Goal: Task Accomplishment & Management: Use online tool/utility

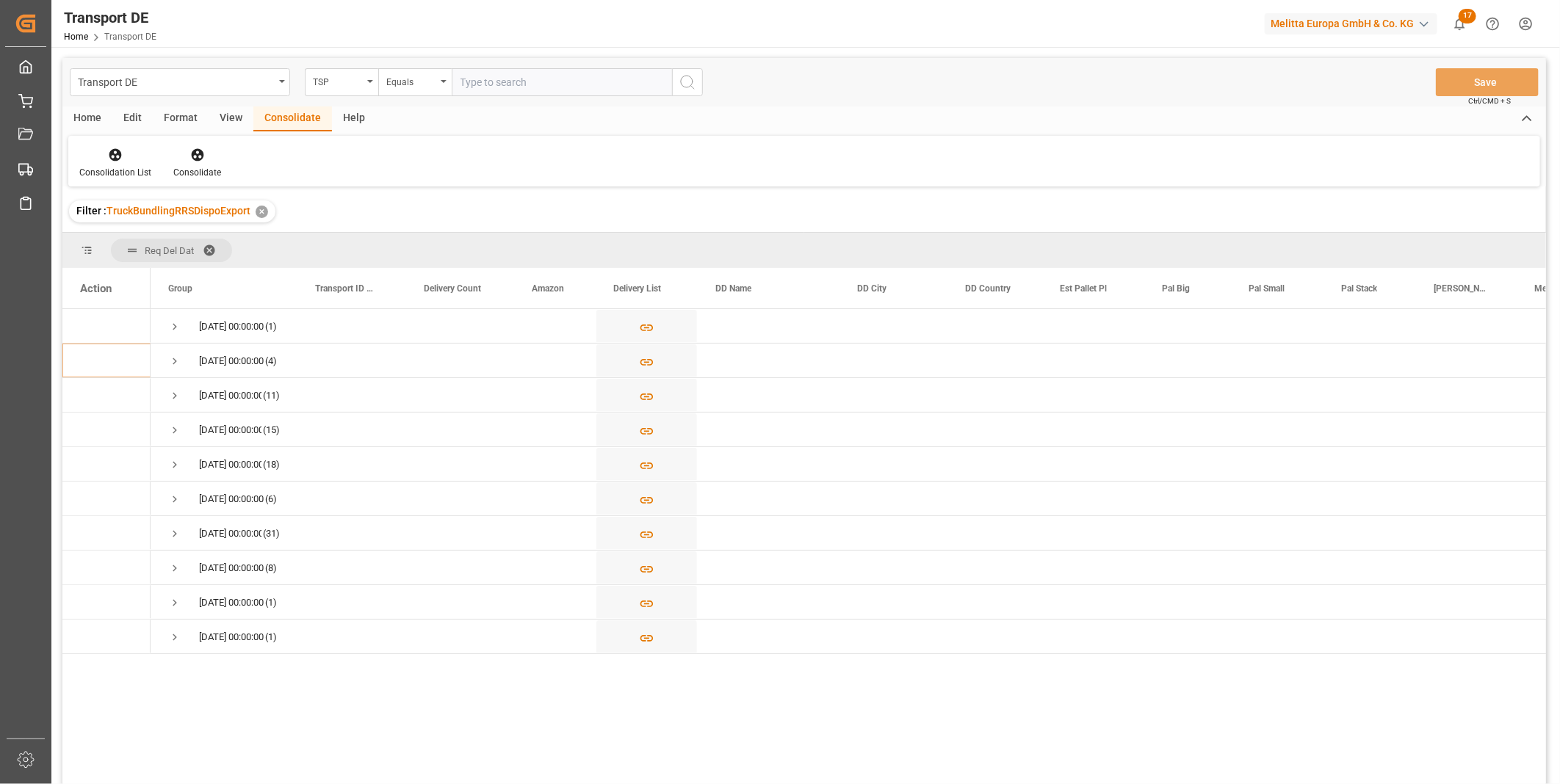
click at [129, 783] on html "Created by potrace 1.15, written by [PERSON_NAME] [DATE]-[DATE] Created by potr…" at bounding box center [780, 392] width 1560 height 784
click at [327, 85] on div "TSP" at bounding box center [337, 81] width 50 height 17
type input "Route"
click at [351, 149] on div "Route" at bounding box center [415, 150] width 219 height 31
click at [411, 81] on div "Equals" at bounding box center [411, 81] width 50 height 17
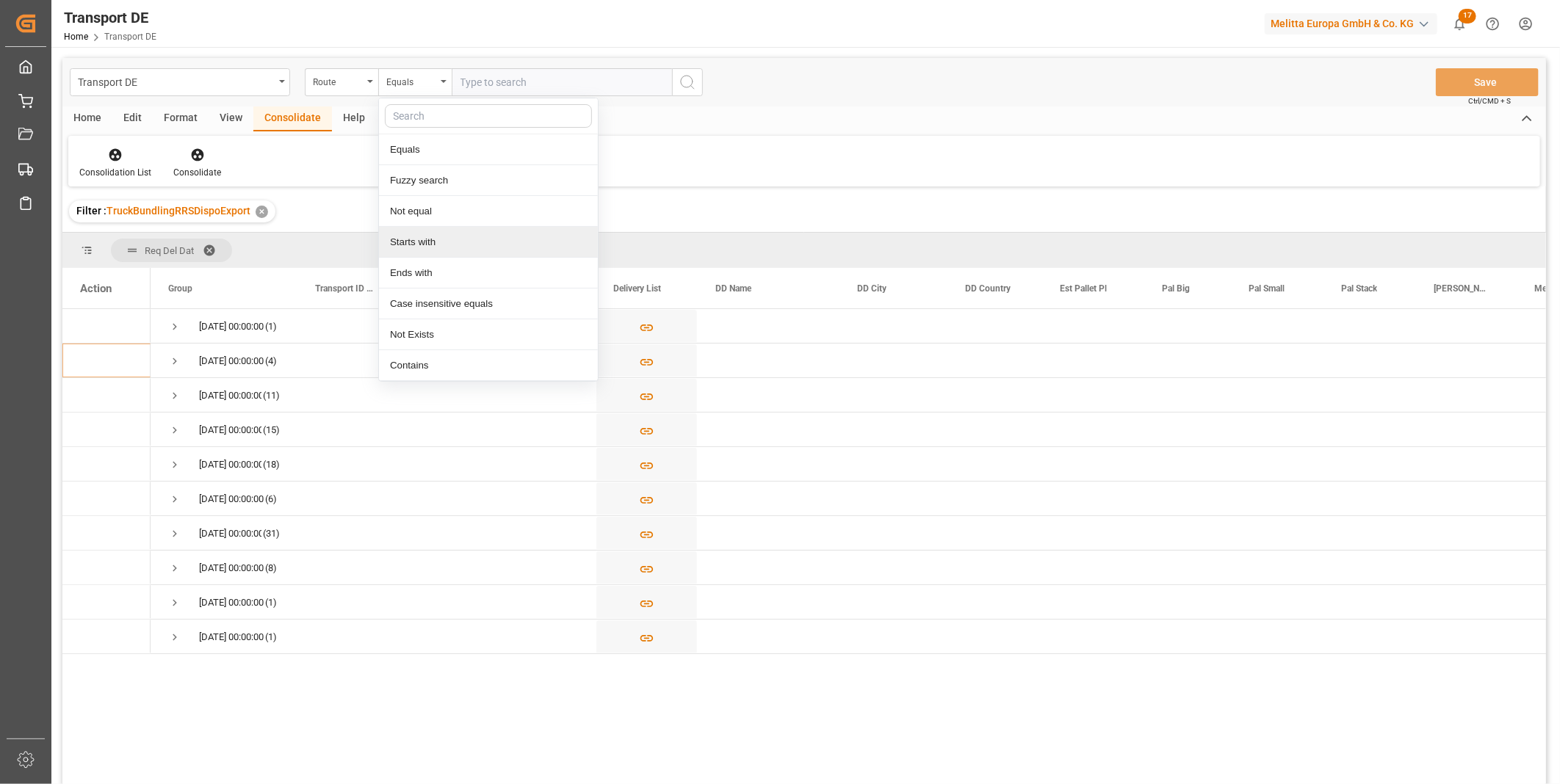
click at [416, 233] on div "Starts with" at bounding box center [488, 242] width 219 height 31
type input "CH"
click at [688, 82] on icon "search button" at bounding box center [687, 82] width 18 height 18
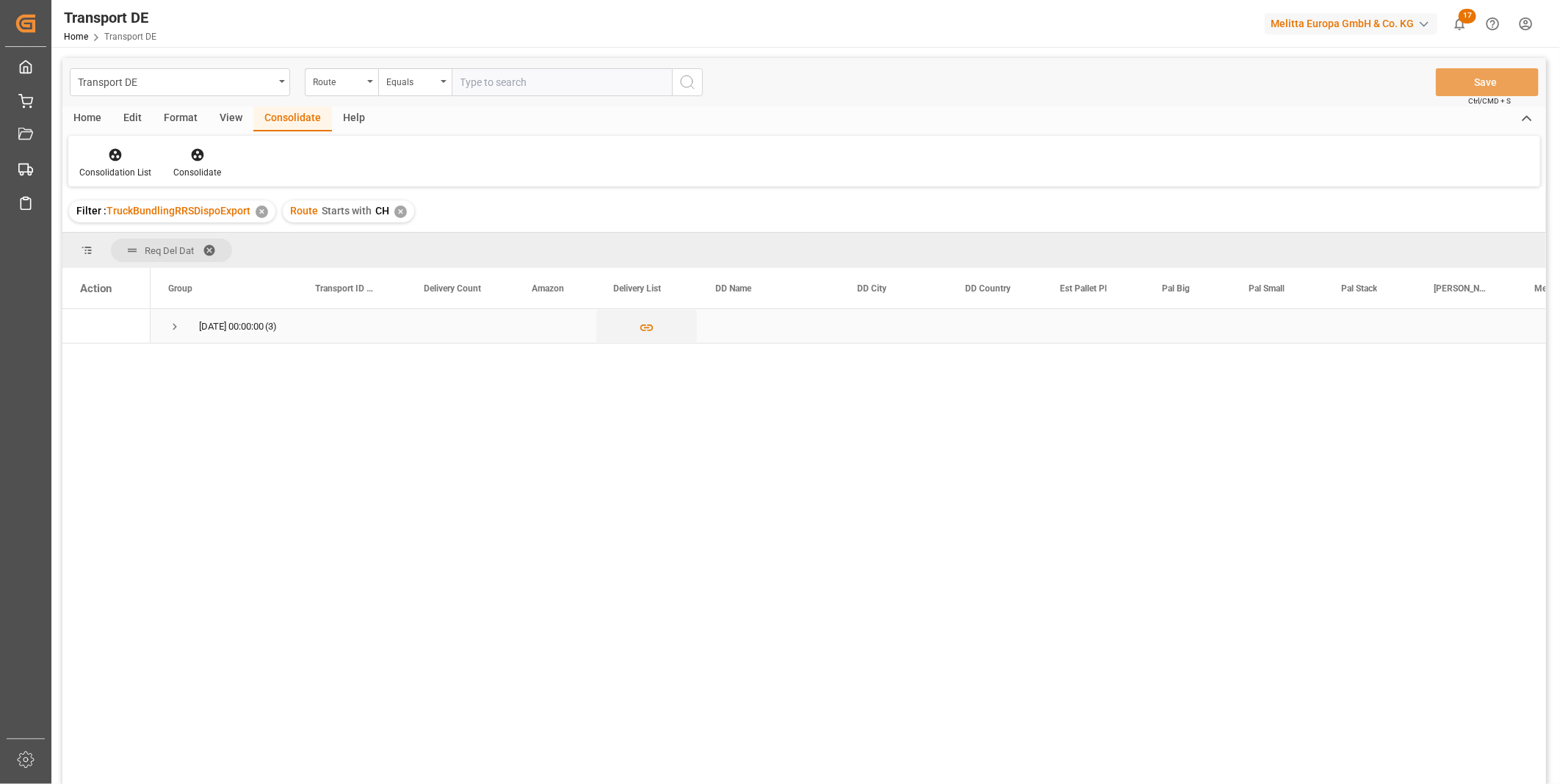
click at [164, 321] on div "[DATE] 00:00:00 (3)" at bounding box center [224, 326] width 147 height 34
drag, startPoint x: 170, startPoint y: 334, endPoint x: 160, endPoint y: 331, distance: 10.4
click at [167, 333] on div "[DATE] 00:00:00 (3)" at bounding box center [224, 326] width 147 height 34
click at [174, 321] on span "Press SPACE to select this row." at bounding box center [175, 327] width 14 height 14
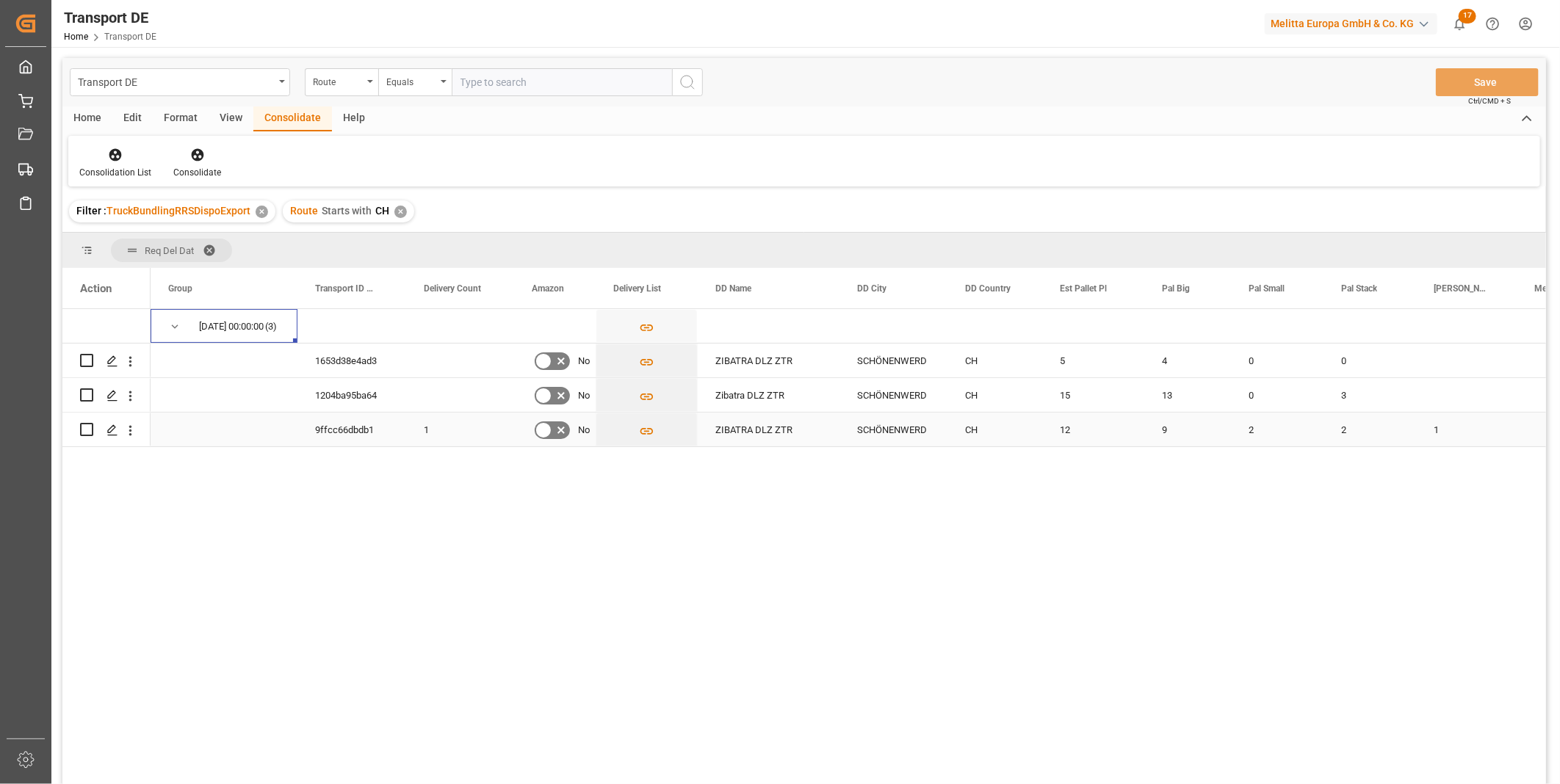
click at [82, 429] on input "Press Space to toggle row selection (unchecked)" at bounding box center [86, 430] width 14 height 14
checkbox input "true"
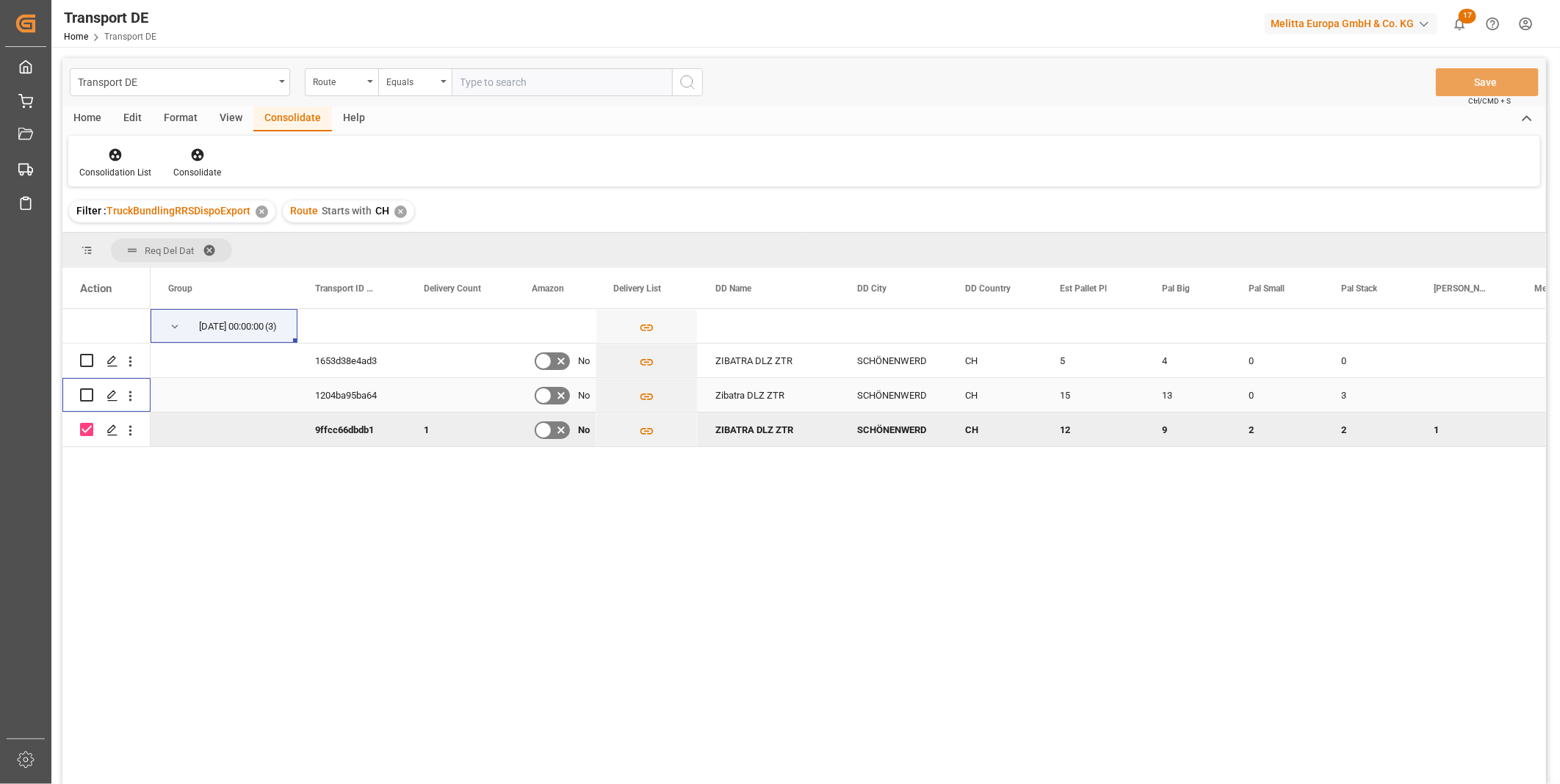
click at [81, 399] on input "Press Space to toggle row selection (unchecked)" at bounding box center [86, 395] width 14 height 14
checkbox input "true"
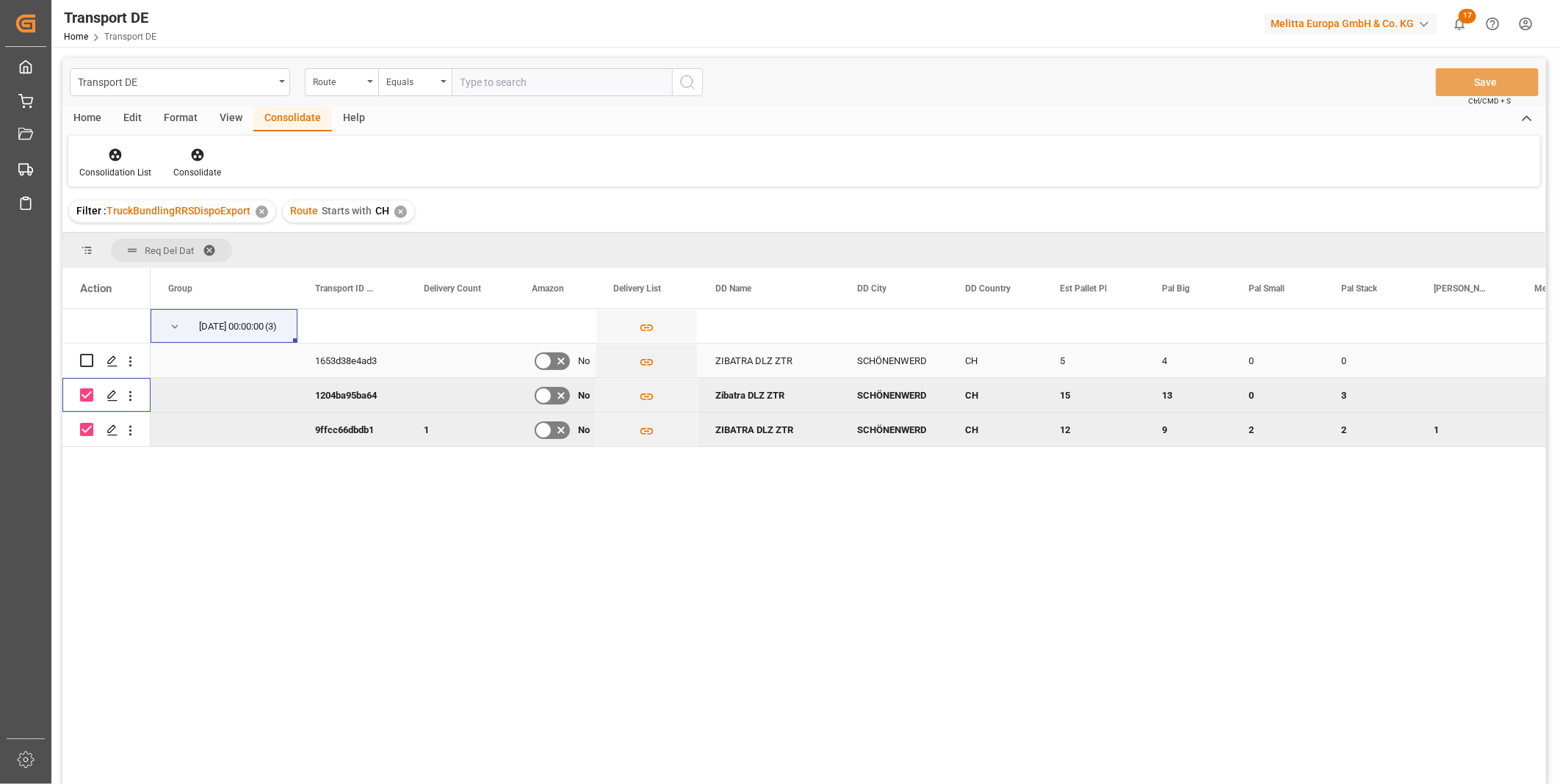
click at [89, 362] on input "Press Space to toggle row selection (unchecked)" at bounding box center [86, 360] width 14 height 14
checkbox input "true"
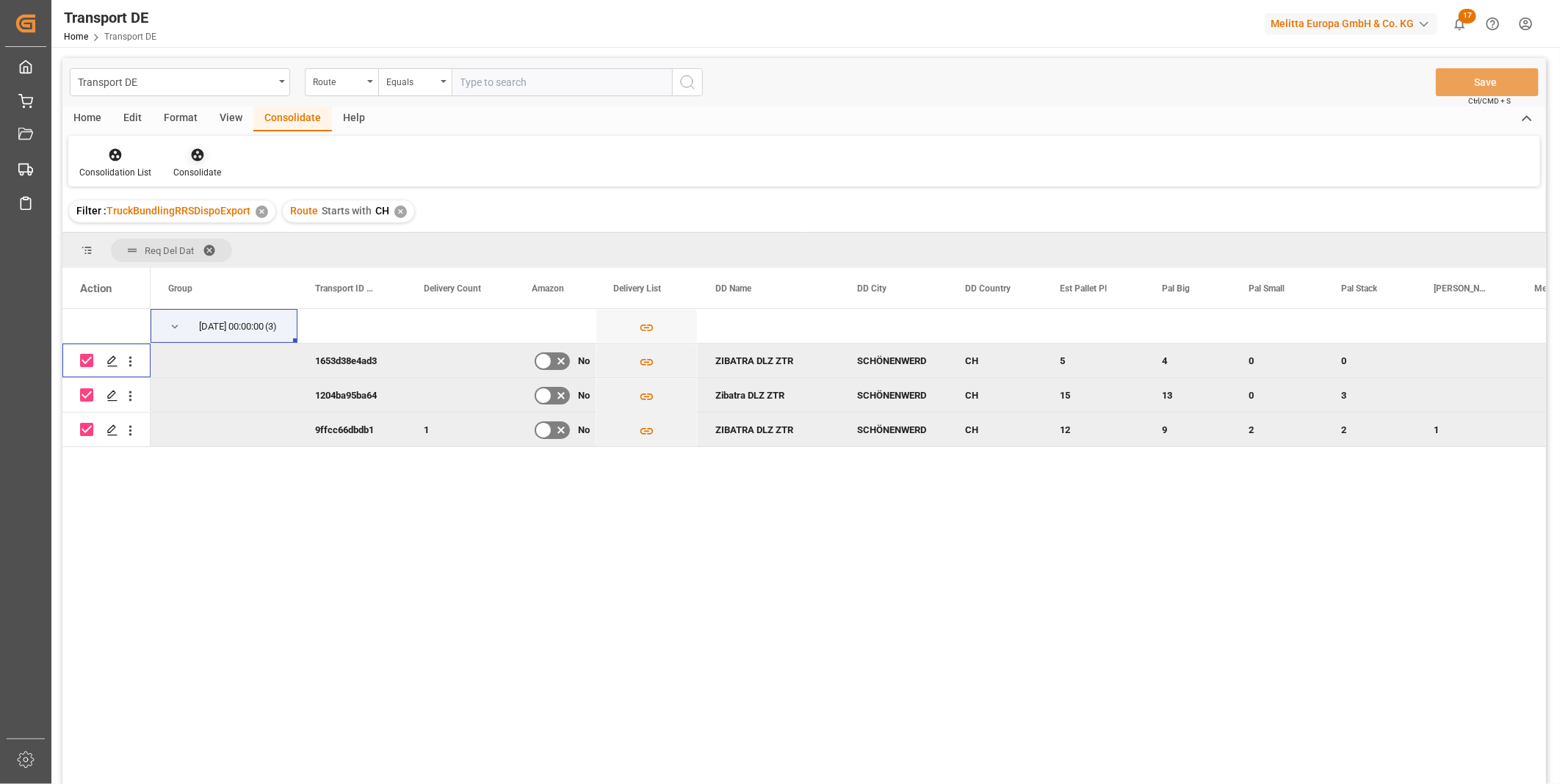
click at [198, 160] on icon at bounding box center [197, 154] width 14 height 14
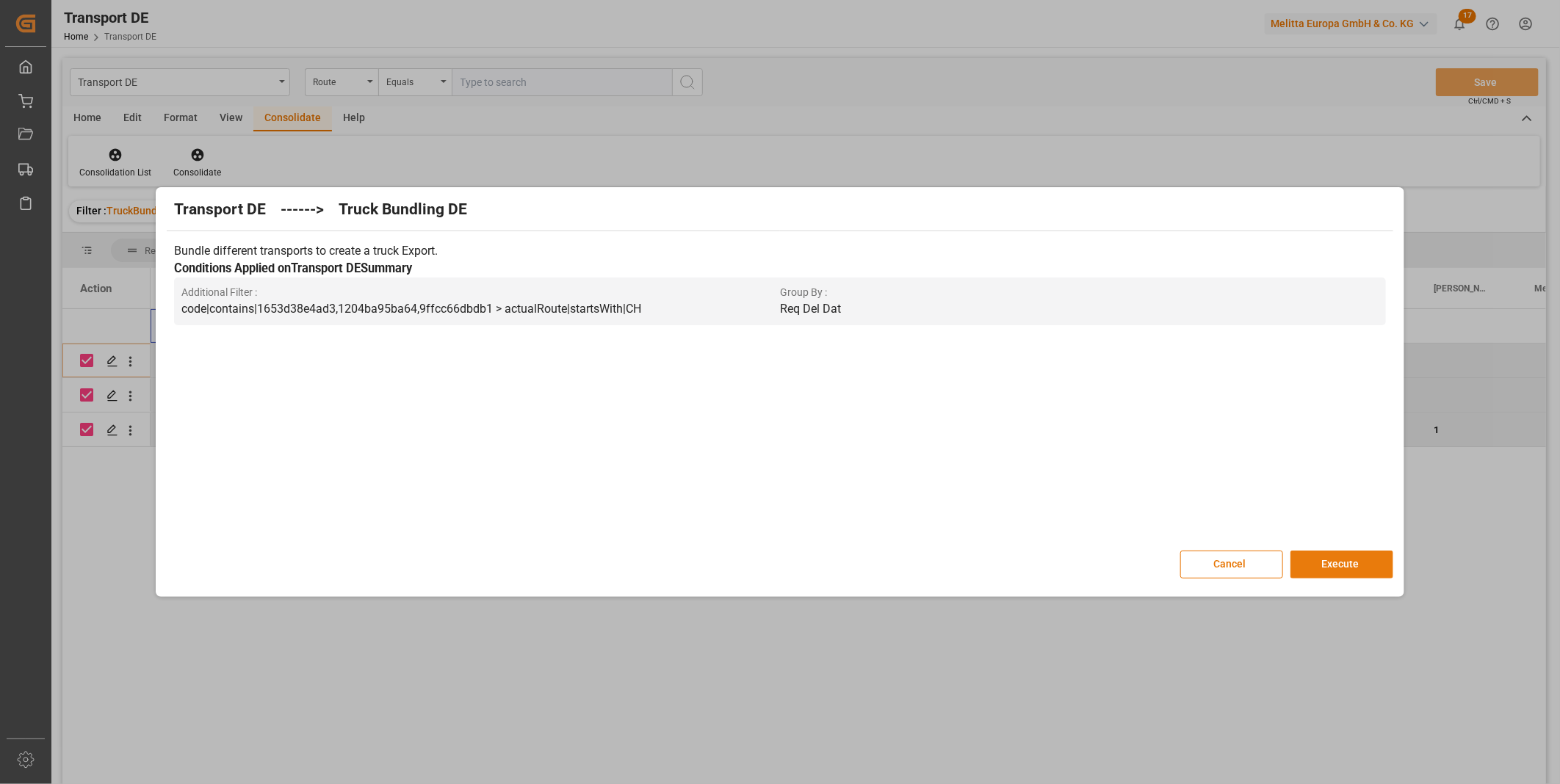
click at [1341, 551] on button "Execute" at bounding box center [1341, 564] width 103 height 28
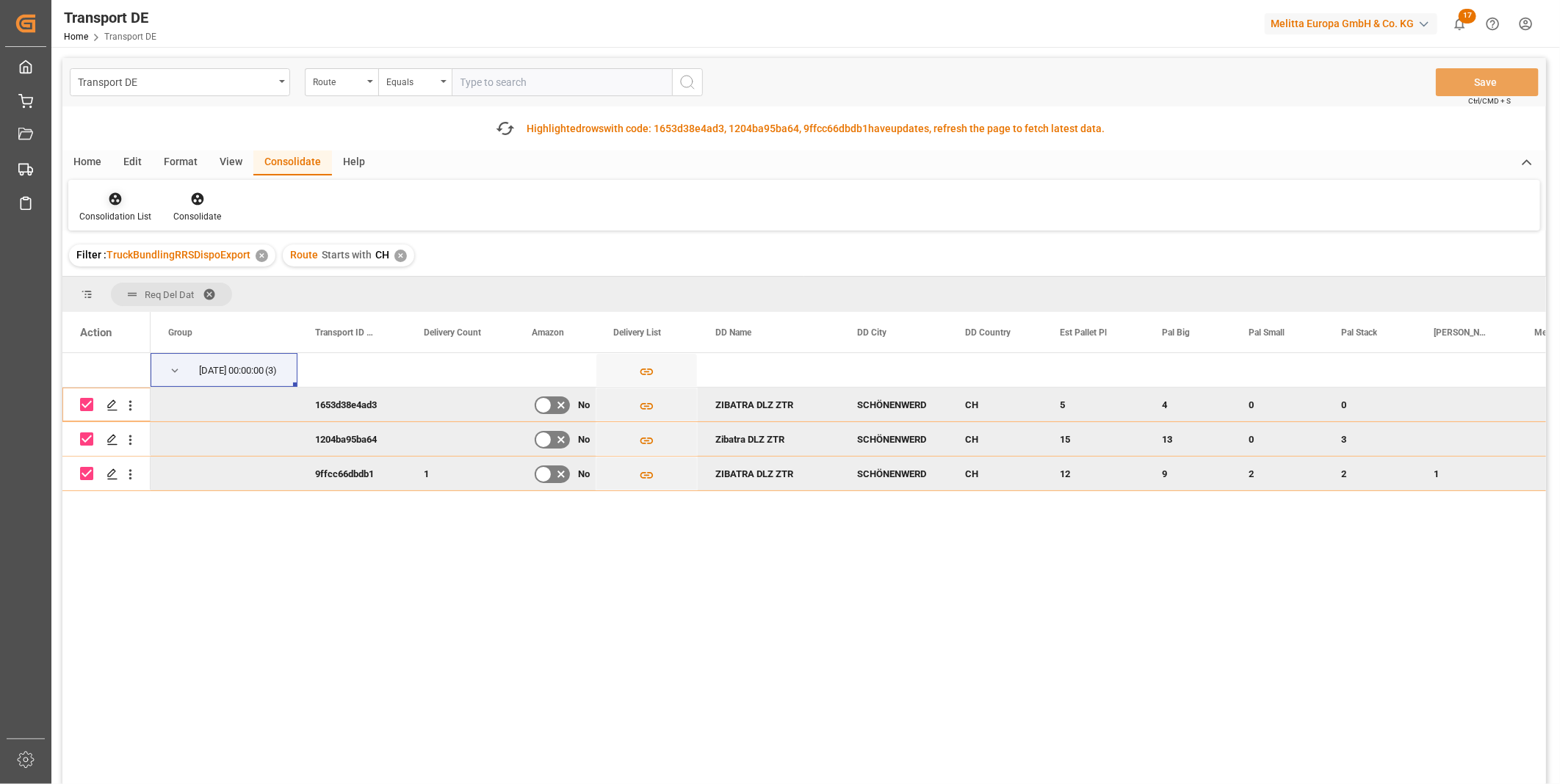
click at [124, 204] on div at bounding box center [115, 198] width 72 height 15
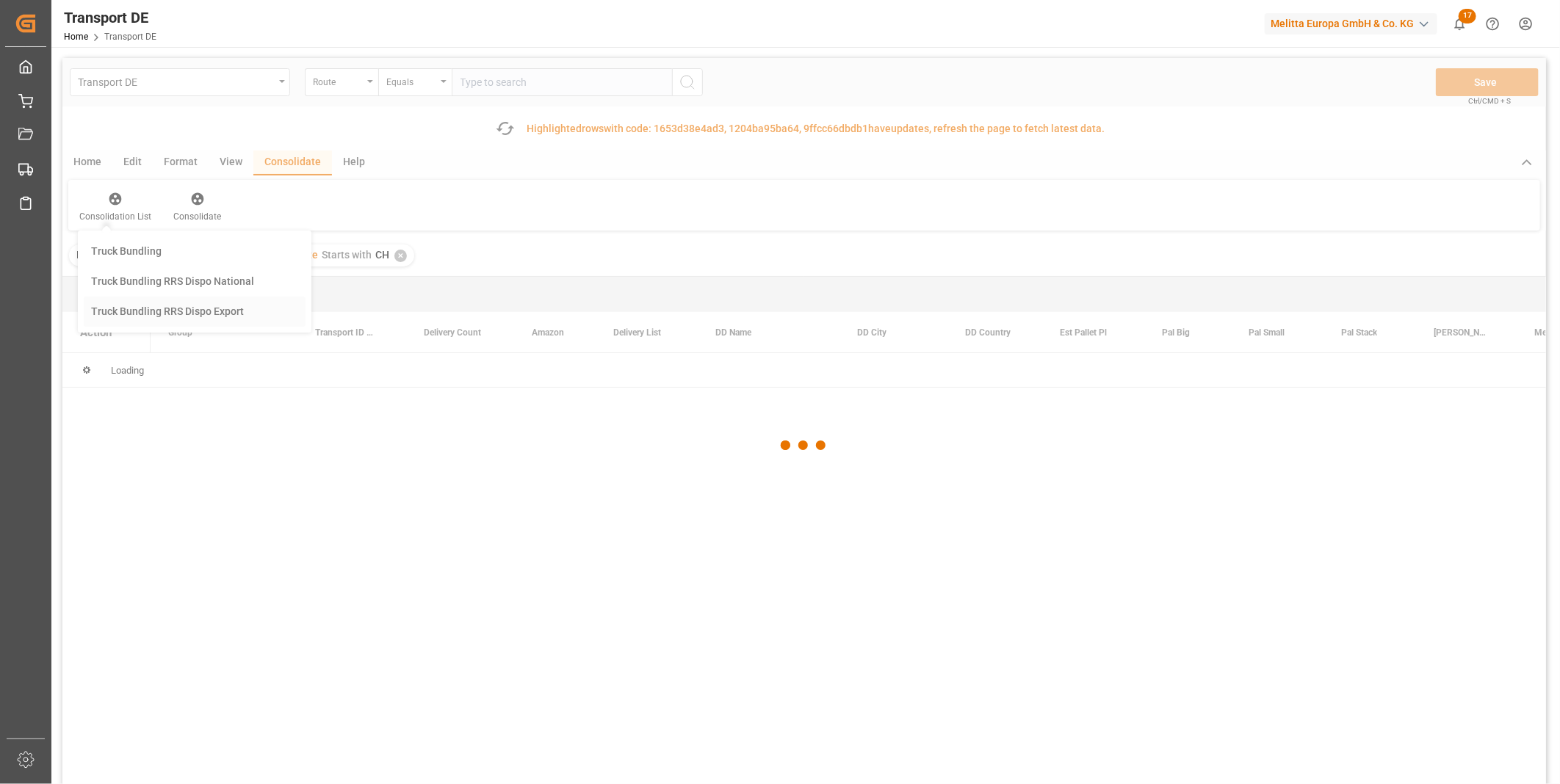
click at [171, 304] on div "Transport DE Route Equals Save Ctrl/CMD + S Fetch latest updates Highlighted ro…" at bounding box center [805, 462] width 1484 height 809
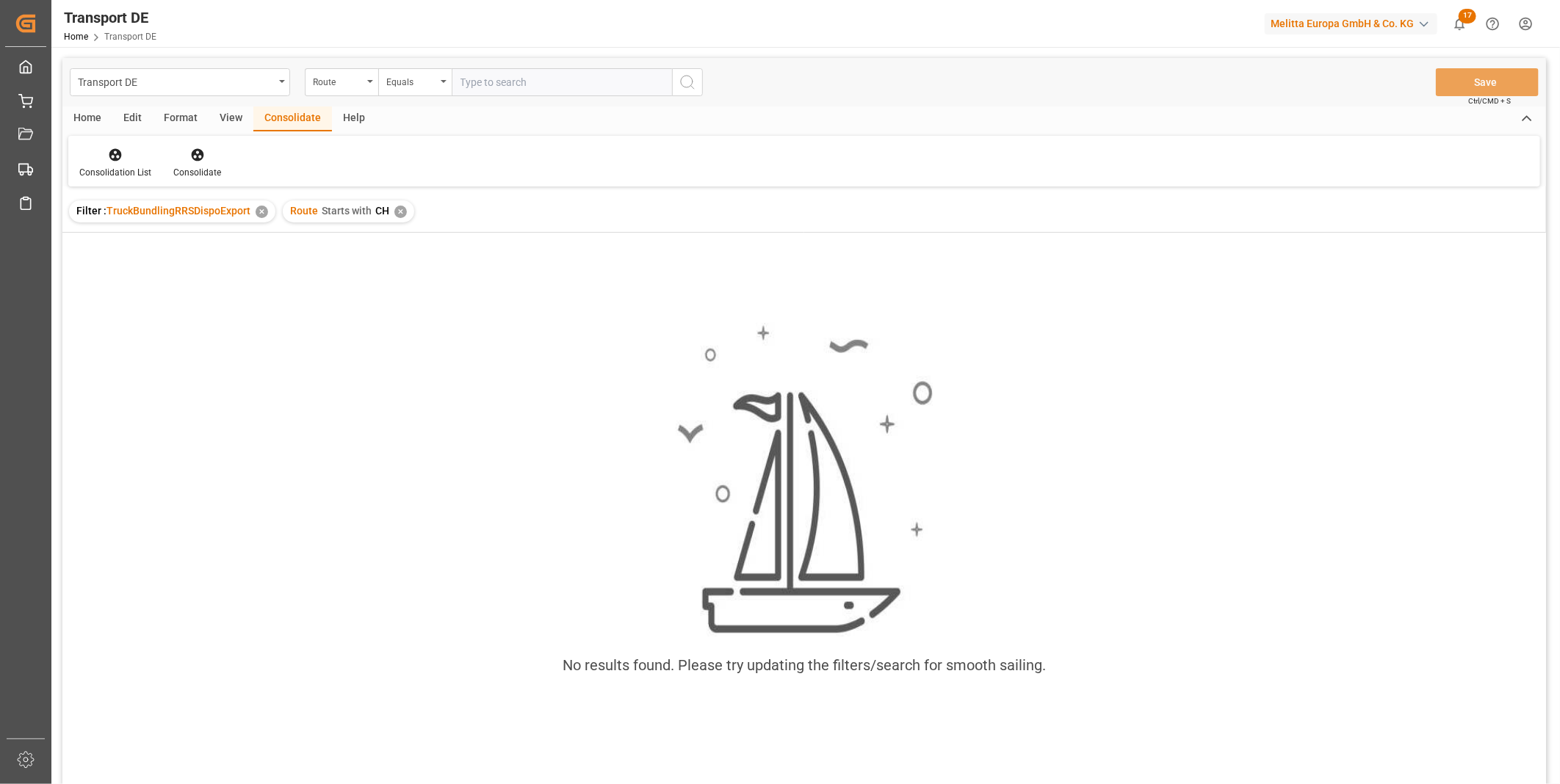
click at [407, 217] on div "Route Starts with CH ✕" at bounding box center [348, 211] width 131 height 22
click at [403, 211] on div "✕" at bounding box center [400, 212] width 13 height 13
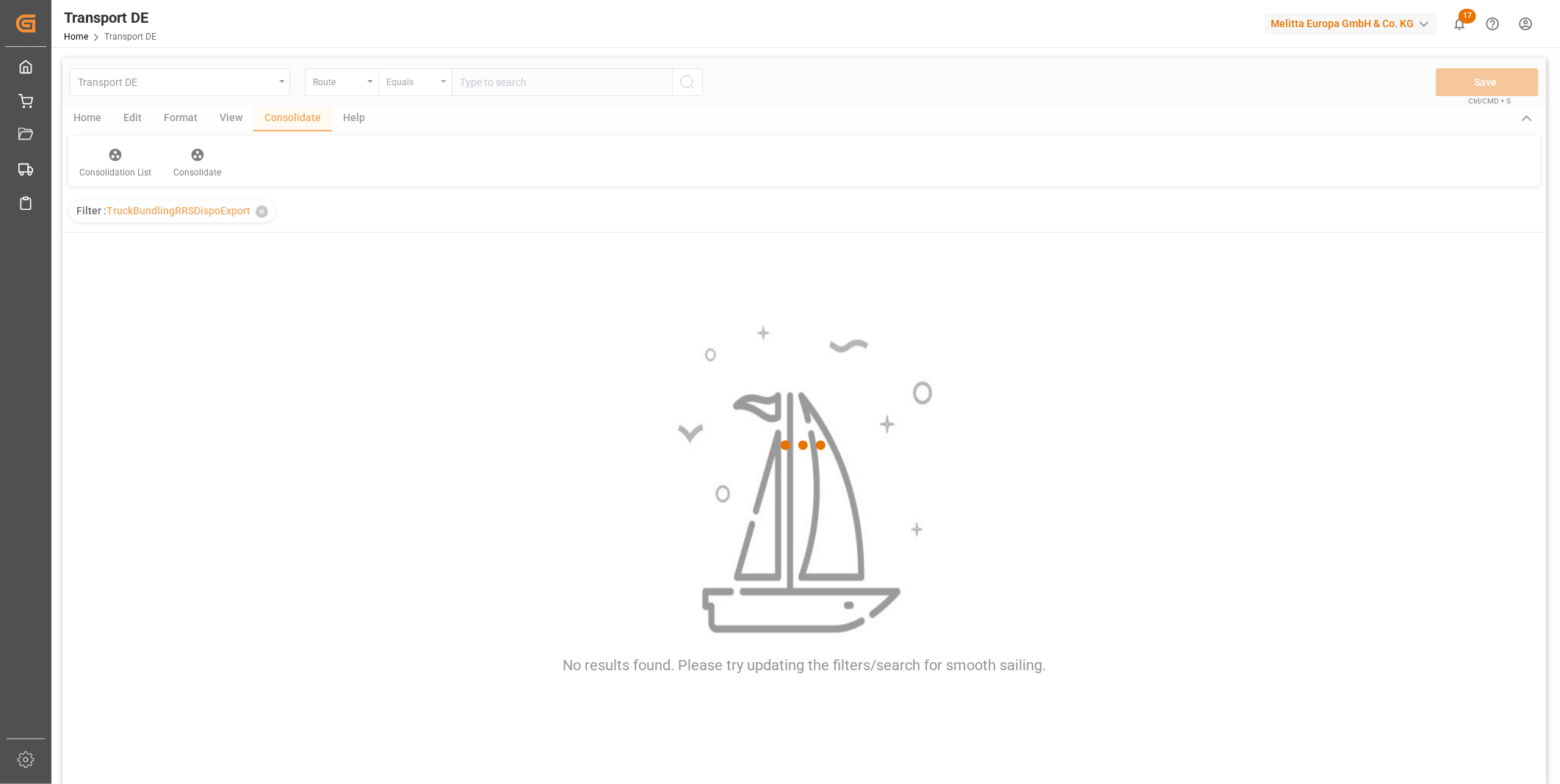
click at [416, 82] on div "Equals" at bounding box center [411, 81] width 50 height 17
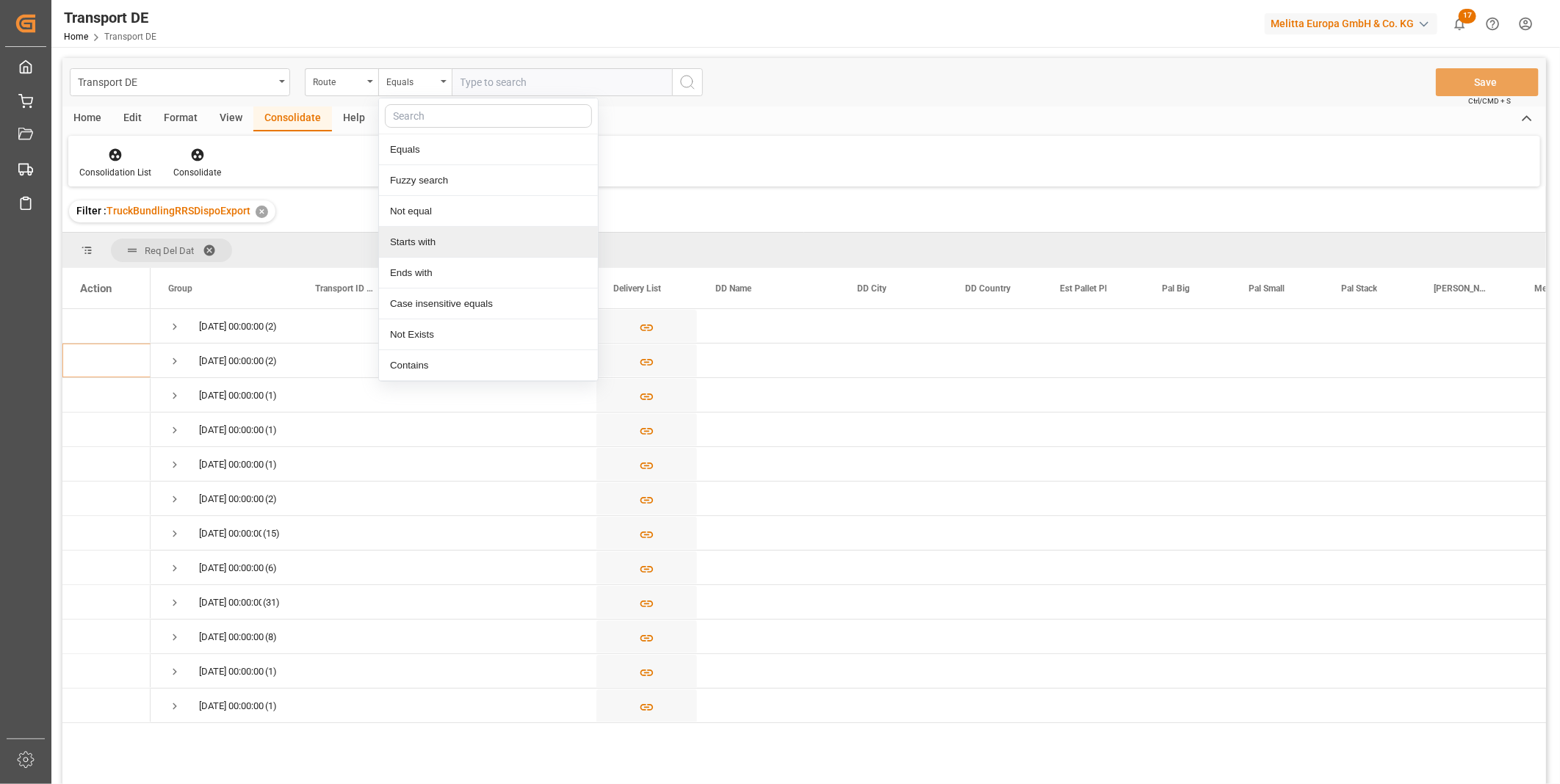
click at [424, 241] on div "Starts with" at bounding box center [488, 242] width 219 height 31
type input "SA"
click at [686, 70] on button "search button" at bounding box center [688, 82] width 31 height 28
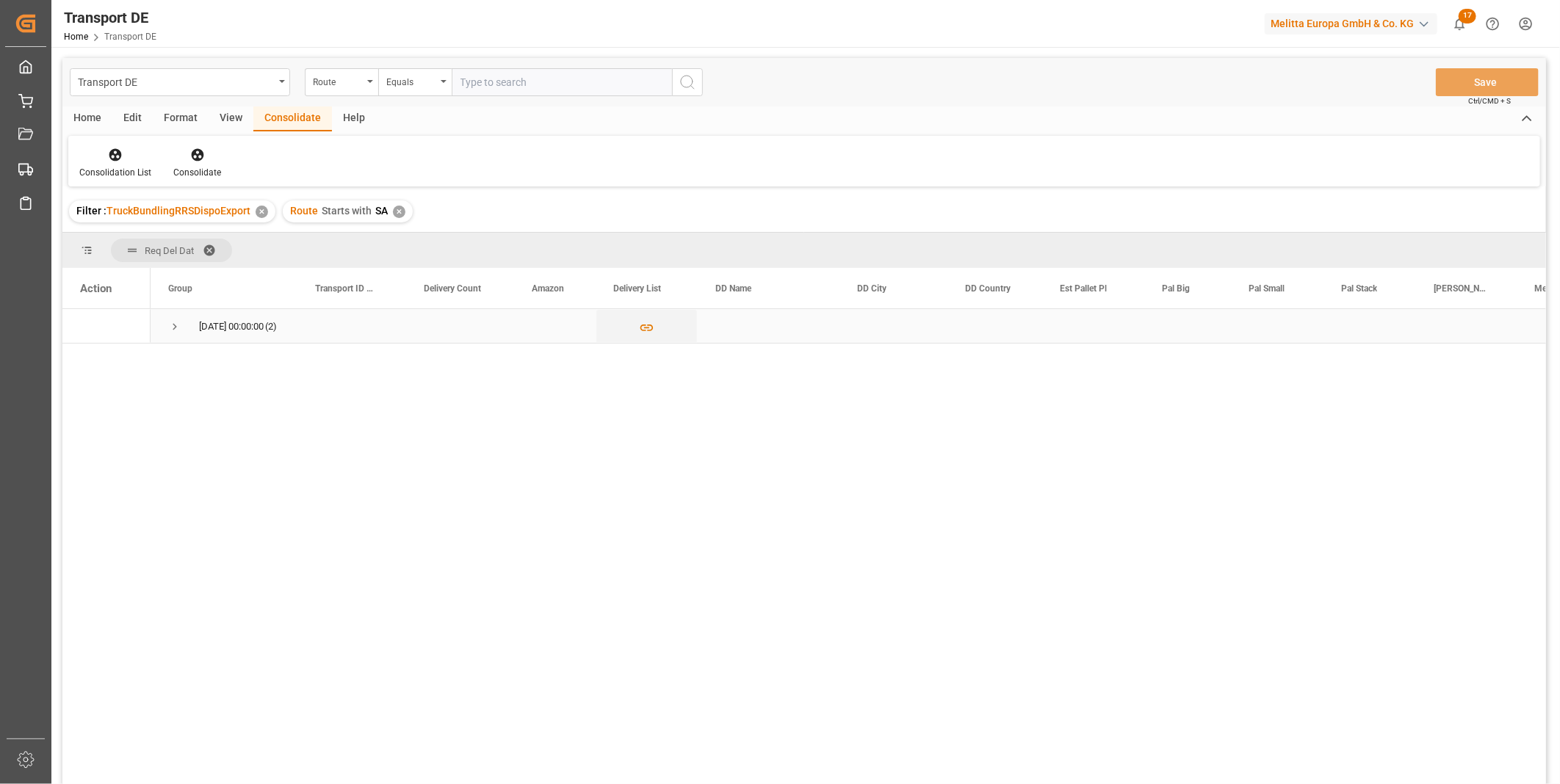
click at [177, 329] on span "Press SPACE to select this row." at bounding box center [175, 327] width 14 height 14
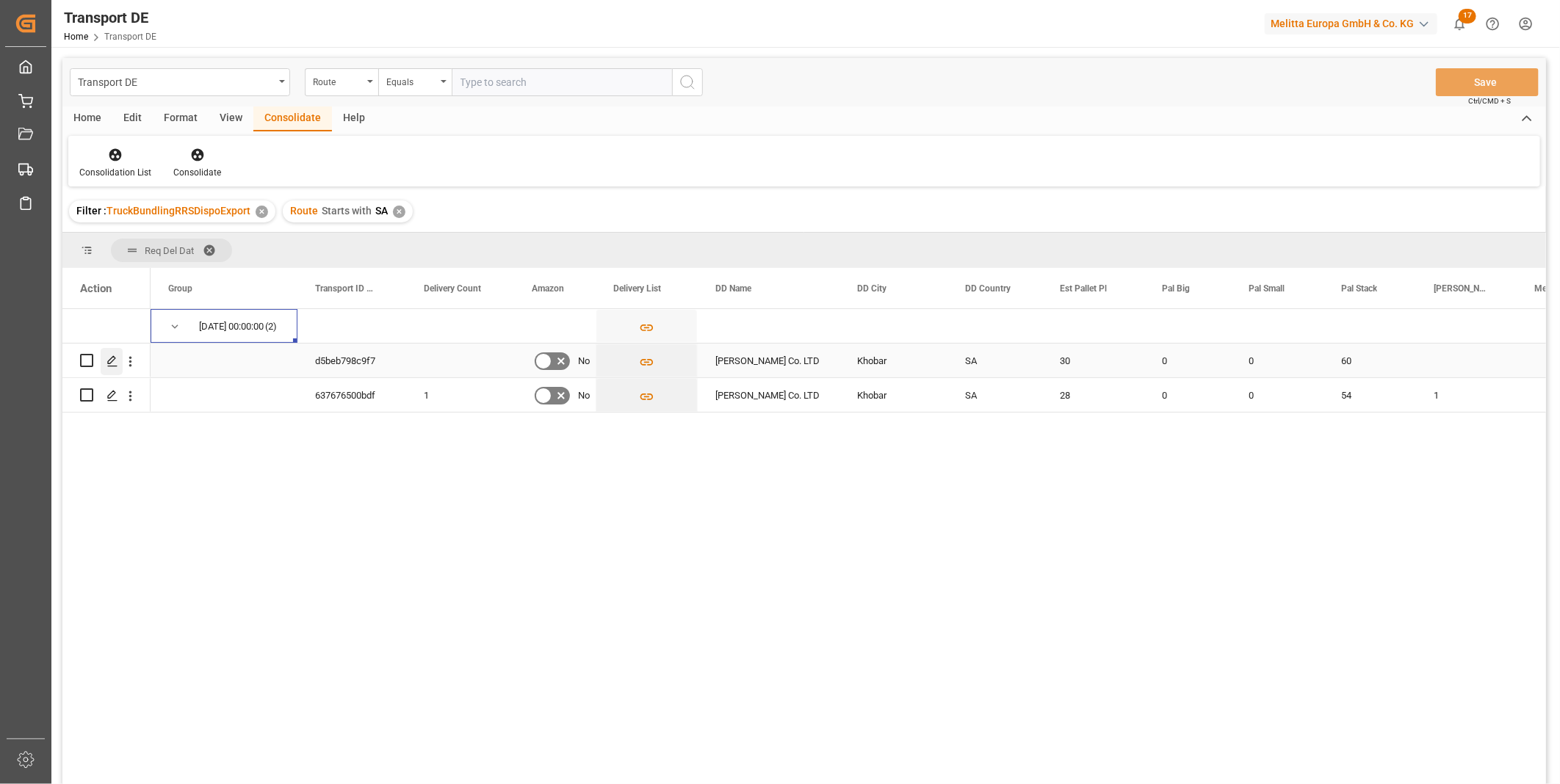
click at [114, 359] on icon "Press SPACE to select this row." at bounding box center [113, 361] width 12 height 12
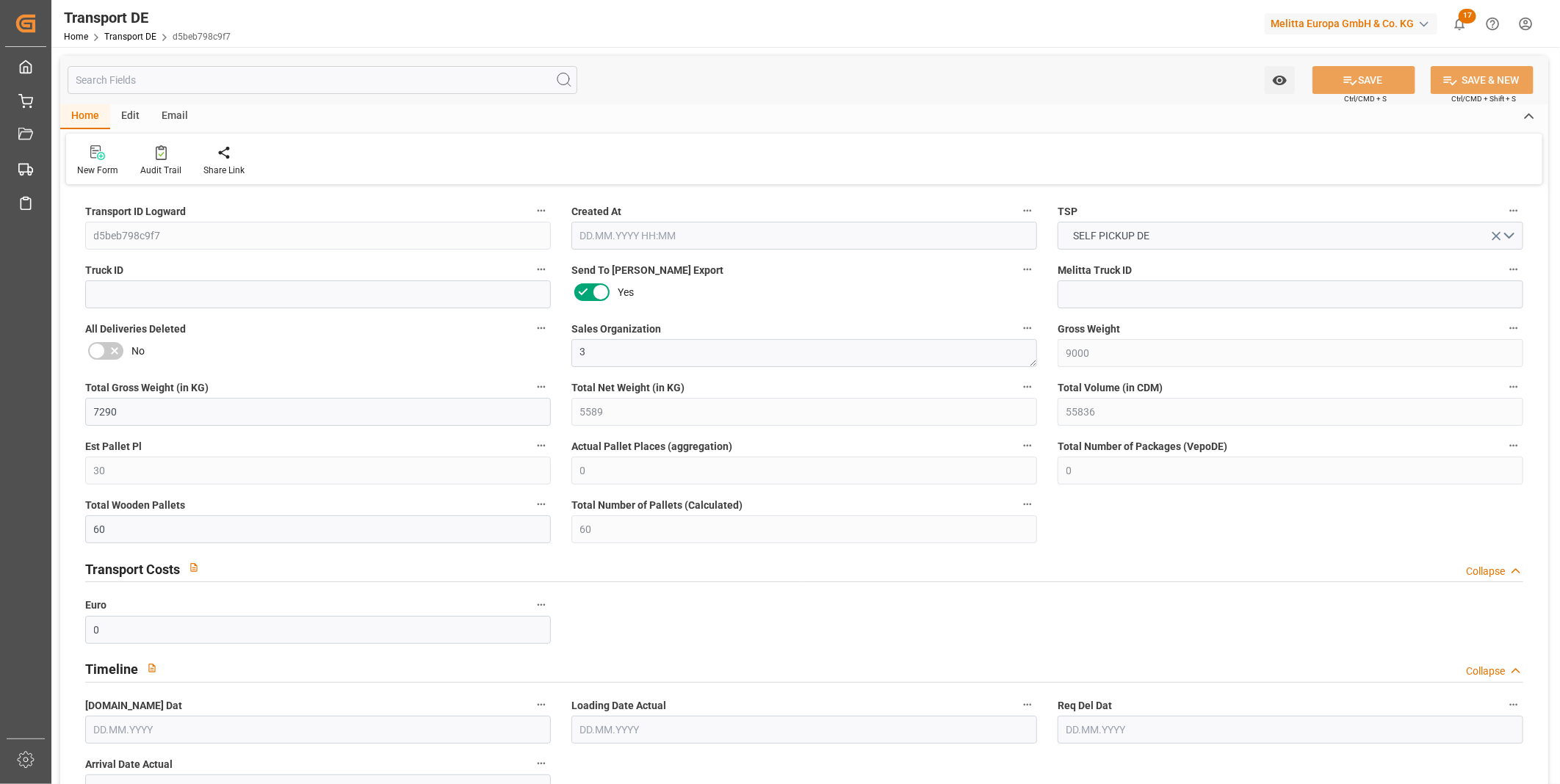
type input "9000"
type input "7290"
type input "5589"
type input "55836"
type input "30"
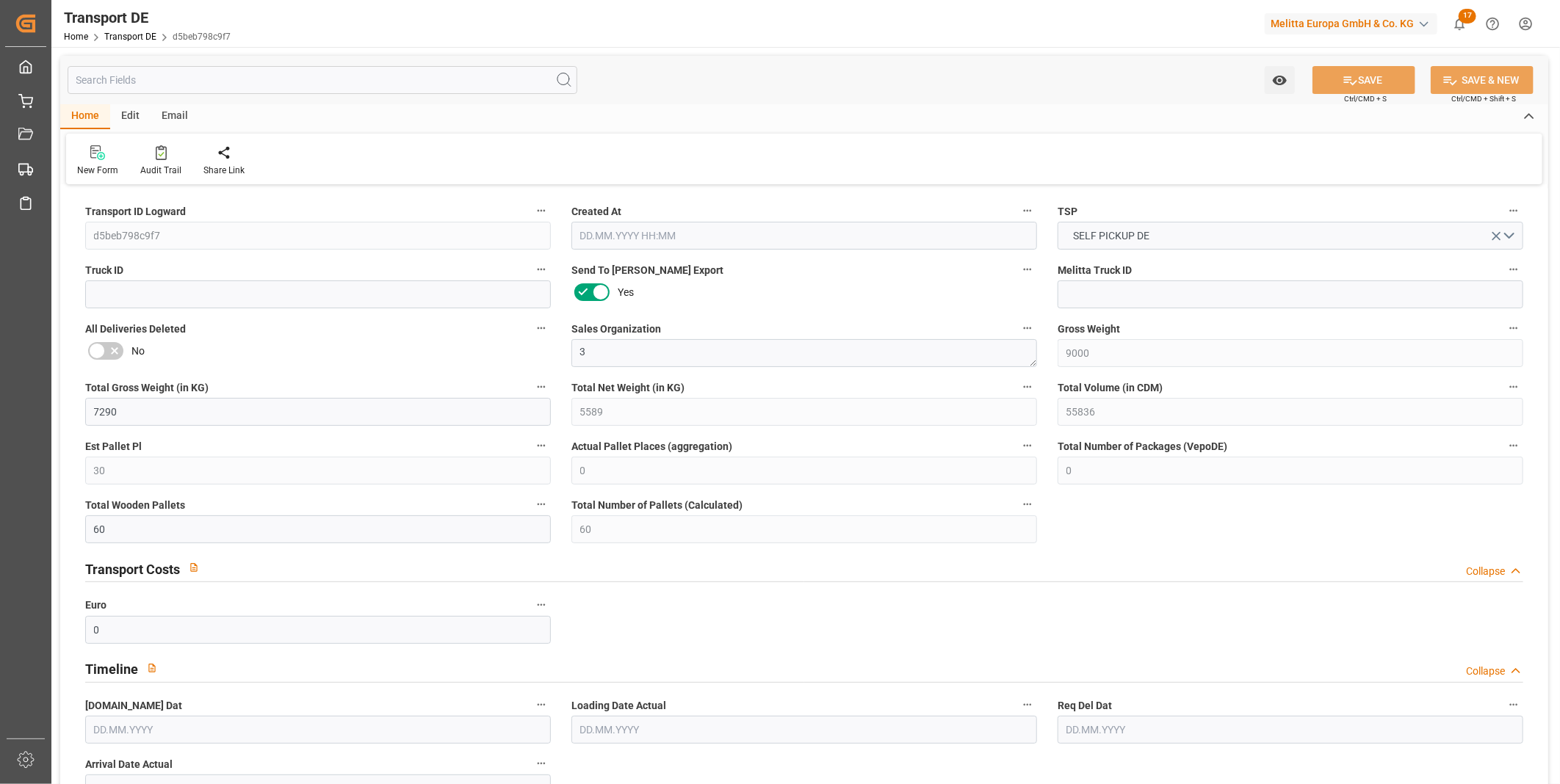
type input "0"
type input "60"
type input "0"
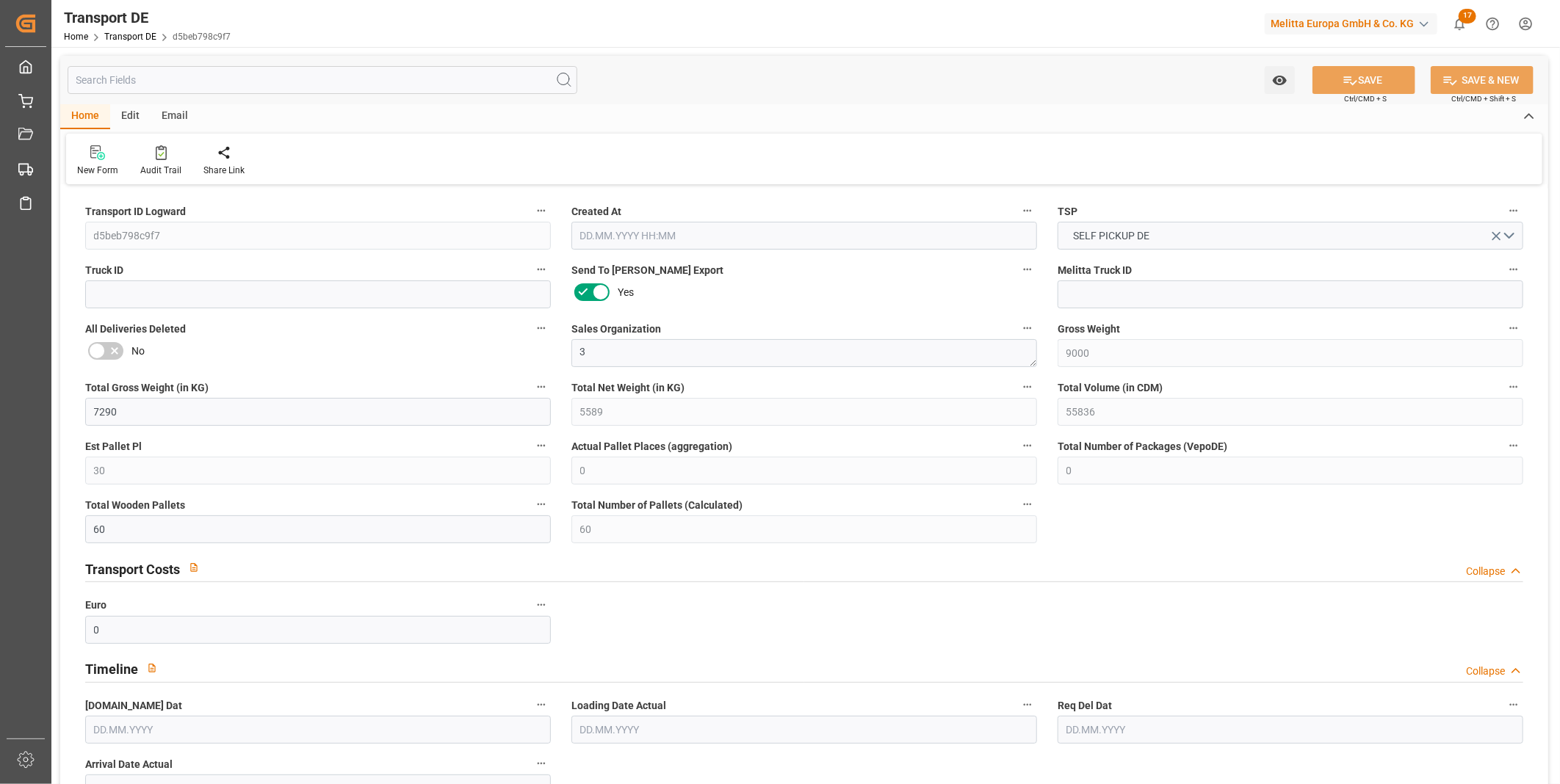
type input "0"
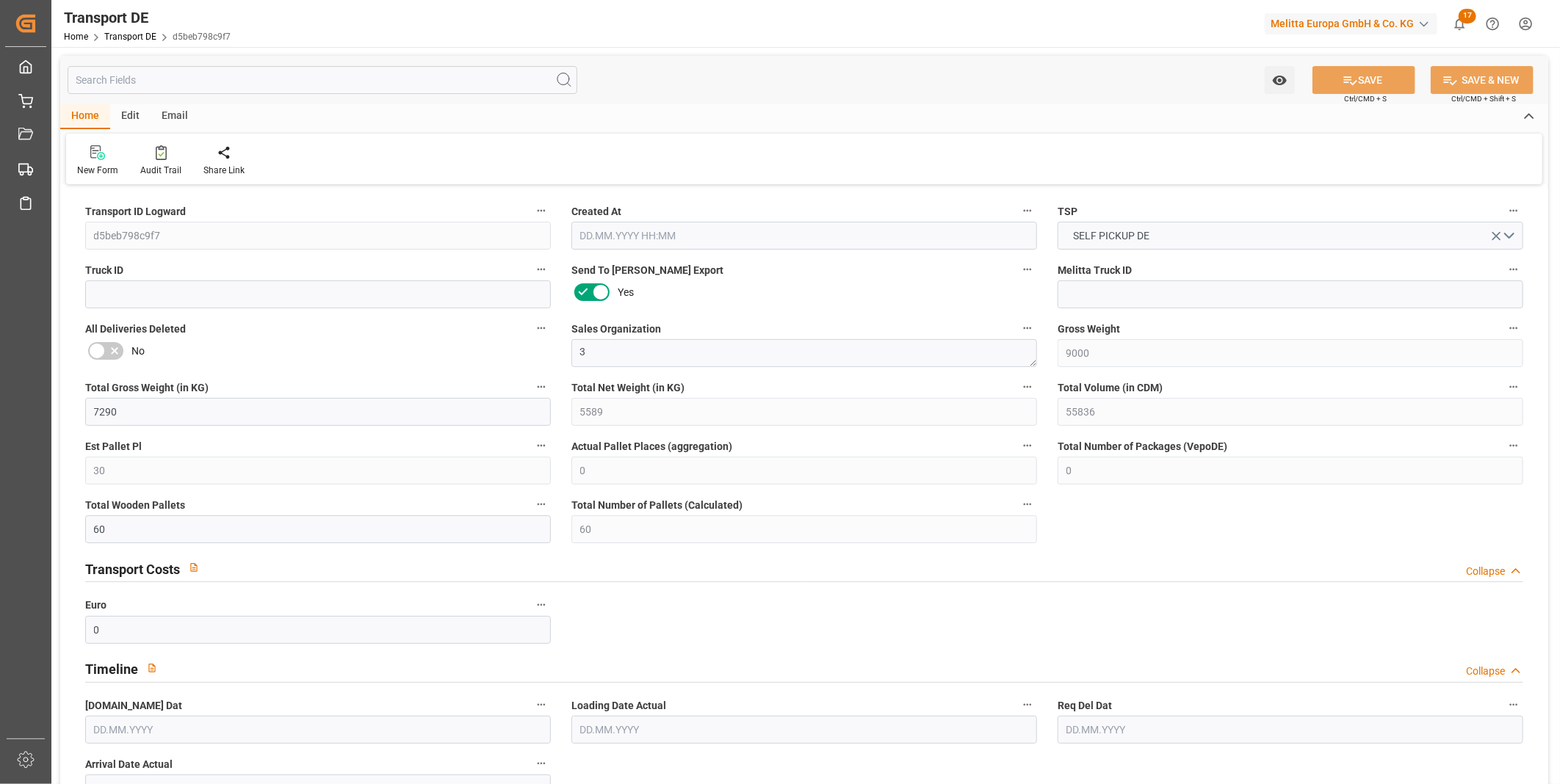
type input "0"
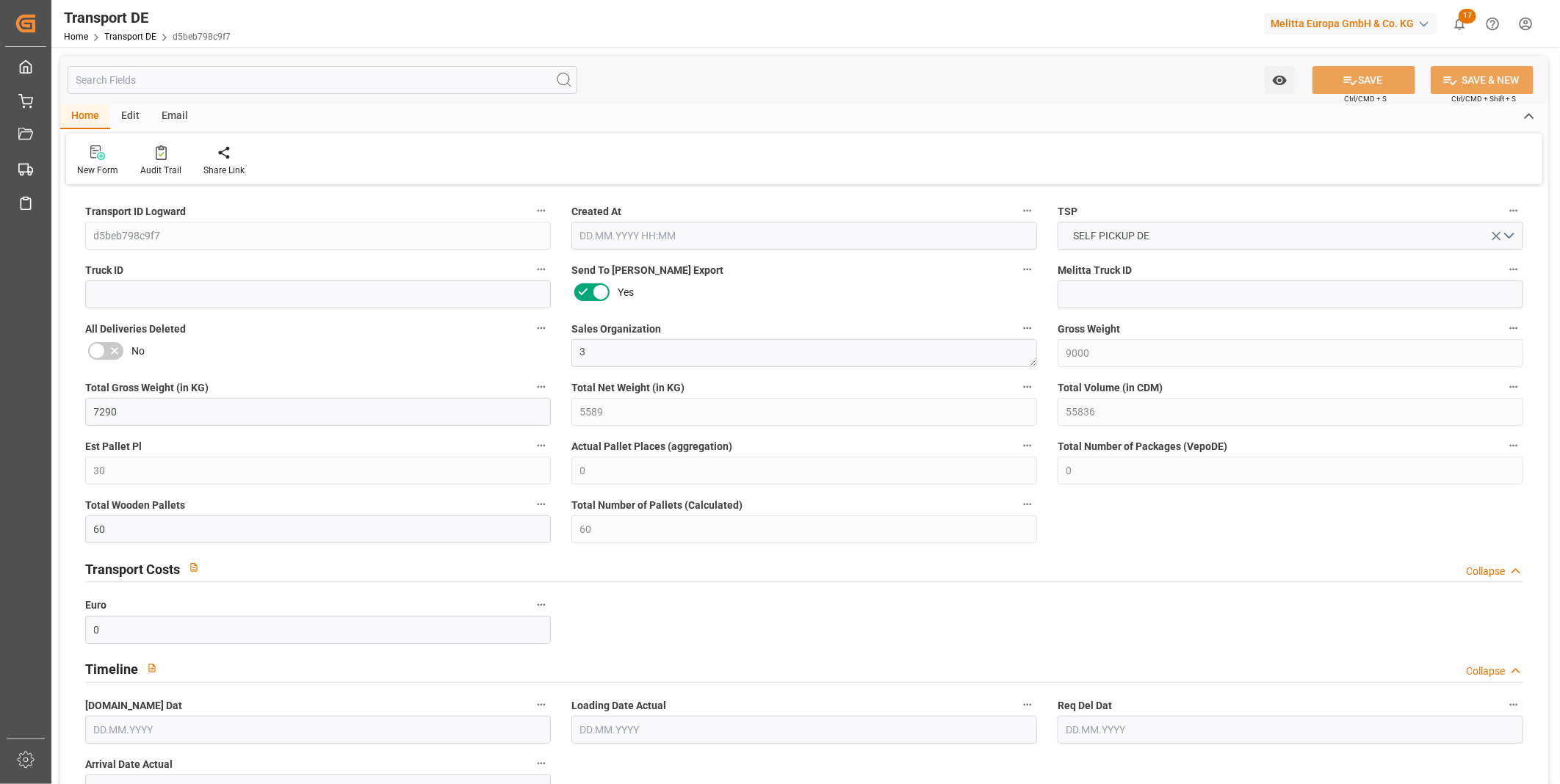
type input "0"
type input "60"
type input "0"
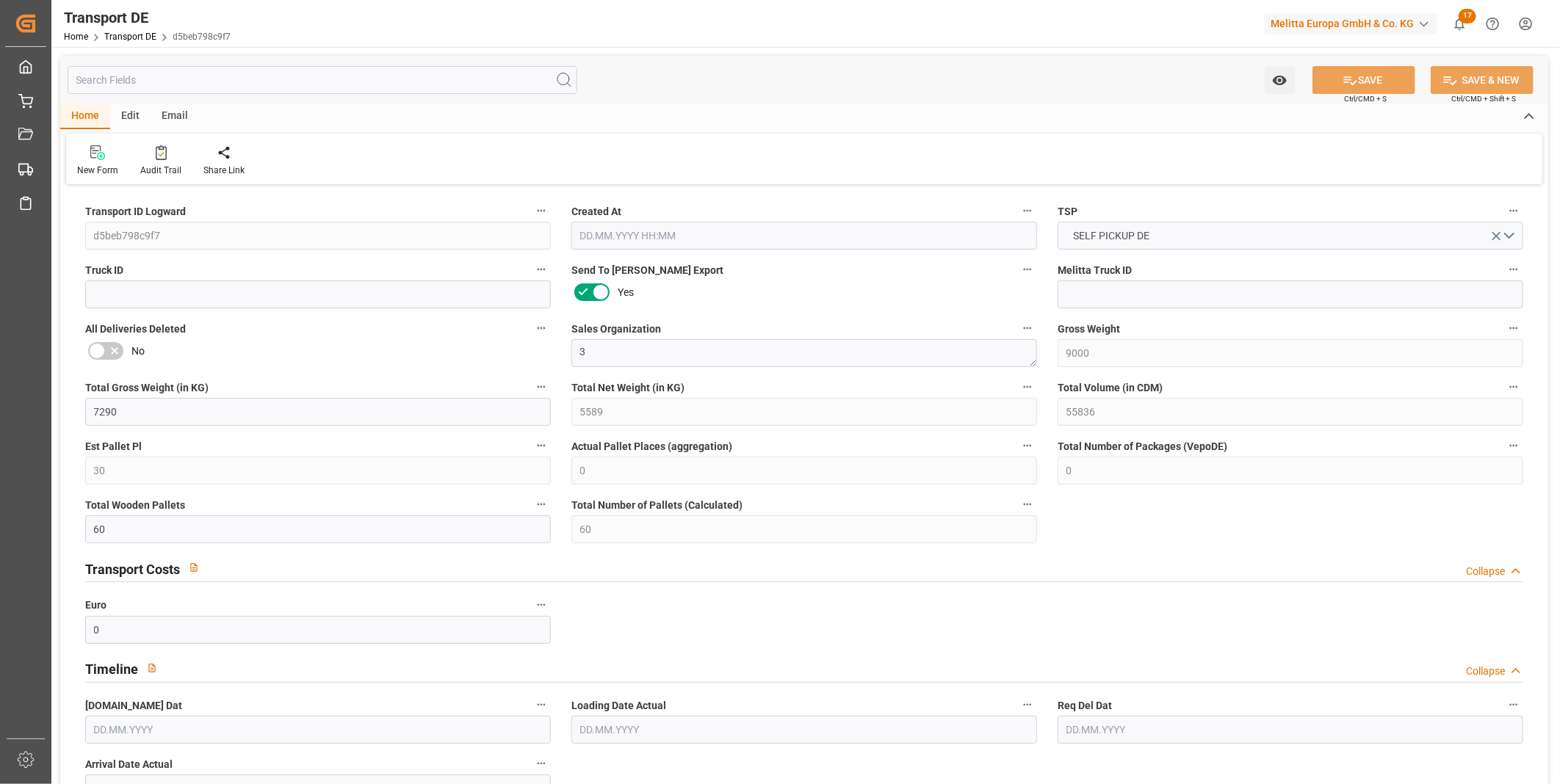
type input "0"
type input "[DATE] 10:32"
type input "[DATE]"
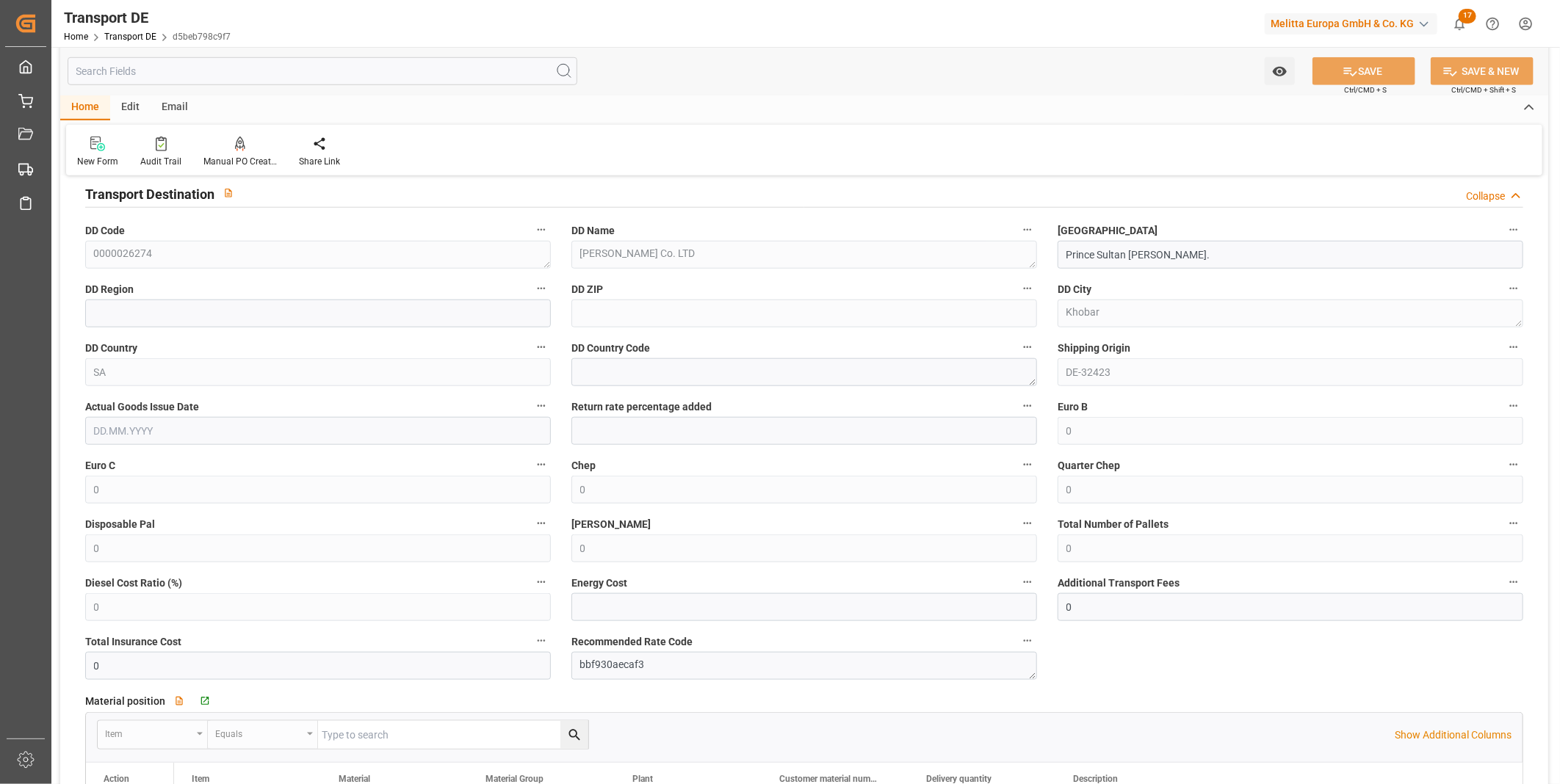
scroll to position [1060, 0]
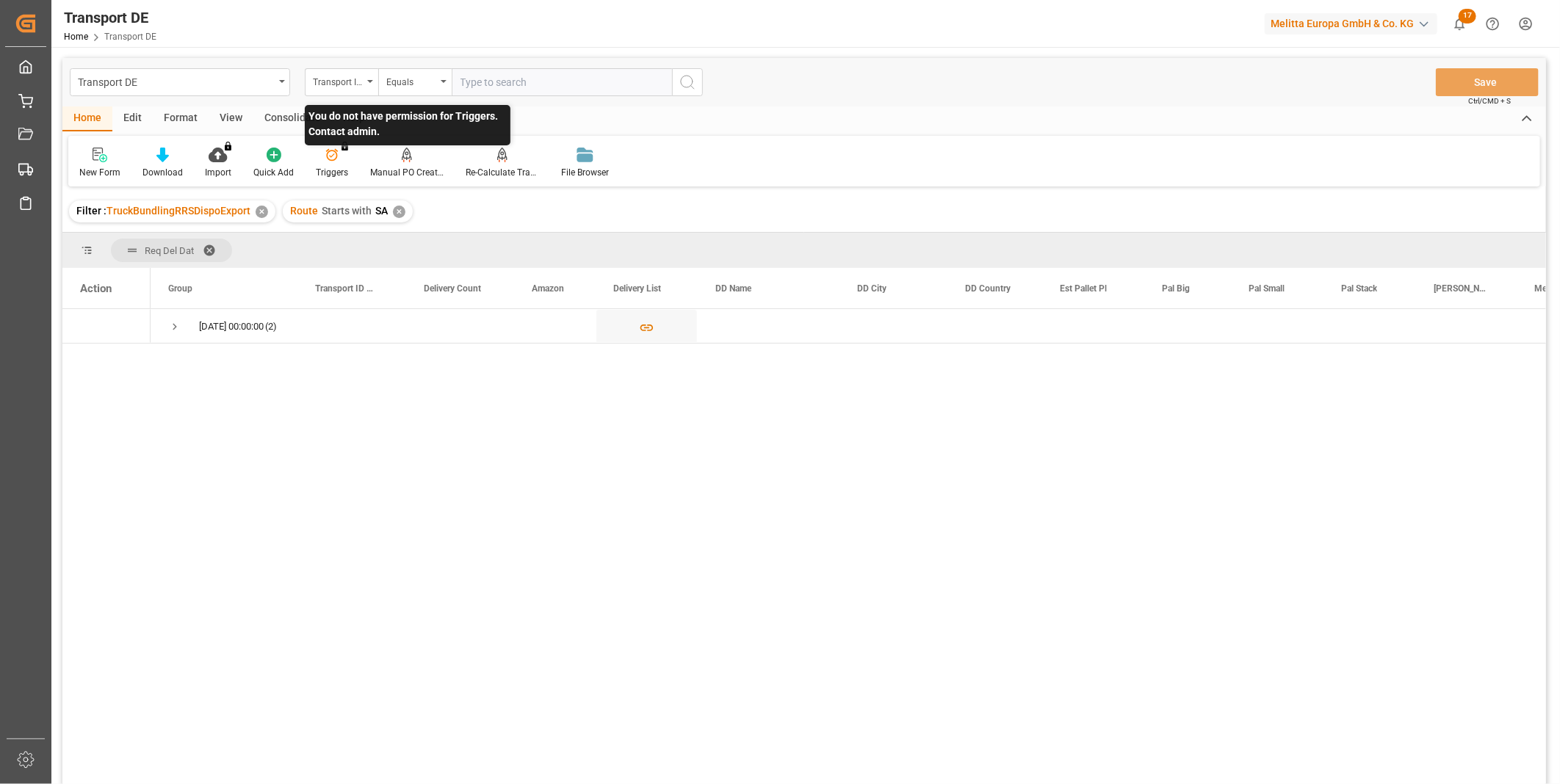
click at [304, 112] on p "You do not have permission for Triggers. Contact admin." at bounding box center [407, 125] width 206 height 41
click at [289, 118] on div "Consolidate" at bounding box center [292, 119] width 79 height 25
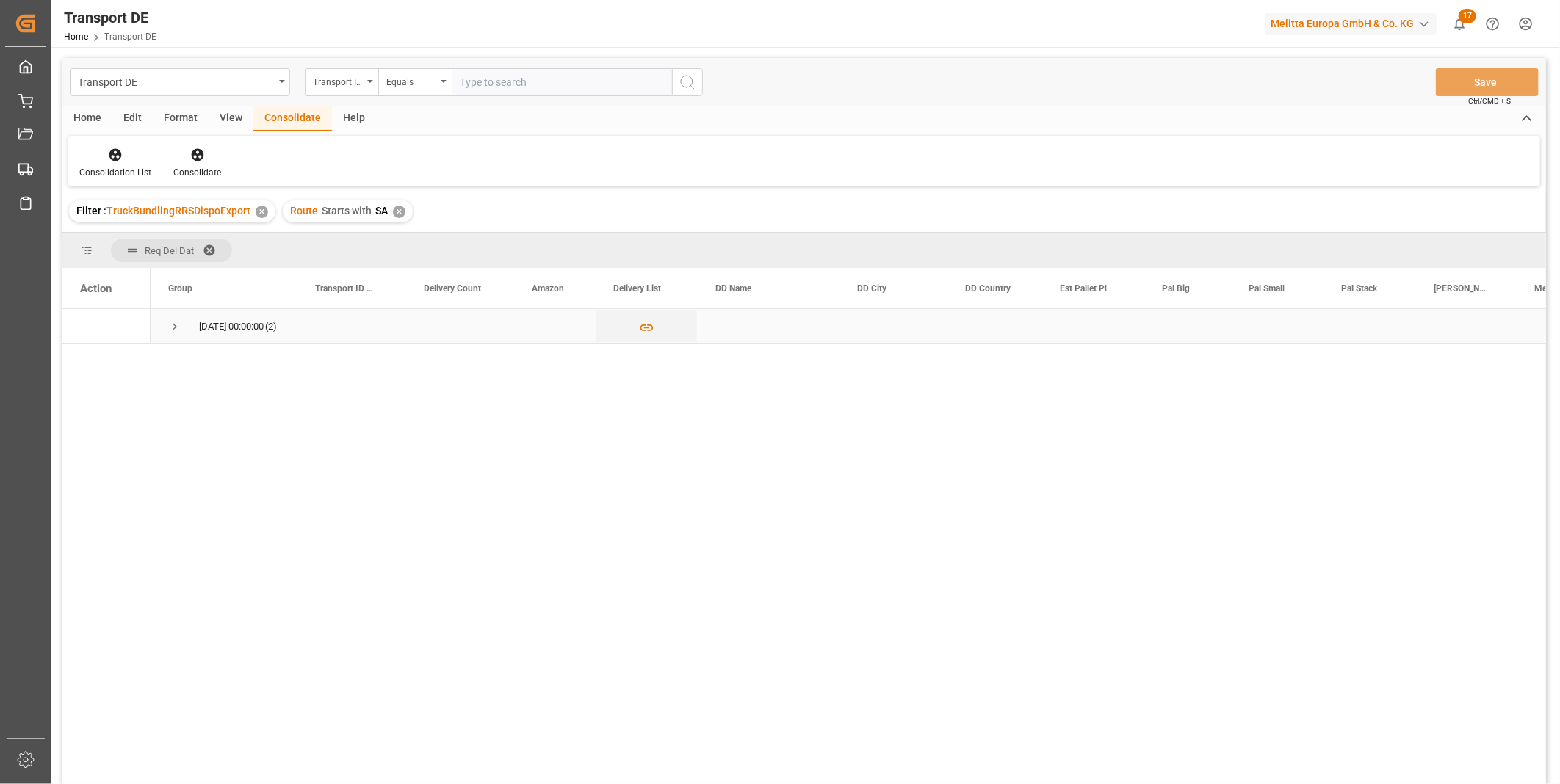
click at [170, 324] on span "Press SPACE to select this row." at bounding box center [175, 327] width 14 height 14
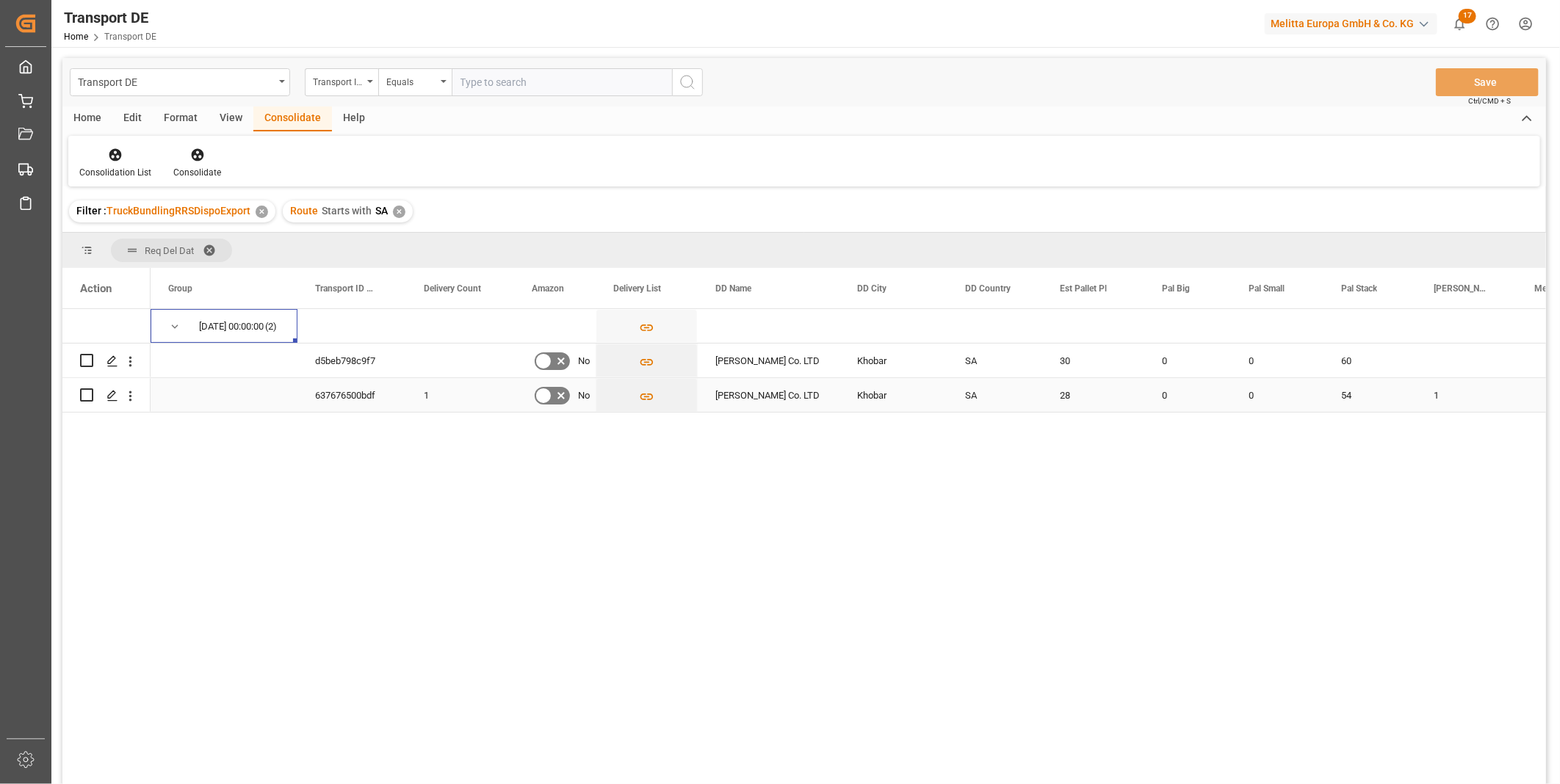
scroll to position [81, 0]
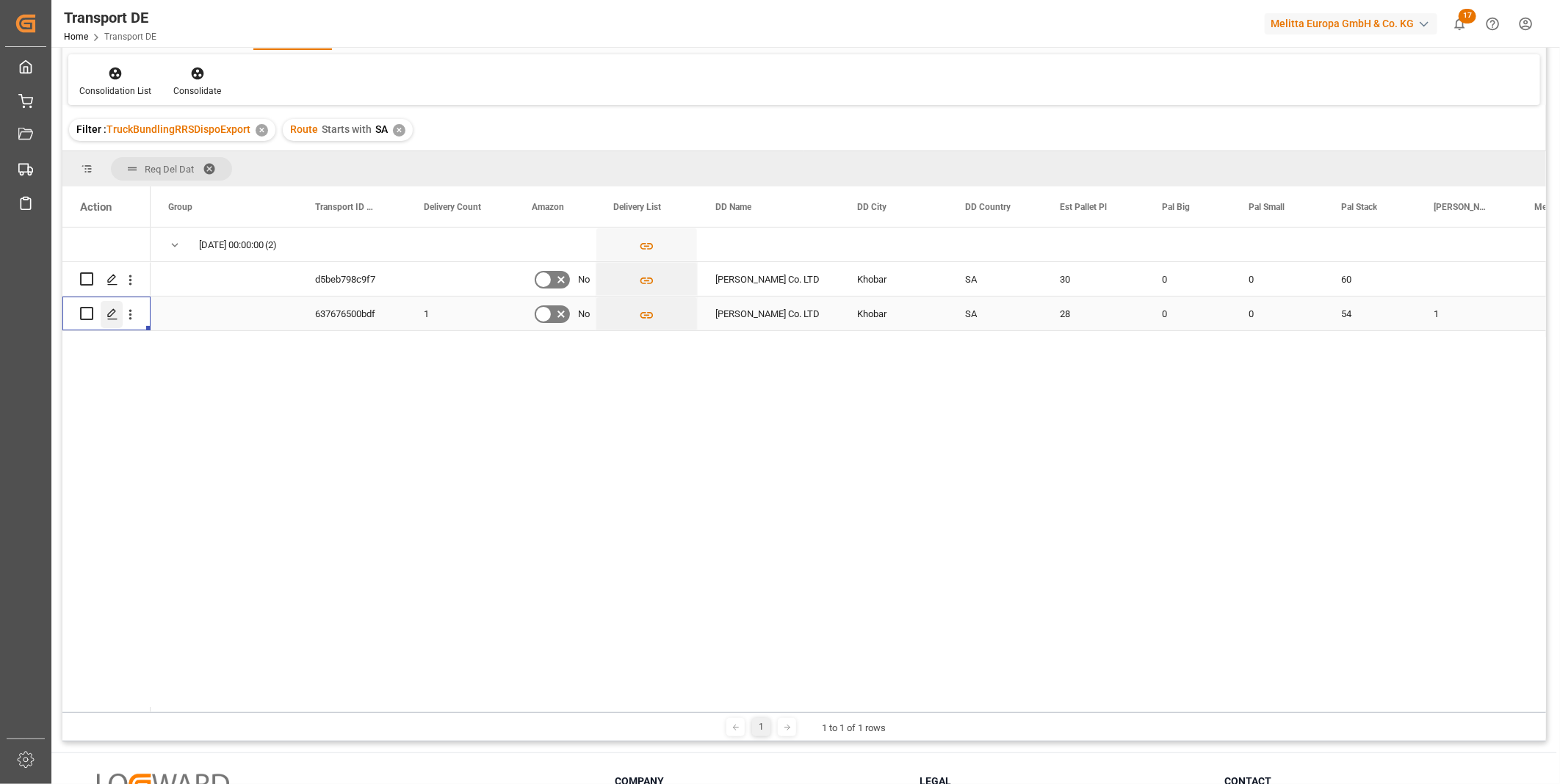
click at [113, 310] on icon "Press SPACE to select this row." at bounding box center [113, 314] width 12 height 12
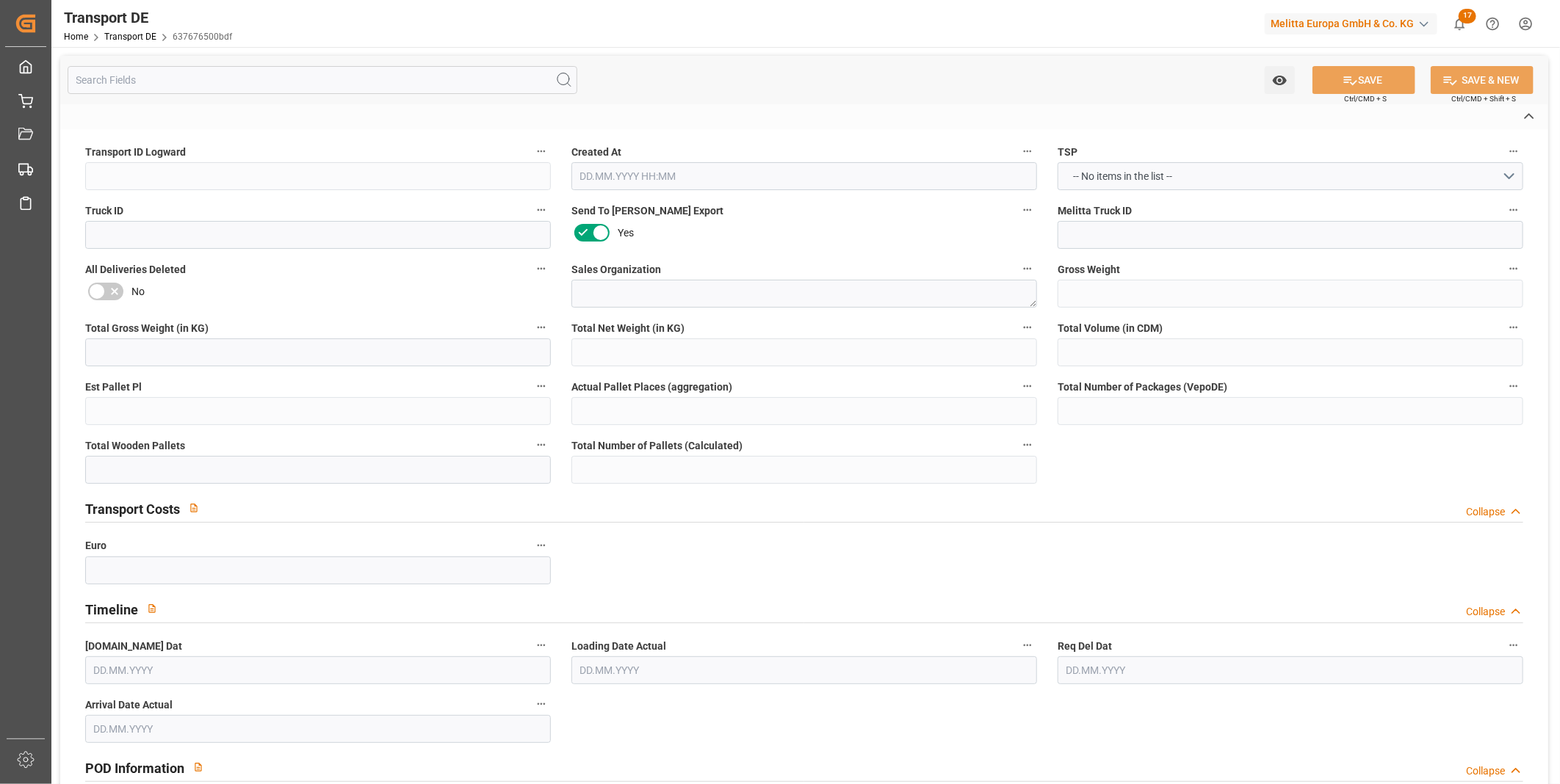
type input "637676500bdf"
type textarea "3"
type textarea "0000026274"
type textarea "[PERSON_NAME] Co. LTD"
type input "Prince Sultan [PERSON_NAME]."
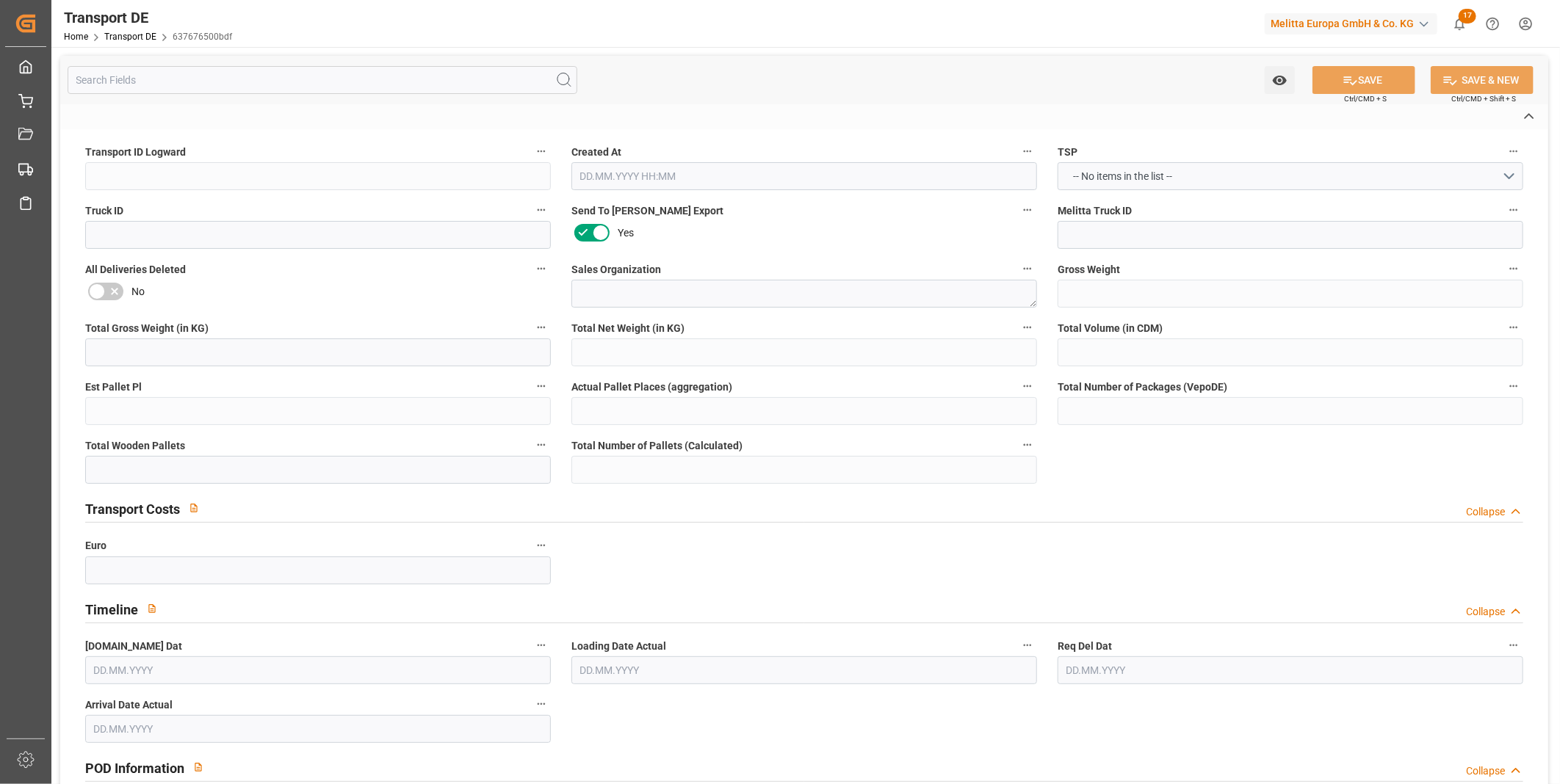
type textarea "Khobar"
type input "SA"
type input "DE-32423"
type textarea "252abe843f37"
type input "SA42"
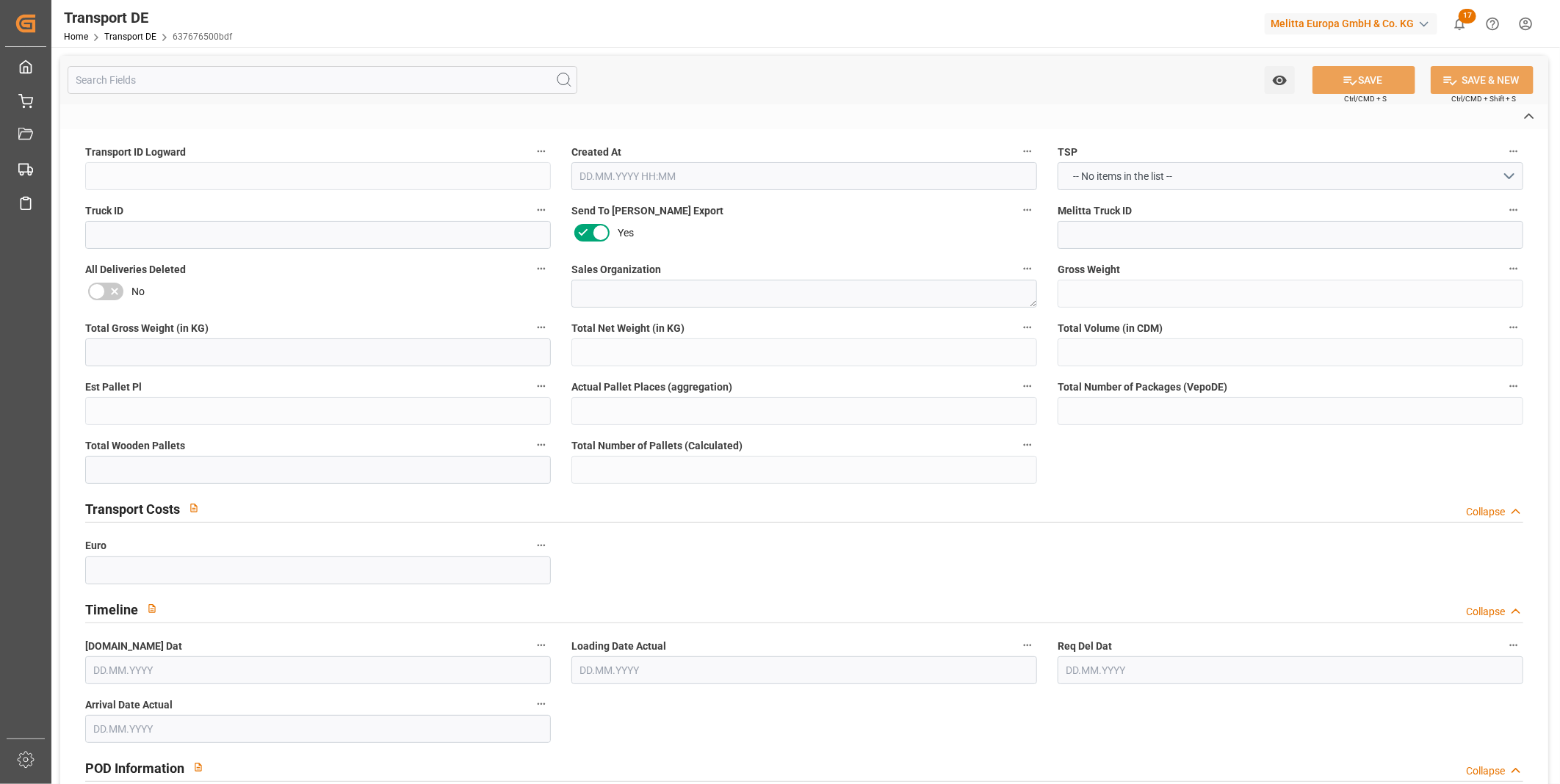
type input "FOB"
type input "DE 126011900"
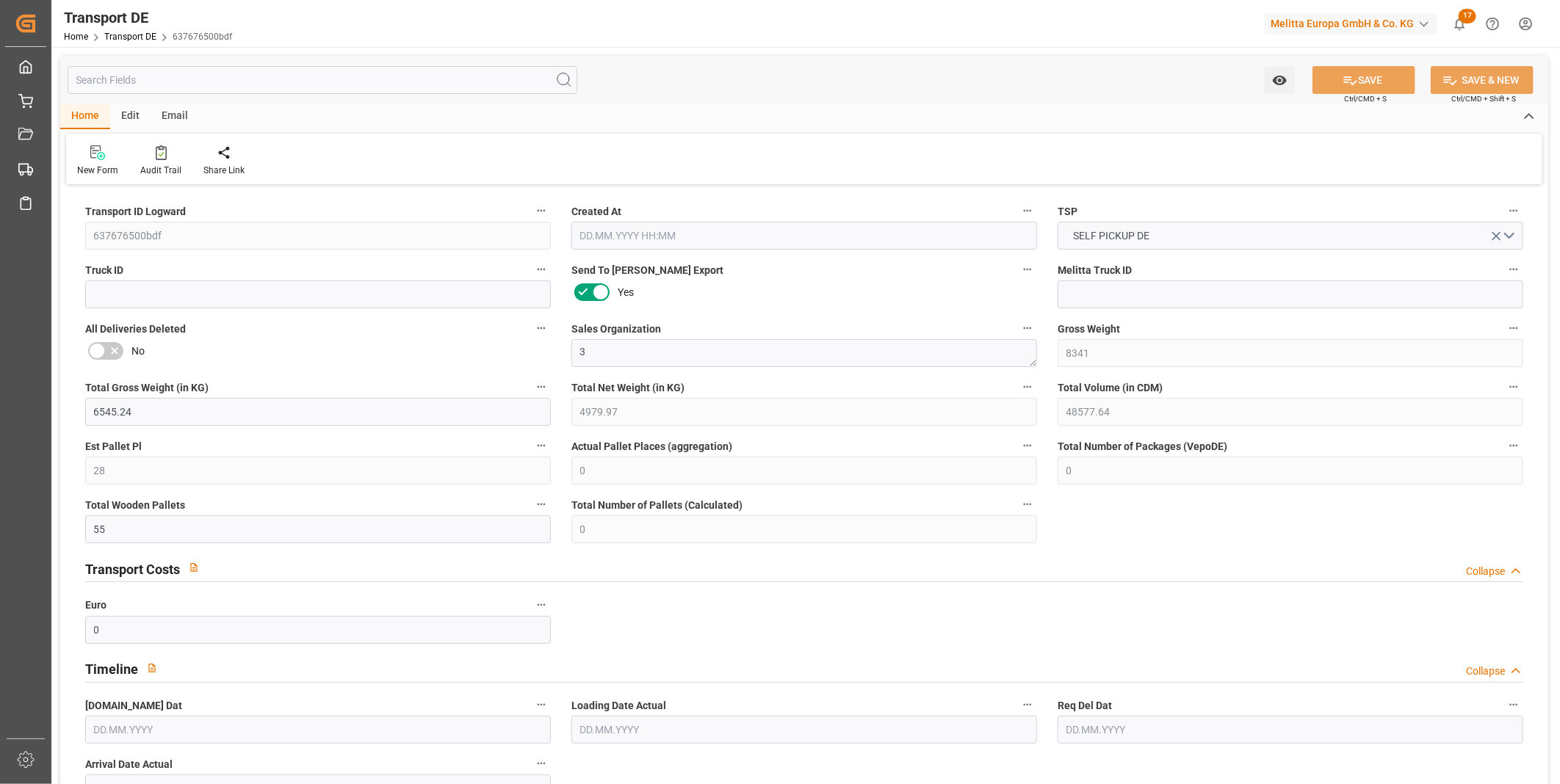
type input "8341"
type input "6545.24"
type input "4979.97"
type input "48577.64"
type input "28"
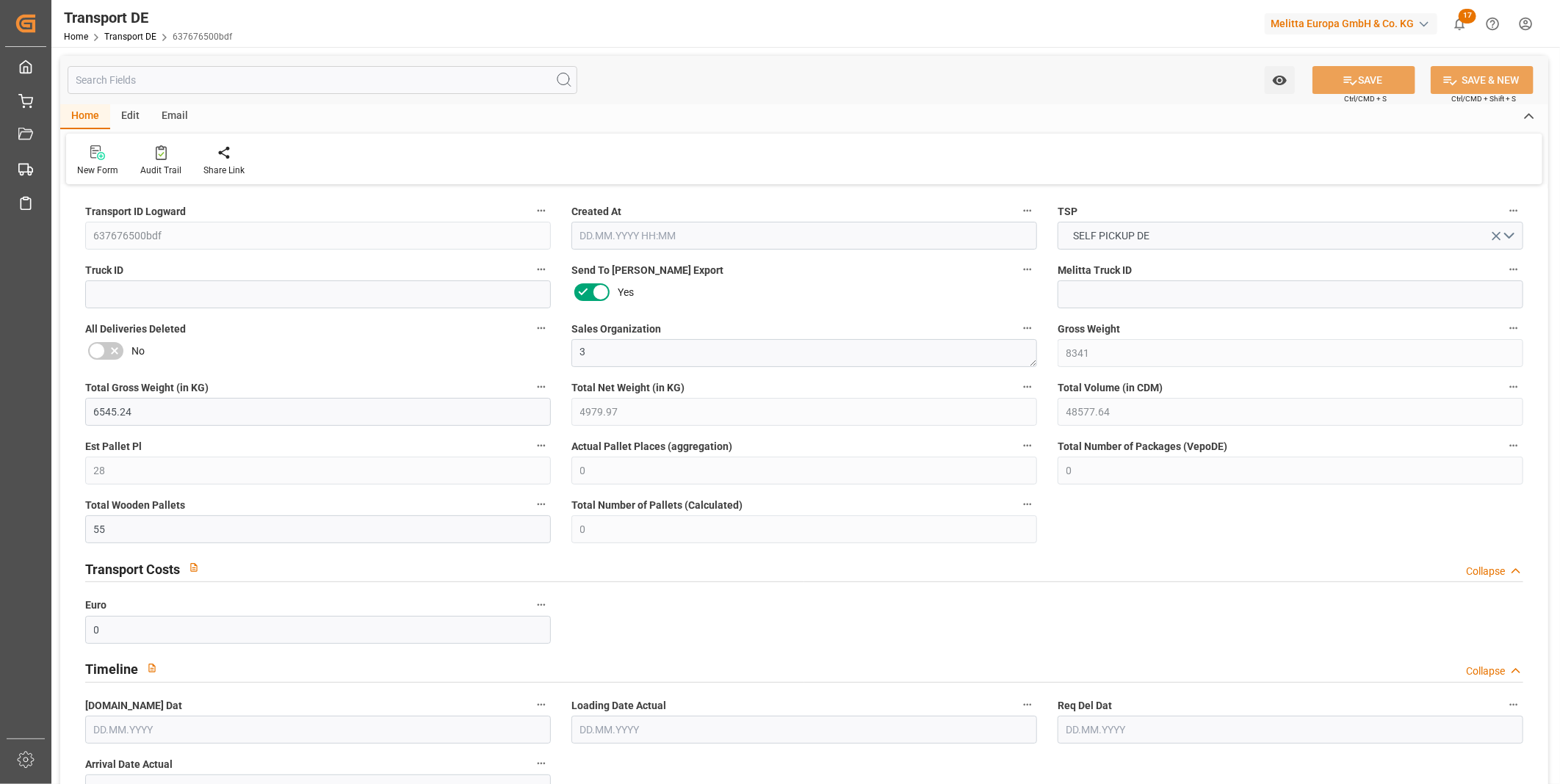
type input "0"
type input "55"
type input "0"
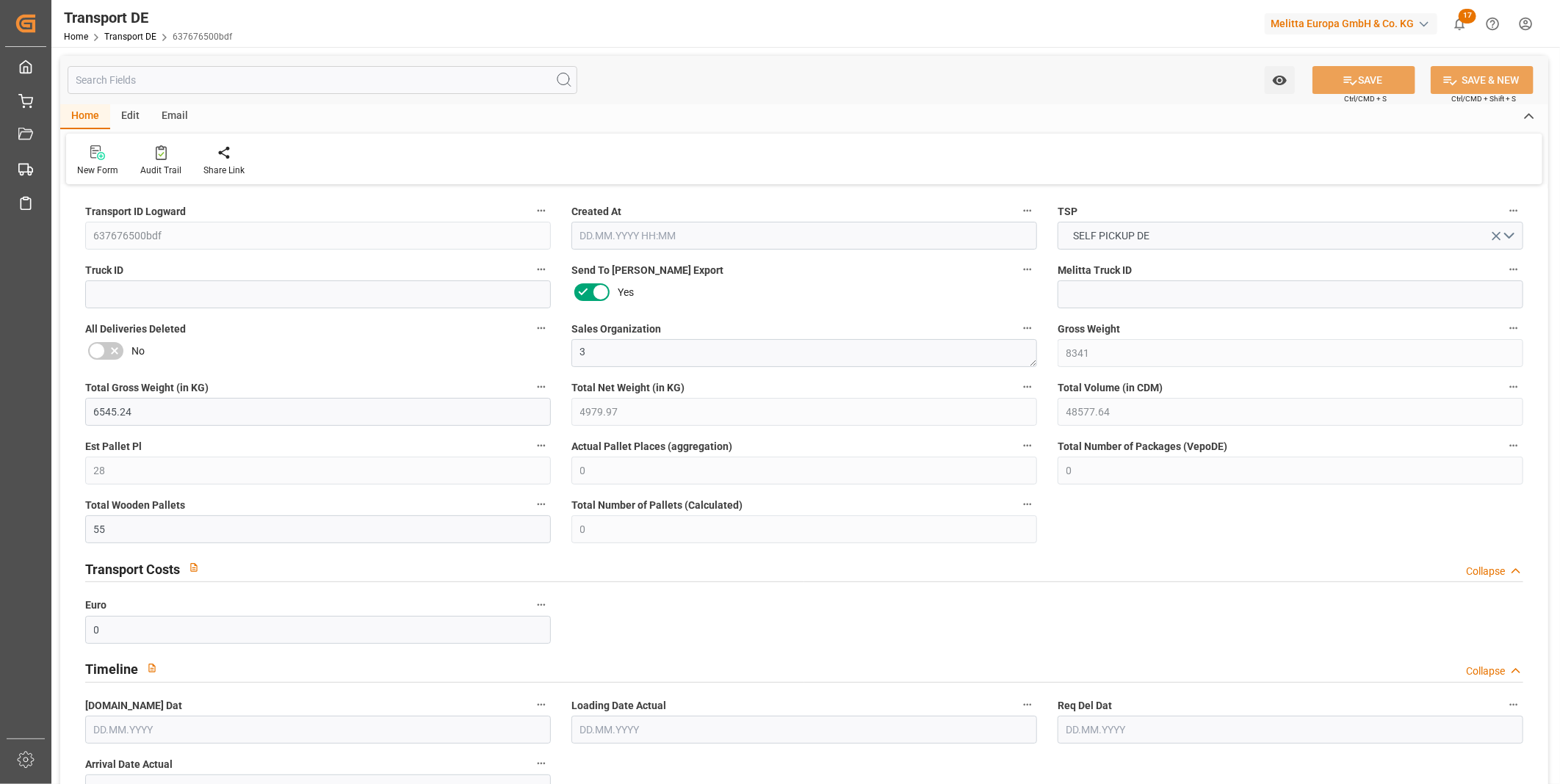
type input "0"
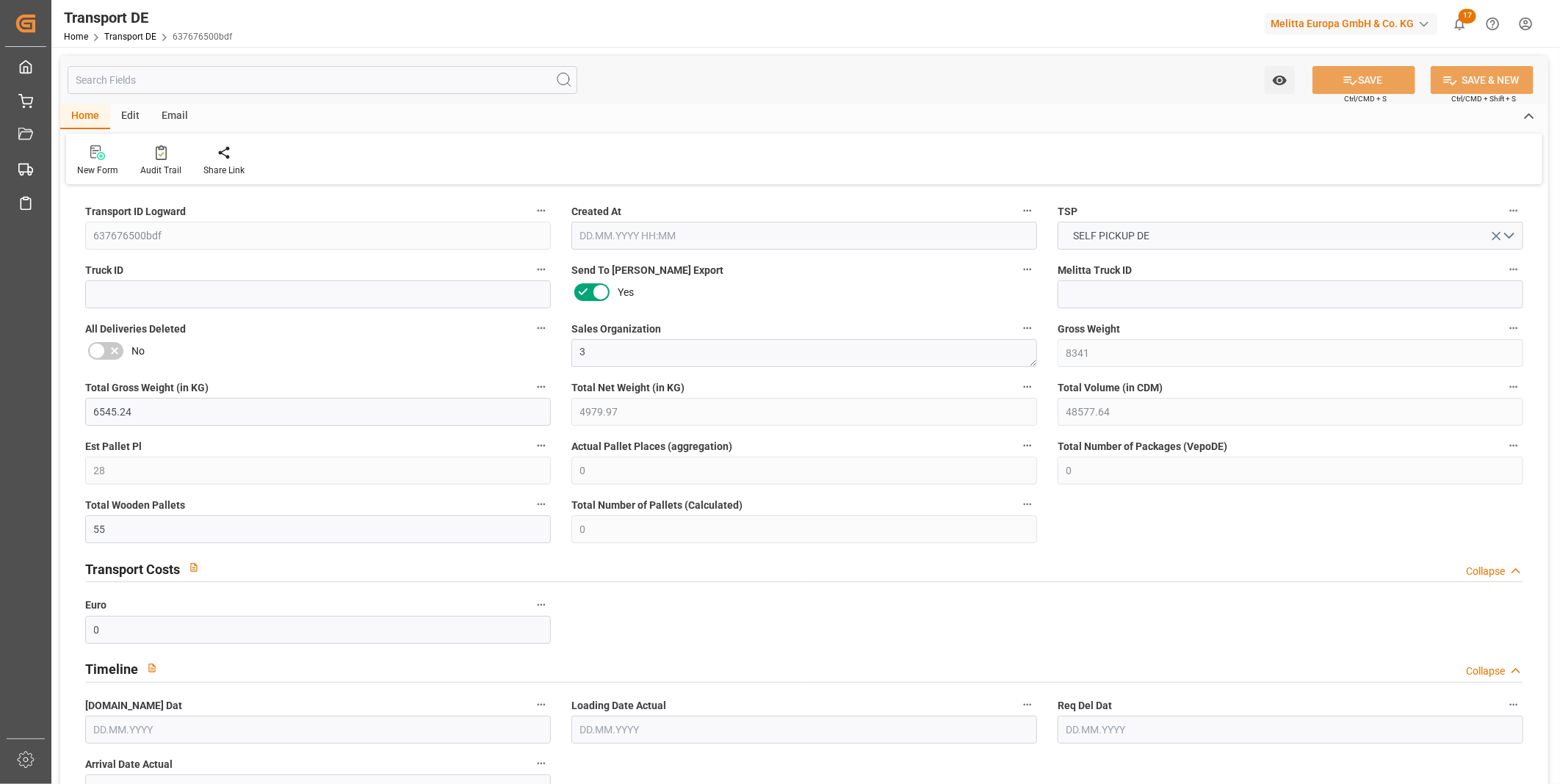
type input "0"
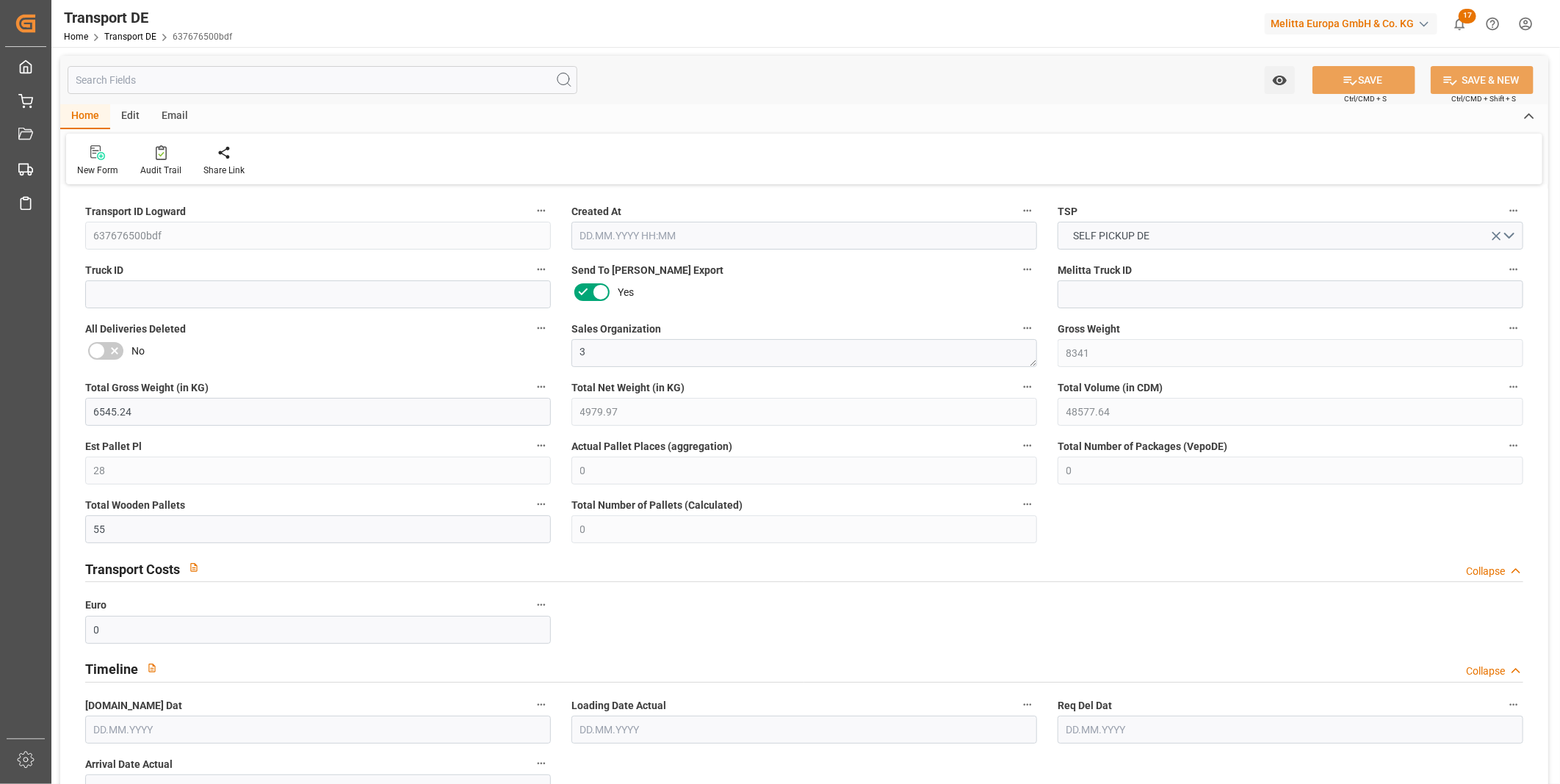
type input "0"
type input "54"
type input "0"
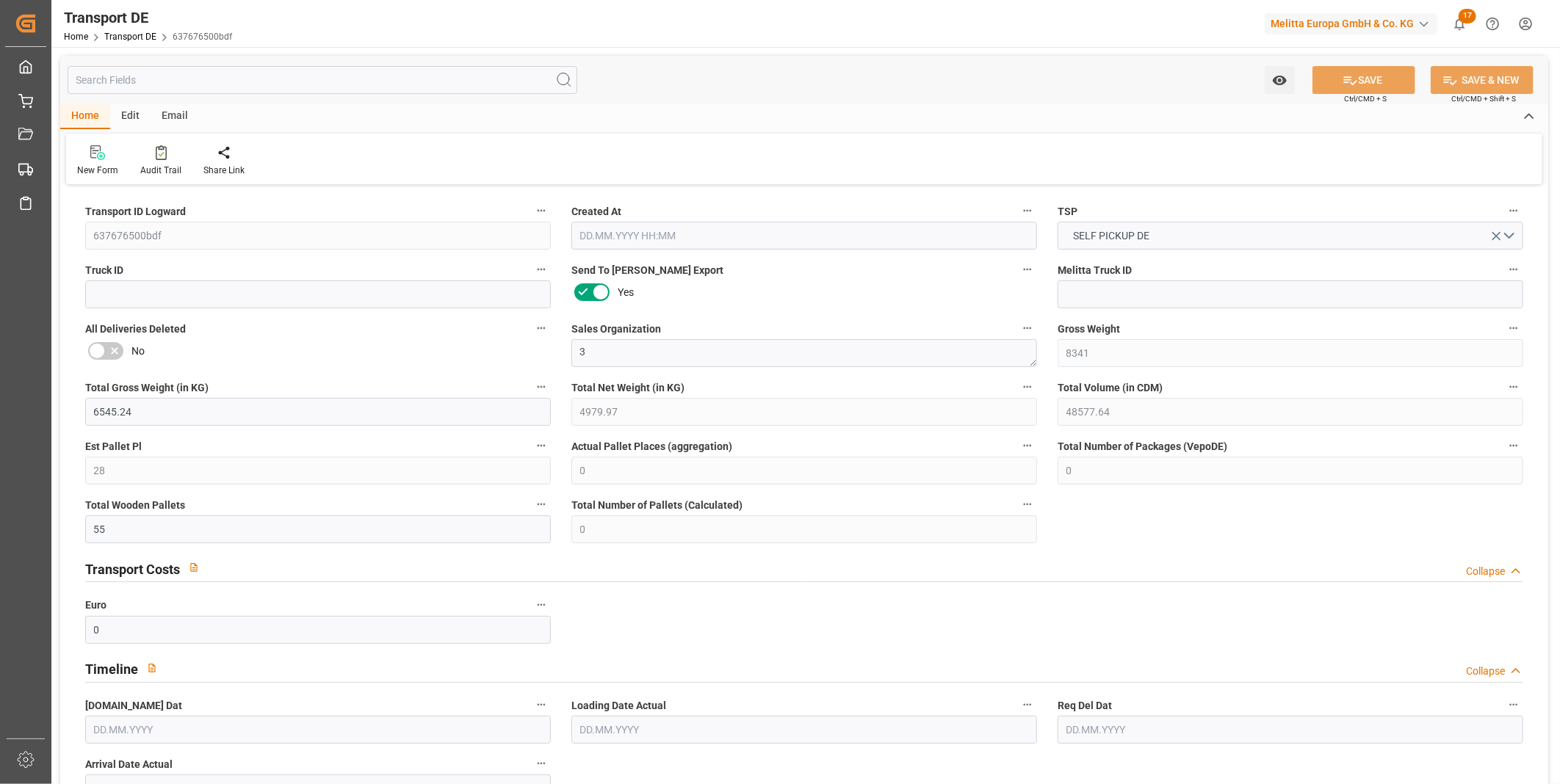
type input "0"
type input "1"
type input "0"
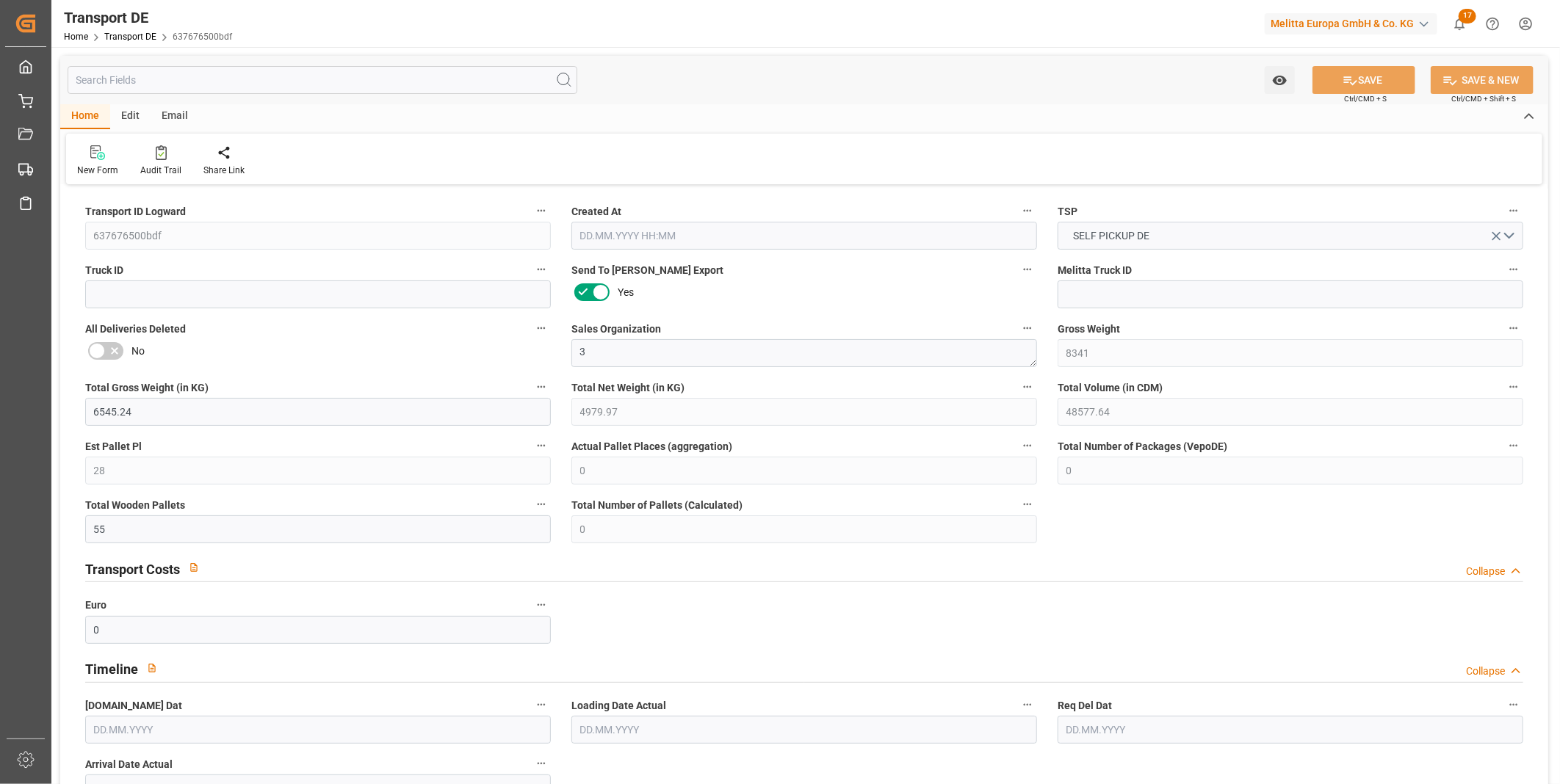
type input "39.586"
type input "0"
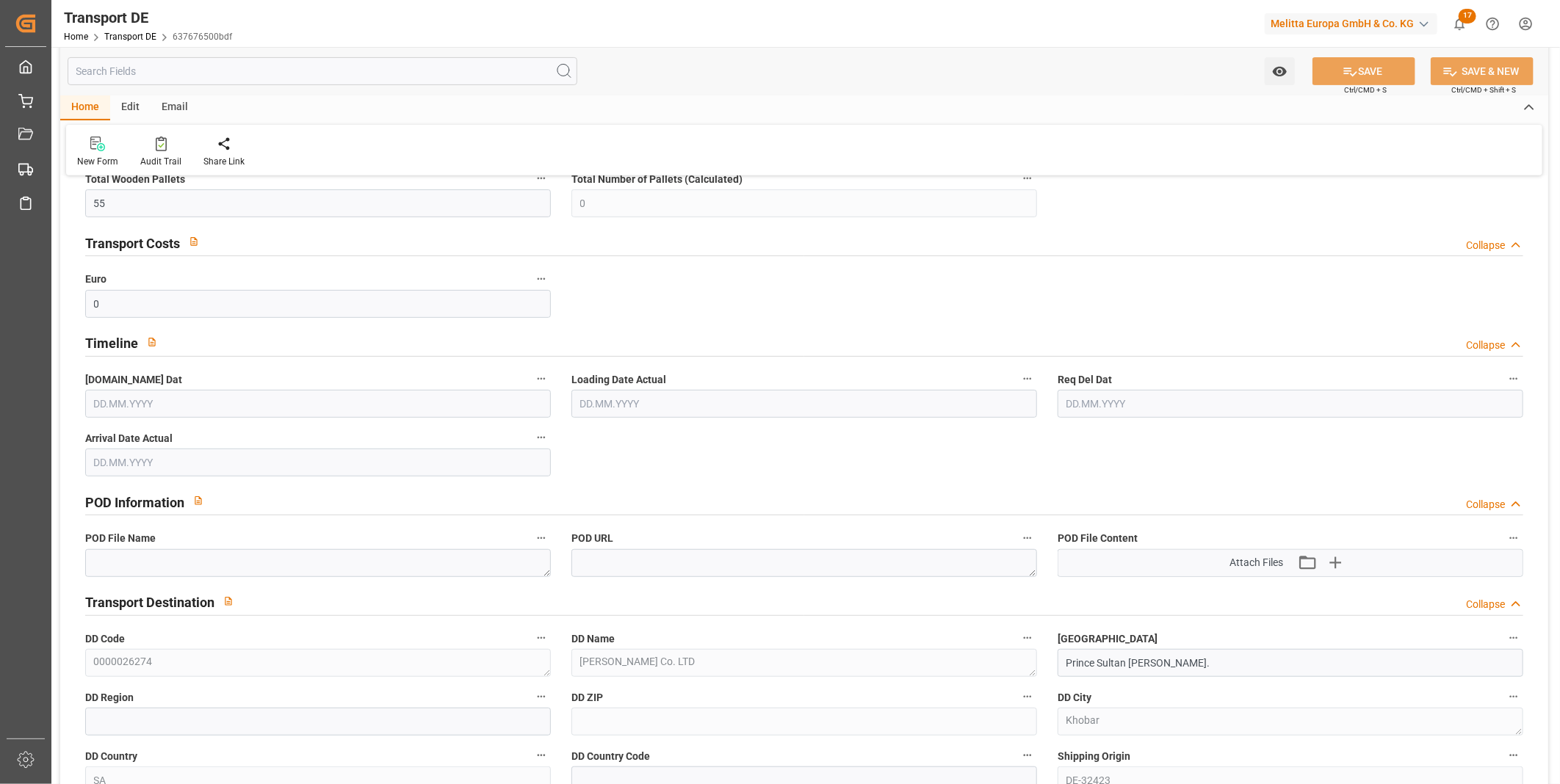
type input "[DATE] 10:32"
type input "[DATE]"
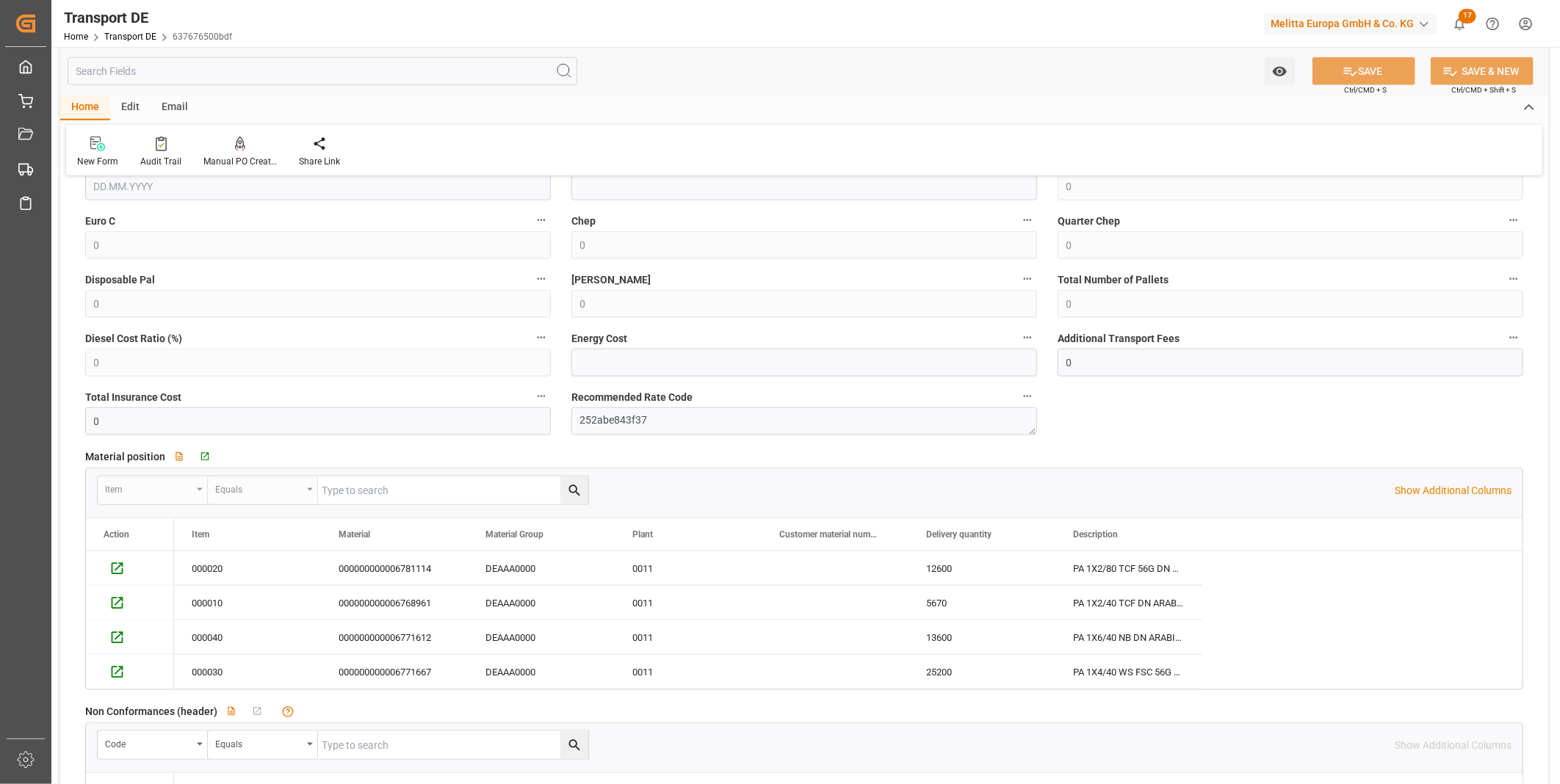
scroll to position [1060, 0]
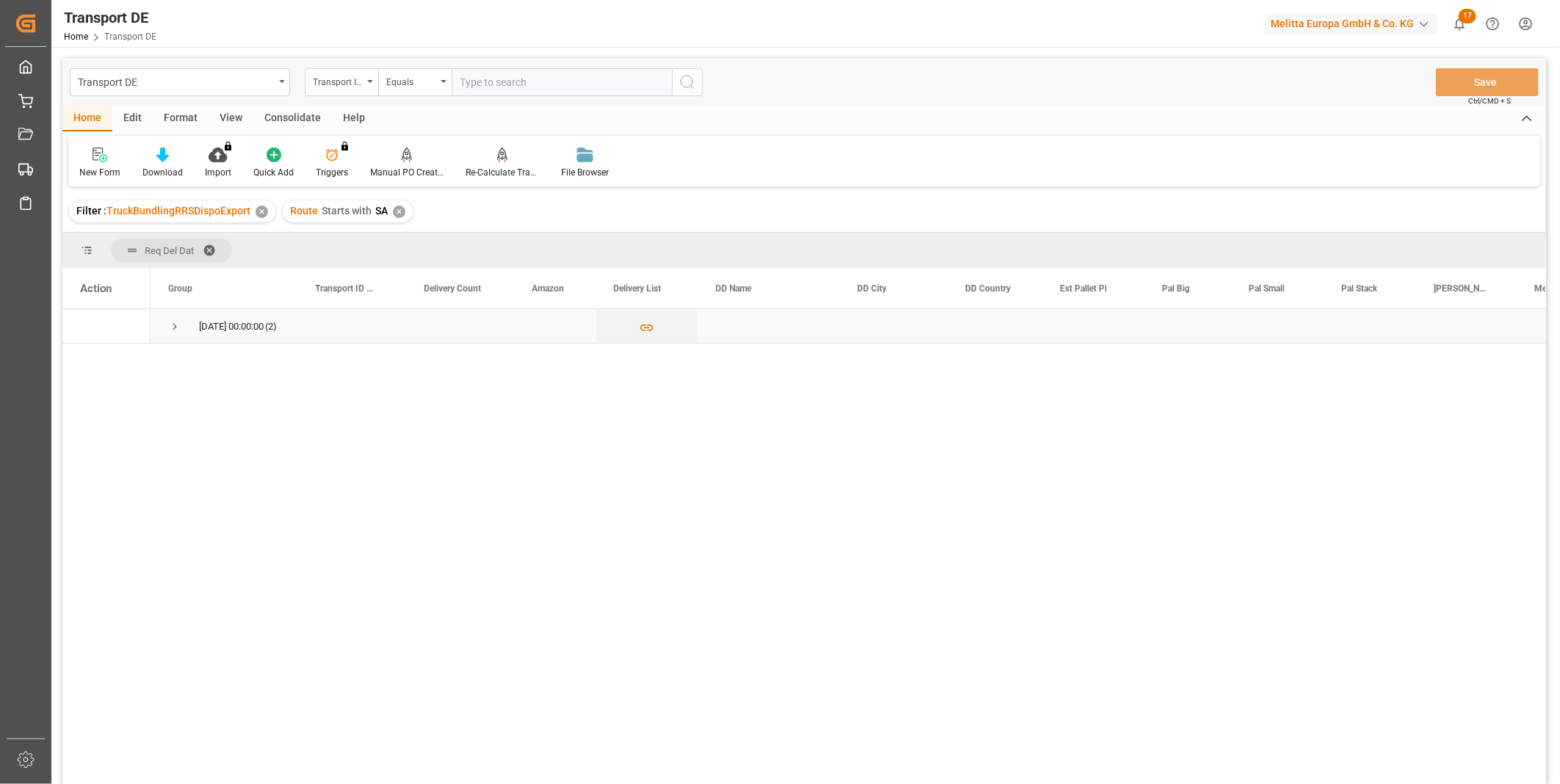
click at [171, 325] on span "Press SPACE to select this row." at bounding box center [175, 327] width 14 height 14
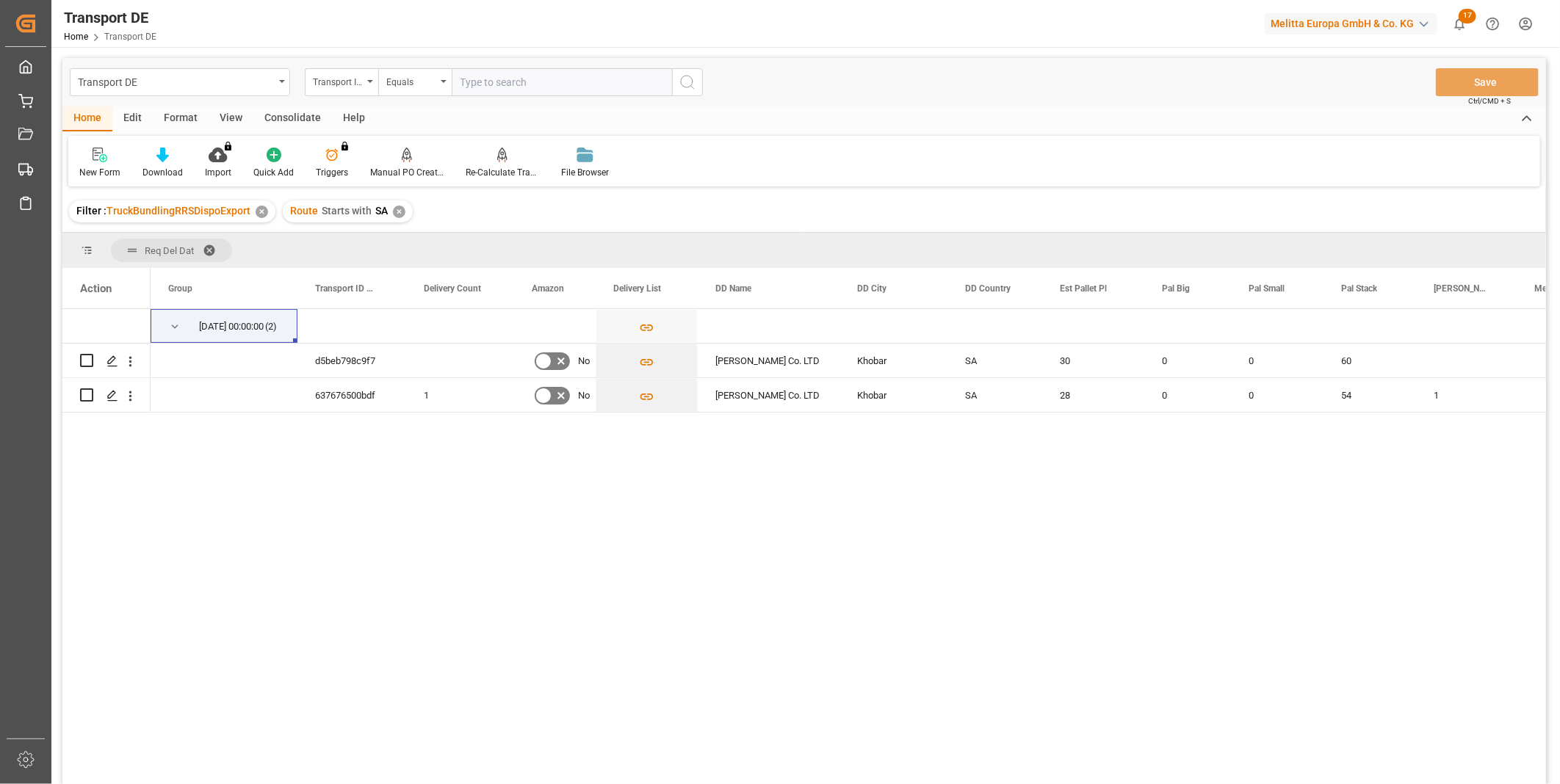
click at [398, 222] on div "Filter : TruckBundlingRRSDispoExport ✕ Route Starts with SA ✕" at bounding box center [805, 211] width 1484 height 42
click at [398, 216] on div "✕" at bounding box center [398, 212] width 13 height 13
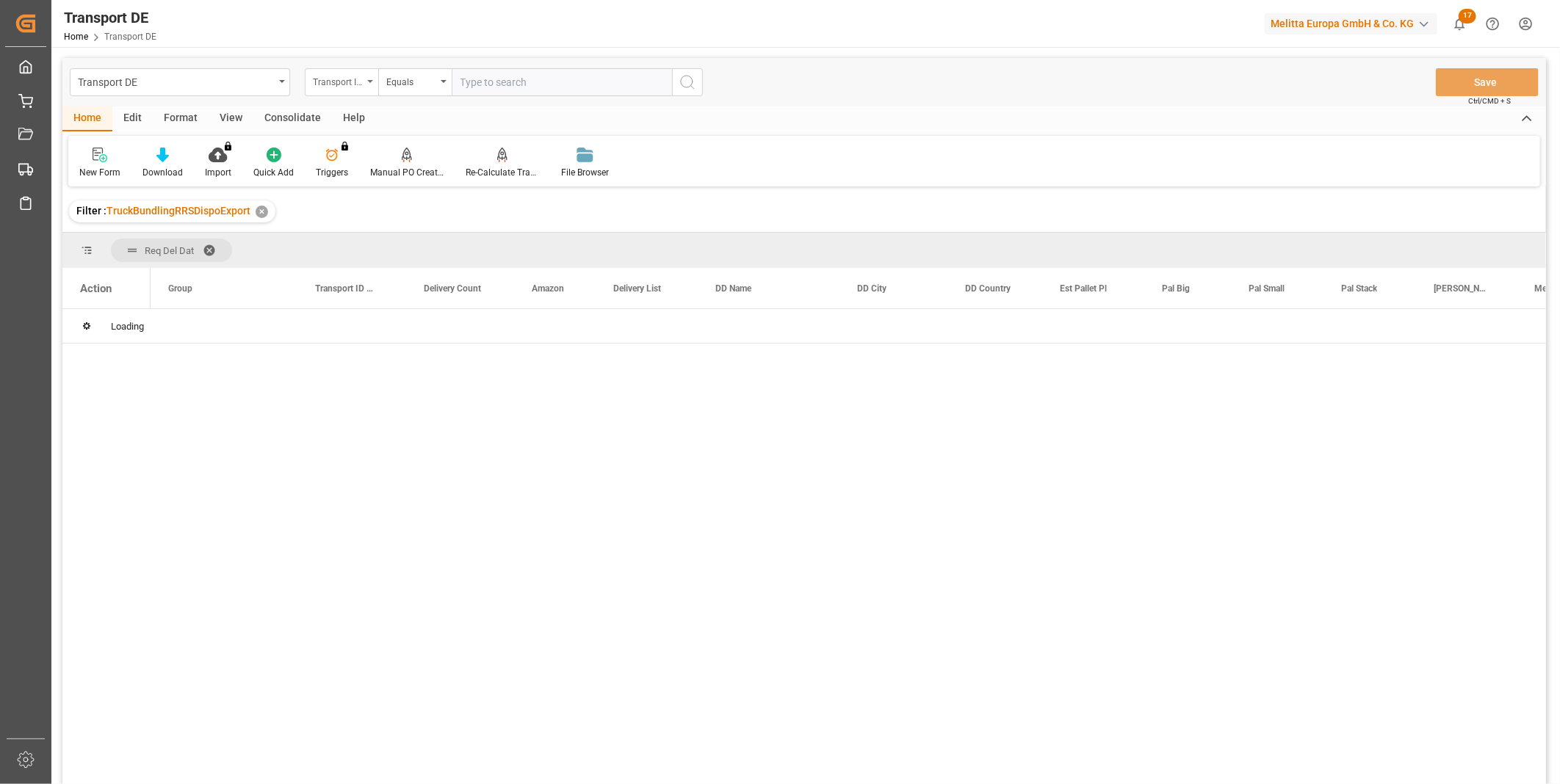
click at [359, 86] on div "Transport ID Logward" at bounding box center [337, 81] width 50 height 17
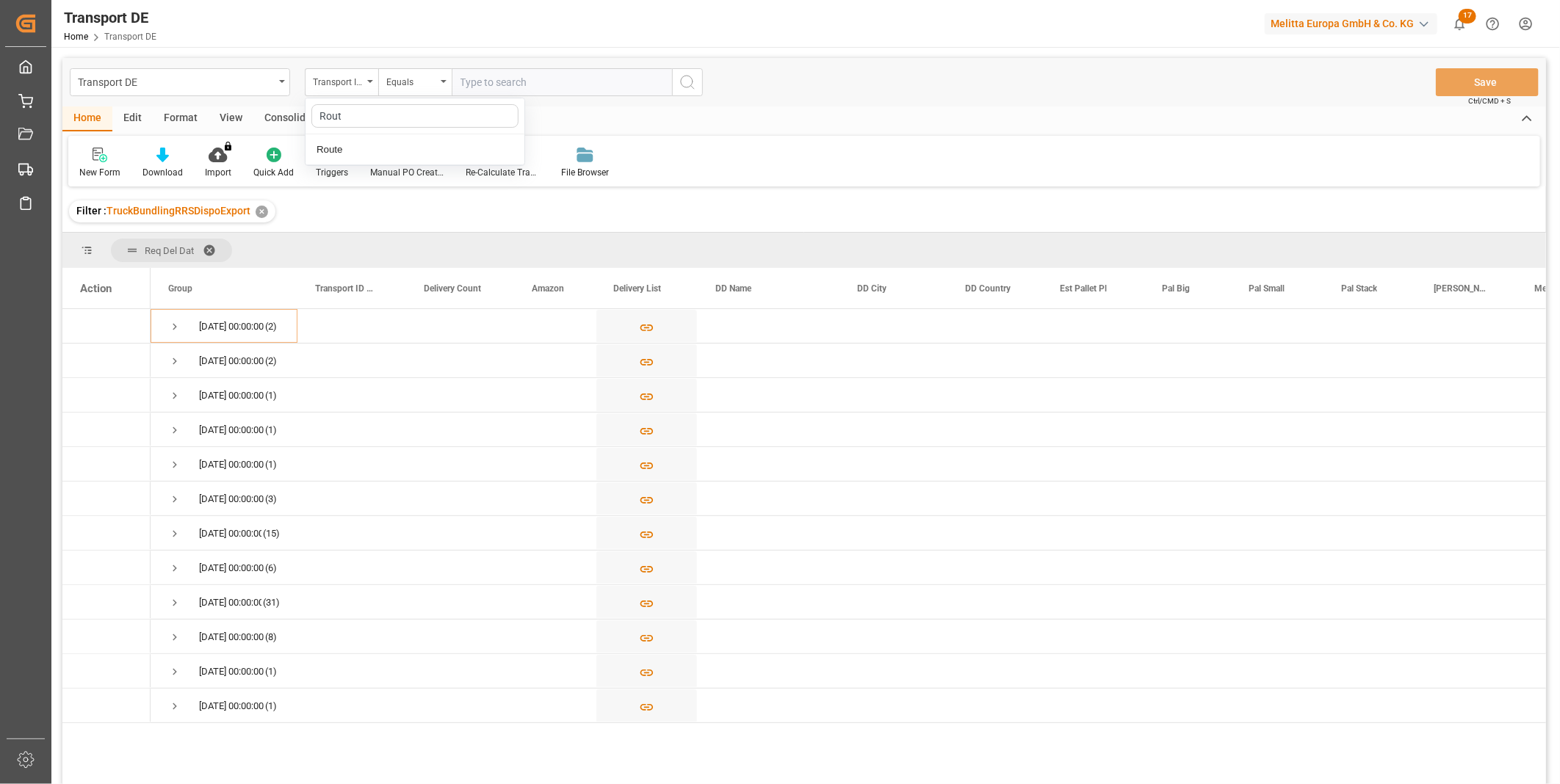
type input "Route"
click at [357, 154] on div "Route" at bounding box center [415, 150] width 219 height 31
click at [298, 114] on div "Consolidate" at bounding box center [292, 119] width 79 height 25
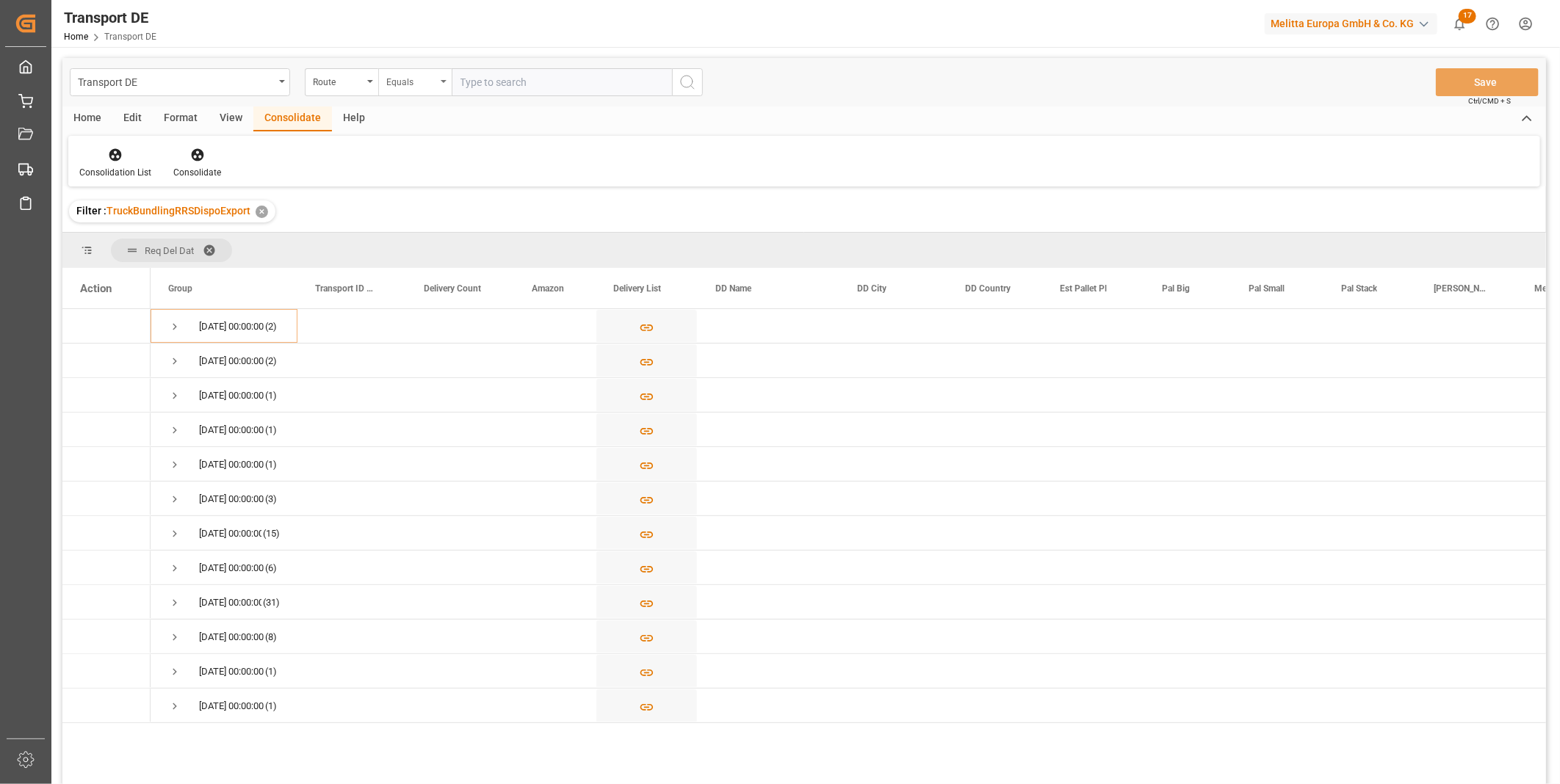
click at [392, 81] on div "Equals" at bounding box center [411, 81] width 50 height 17
click at [447, 244] on div "Starts with" at bounding box center [488, 242] width 219 height 31
type input "GE"
click at [678, 75] on icon "search button" at bounding box center [687, 82] width 18 height 18
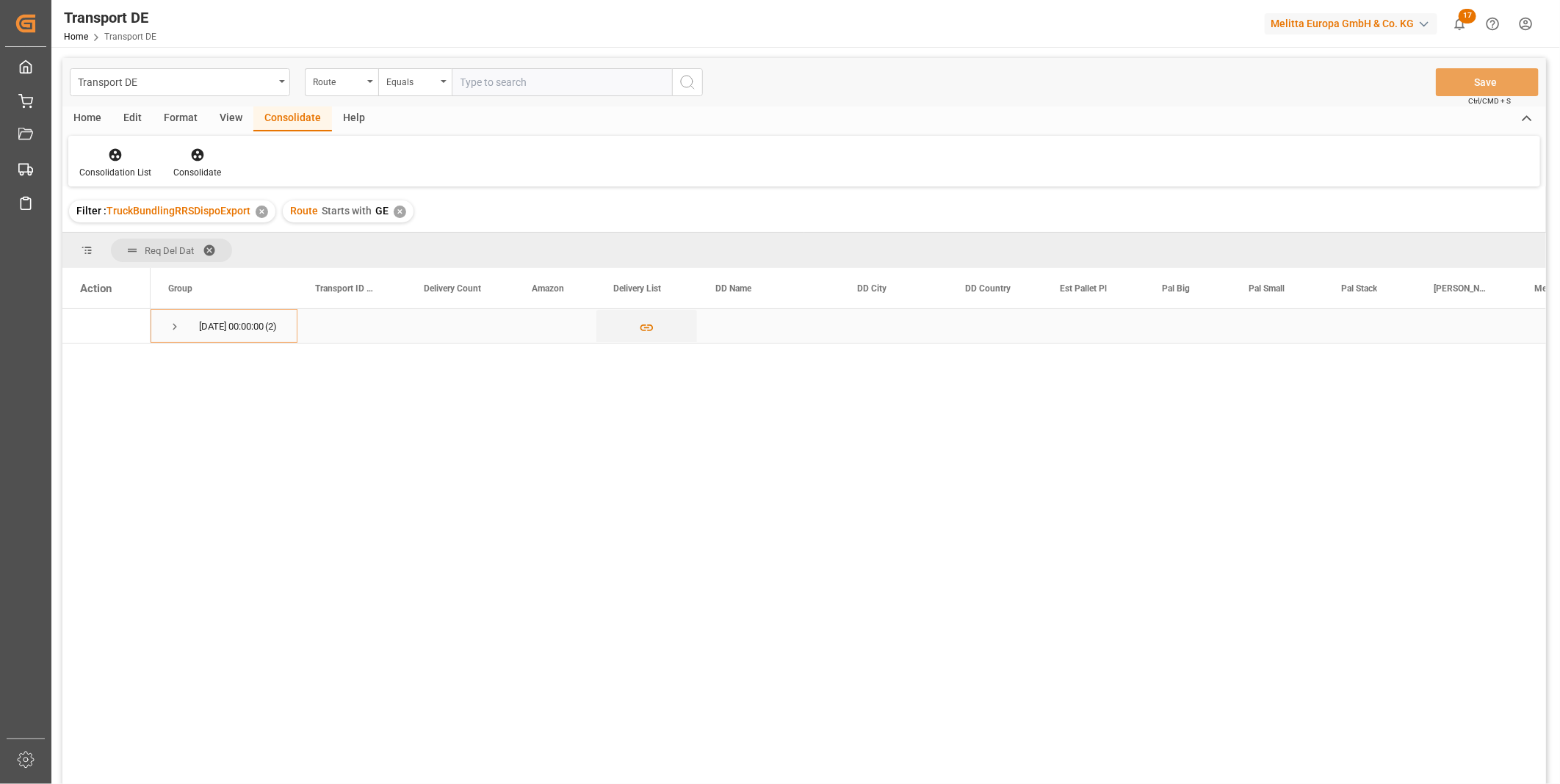
click at [181, 326] on span "[DATE] 00:00:00 (2)" at bounding box center [224, 326] width 112 height 32
click at [175, 325] on span "Press SPACE to select this row." at bounding box center [175, 327] width 14 height 14
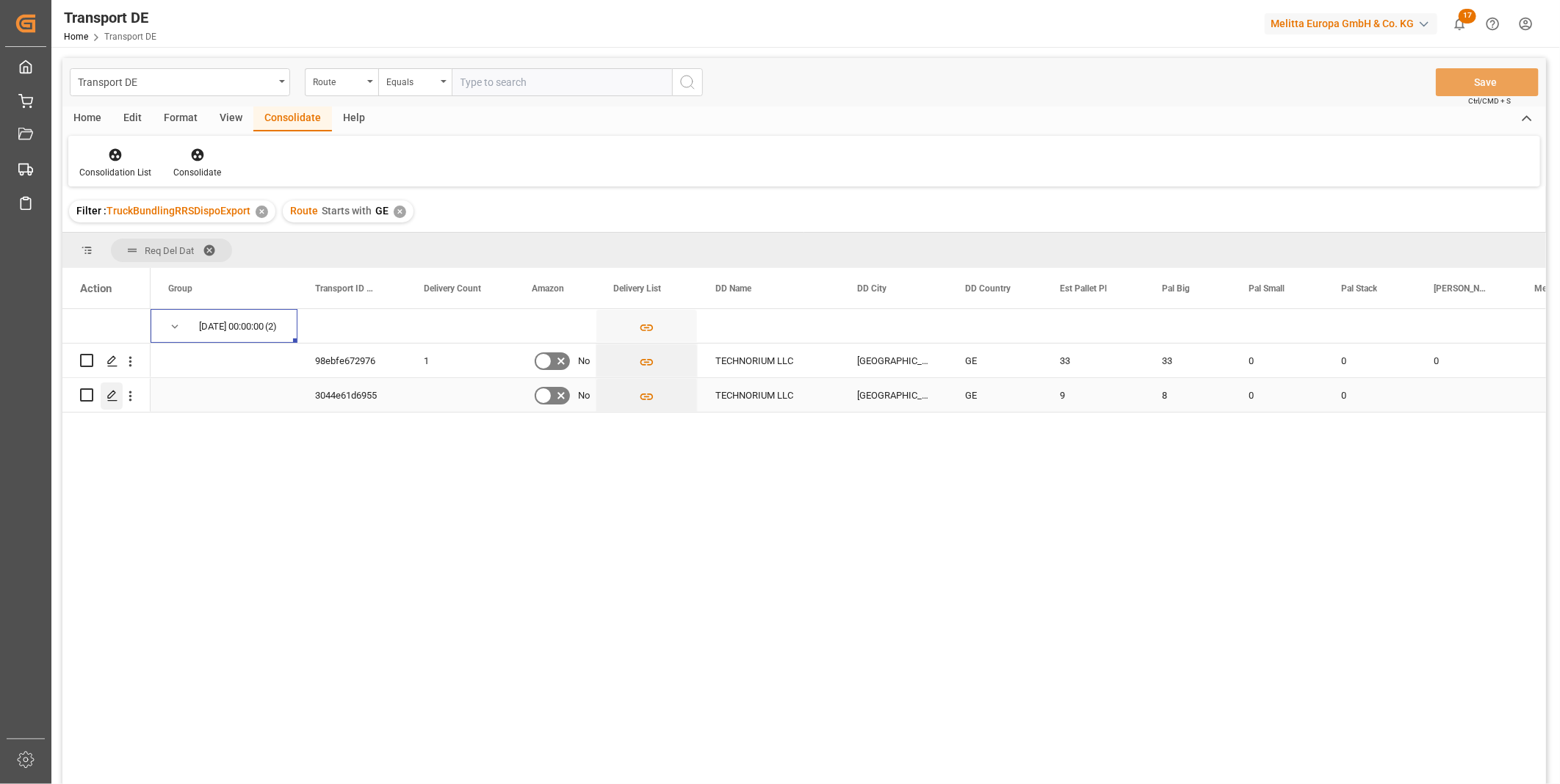
click at [112, 398] on icon "Press SPACE to select this row." at bounding box center [113, 396] width 12 height 12
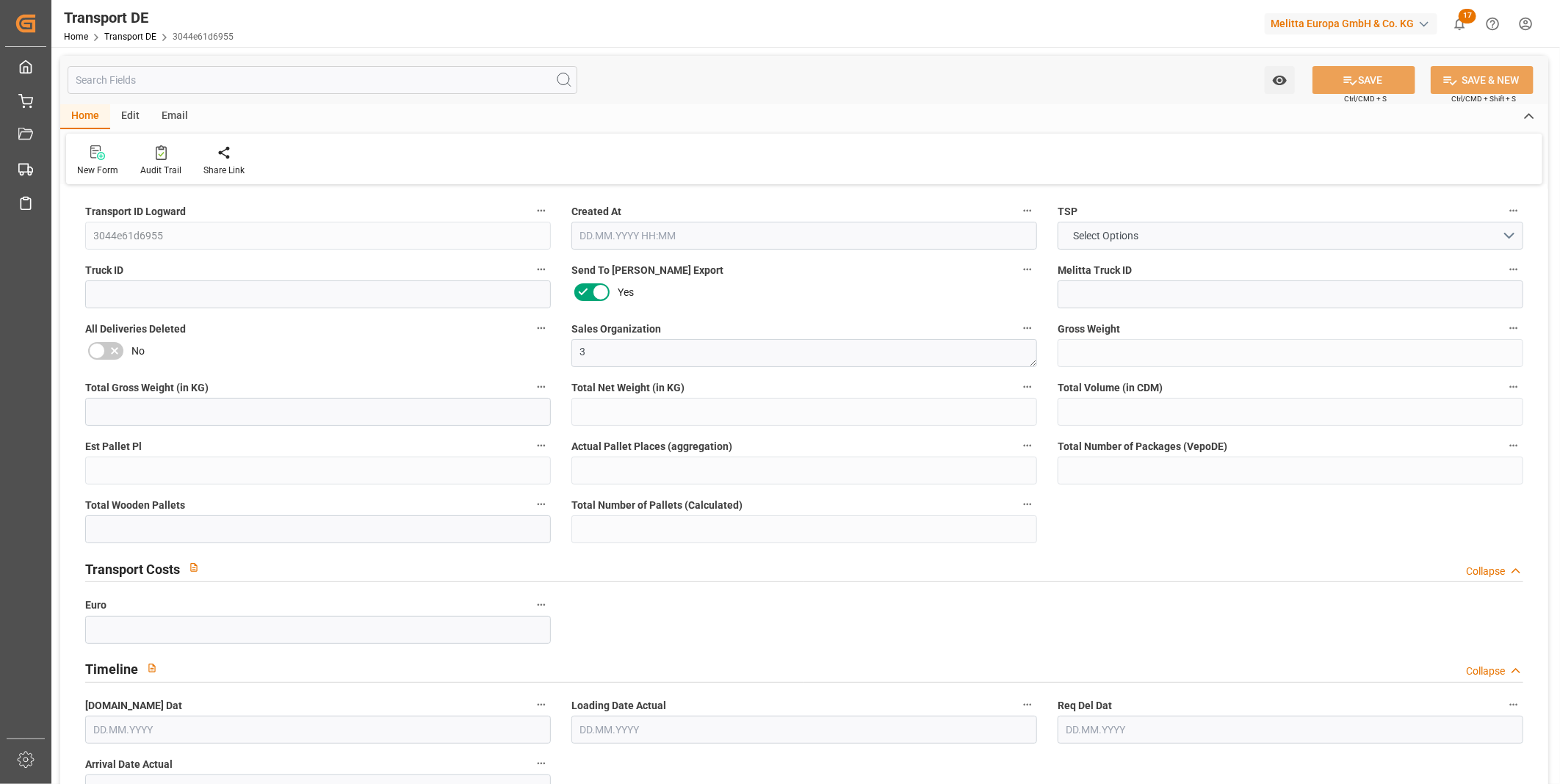
type input "1716"
type input "1454.508"
type input "1223.904"
type input "14774.16"
type input "9"
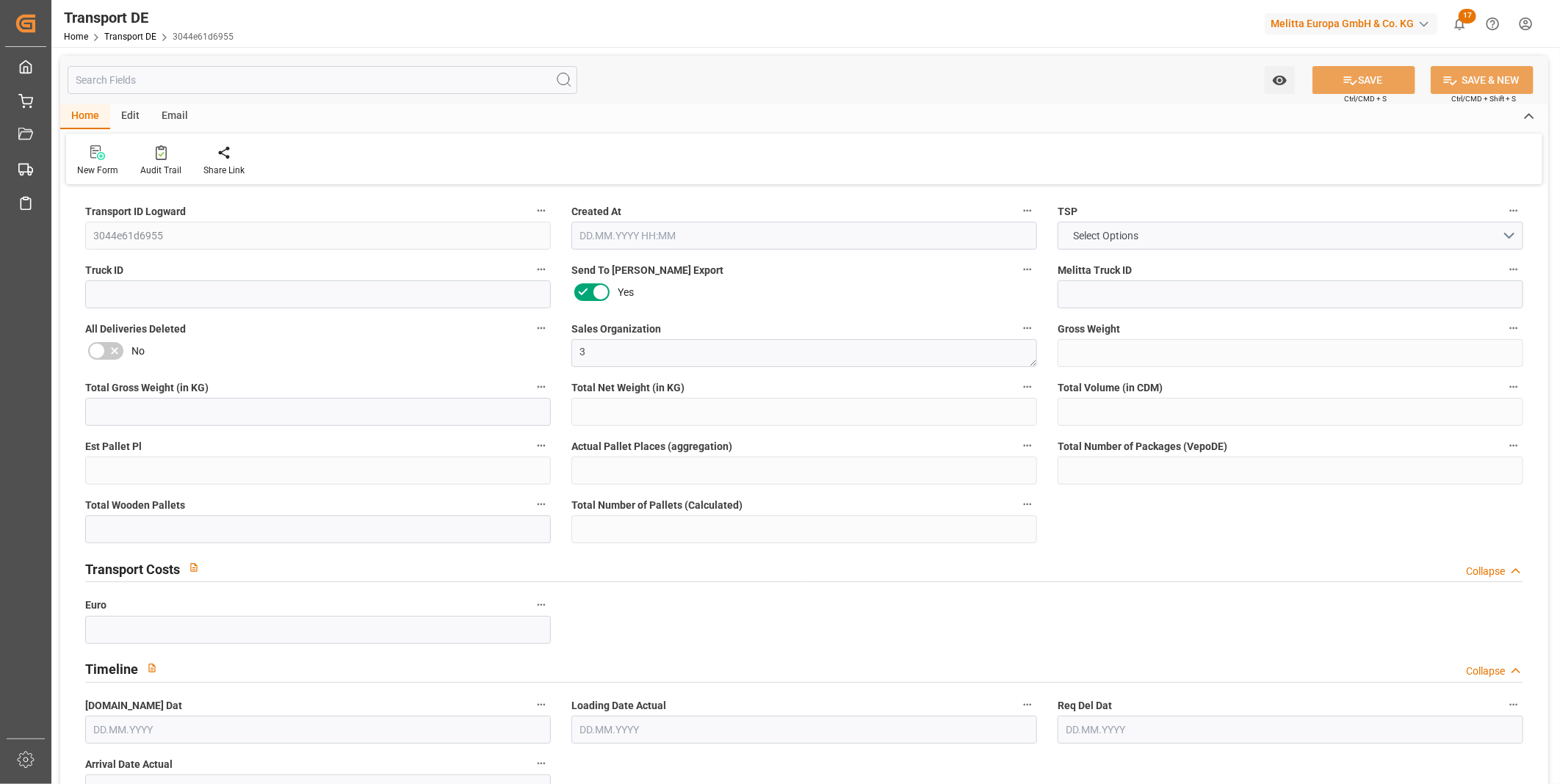
type input "0"
type input "9"
type input "8"
type input "0"
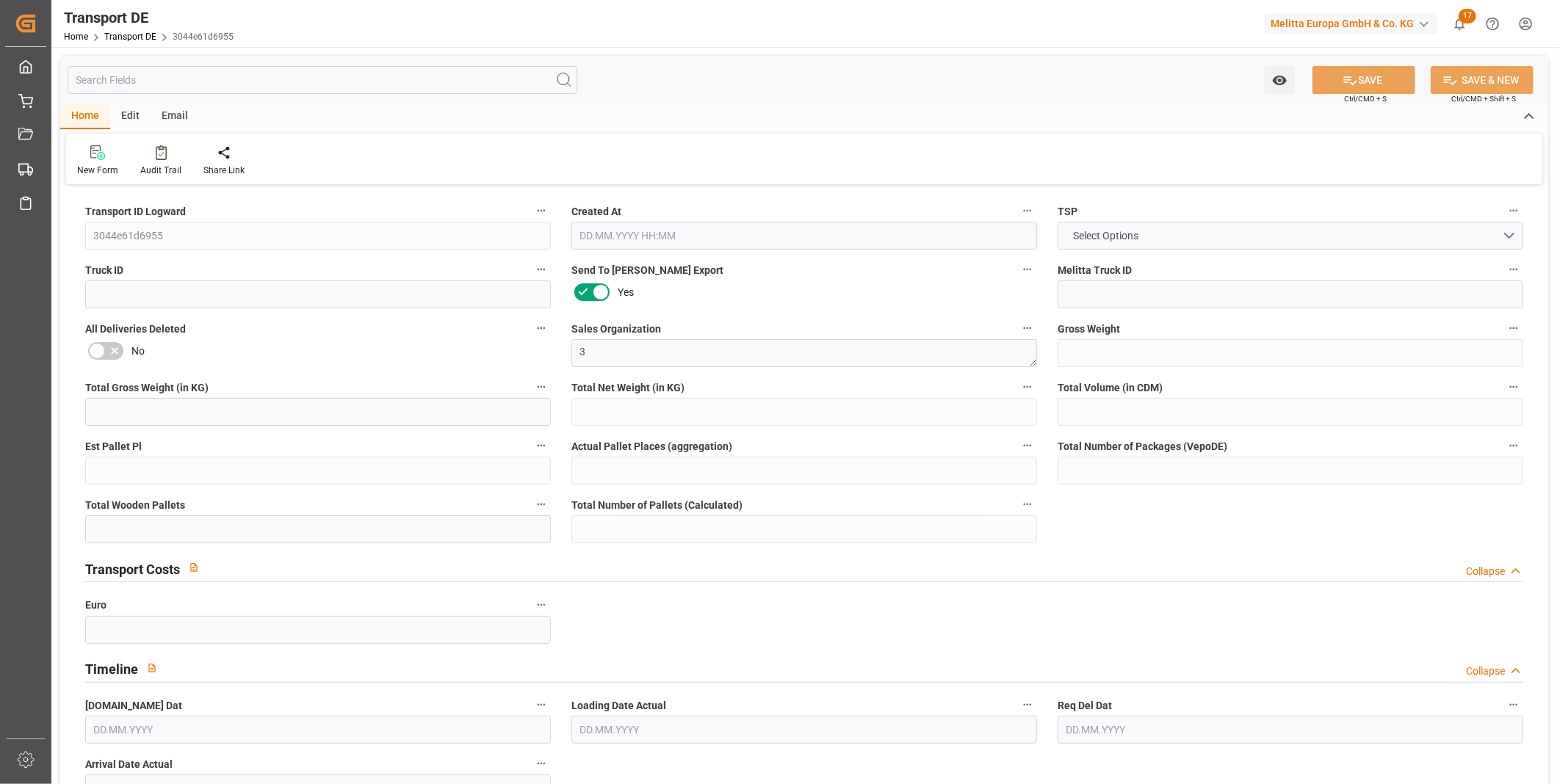
type input "1"
type input "0"
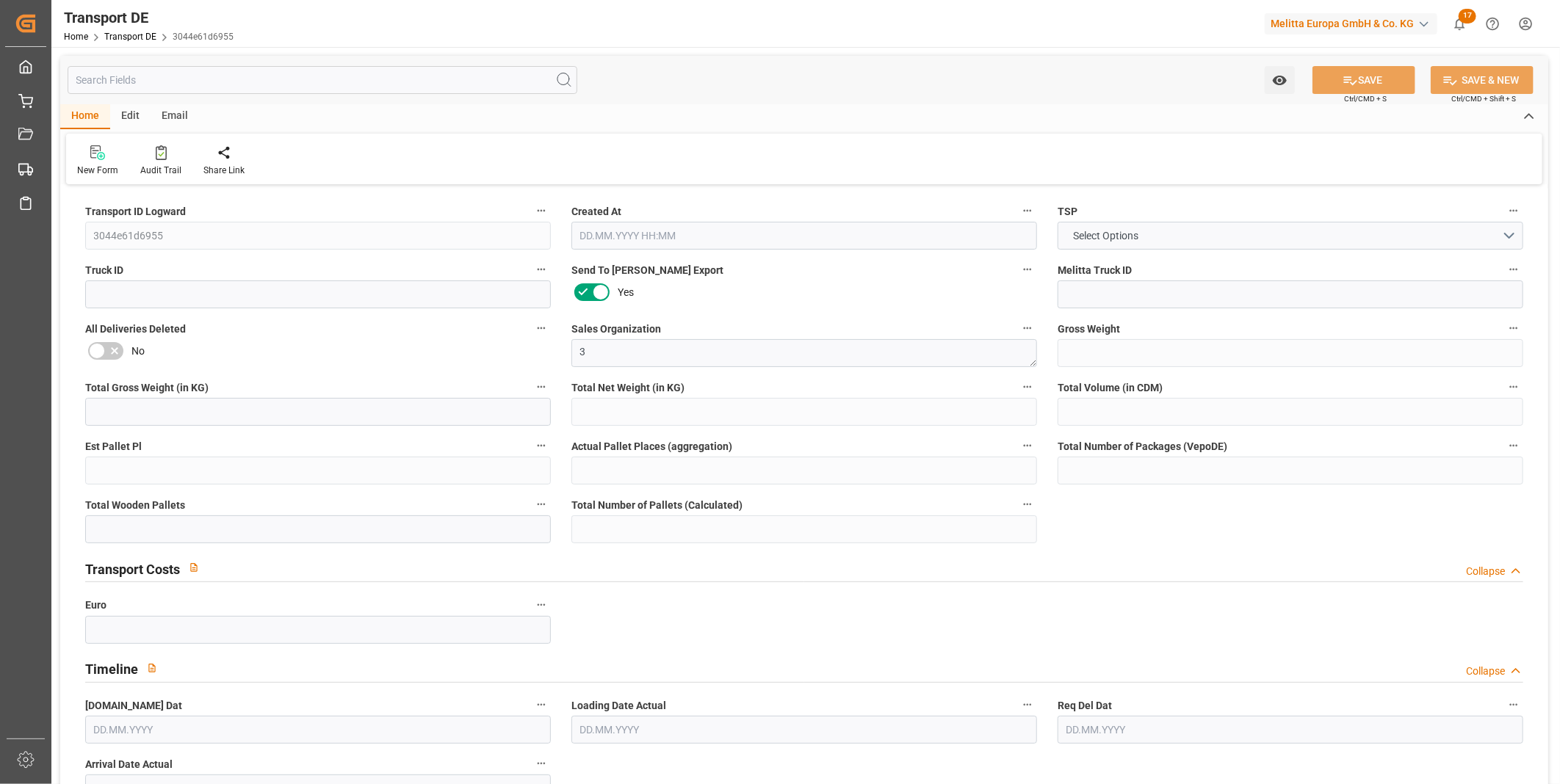
type input "0"
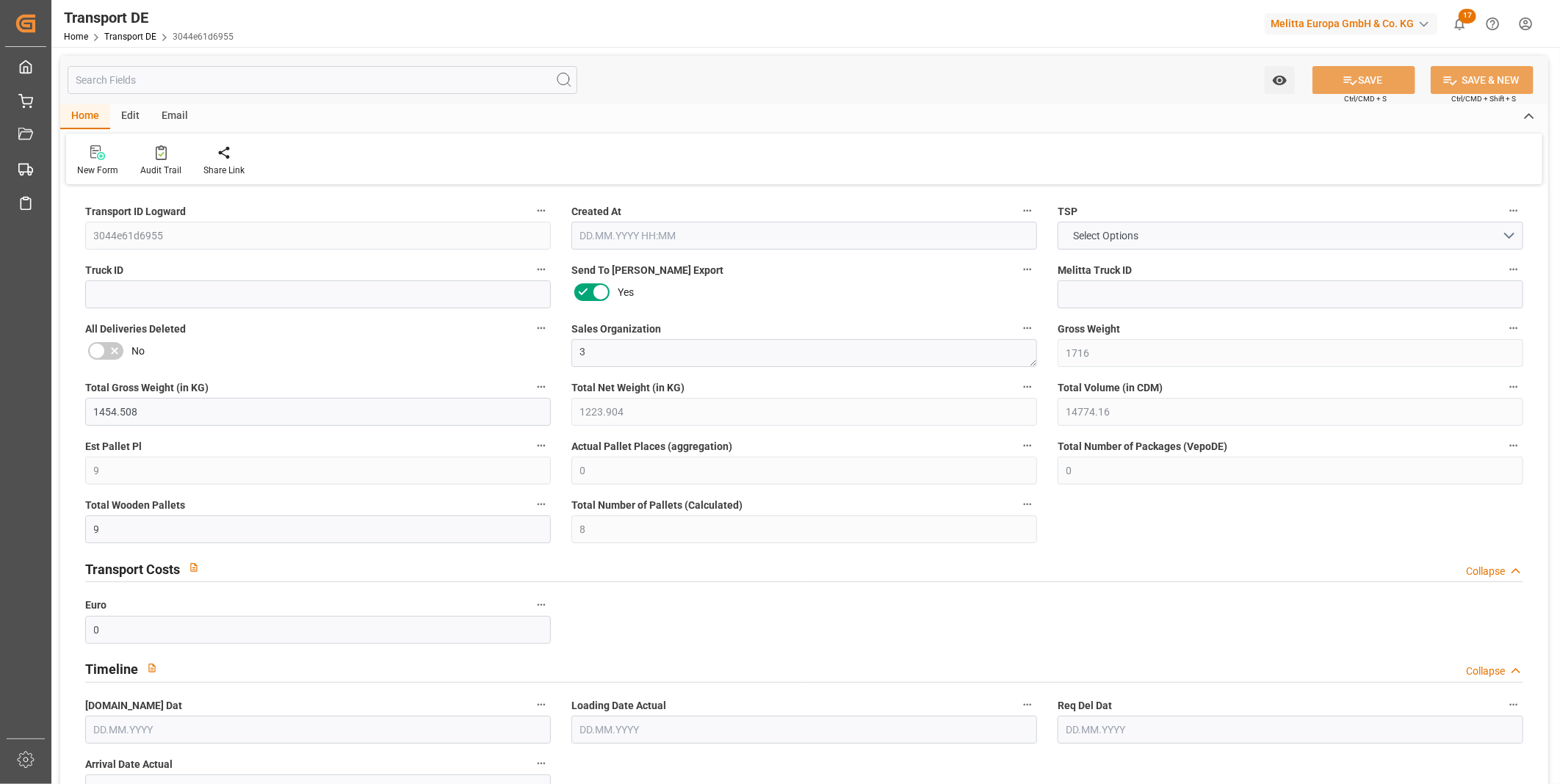
type input "0"
type input "8"
type input "0"
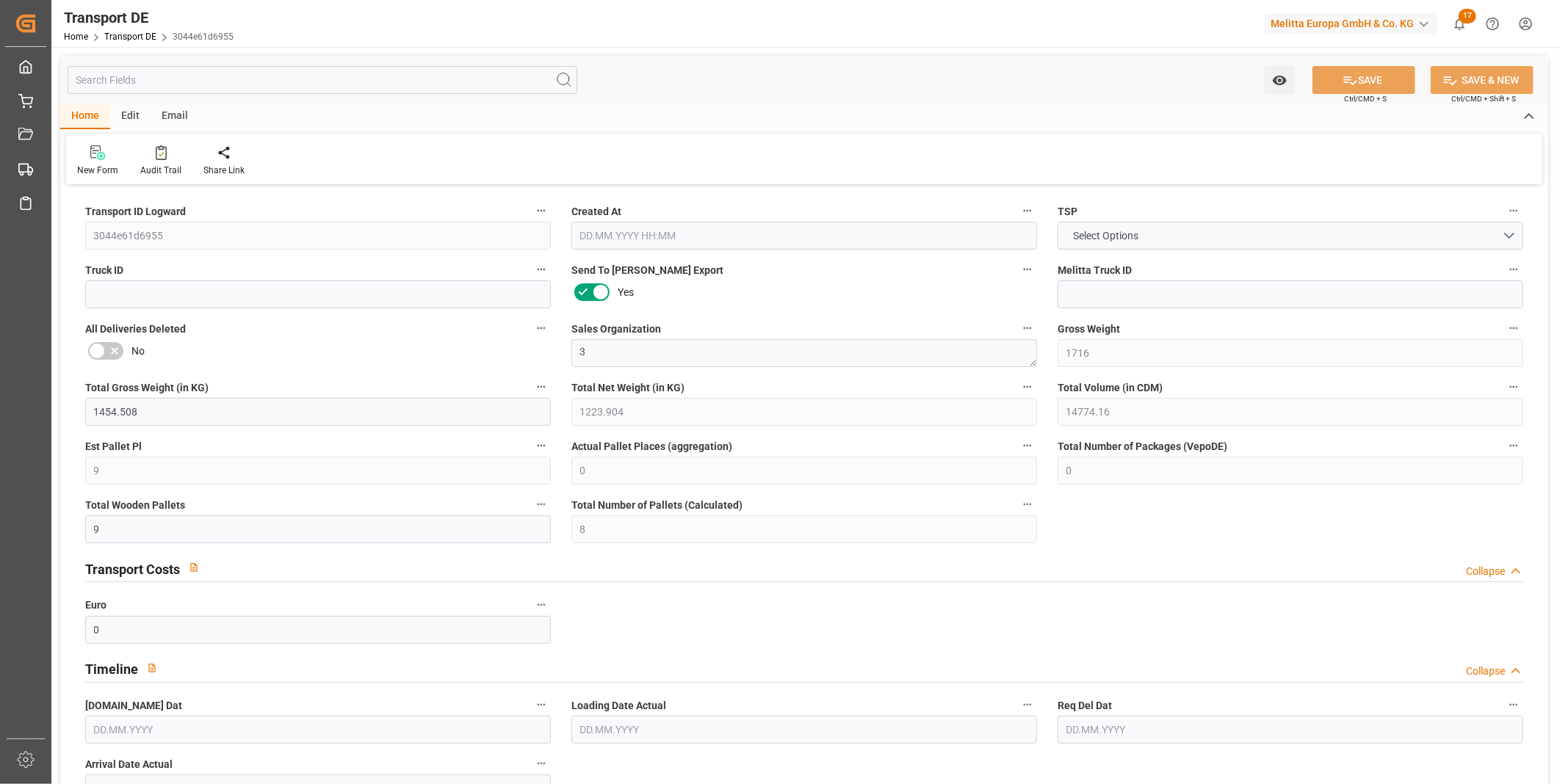
type input "0"
type input "[DATE] 10:38"
type input "[DATE]"
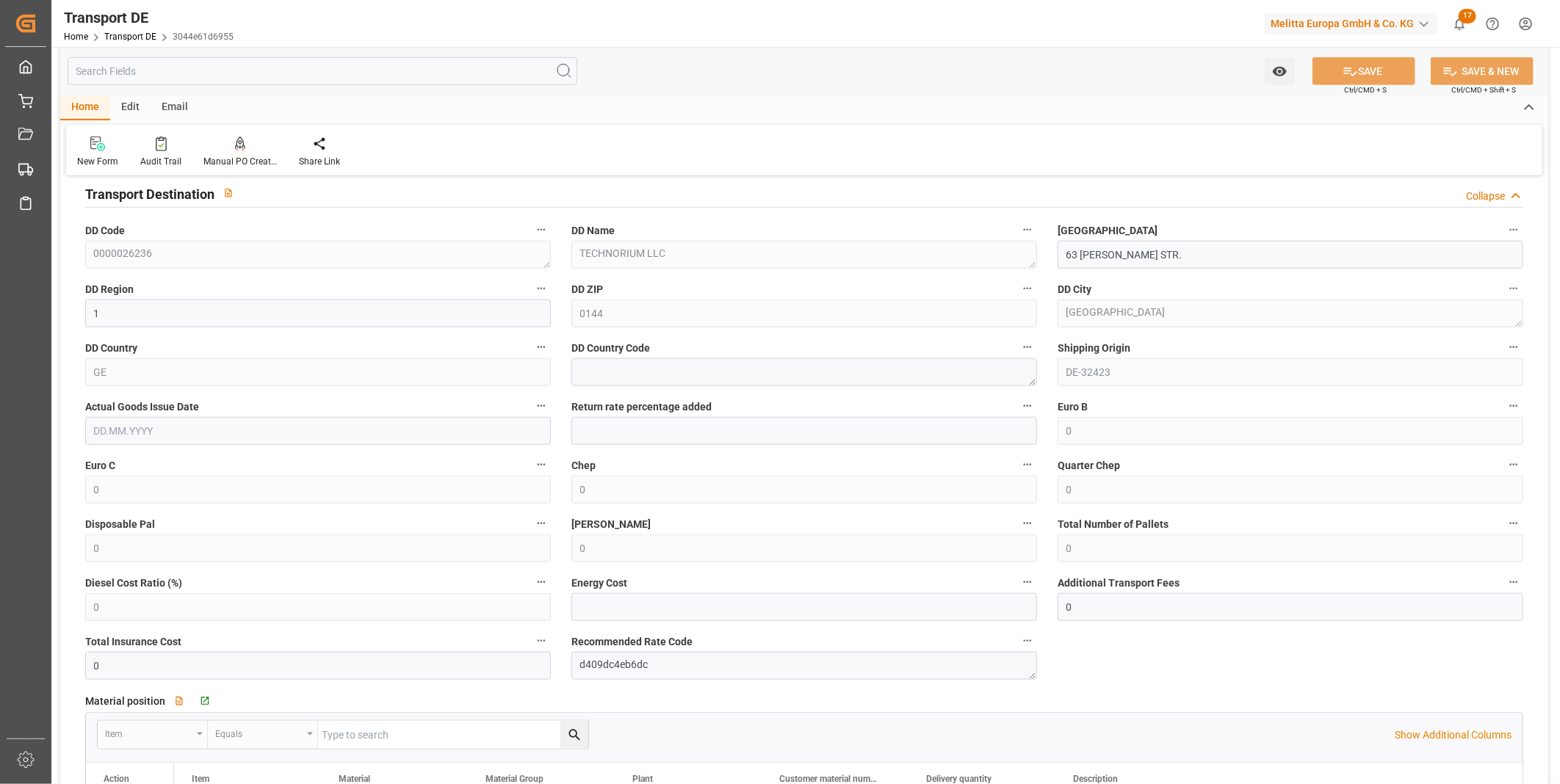
scroll to position [1060, 0]
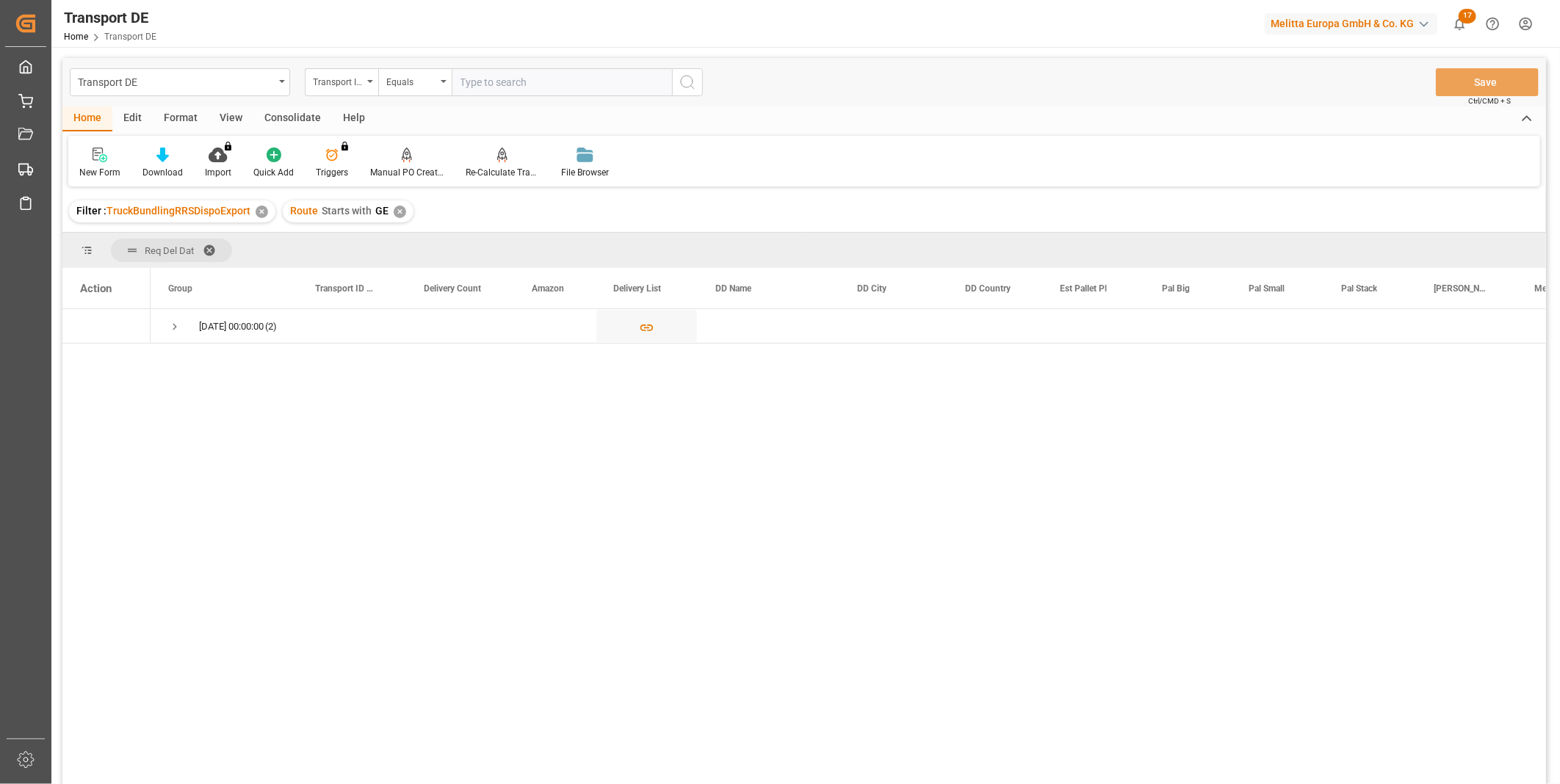
click at [288, 120] on div "Consolidate" at bounding box center [292, 119] width 79 height 25
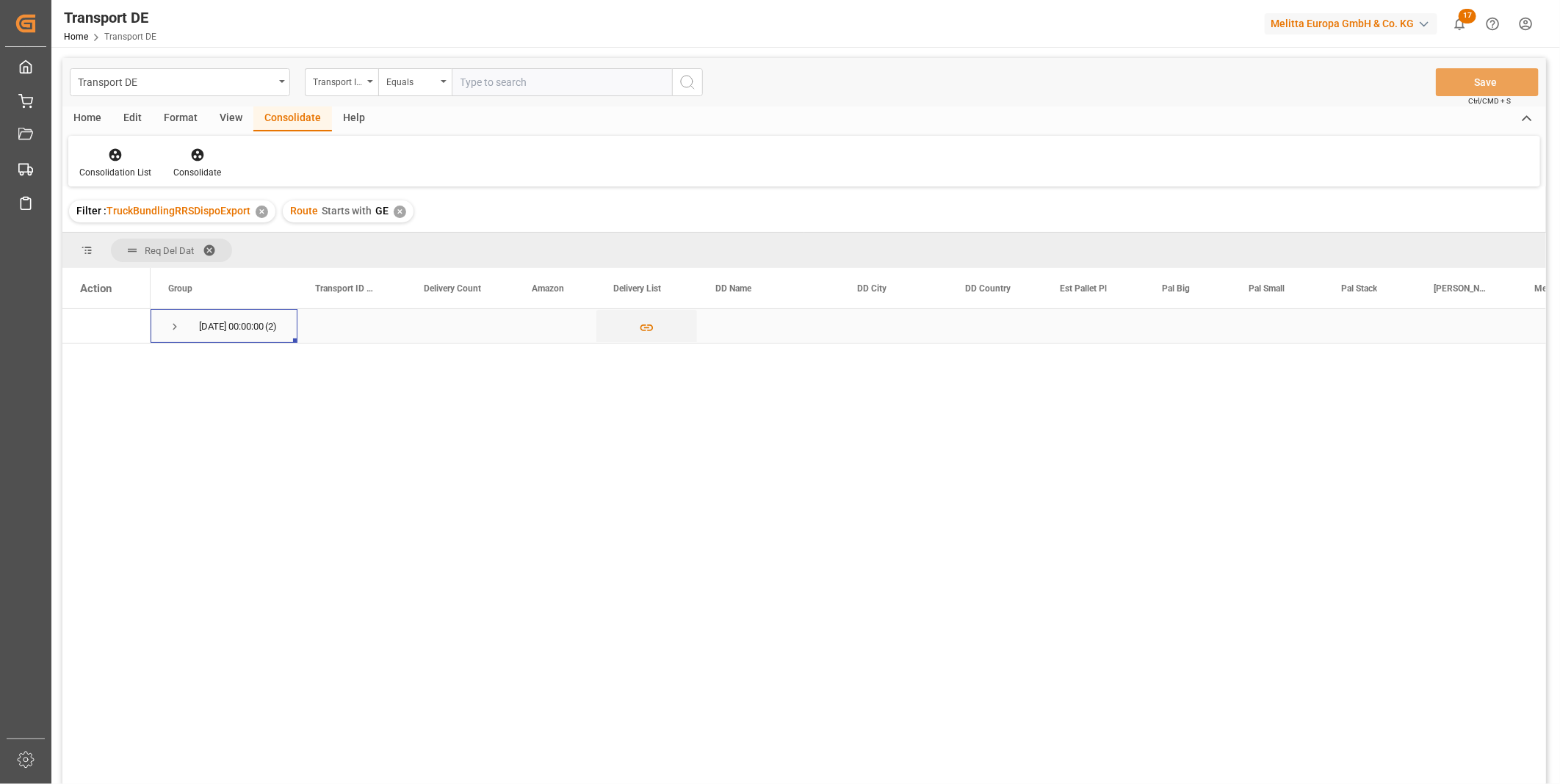
click at [172, 324] on span "Press SPACE to select this row." at bounding box center [175, 327] width 14 height 14
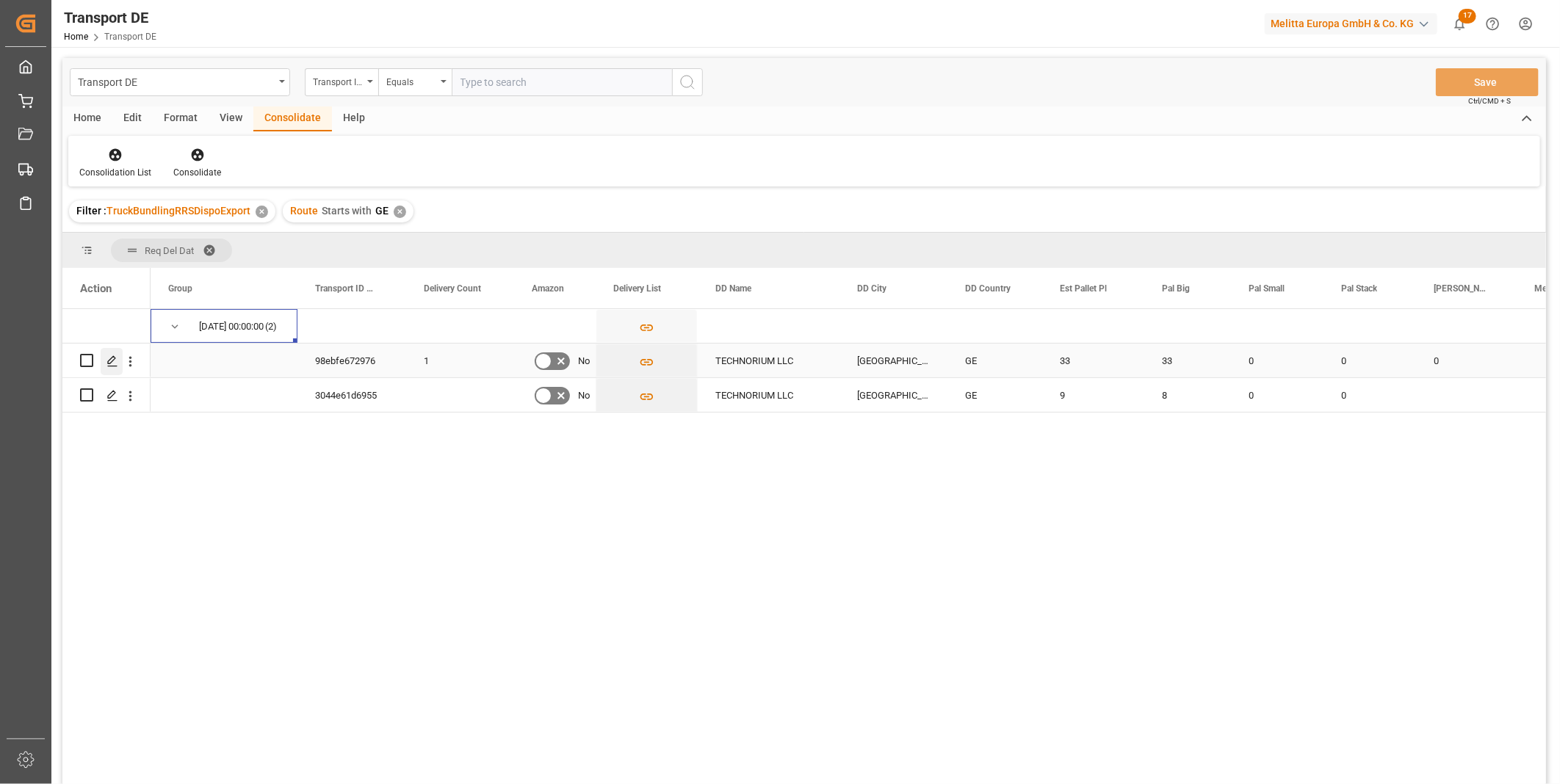
click at [116, 353] on div "Press SPACE to select this row." at bounding box center [112, 362] width 22 height 27
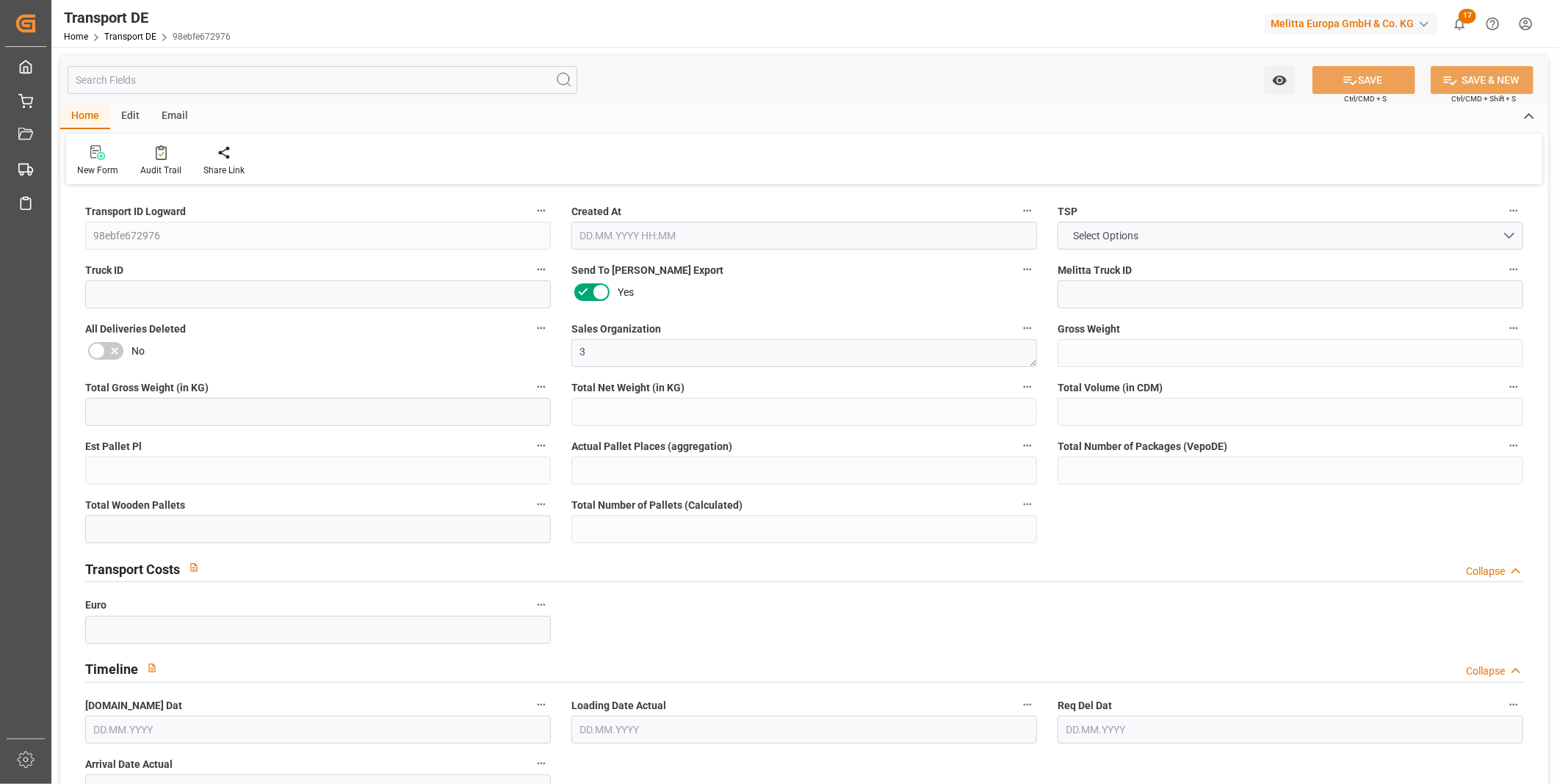
type input "6798"
type input "5818.032"
type input "4895.616"
type input "58681.92"
type input "33"
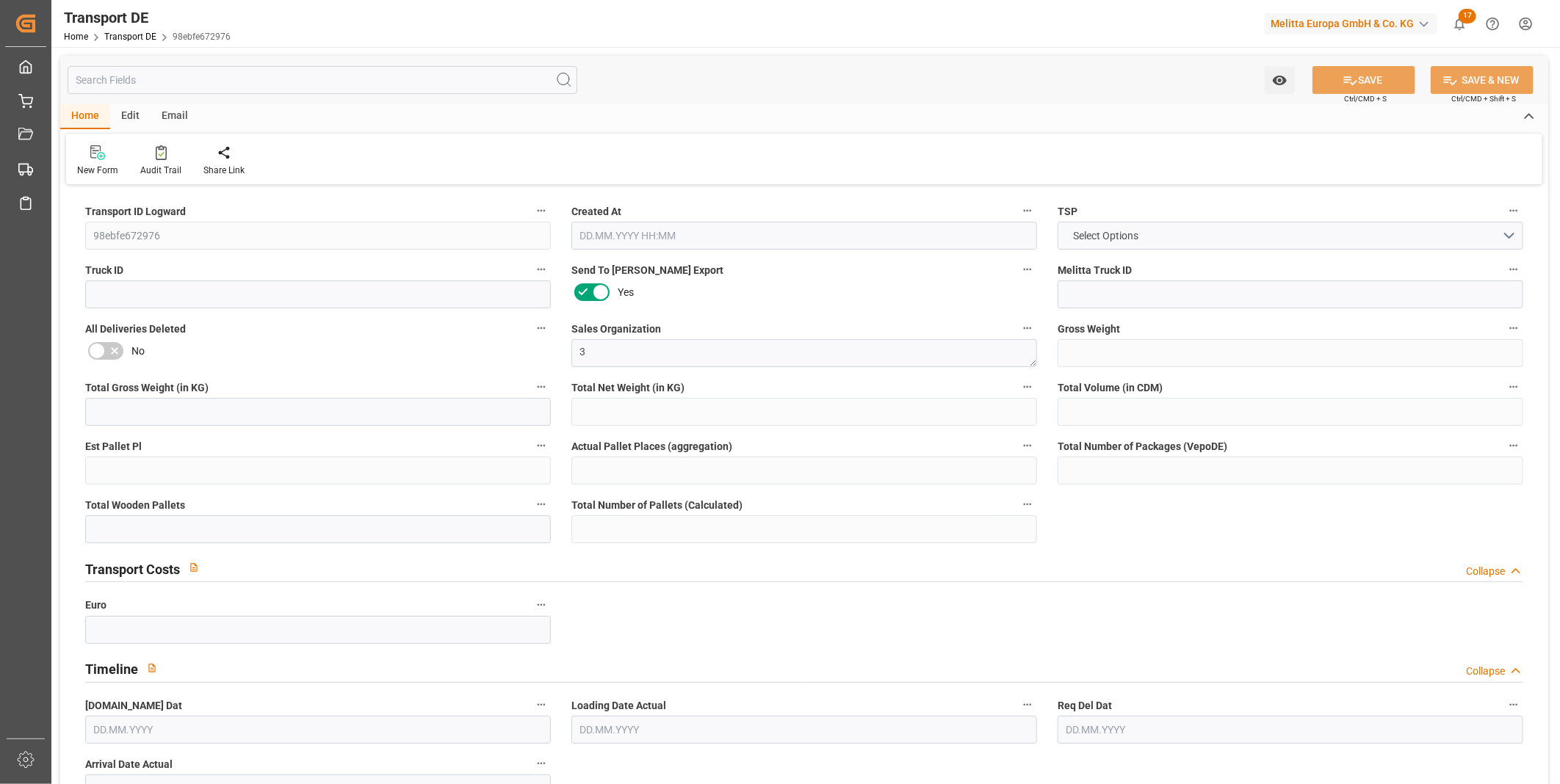
type input "0"
type input "33"
type input "0"
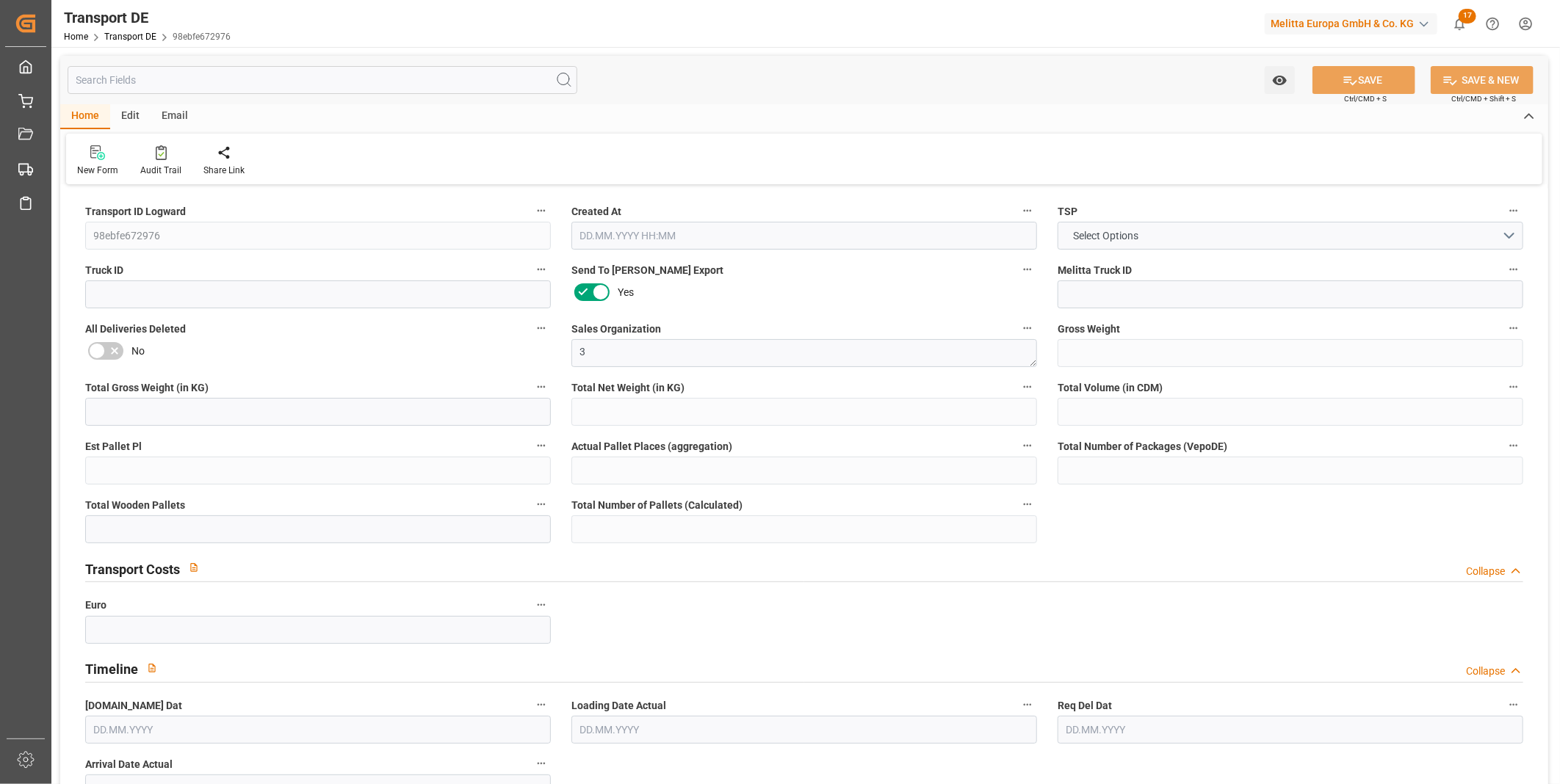
type input "1"
type input "0"
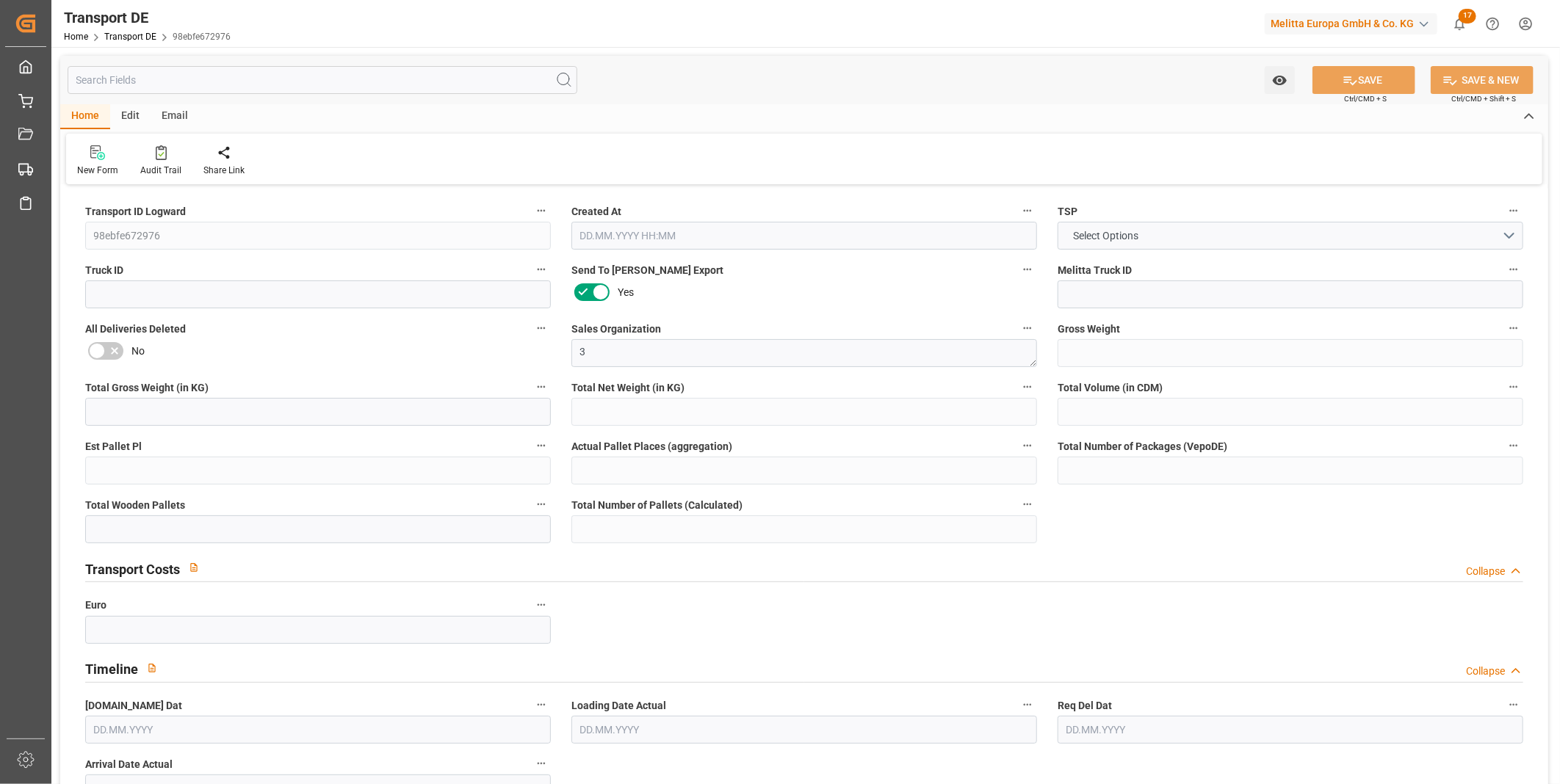
type input "0"
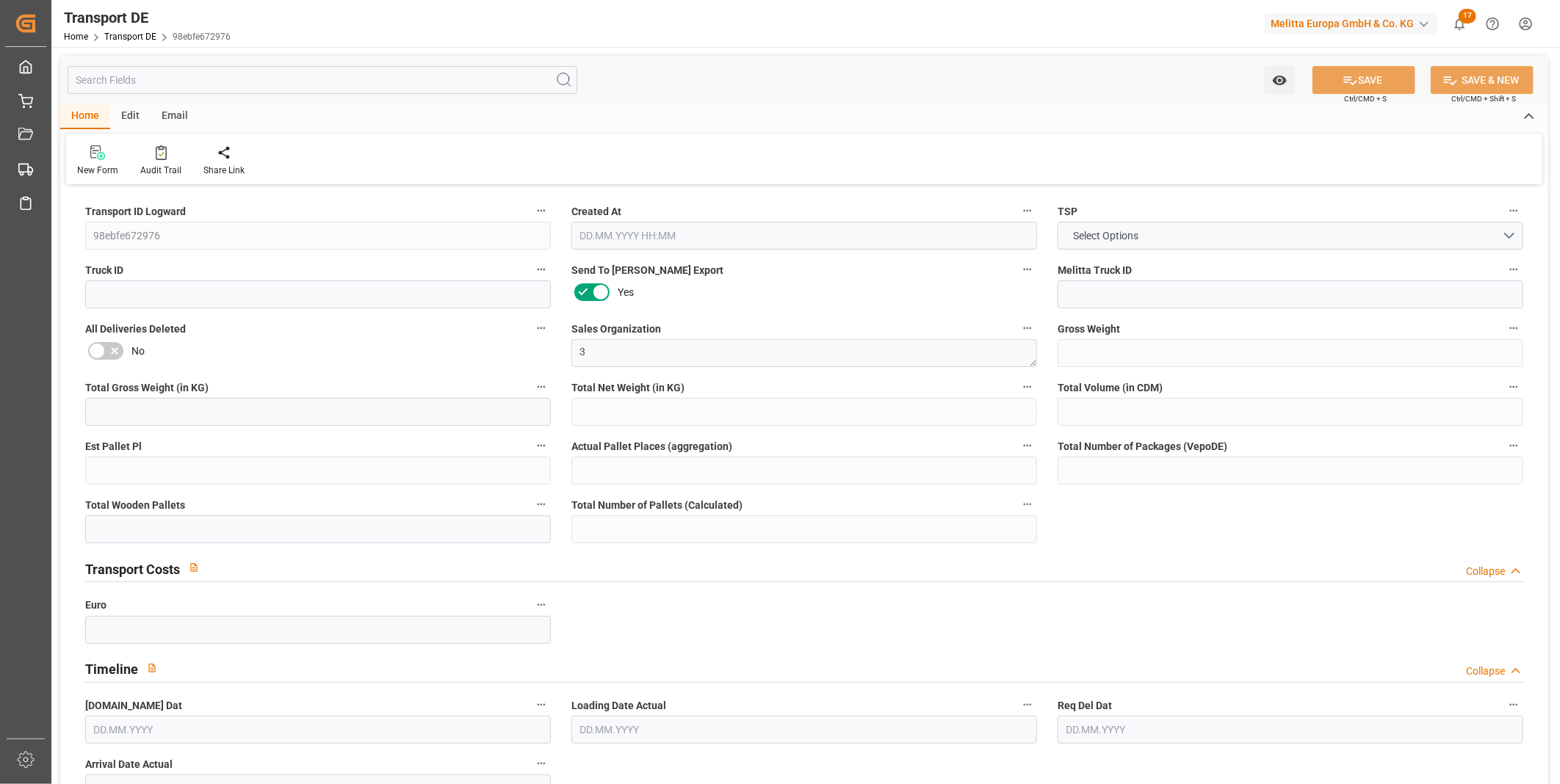
type input "0"
type input "33"
type input "0"
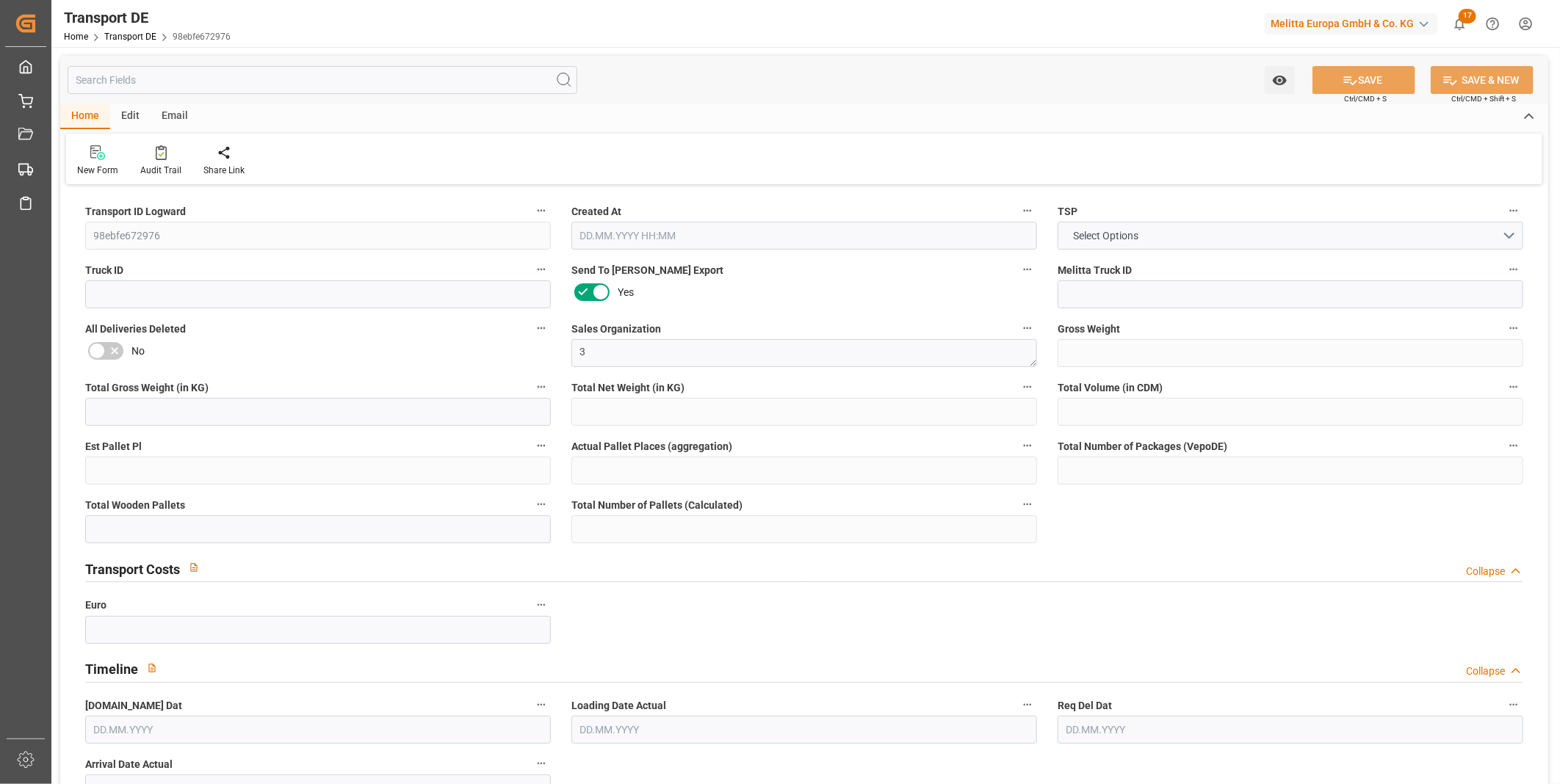
type input "0"
type input "1"
type input "0"
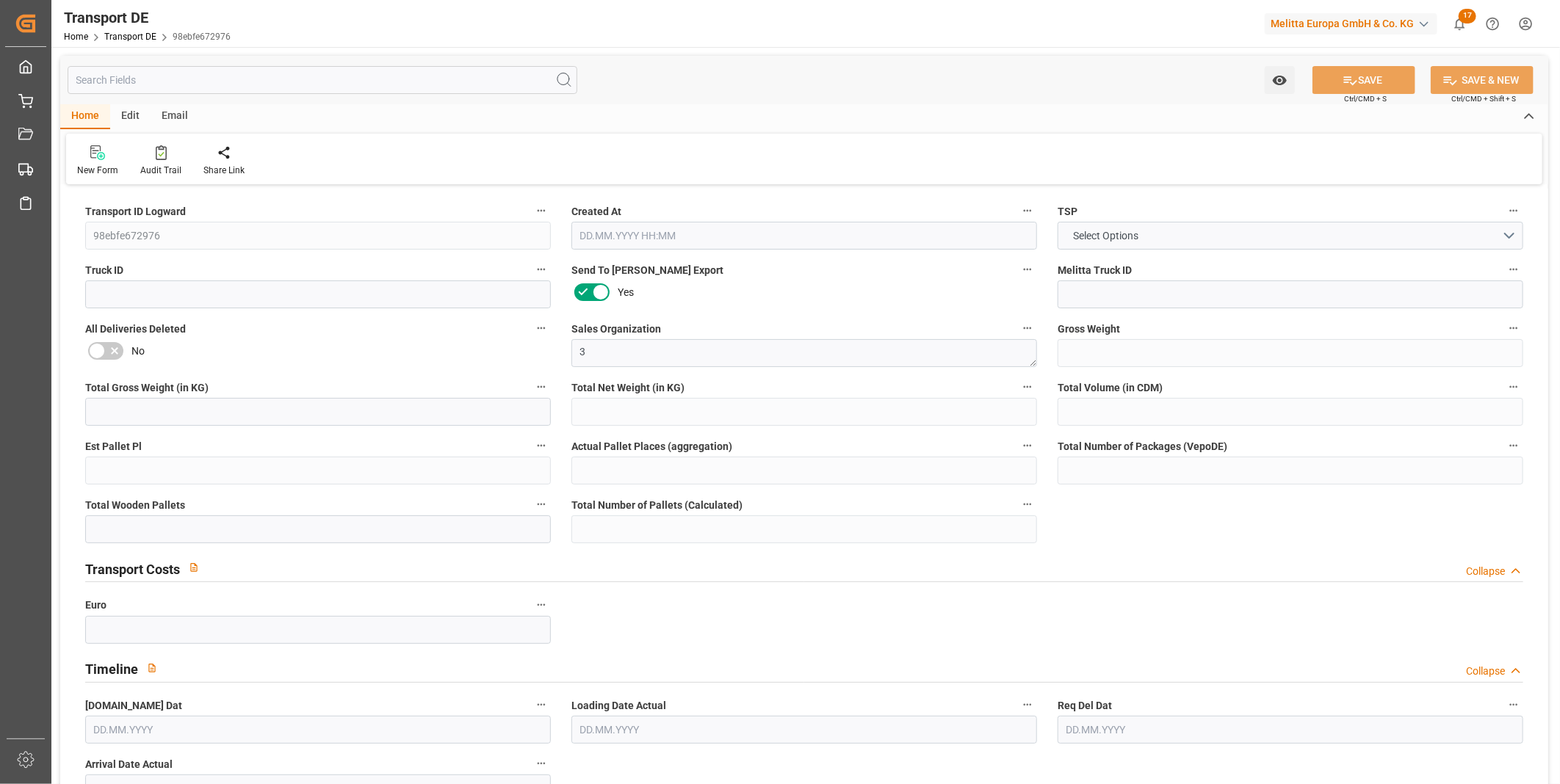
type input "0"
type input "39.586"
type input "0"
type input "[DATE] 10:38"
type input "[DATE]"
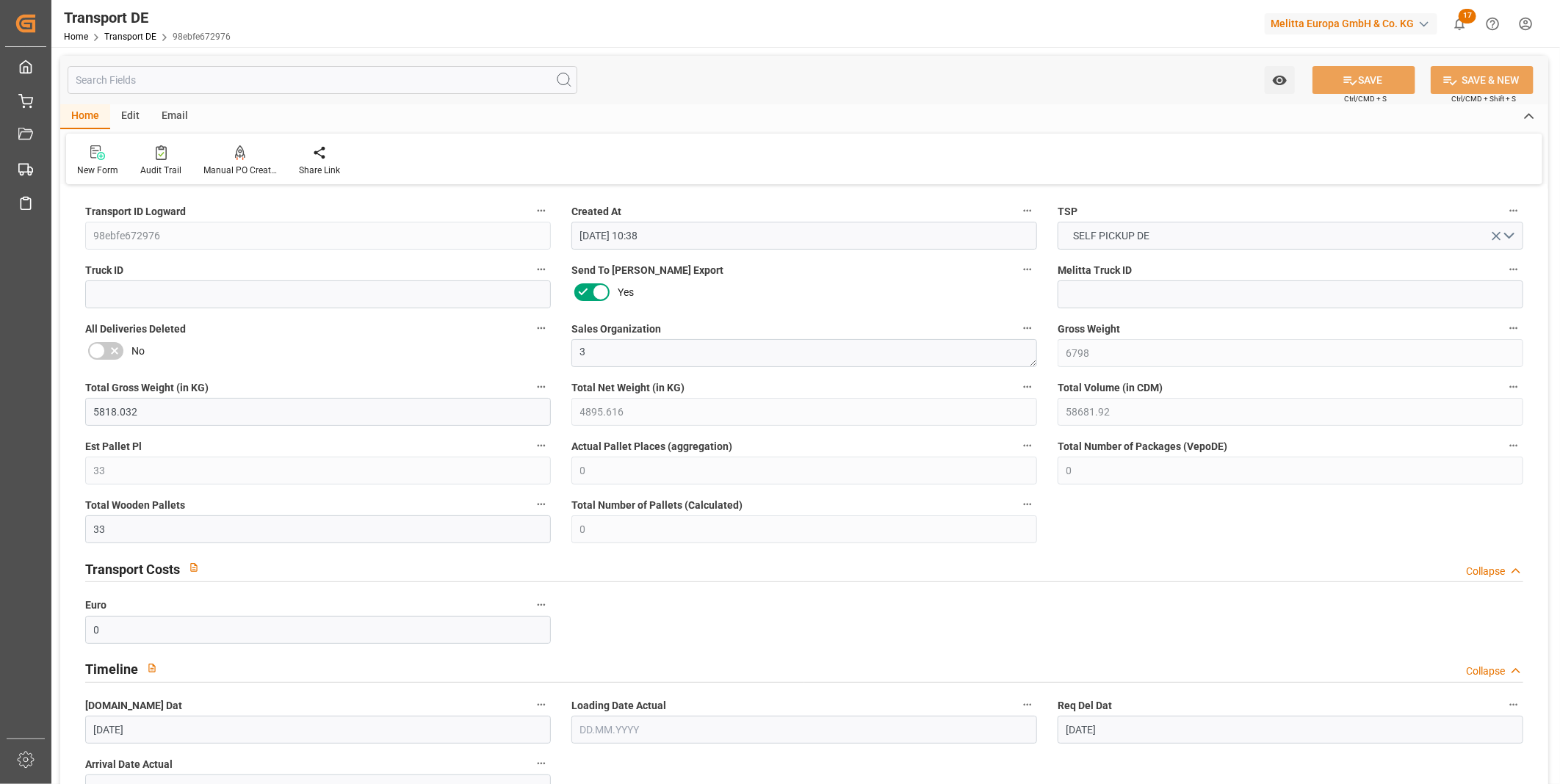
type input "[DATE]"
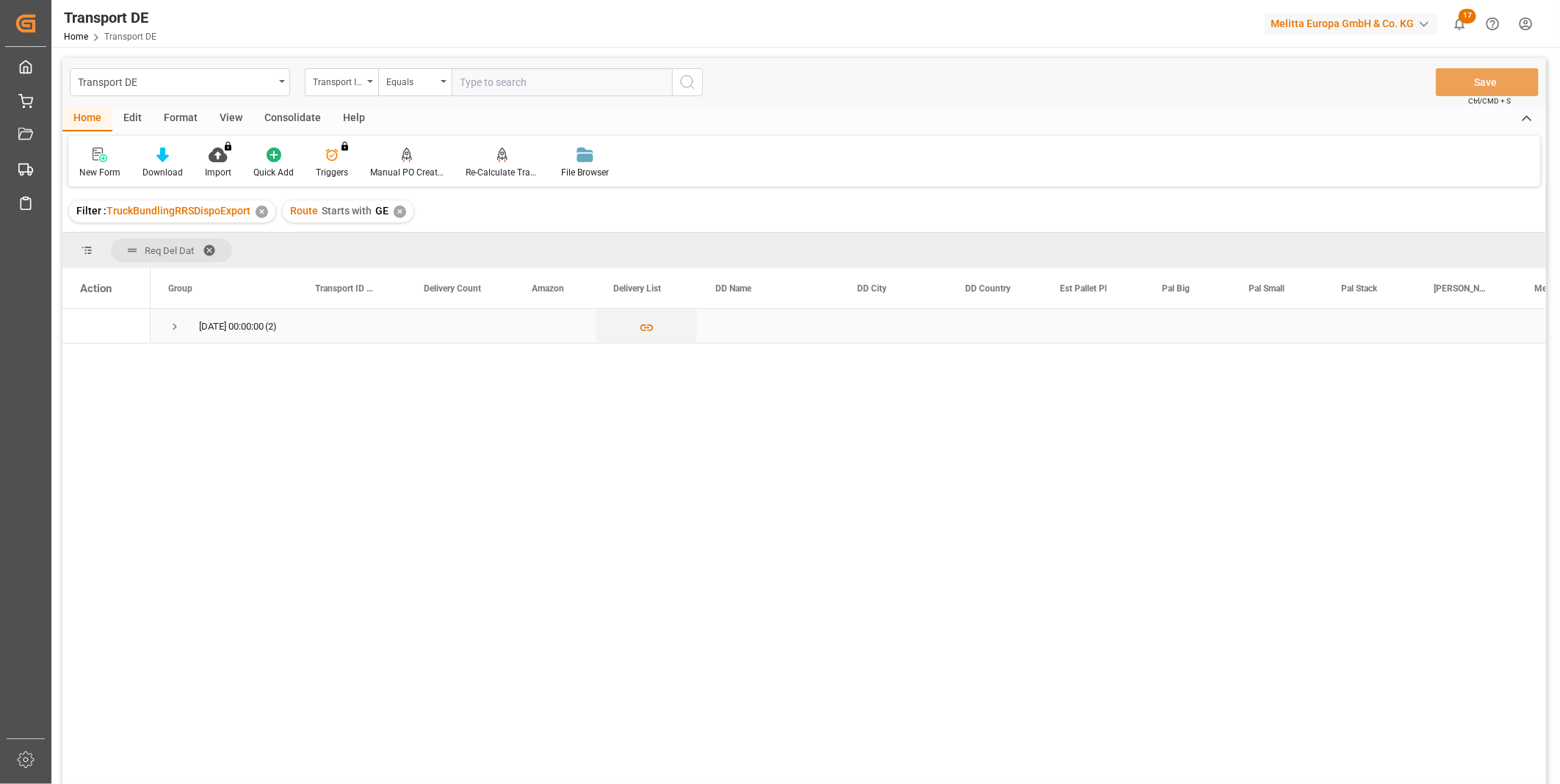
click at [170, 328] on span "Press SPACE to select this row." at bounding box center [175, 327] width 14 height 14
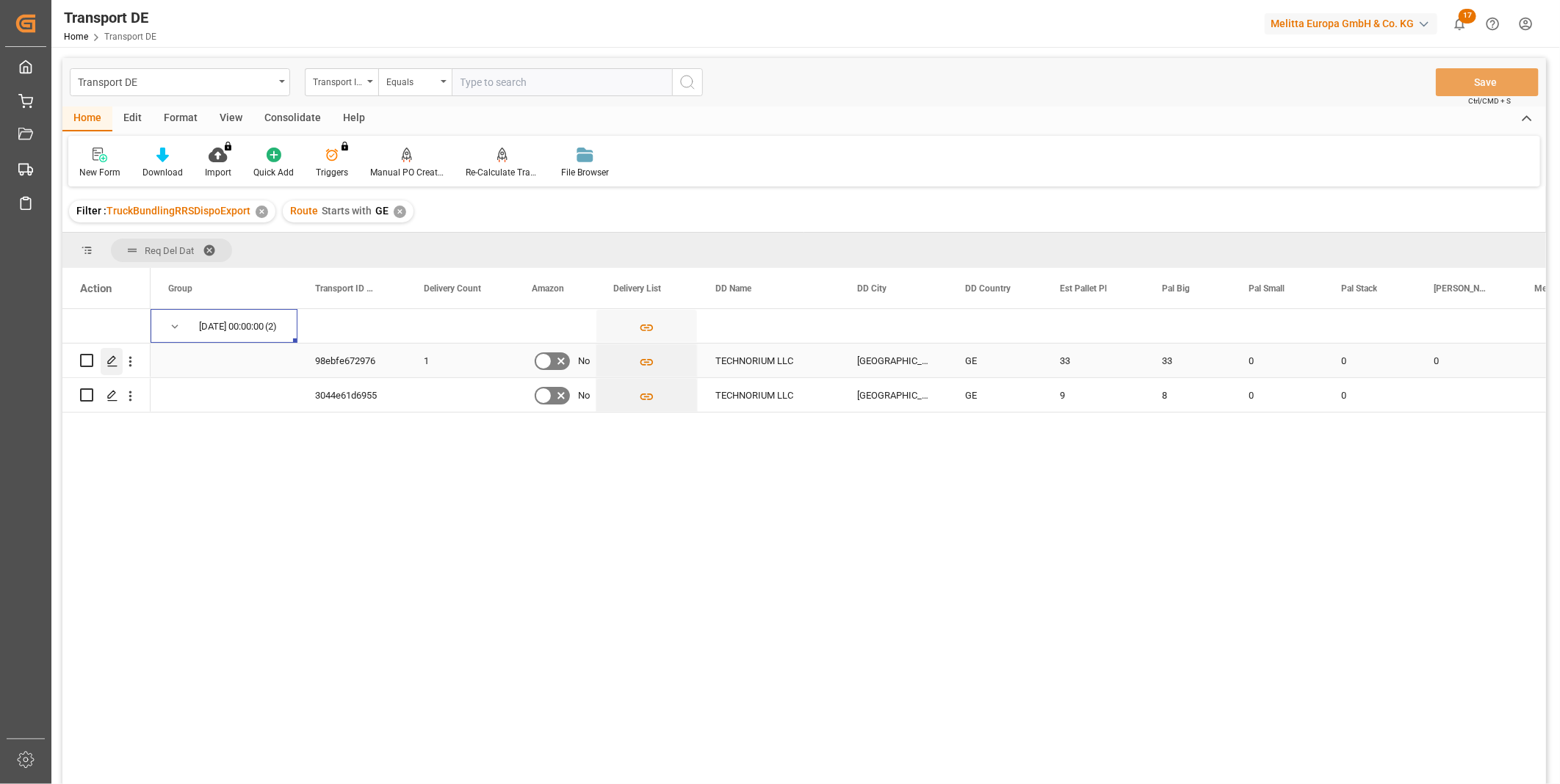
click at [113, 355] on icon "Press SPACE to select this row." at bounding box center [113, 361] width 12 height 12
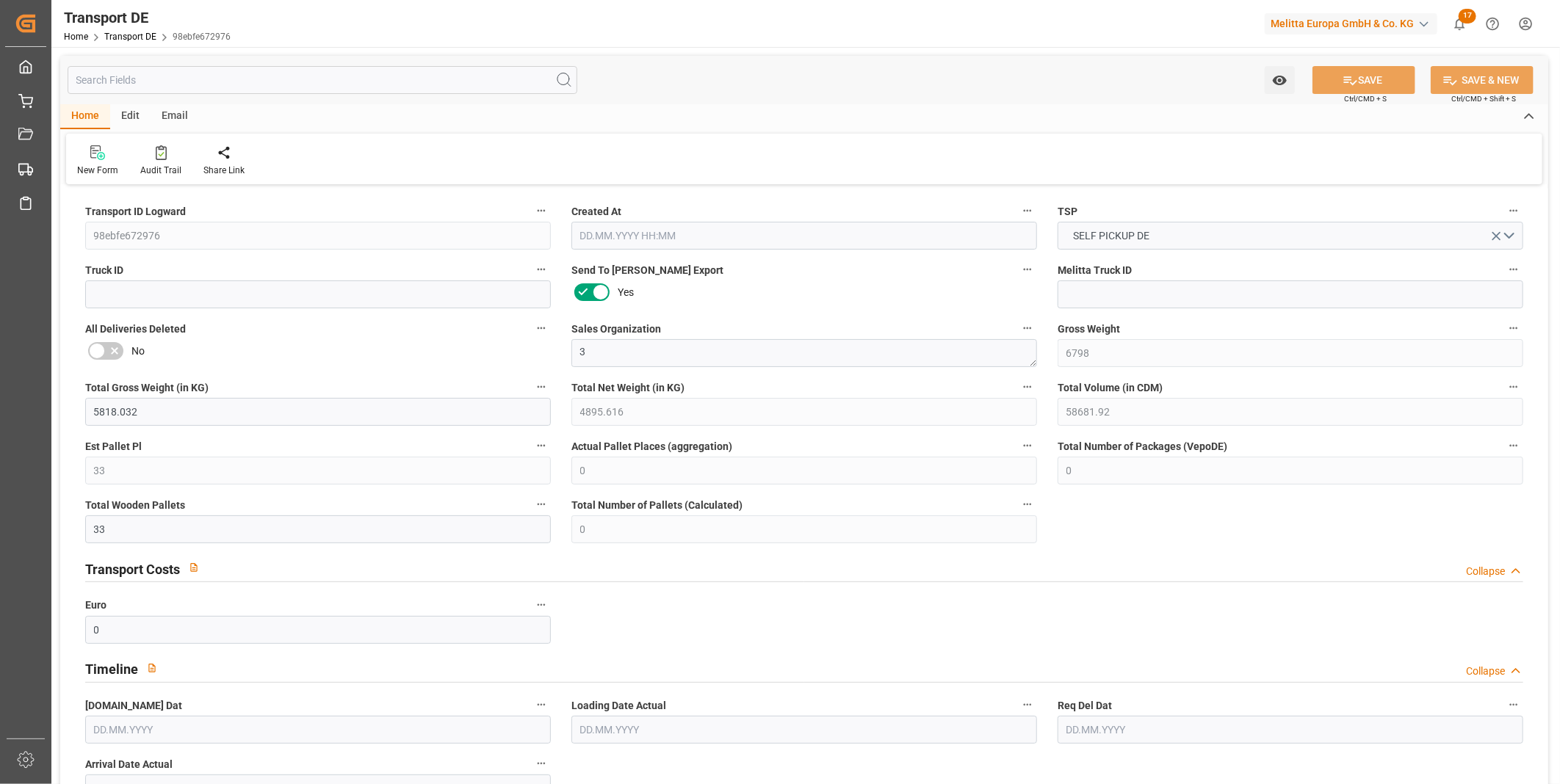
type input "6798"
type input "5818.032"
type input "4895.616"
type input "58681.92"
type input "33"
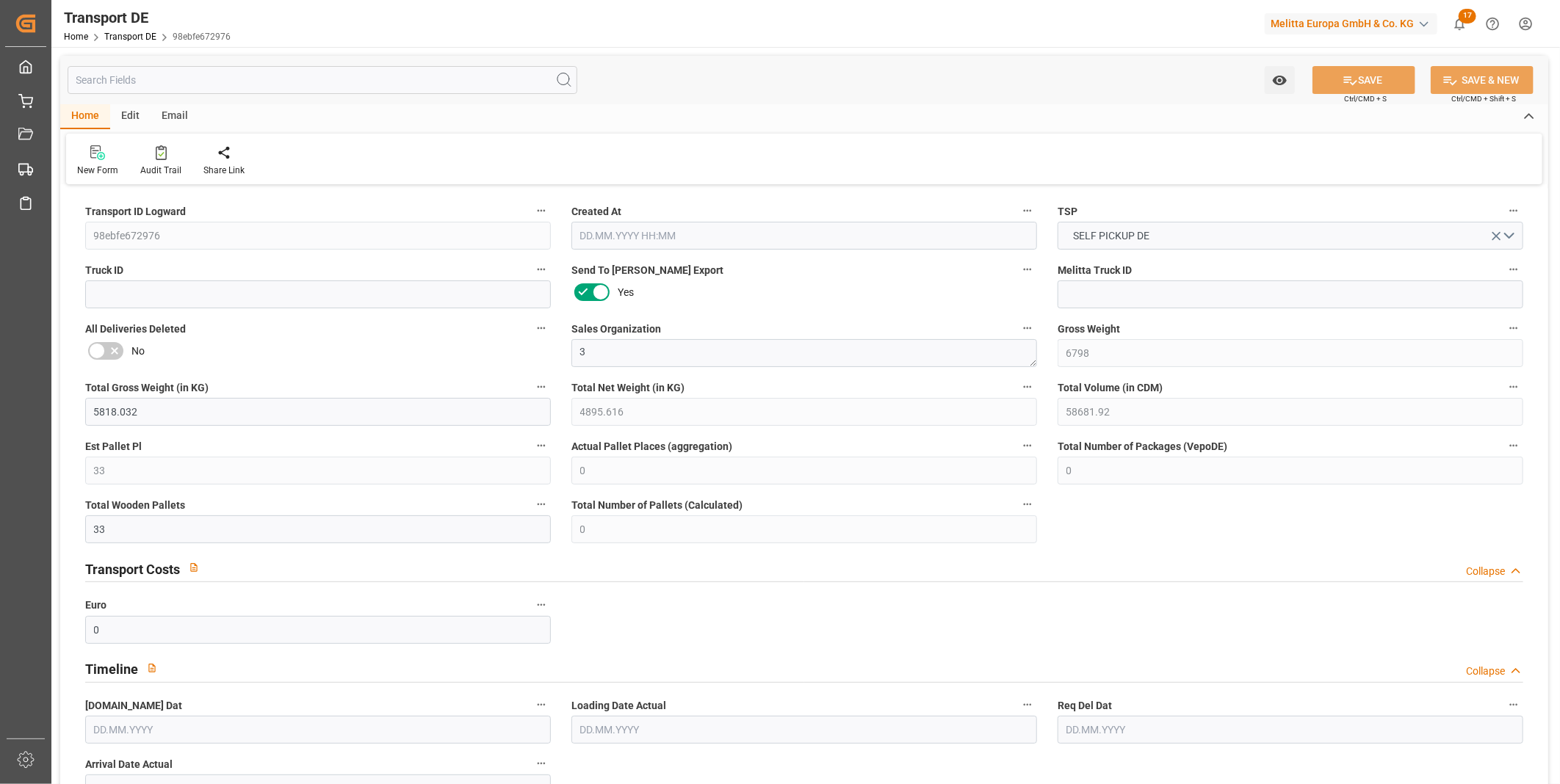
type input "0"
type input "33"
type input "0"
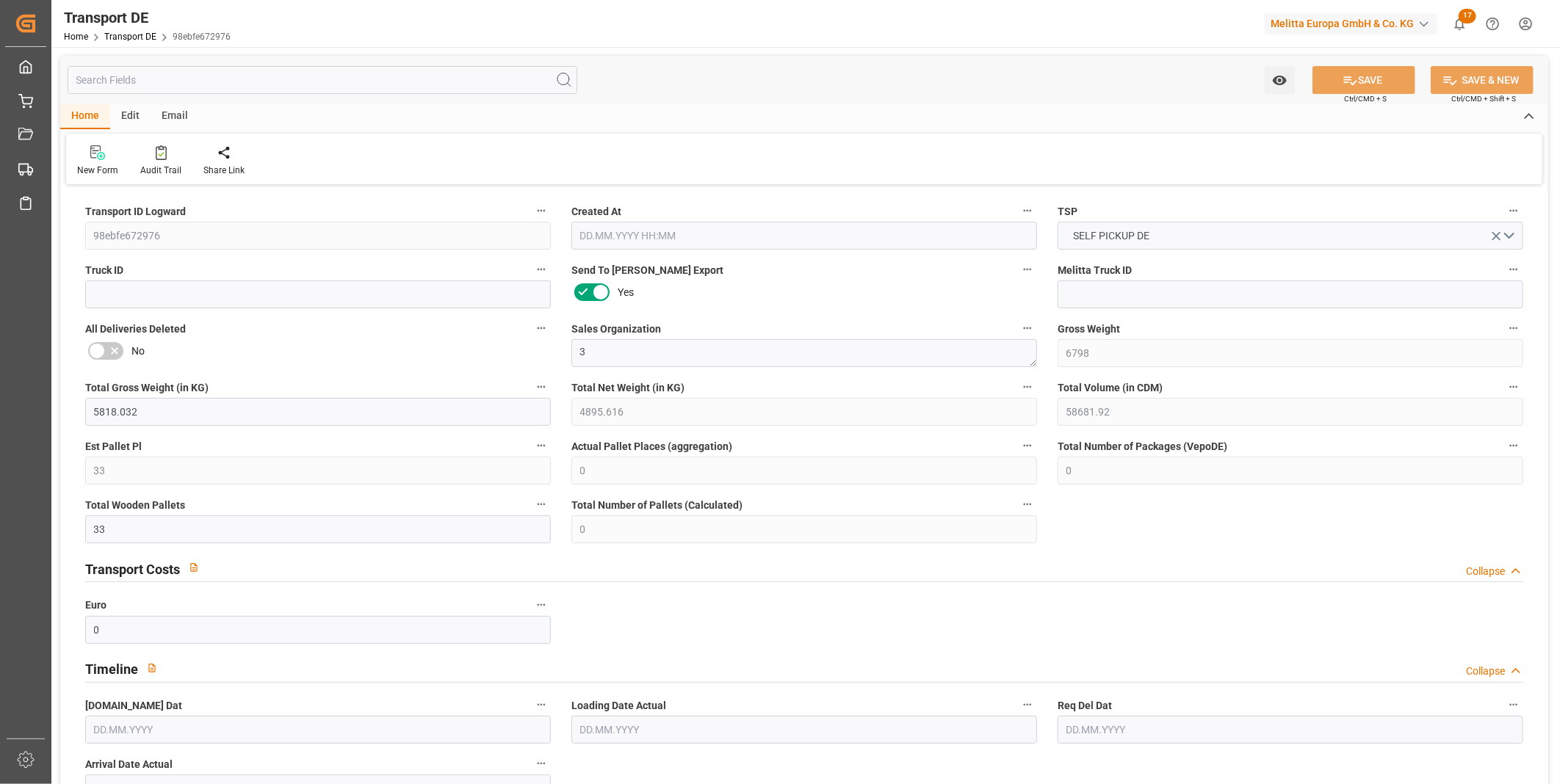
type input "1"
type input "0"
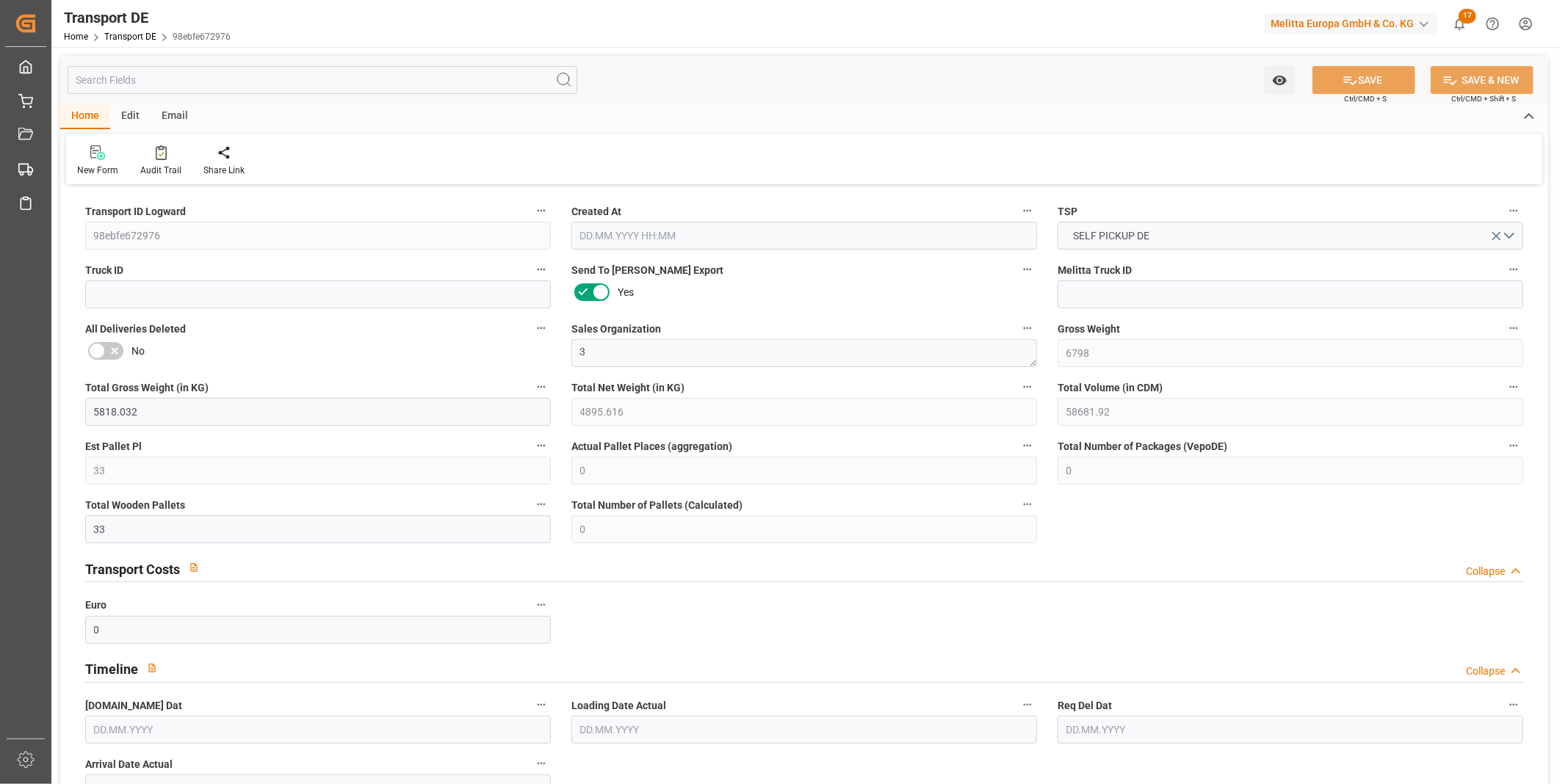
type input "0"
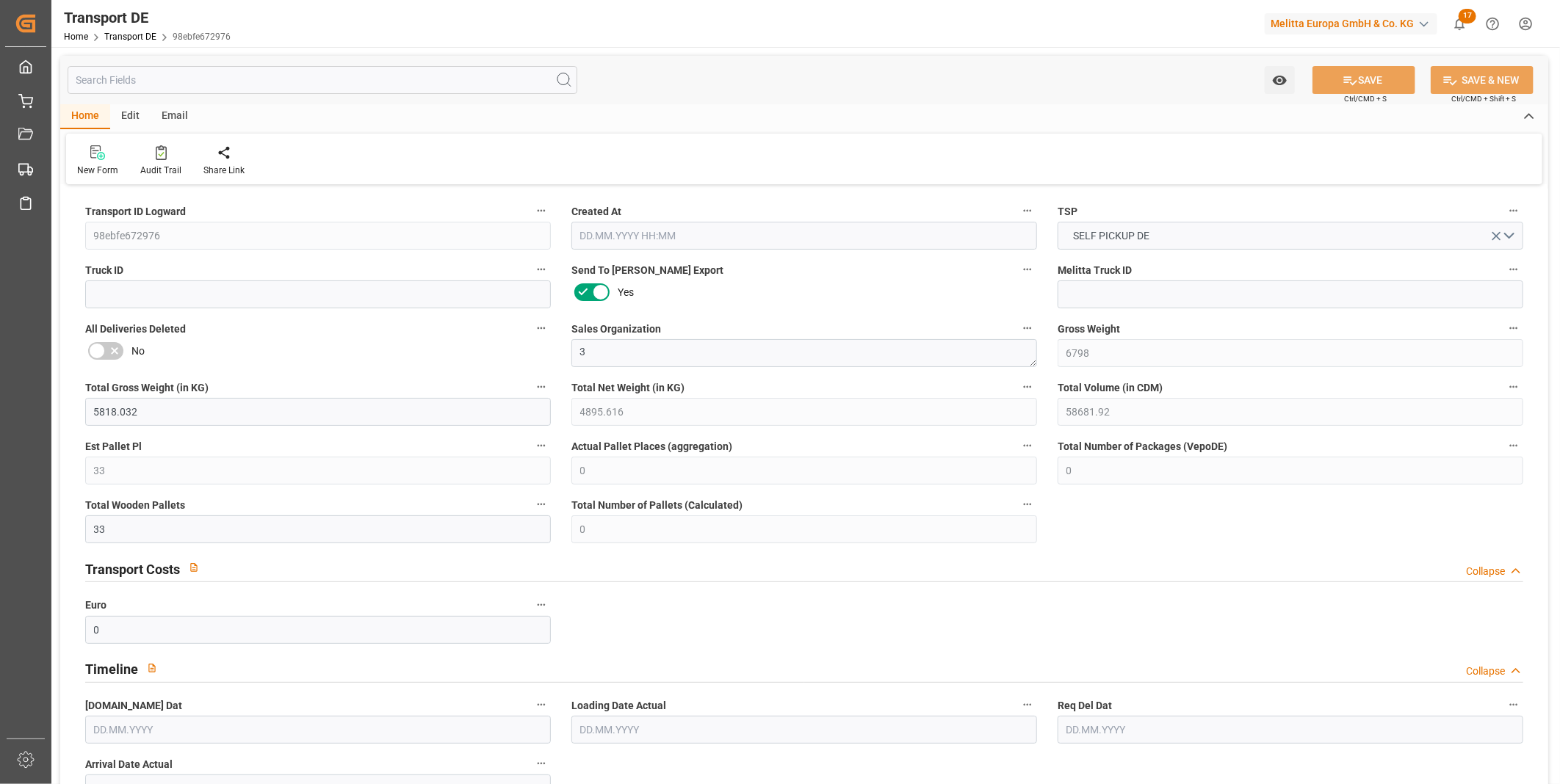
type input "0"
type input "33"
type input "0"
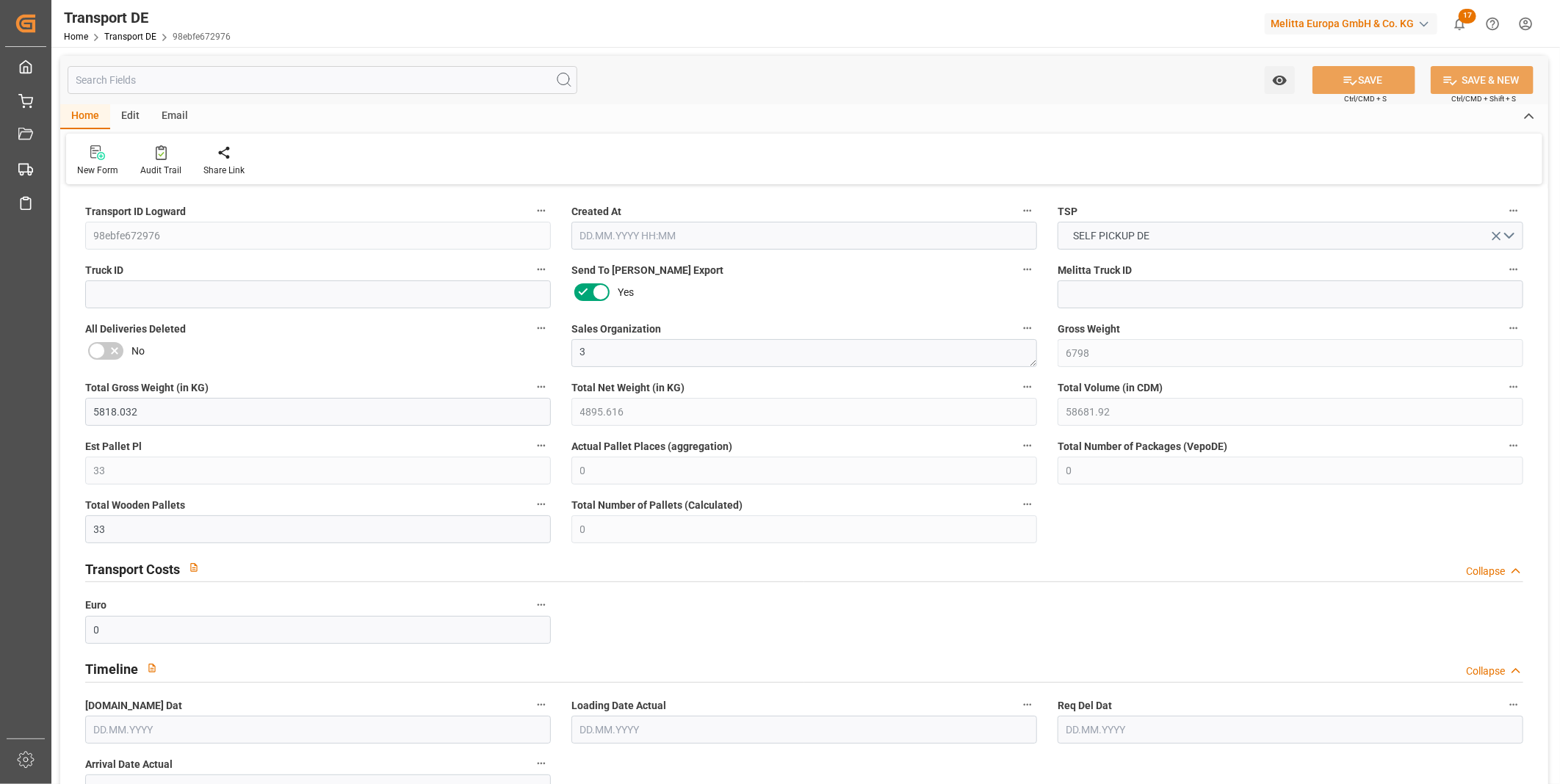
type input "0"
type input "1"
type input "0"
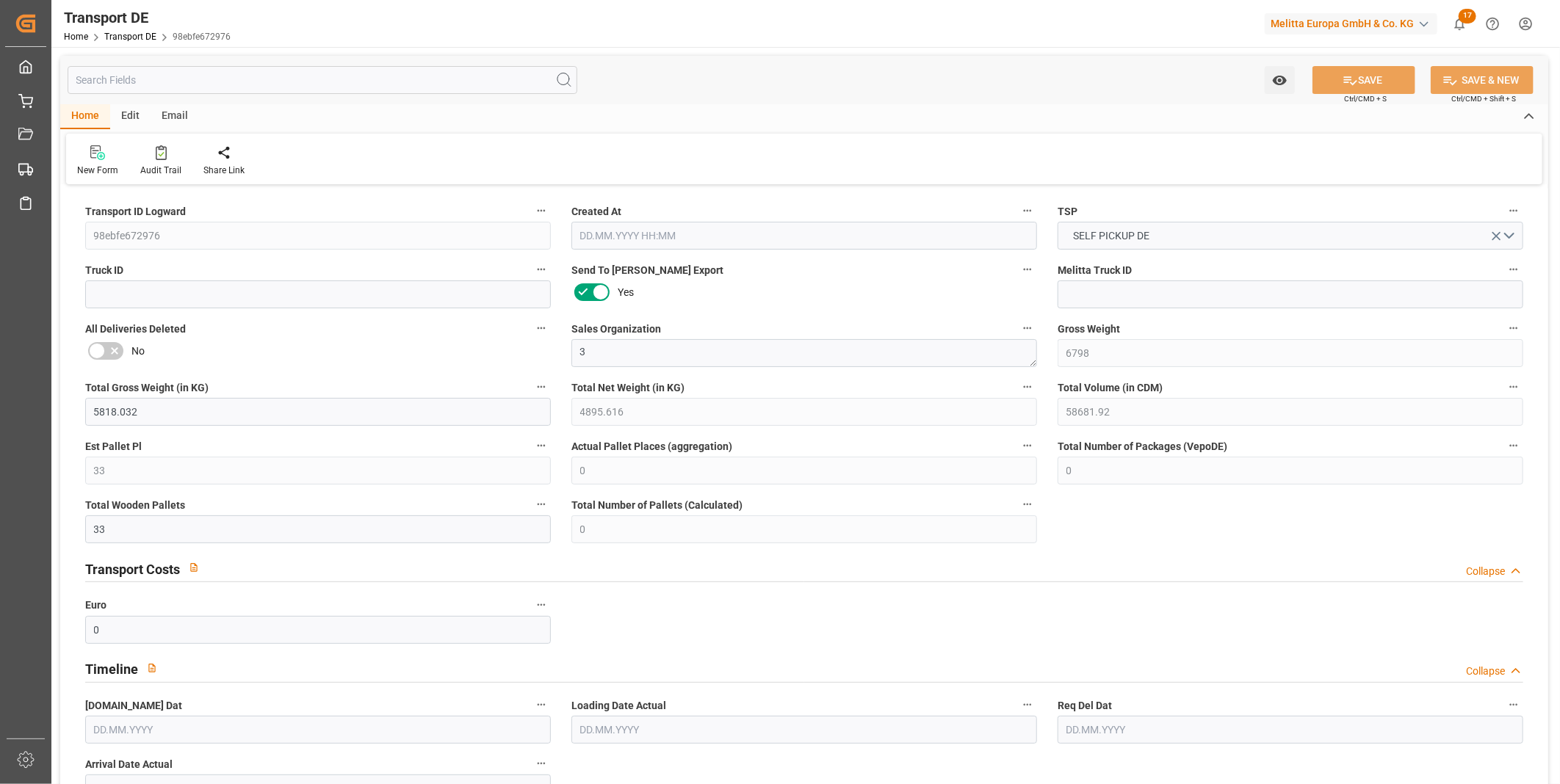
type input "0"
type input "39.586"
type input "0"
type input "[DATE] 10:38"
type input "[DATE]"
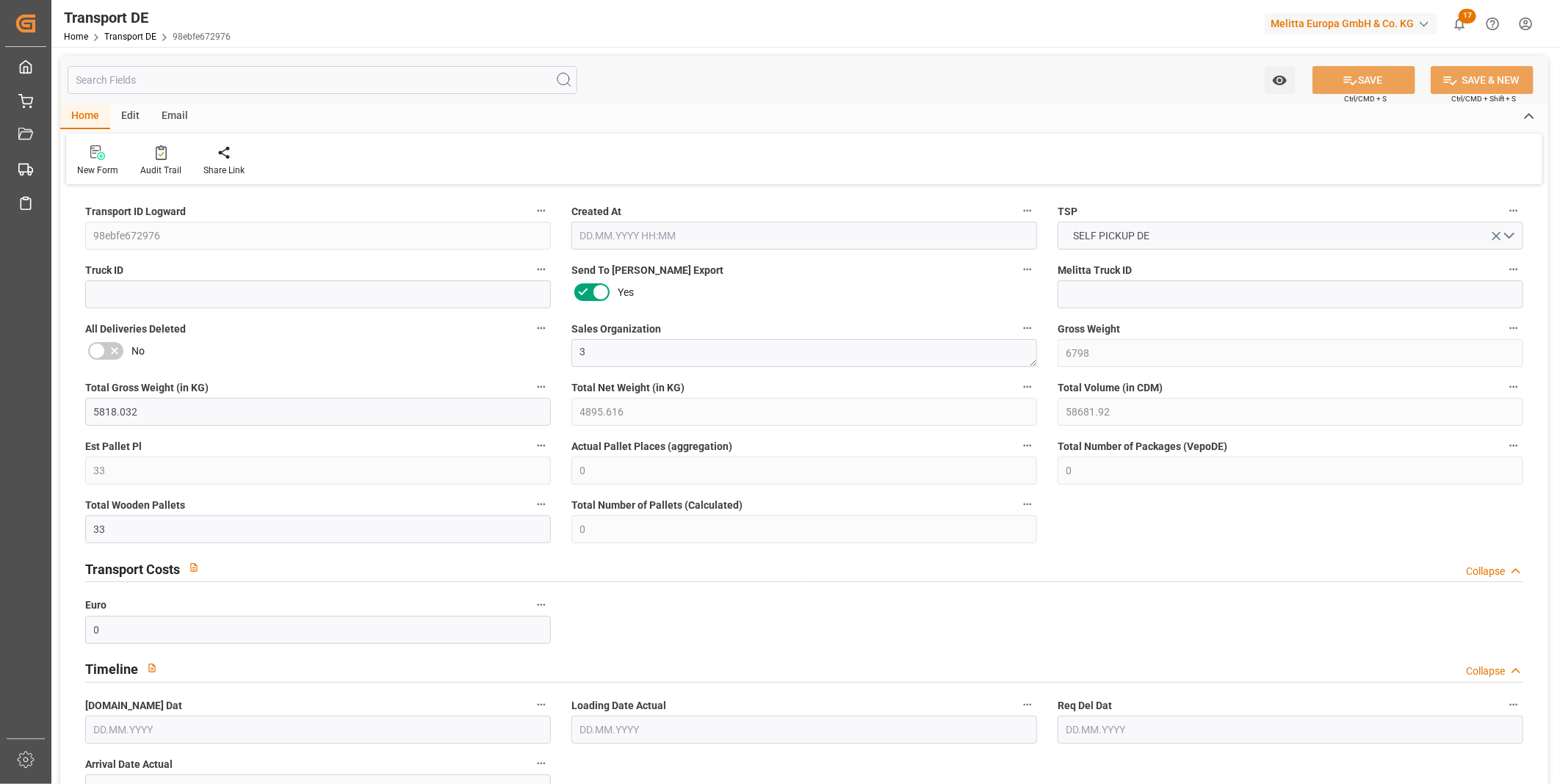
type input "[DATE]"
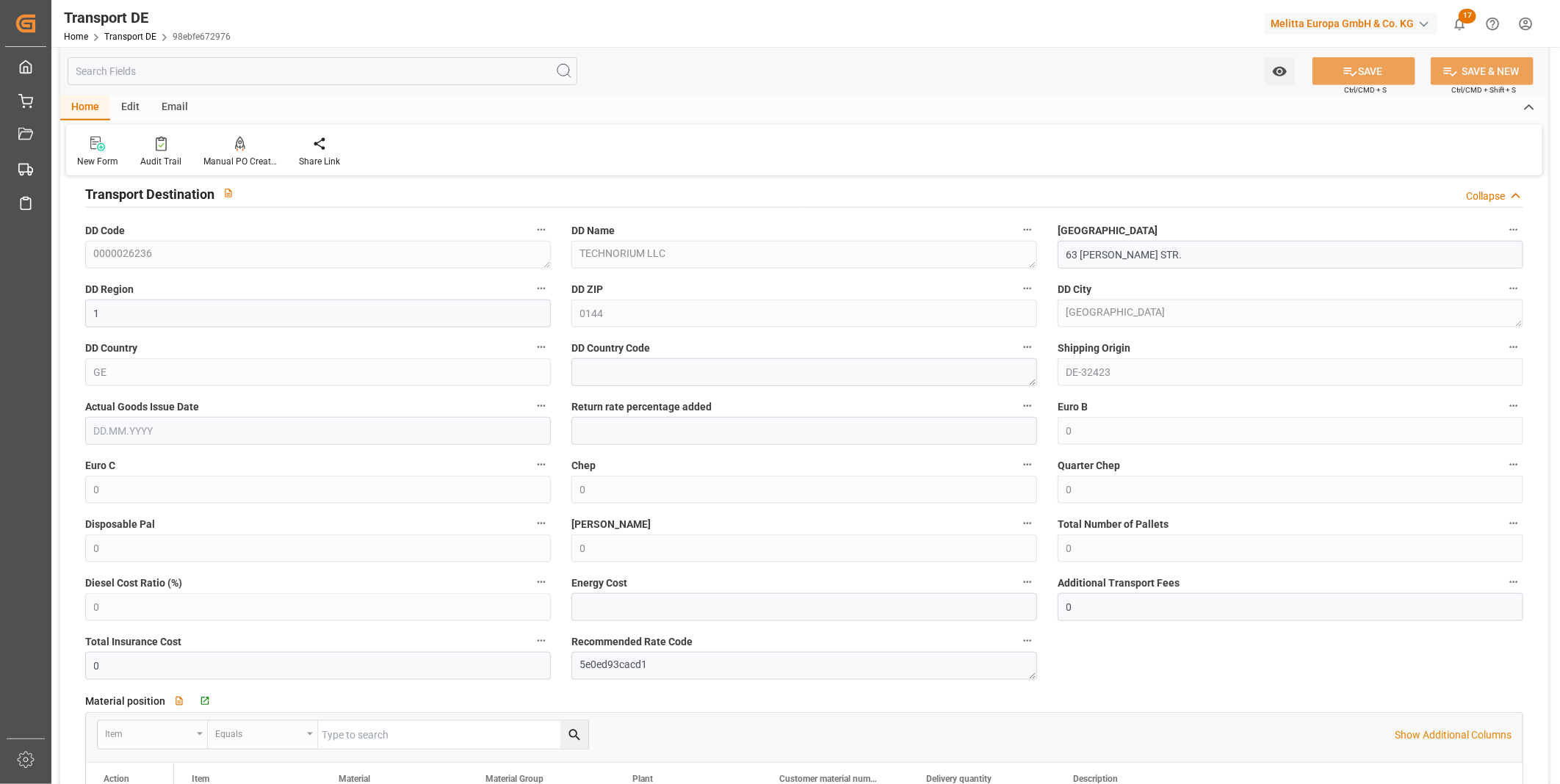
scroll to position [1060, 0]
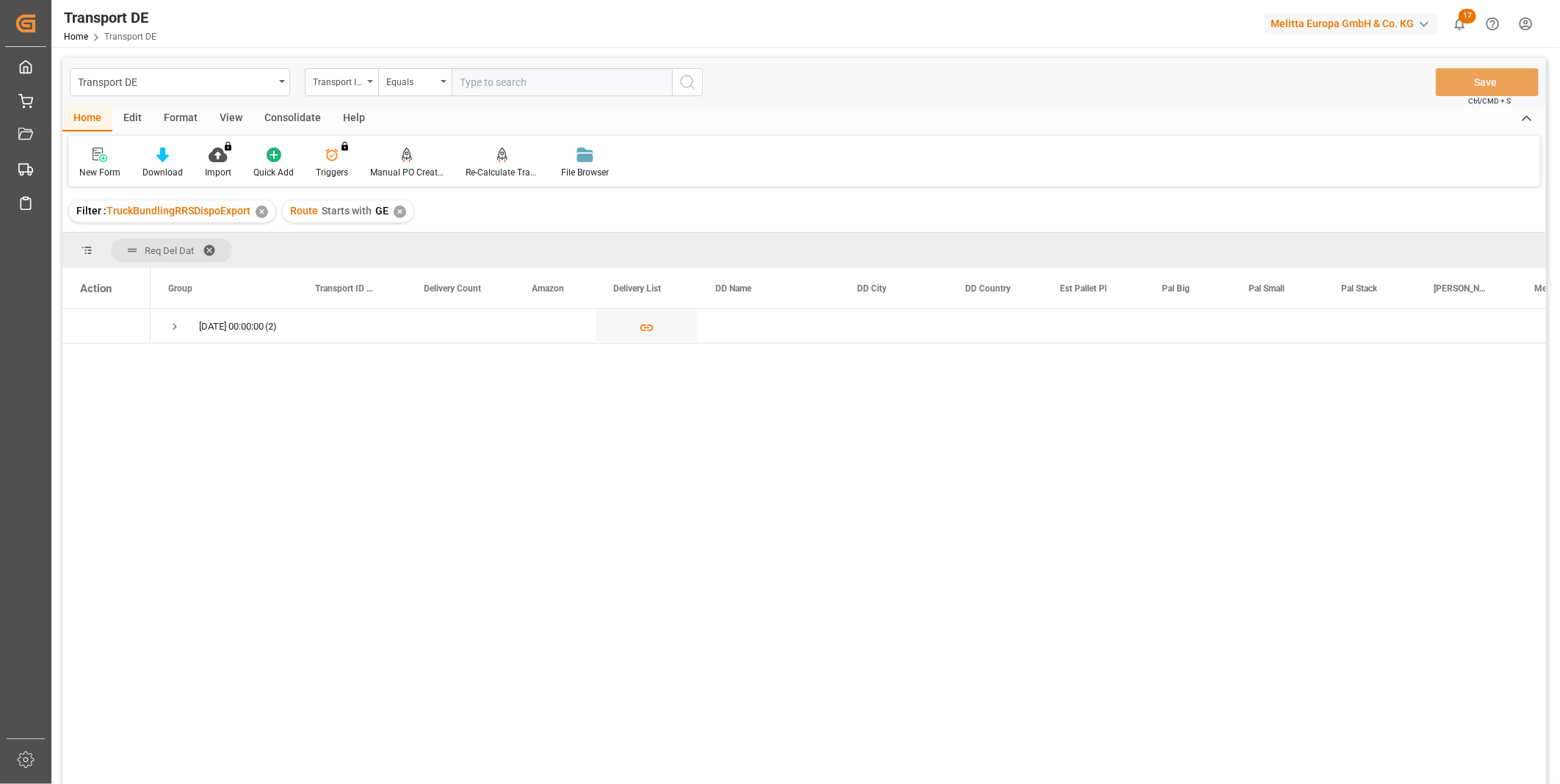
click at [293, 112] on div "Consolidate" at bounding box center [292, 119] width 79 height 25
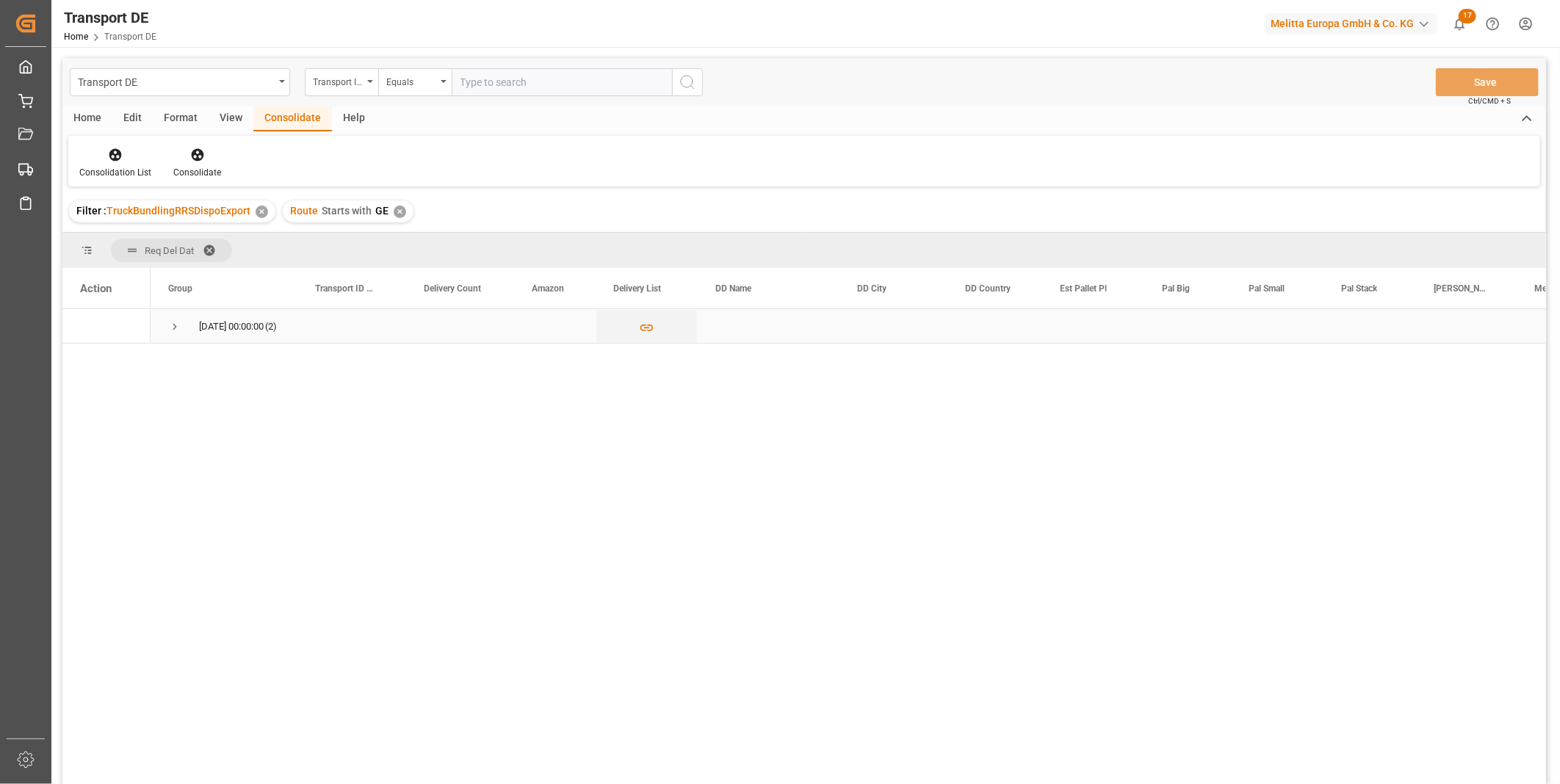
click at [181, 314] on span "Press SPACE to select this row." at bounding box center [175, 327] width 14 height 34
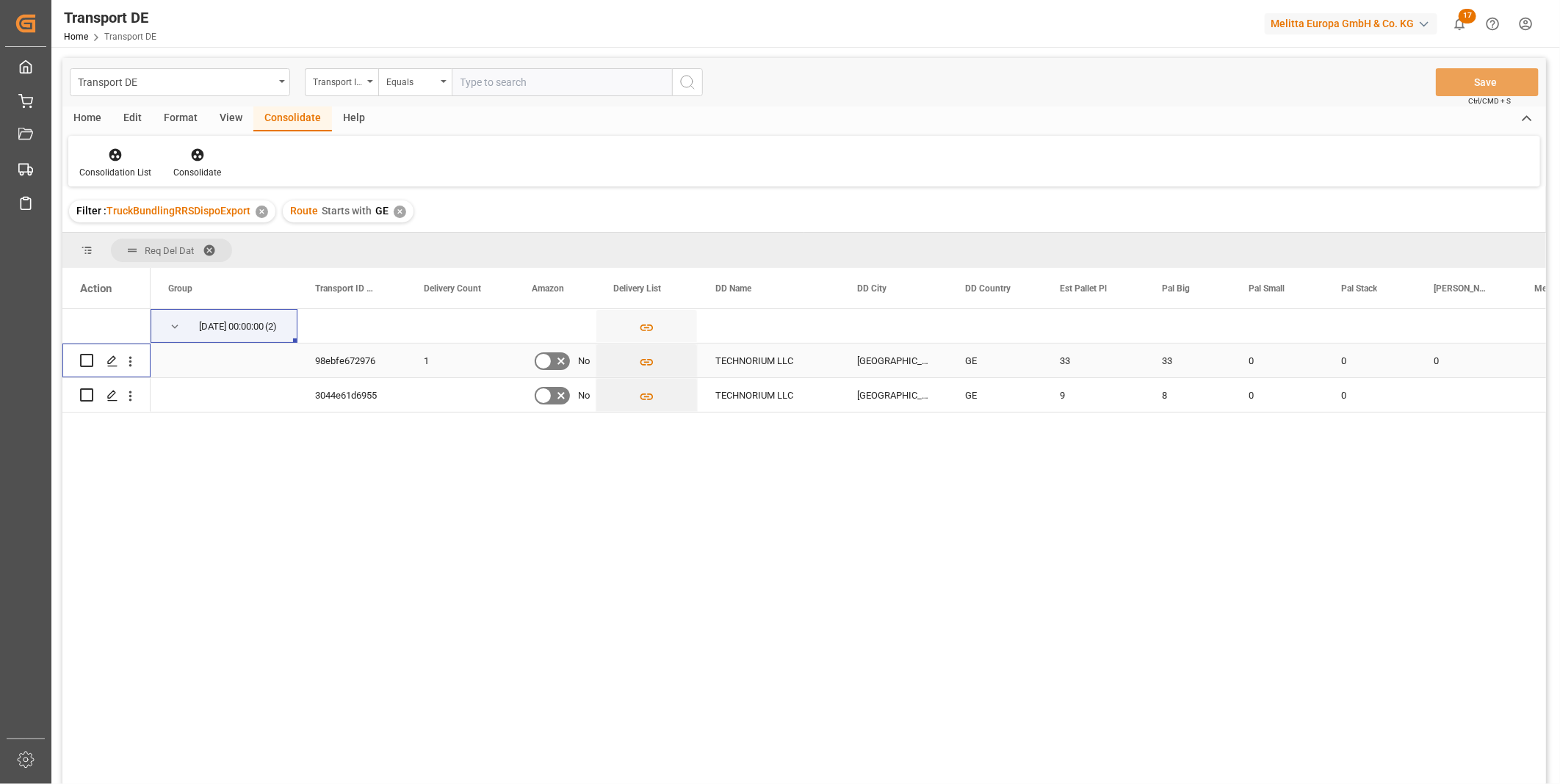
click at [89, 359] on input "Press Space to toggle row selection (unchecked)" at bounding box center [86, 360] width 14 height 14
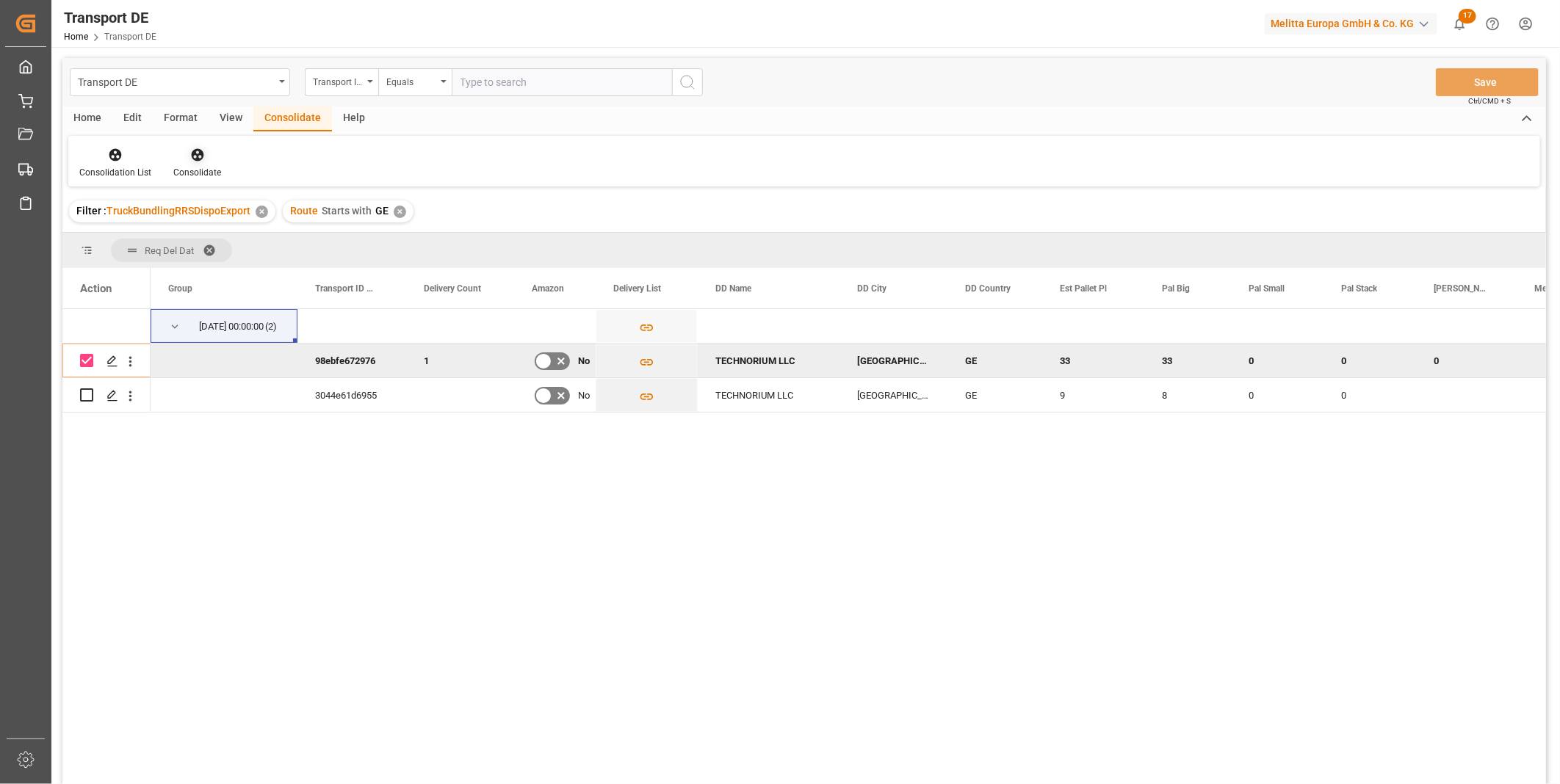
click at [195, 156] on icon at bounding box center [197, 155] width 13 height 13
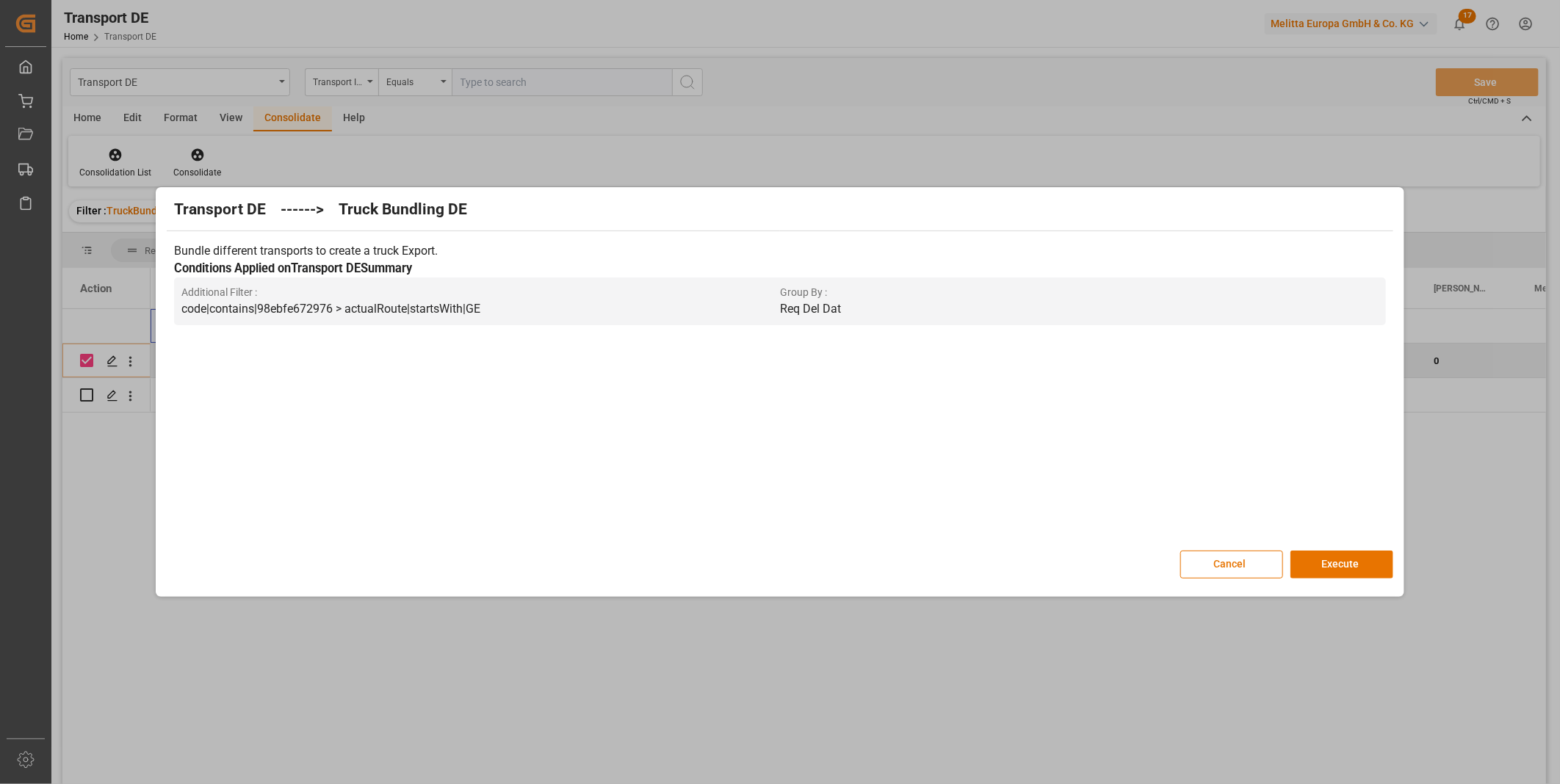
click at [1220, 579] on div "Transport DE ------> Truck Bundling DE Bundle different transports to create a …" at bounding box center [779, 392] width 1240 height 403
click at [1217, 575] on button "Cancel" at bounding box center [1231, 564] width 103 height 28
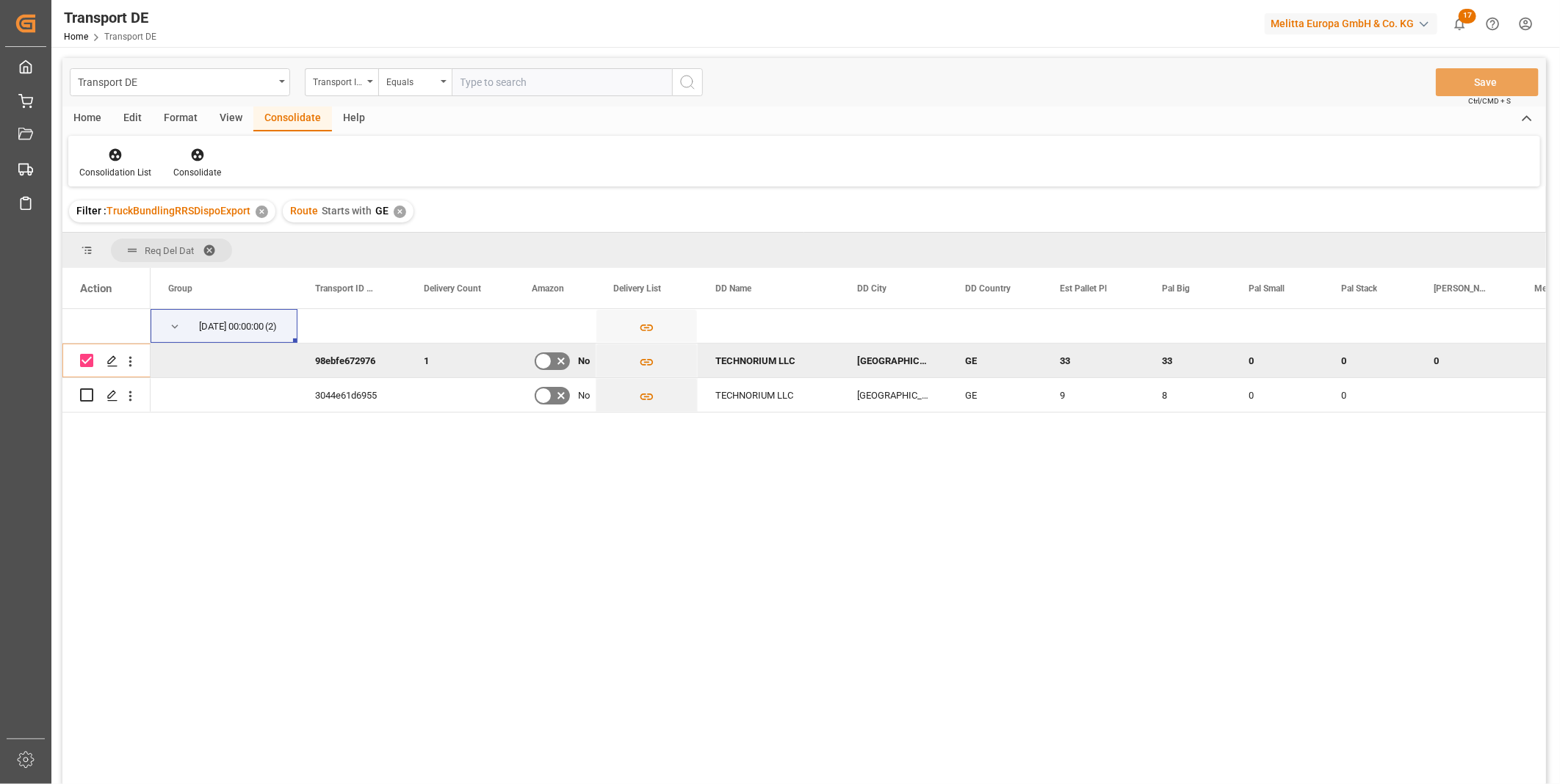
click at [81, 360] on input "Press Space to toggle row selection (checked)" at bounding box center [86, 360] width 14 height 14
checkbox input "false"
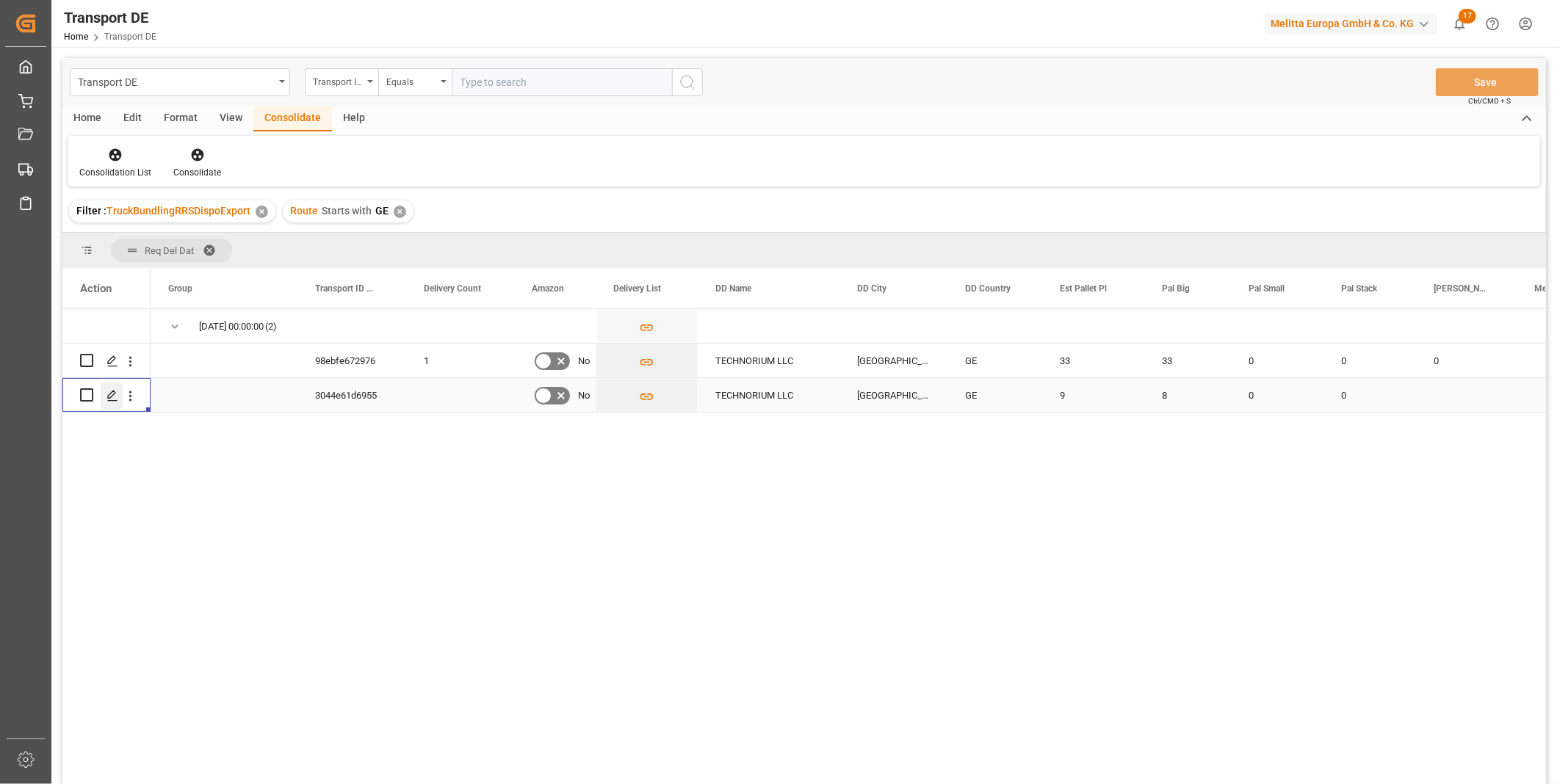
click at [108, 392] on icon "Press SPACE to select this row." at bounding box center [113, 396] width 12 height 12
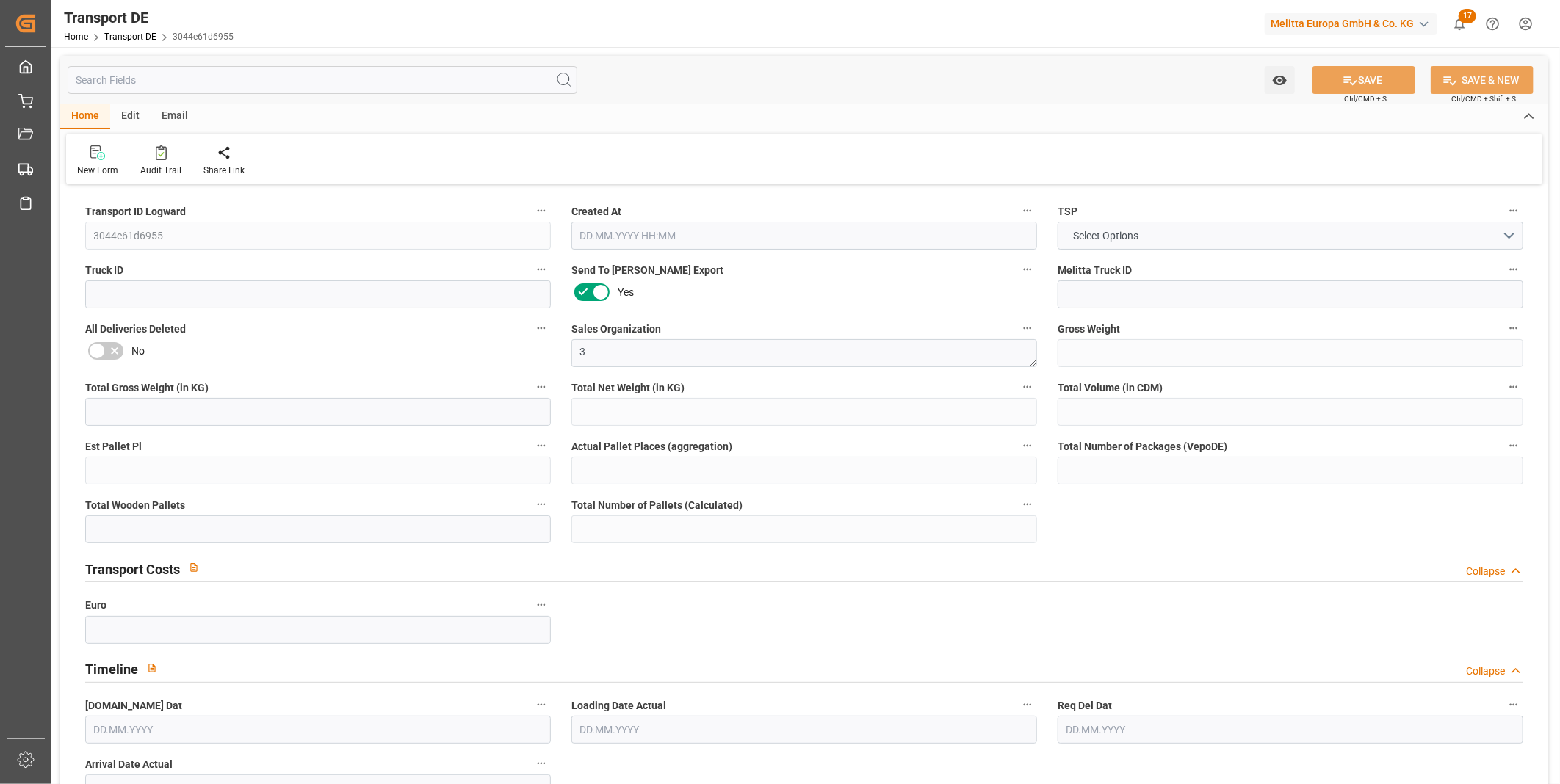
type input "3044e61d6955"
type textarea "3"
type textarea "0000026236"
type textarea "TECHNORIUM LLC"
type input "63 [PERSON_NAME] STR."
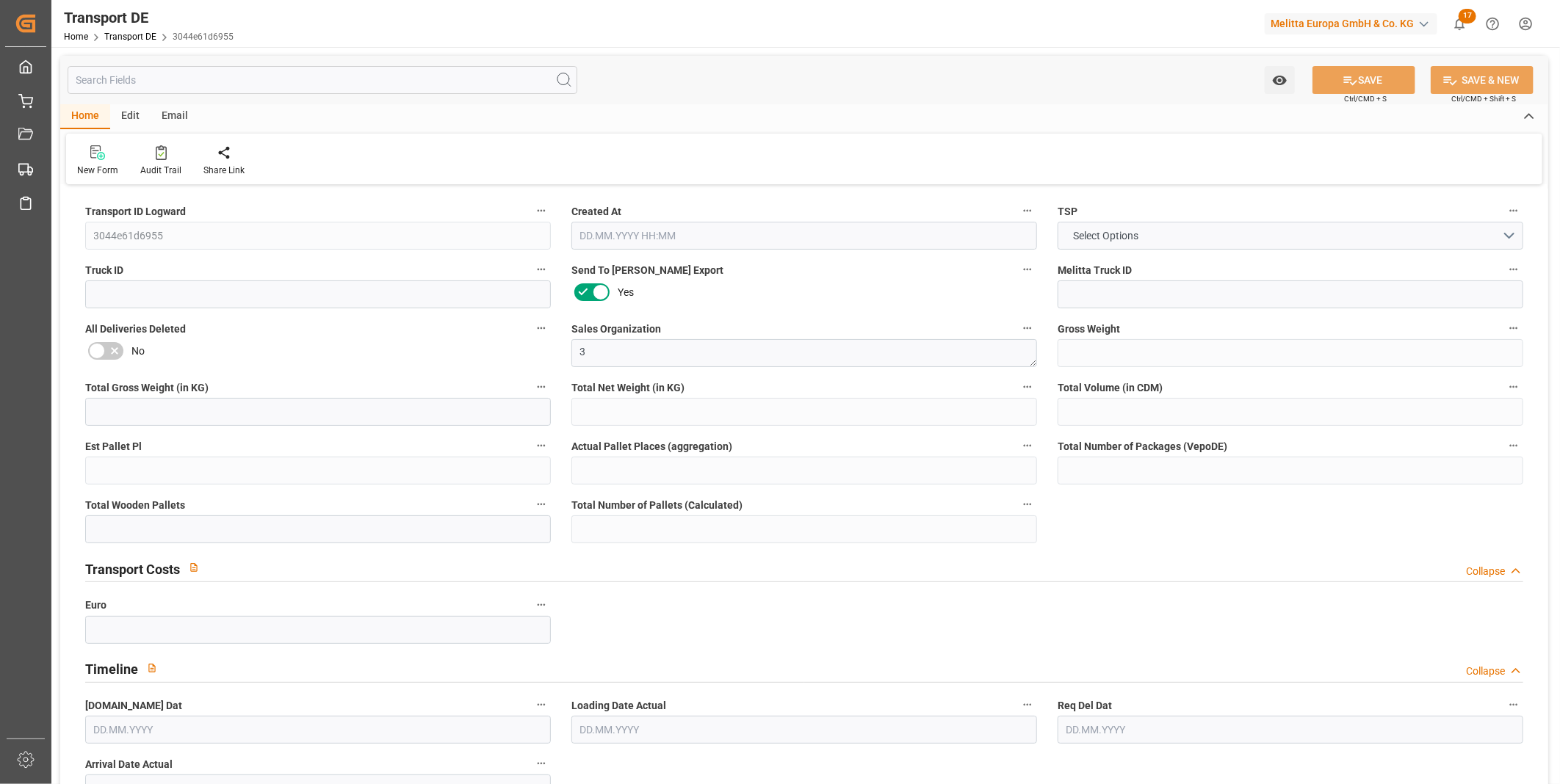
type input "0144"
type textarea "[GEOGRAPHIC_DATA]"
type input "GE"
type input "DE-32423"
type textarea "d409dc4eb6dc"
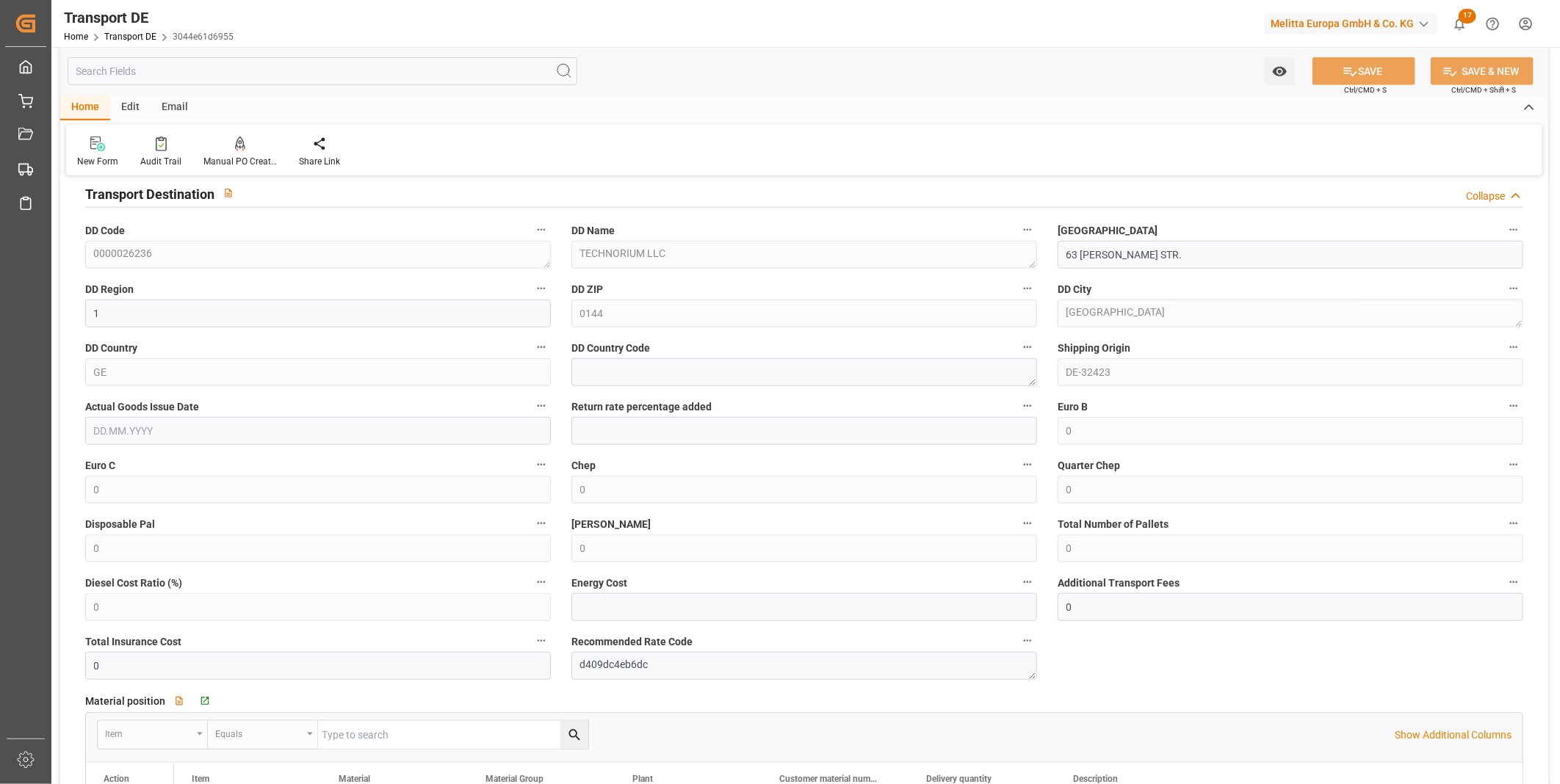
scroll to position [244, 0]
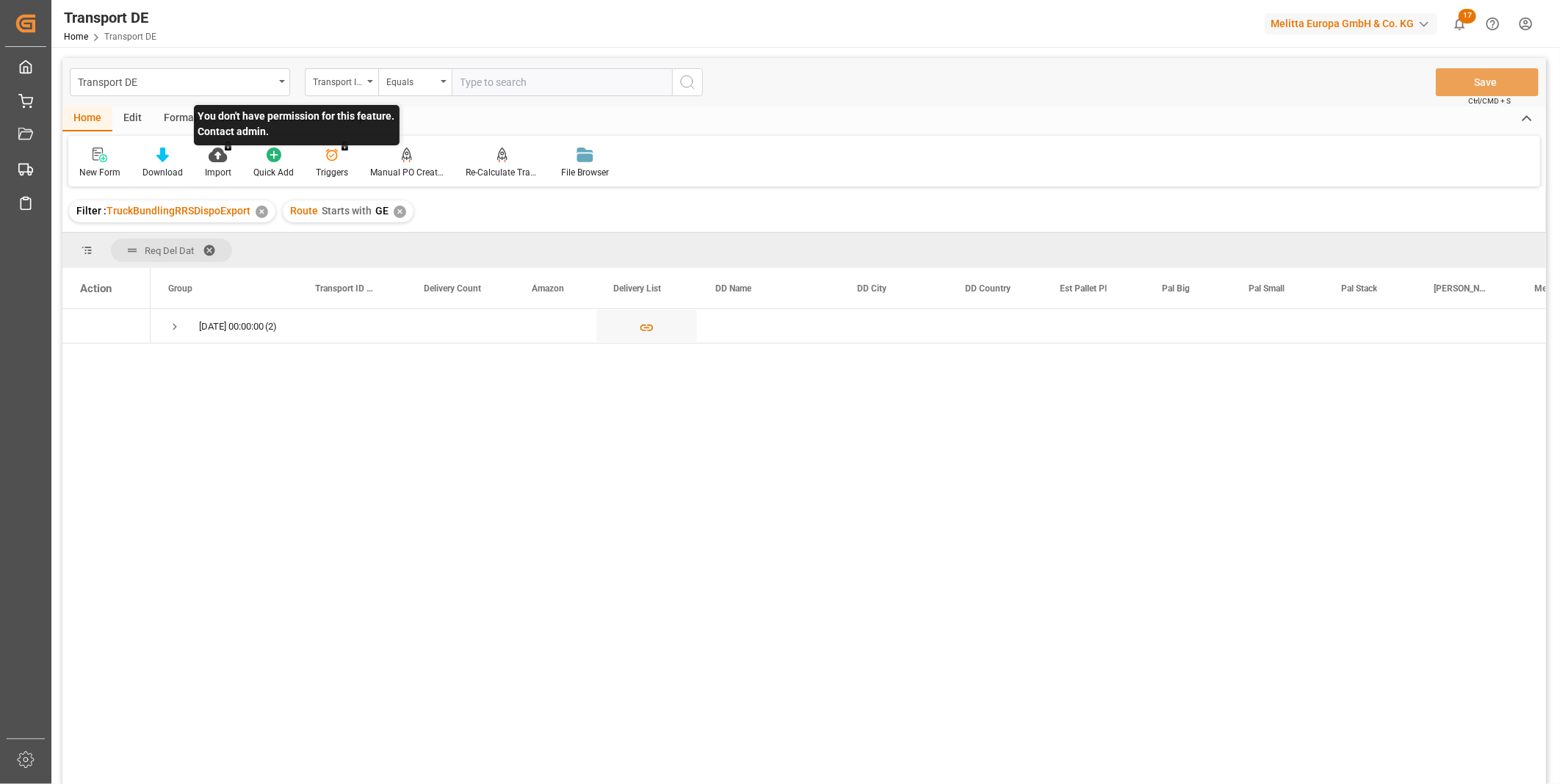
drag, startPoint x: 310, startPoint y: 108, endPoint x: 233, endPoint y: 147, distance: 86.3
click at [0, 0] on p "You do not have permission for Triggers. Contact admin." at bounding box center [0, 0] width 0 height 0
click at [320, 116] on div "Consolidate" at bounding box center [292, 119] width 79 height 25
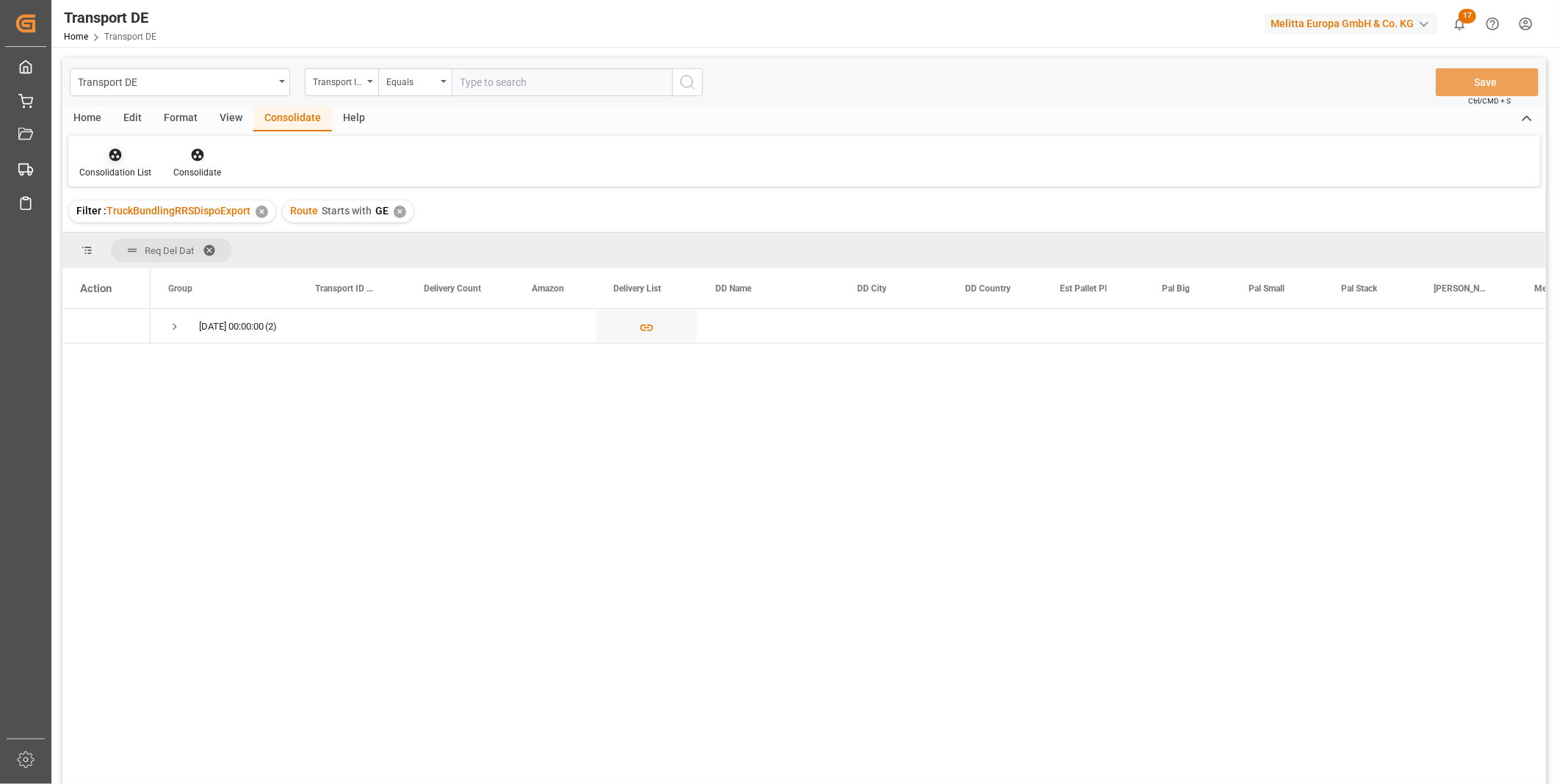
click at [120, 152] on icon at bounding box center [114, 154] width 14 height 14
click at [163, 268] on div "Transport DE Transport ID Logward Equals Save Ctrl/CMD + S Home Edit Format Vie…" at bounding box center [805, 440] width 1484 height 765
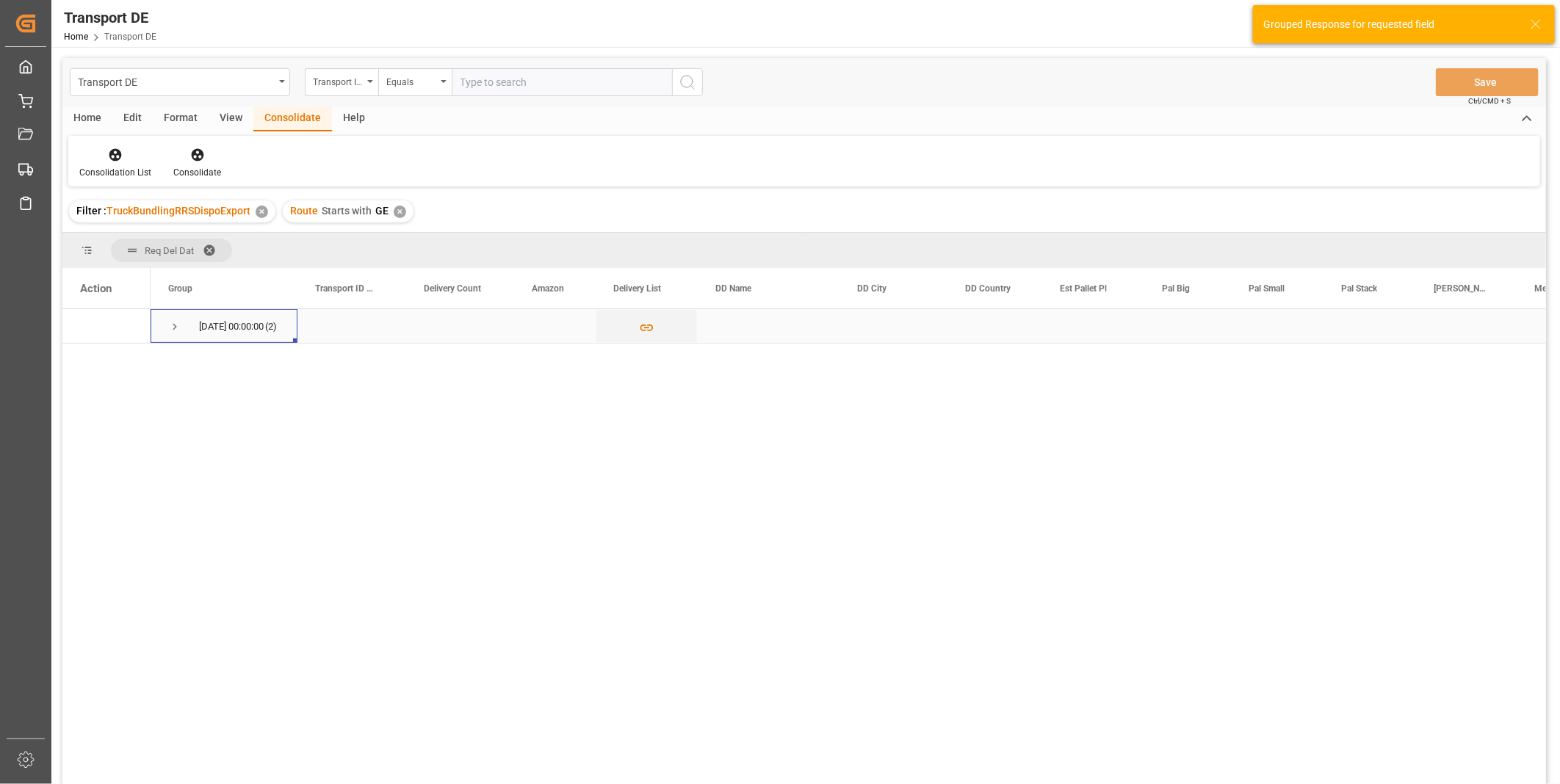
click at [175, 323] on span "Press SPACE to select this row." at bounding box center [175, 327] width 14 height 14
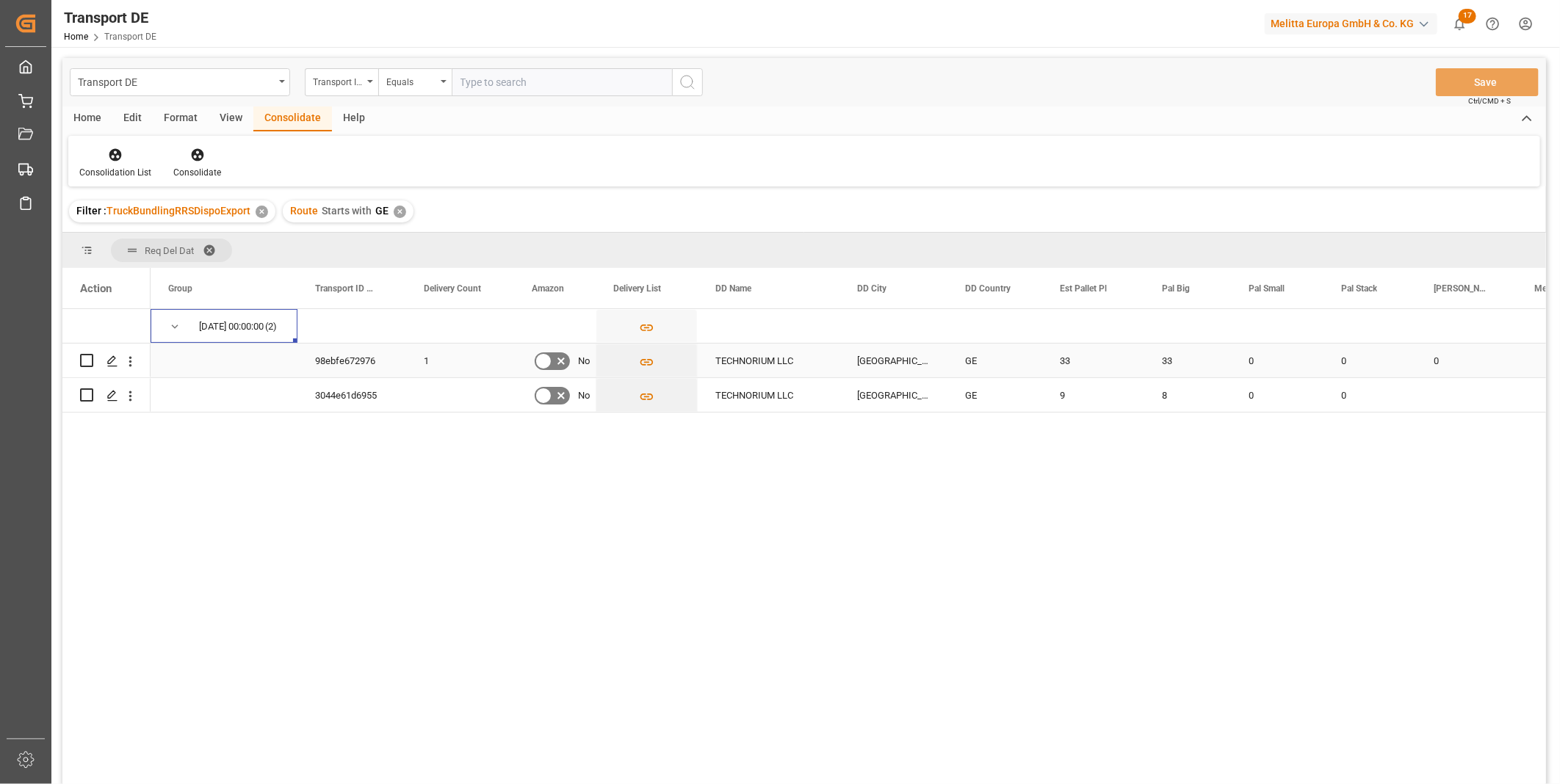
click at [83, 360] on input "Press Space to toggle row selection (unchecked)" at bounding box center [86, 360] width 14 height 14
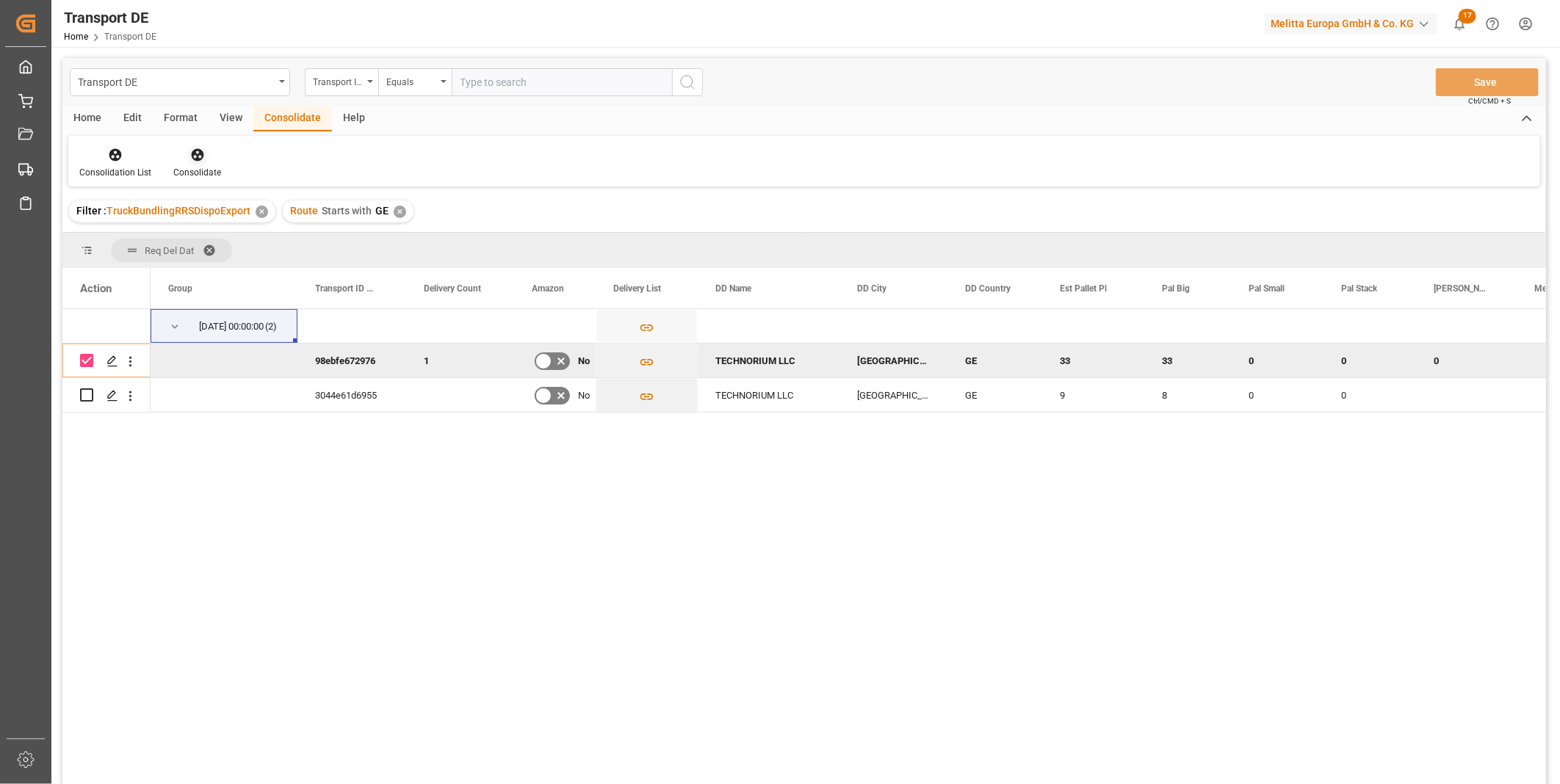
click at [202, 158] on icon at bounding box center [197, 154] width 14 height 14
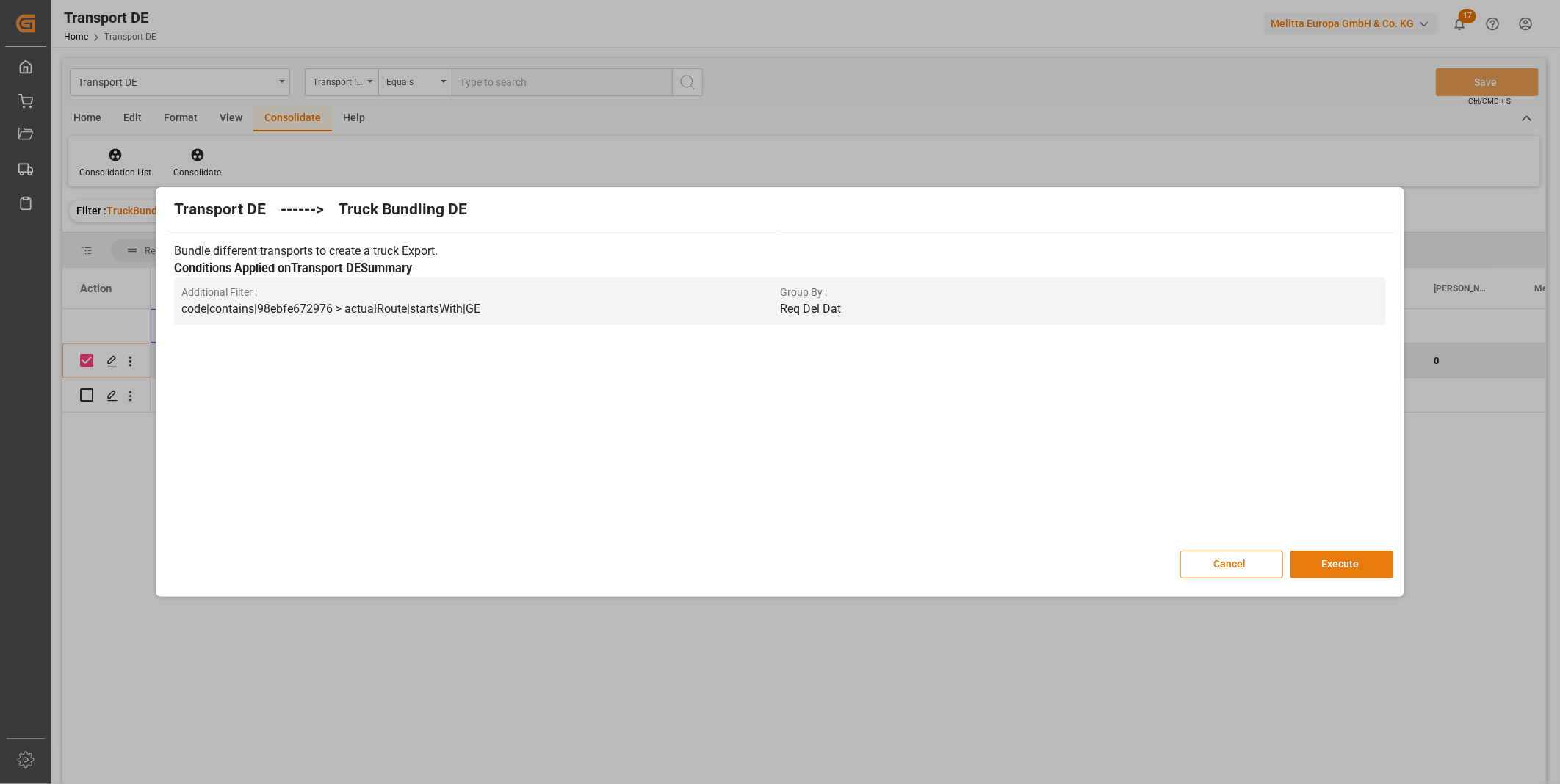
click at [1323, 564] on button "Execute" at bounding box center [1341, 564] width 103 height 28
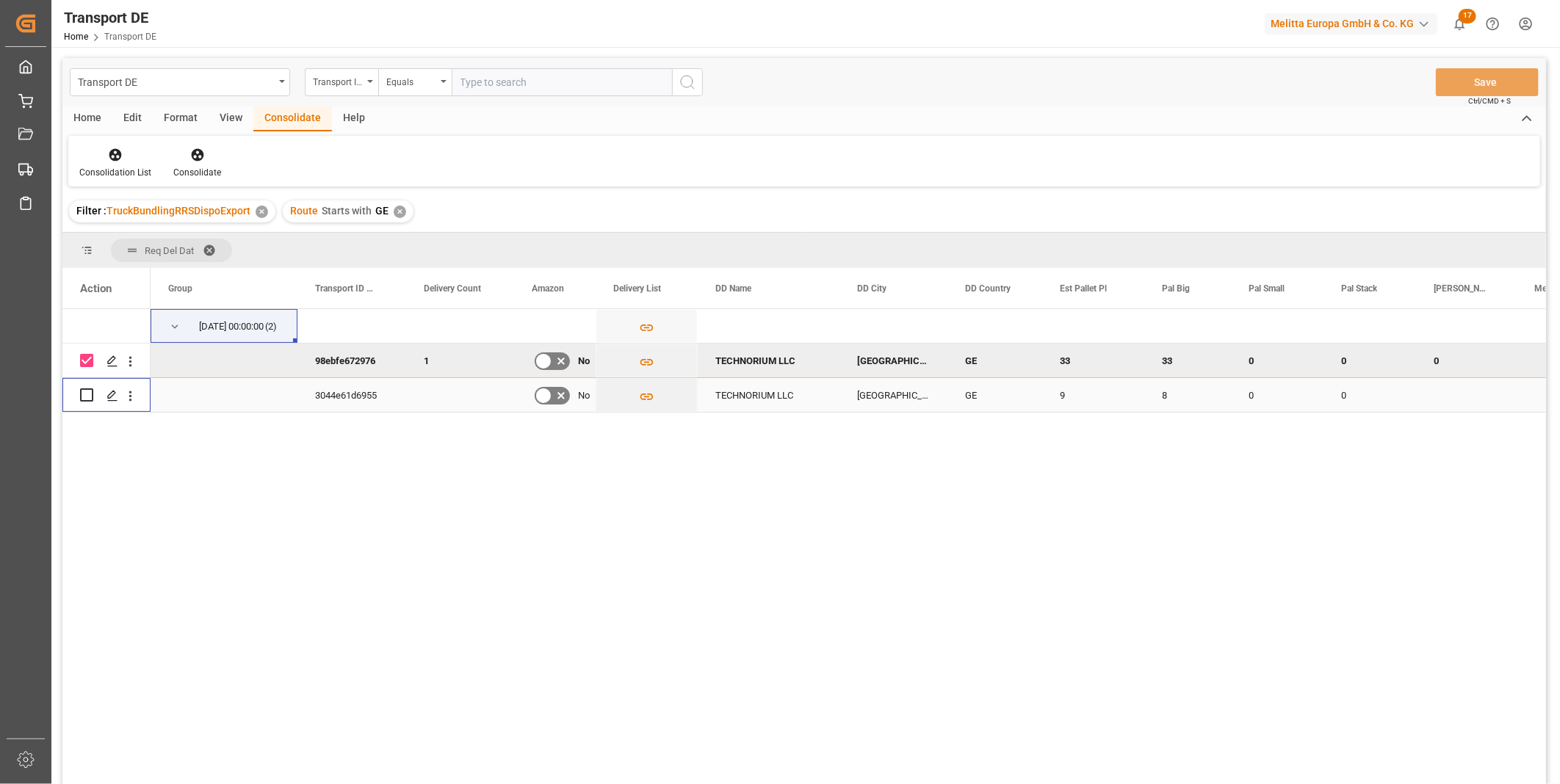
click at [89, 394] on input "Press Space to toggle row selection (unchecked)" at bounding box center [86, 395] width 14 height 14
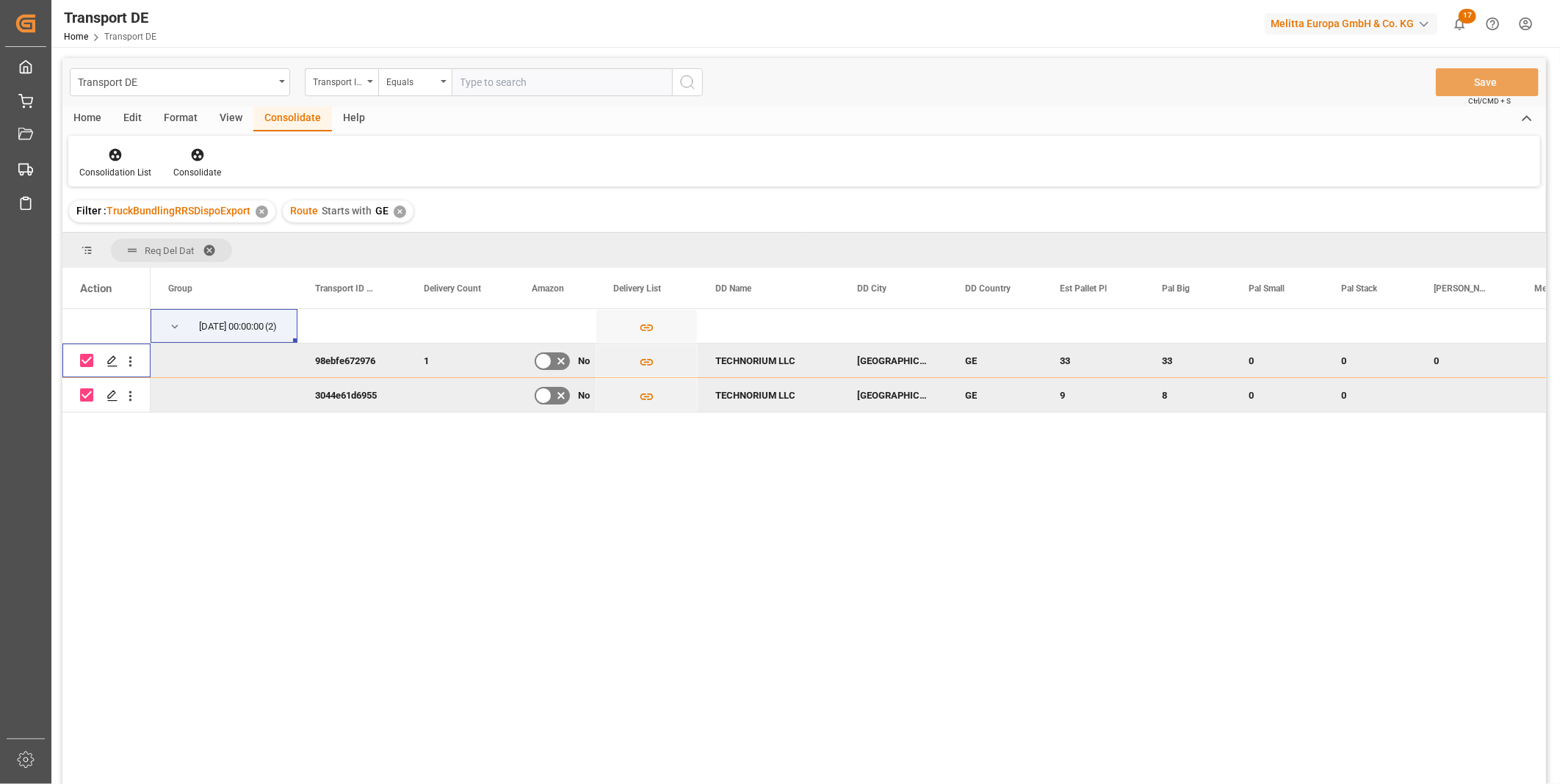
click at [83, 354] on input "Press Space to toggle row selection (checked)" at bounding box center [86, 360] width 14 height 14
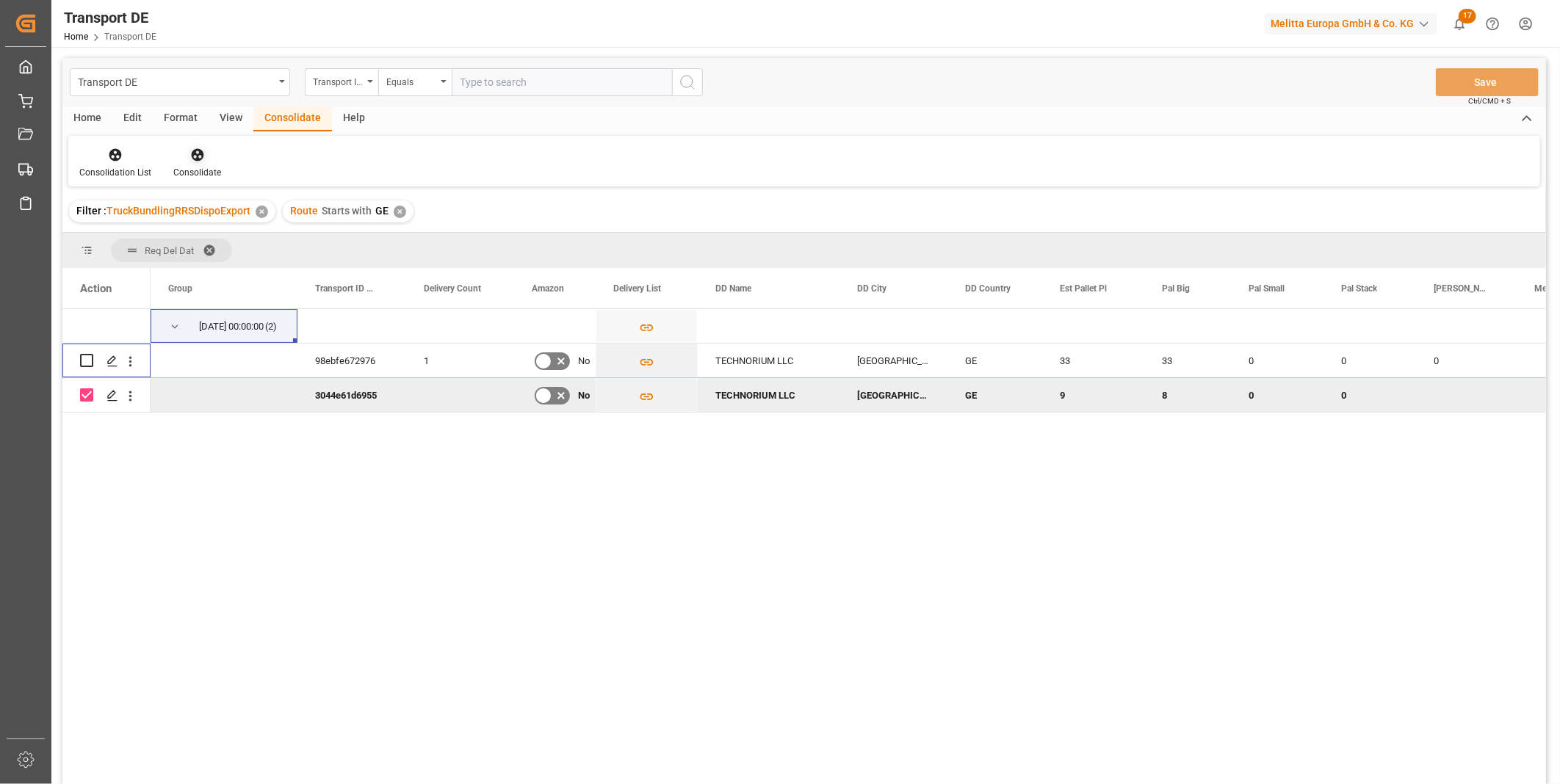
click at [192, 148] on icon at bounding box center [197, 154] width 14 height 14
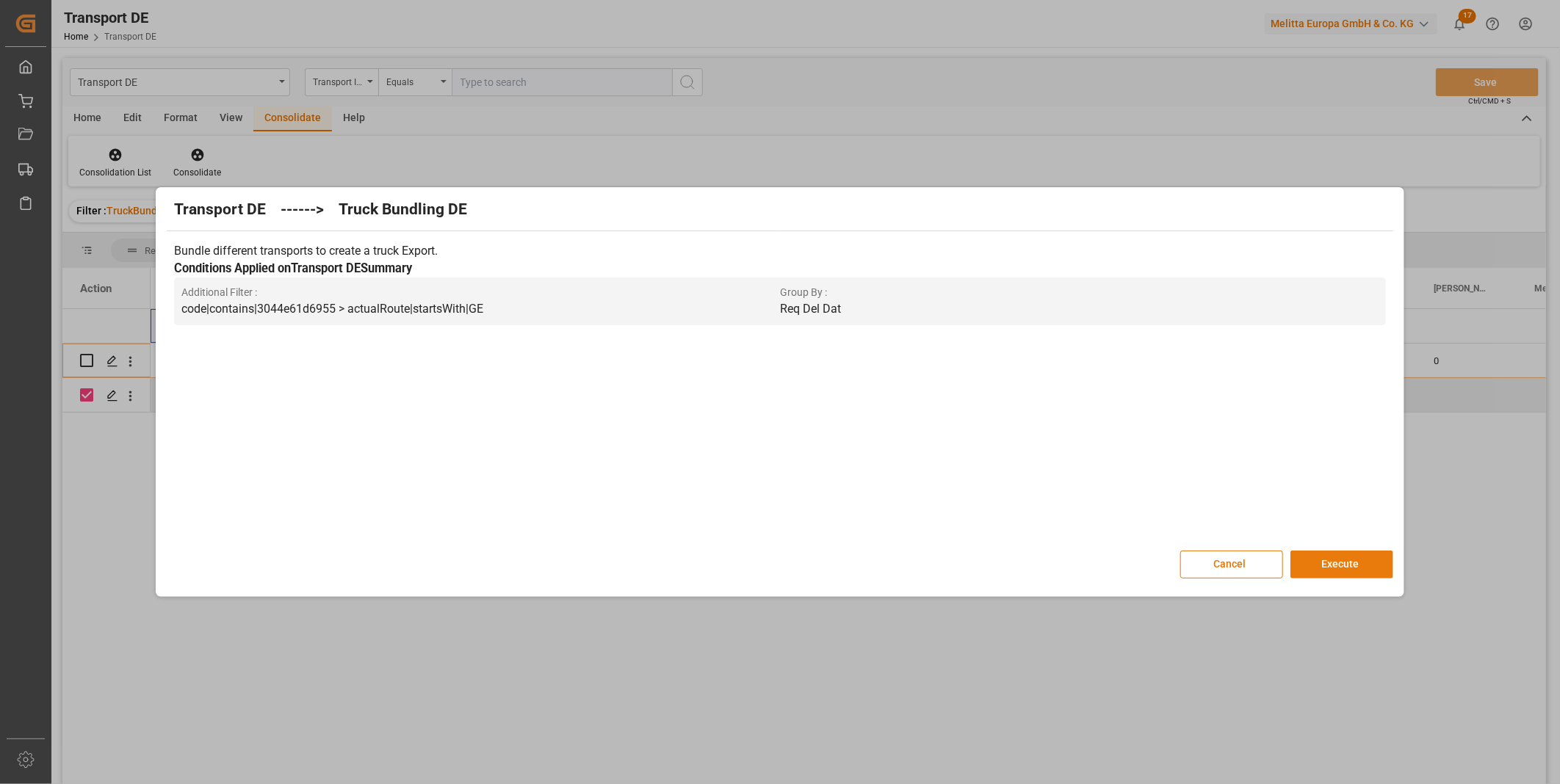
click at [1330, 554] on button "Execute" at bounding box center [1341, 564] width 103 height 28
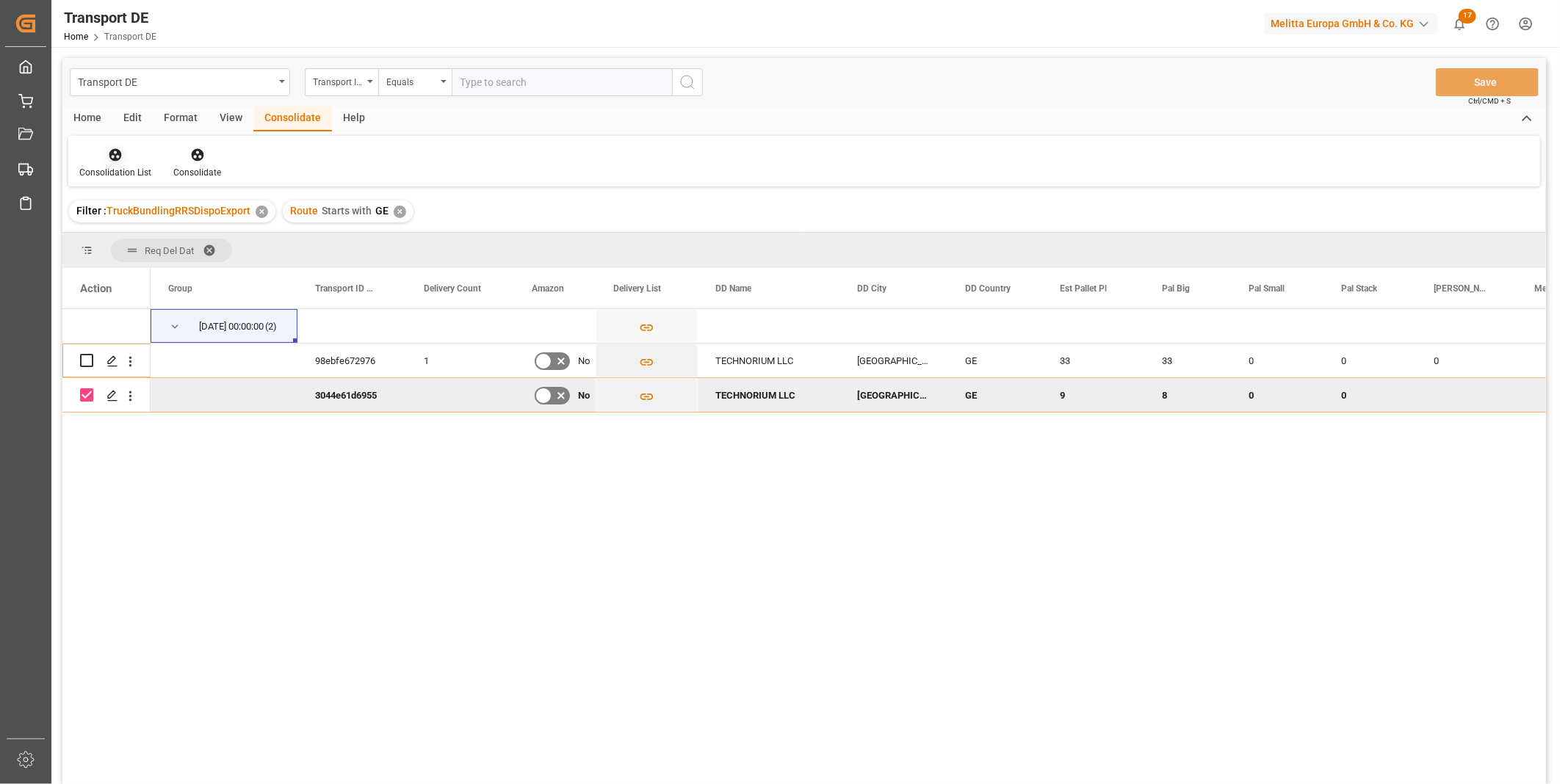
click at [135, 169] on div "Consolidation List" at bounding box center [115, 173] width 72 height 14
click at [193, 276] on div "Transport DE Transport ID Logward Equals Save Ctrl/CMD + S Home Edit Format Vie…" at bounding box center [805, 440] width 1484 height 765
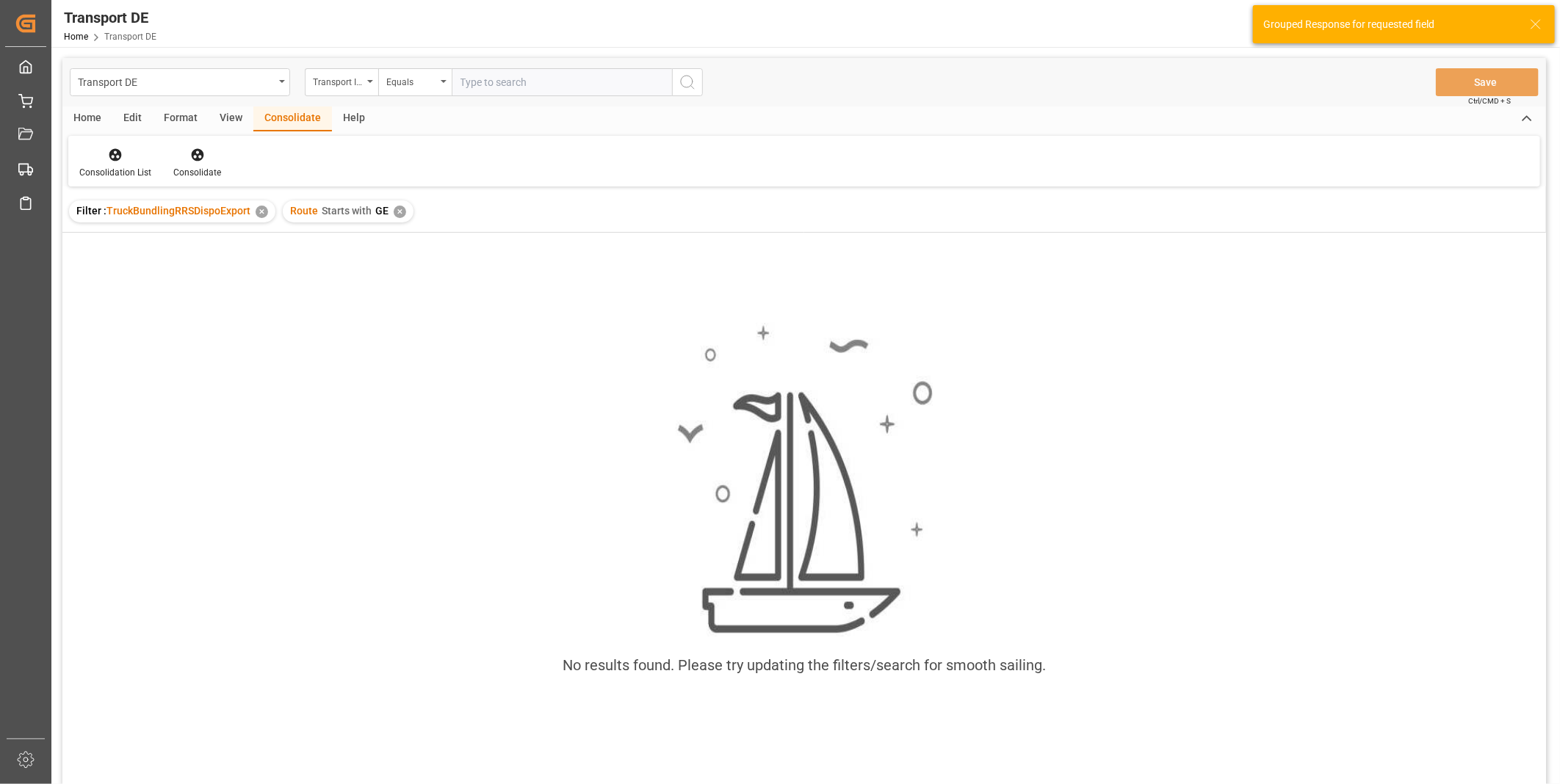
click at [400, 215] on div "✕" at bounding box center [399, 212] width 13 height 13
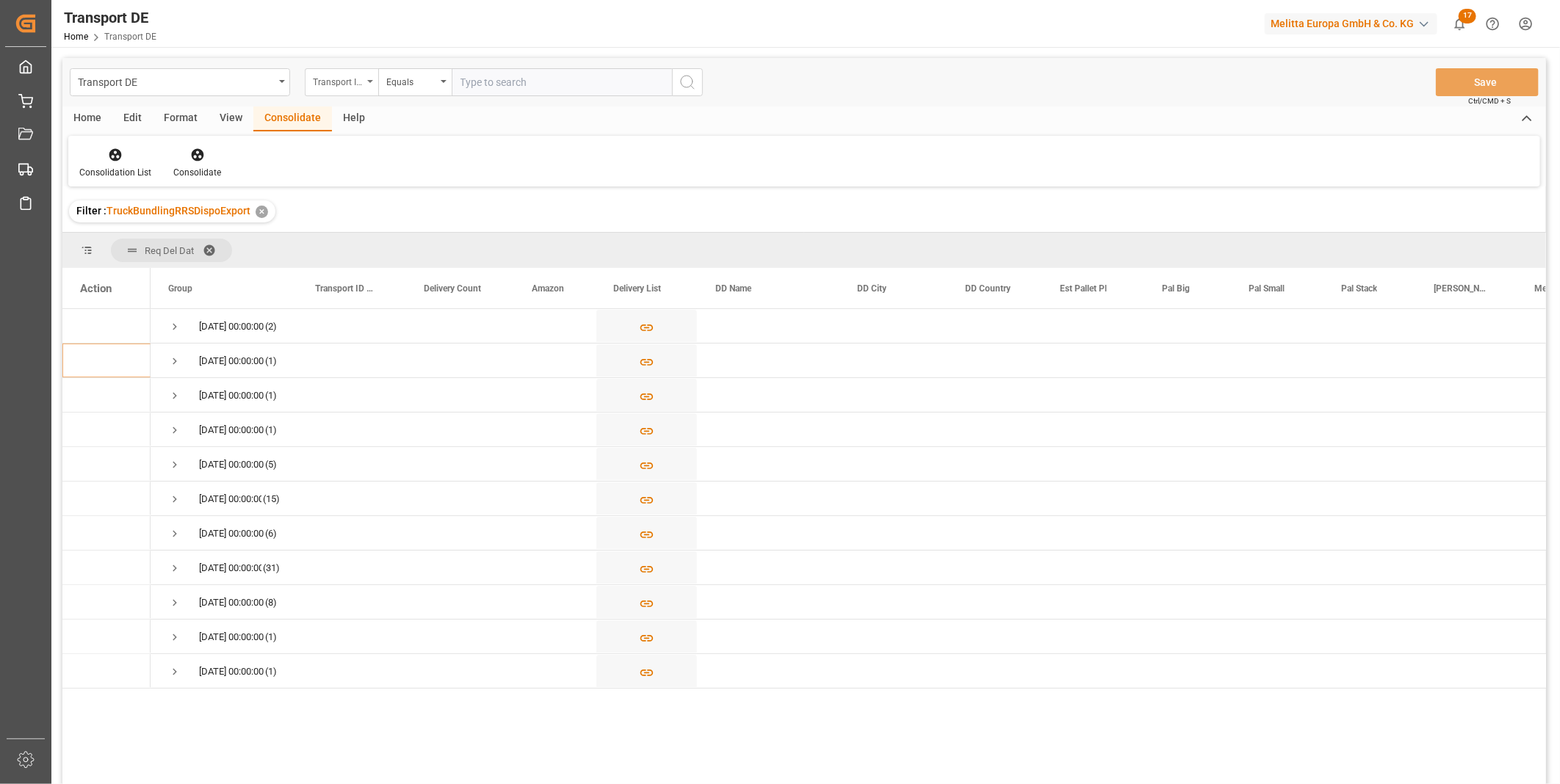
click at [365, 77] on div "Transport ID Logward" at bounding box center [341, 82] width 74 height 28
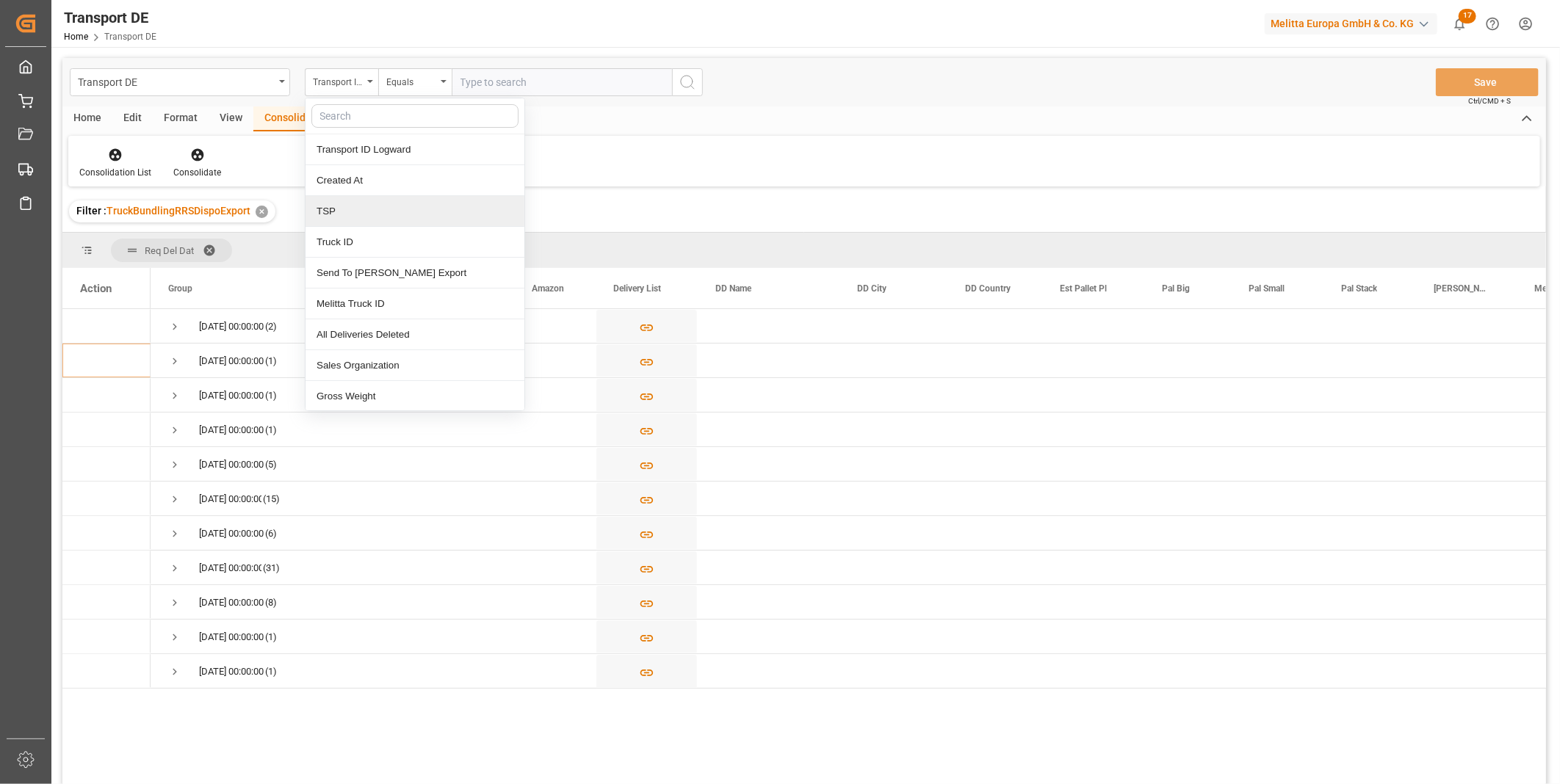
click at [351, 217] on div "TSP" at bounding box center [415, 211] width 219 height 31
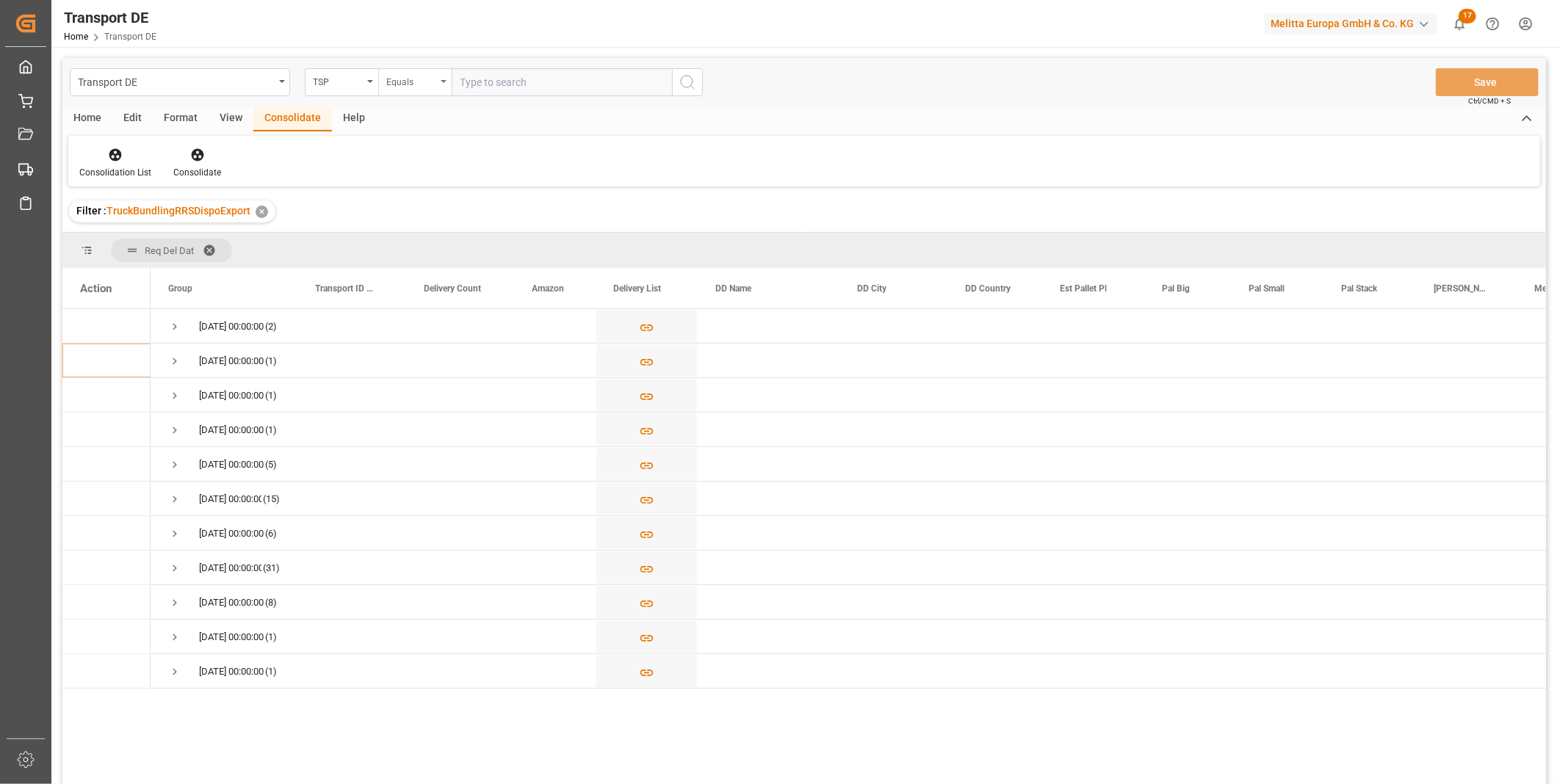
click at [398, 85] on div "Equals" at bounding box center [411, 81] width 50 height 17
click at [406, 236] on div "Starts with" at bounding box center [488, 242] width 219 height 31
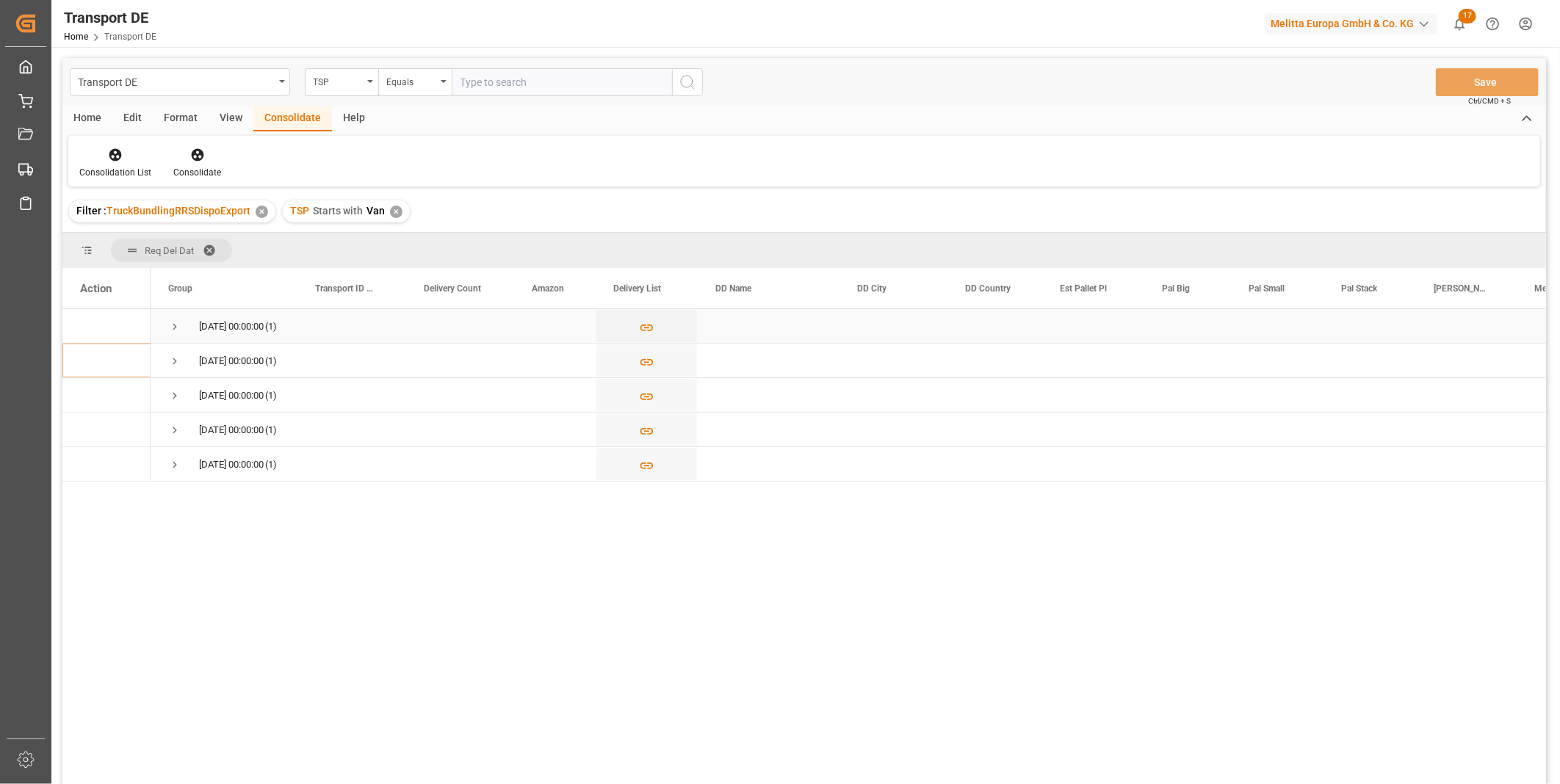
click at [160, 318] on div "[DATE] 00:00:00 (1)" at bounding box center [224, 326] width 147 height 34
click at [180, 323] on span "Press SPACE to select this row." at bounding box center [175, 327] width 14 height 14
click at [643, 364] on icon "Press SPACE to select this row." at bounding box center [647, 362] width 15 height 15
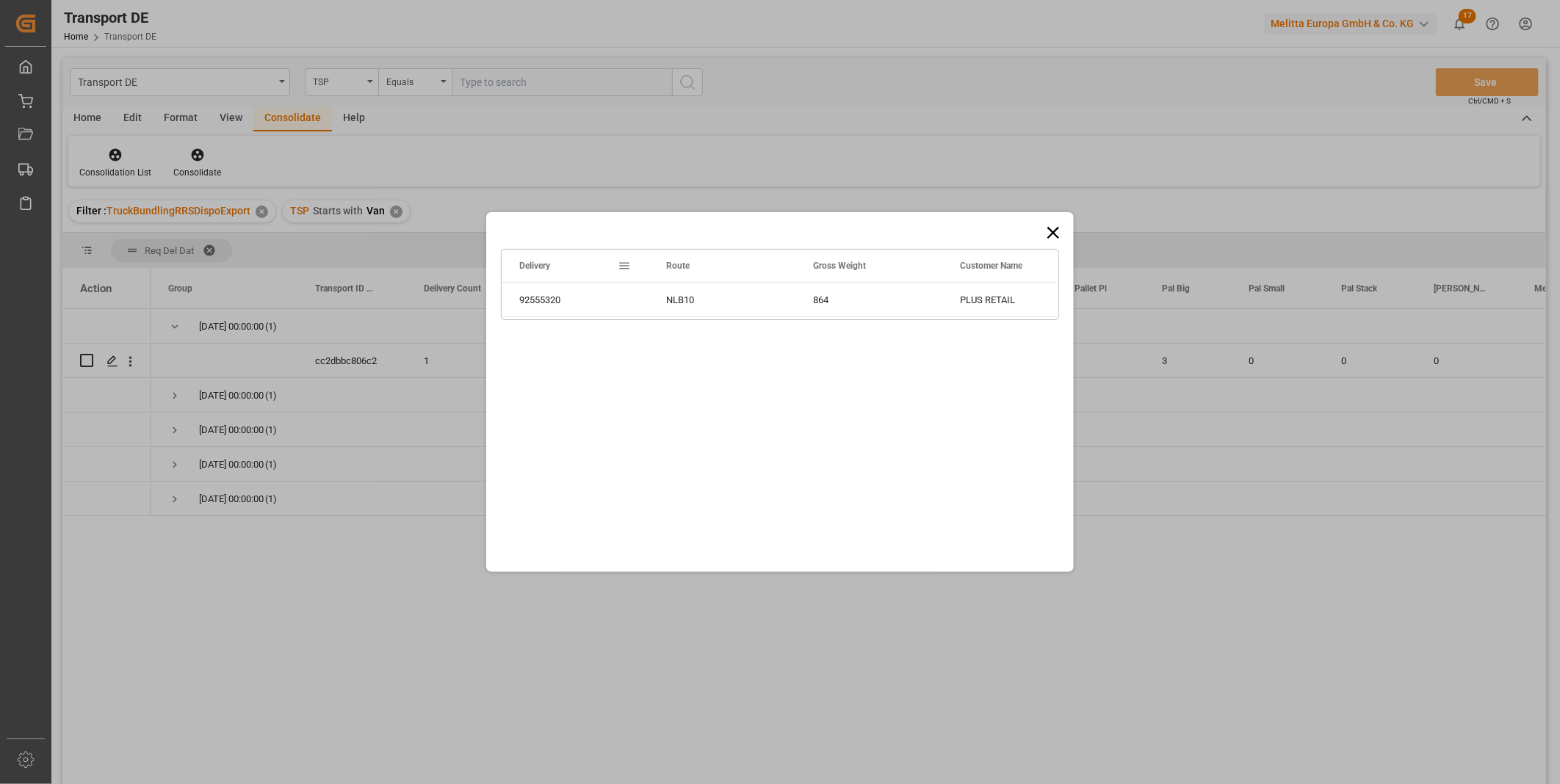
click at [1047, 224] on icon at bounding box center [1053, 232] width 20 height 20
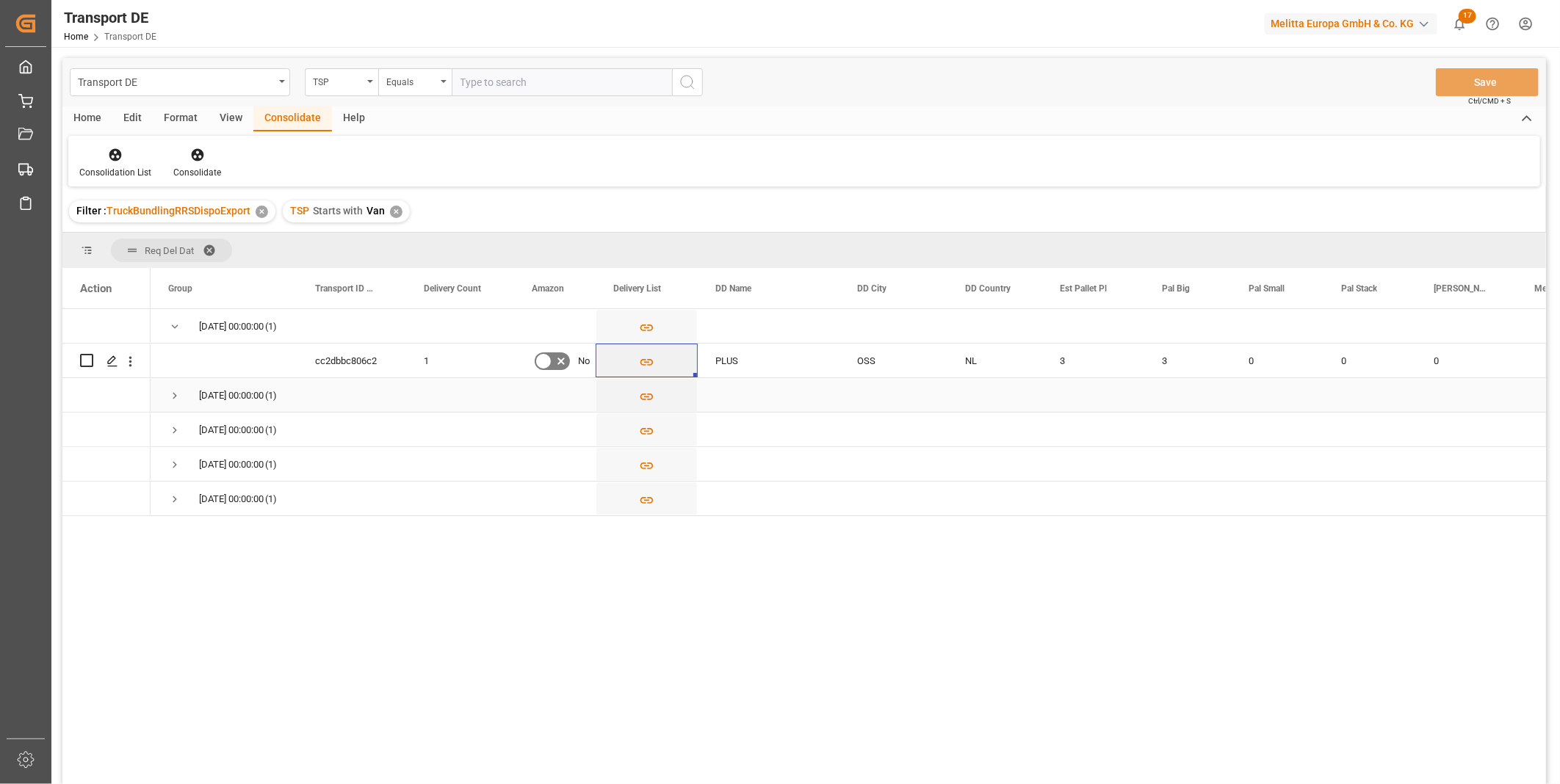
click at [175, 391] on span "Press SPACE to select this row." at bounding box center [175, 396] width 14 height 14
click at [632, 398] on button "Press SPACE to select this row." at bounding box center [646, 396] width 101 height 34
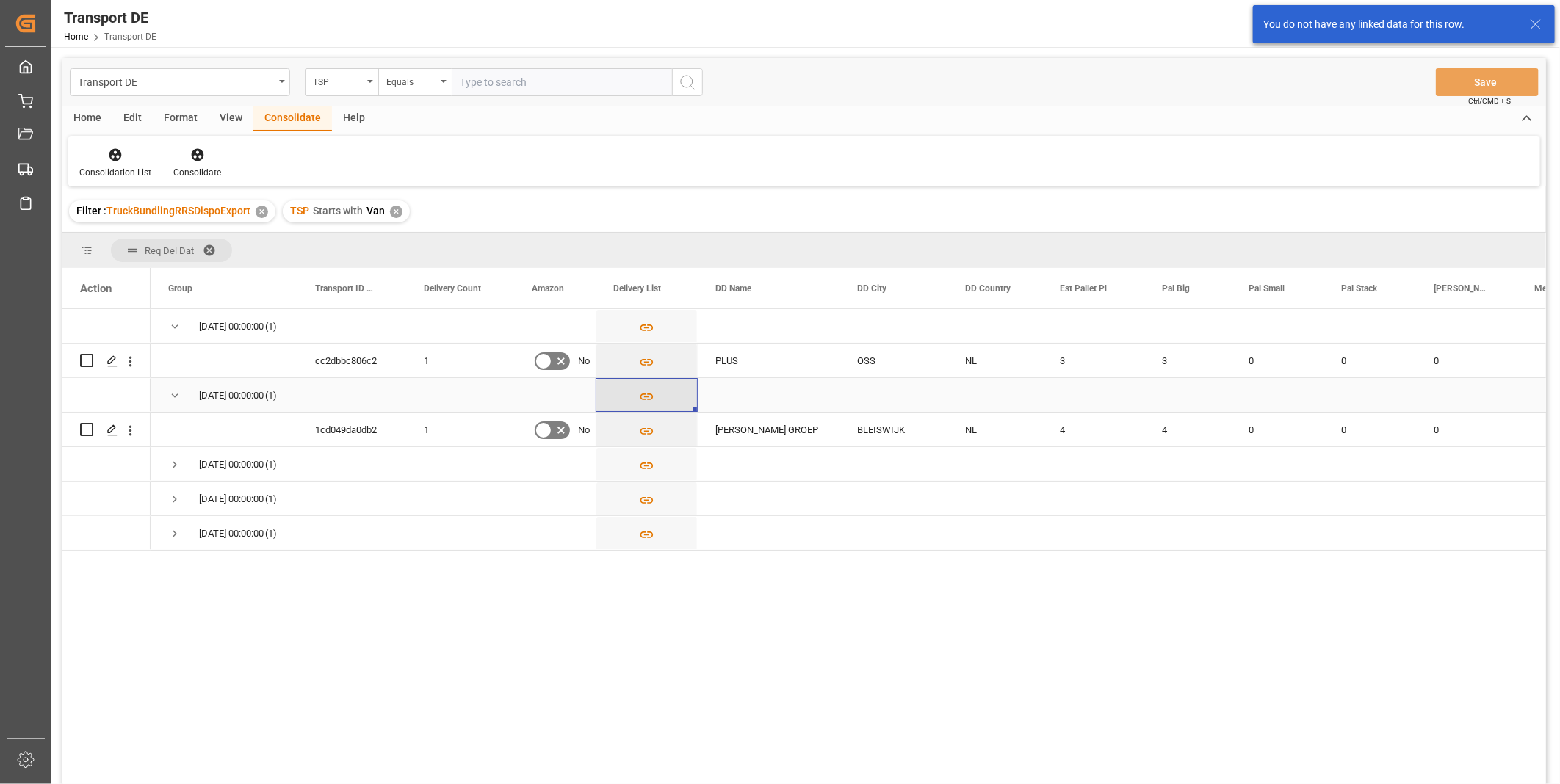
click at [650, 392] on icon "Press SPACE to select this row." at bounding box center [647, 397] width 15 height 15
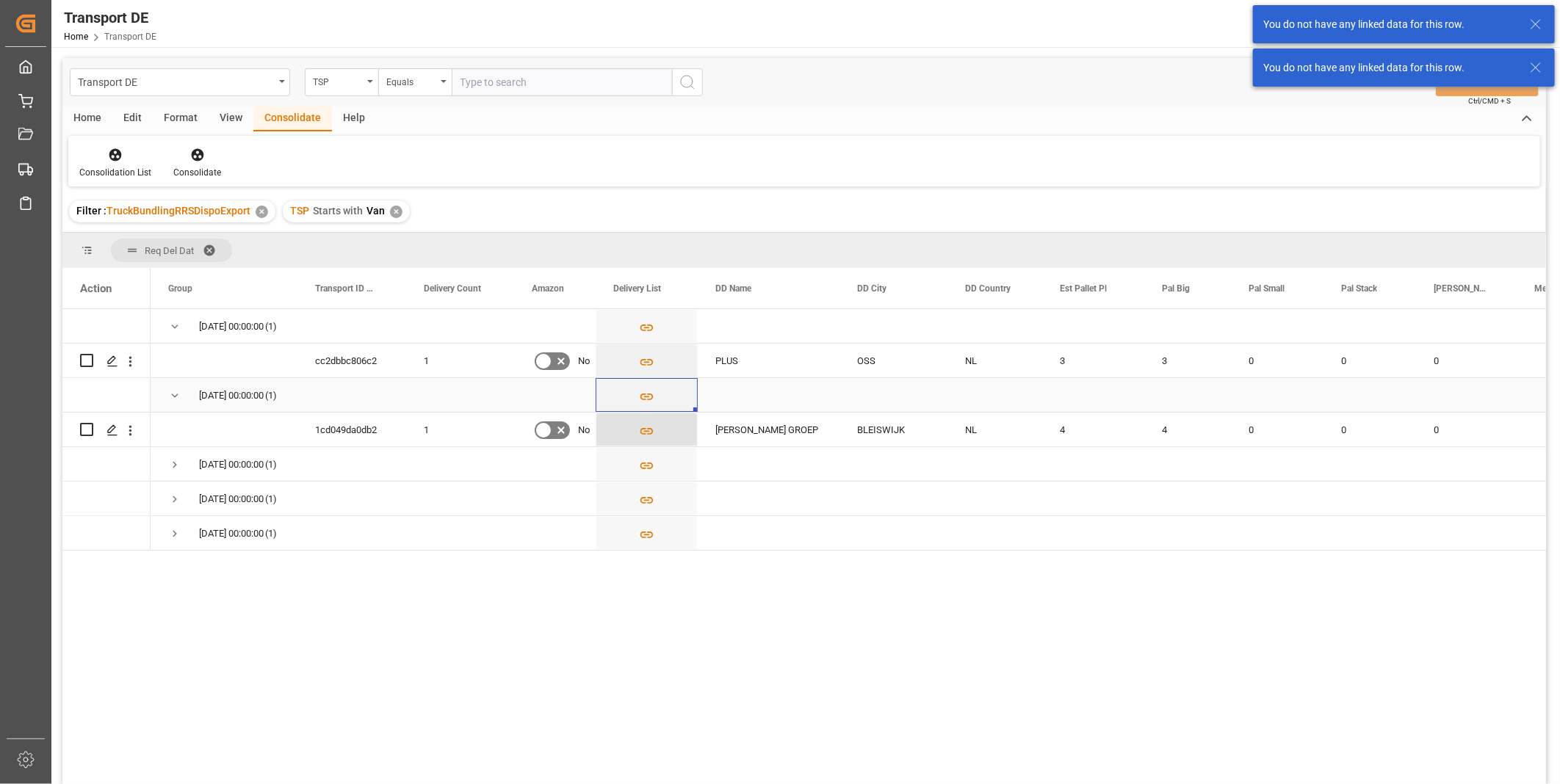
click at [651, 417] on button "Press SPACE to select this row." at bounding box center [646, 431] width 101 height 34
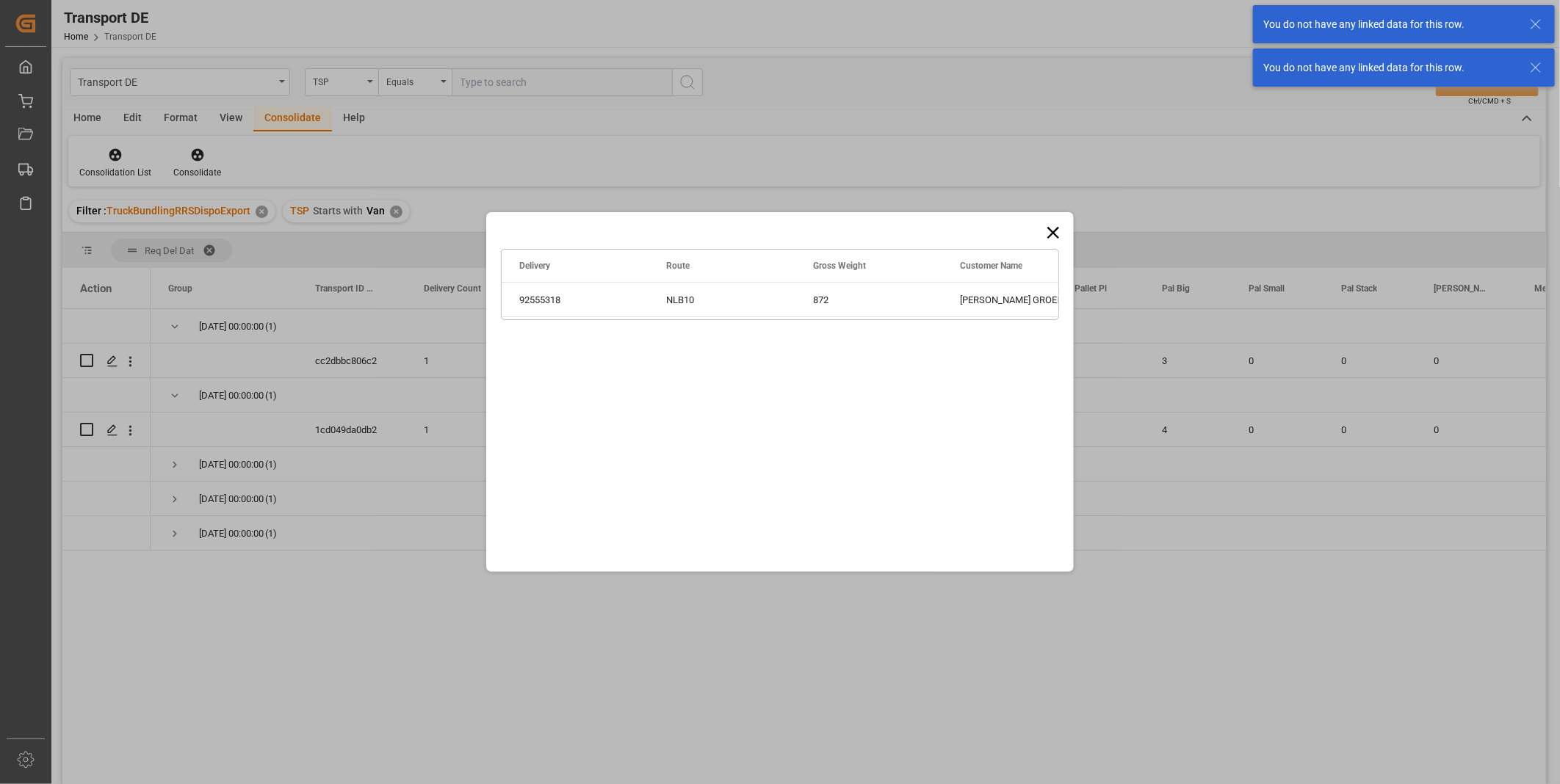
click at [644, 422] on div "Drag here to set row groups Drag here to set column labels Delivery Route Gross…" at bounding box center [779, 392] width 588 height 359
click at [1045, 239] on icon at bounding box center [1053, 232] width 20 height 20
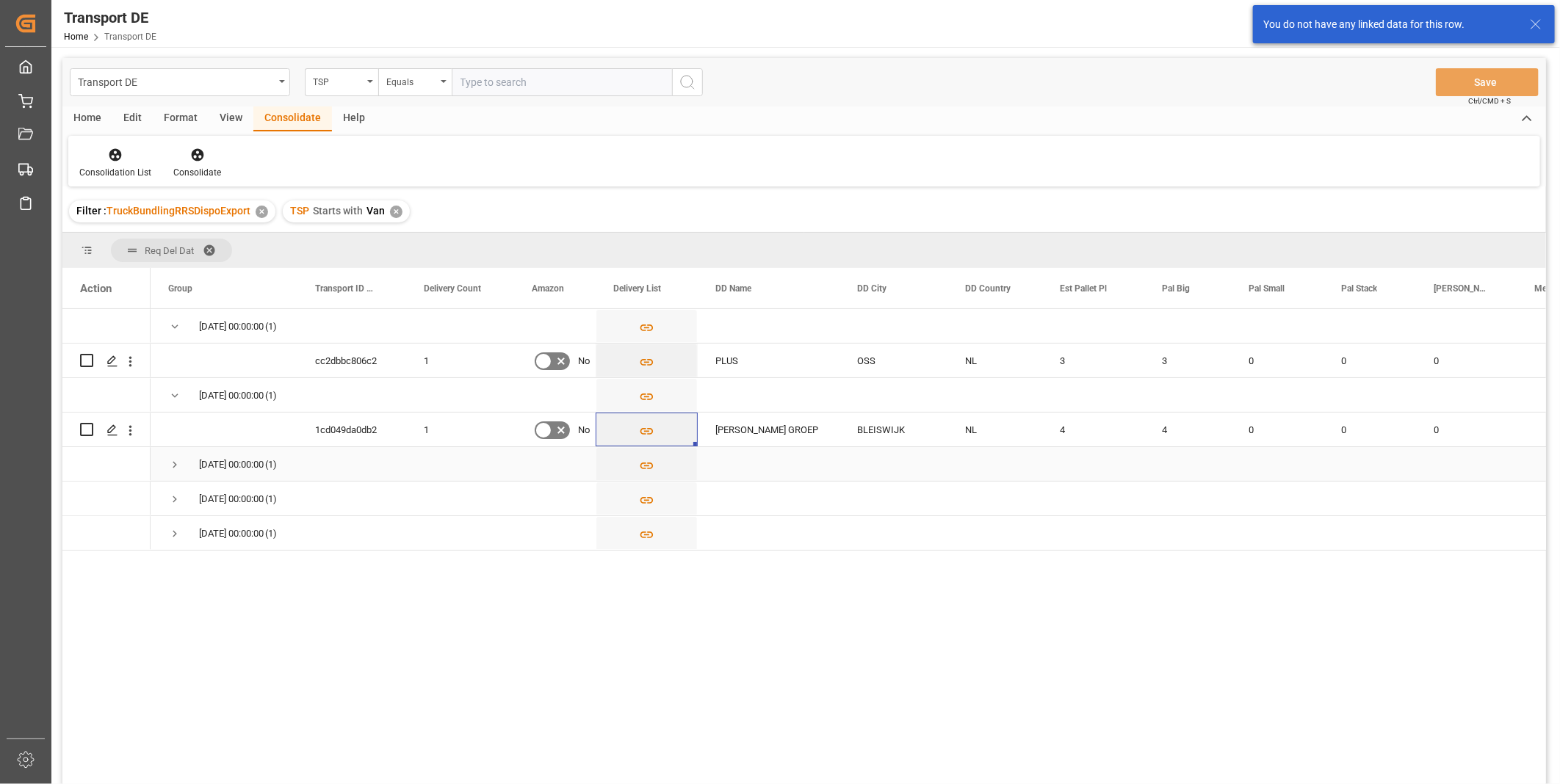
click at [173, 470] on span "Press SPACE to select this row." at bounding box center [175, 464] width 14 height 14
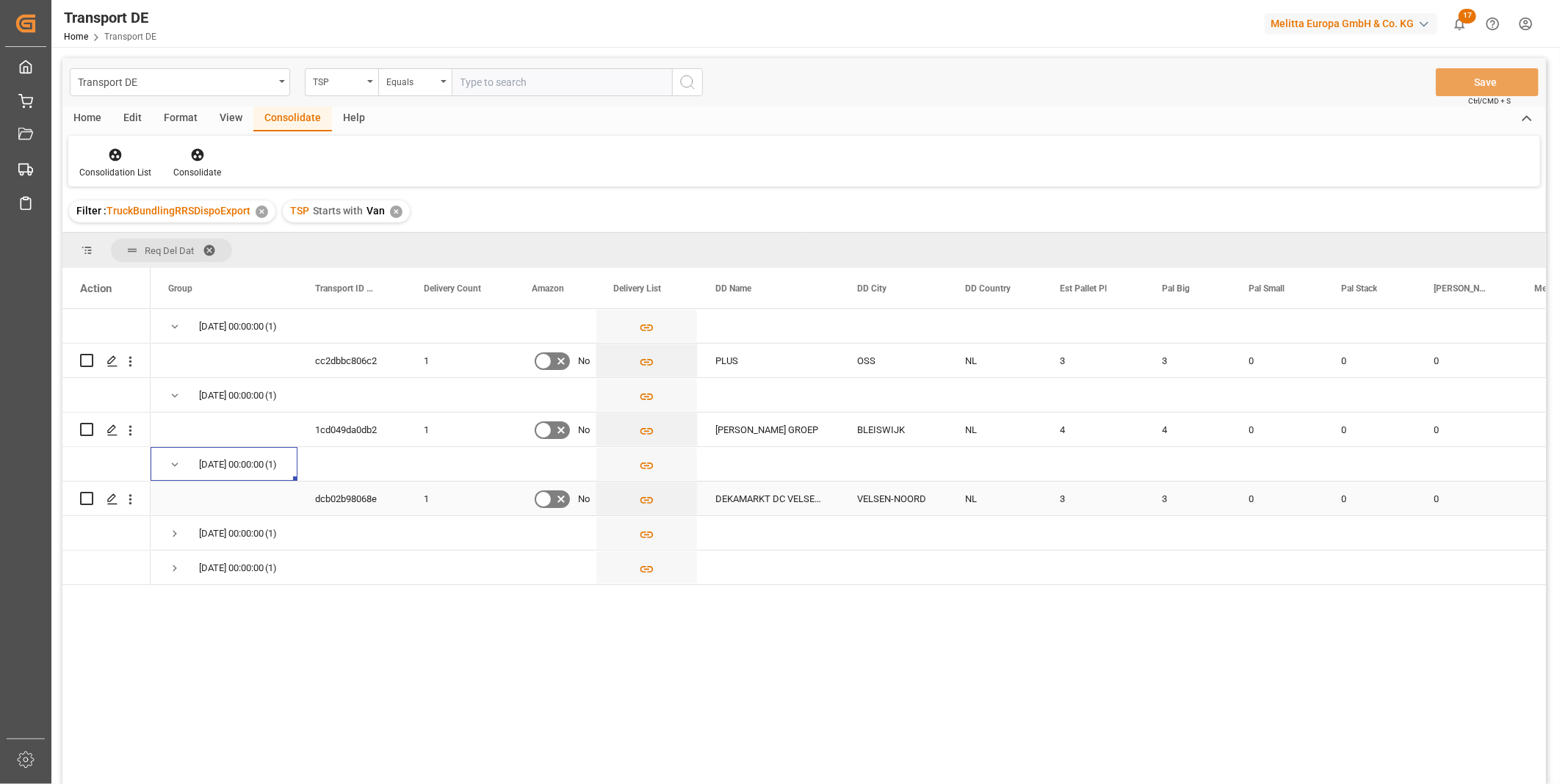
click at [646, 502] on icon "Press SPACE to select this row." at bounding box center [647, 500] width 15 height 15
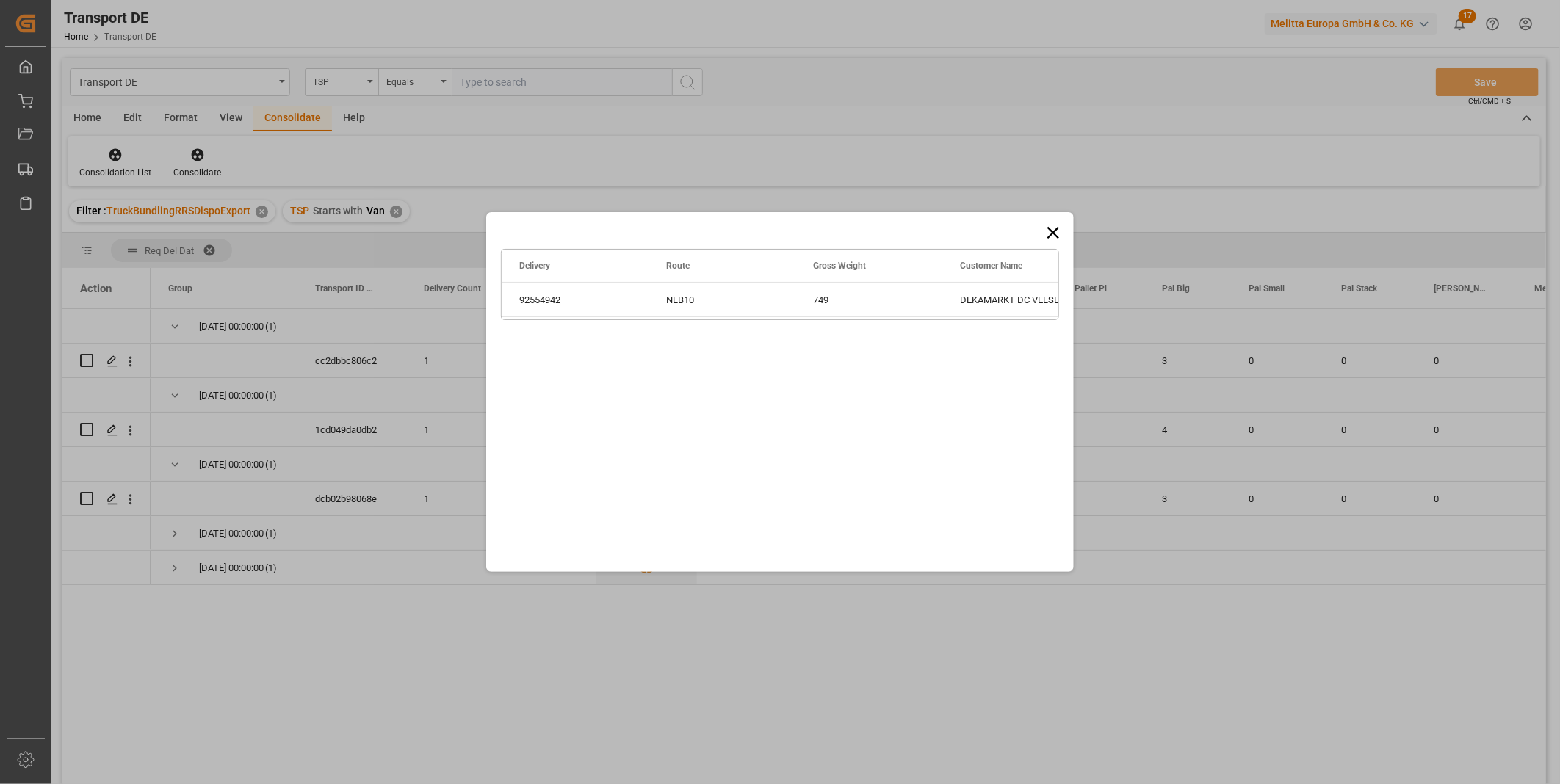
click at [1038, 225] on div "Drag here to set row groups Drag here to set column labels Delivery Route Gross…" at bounding box center [779, 392] width 588 height 359
drag, startPoint x: 1060, startPoint y: 228, endPoint x: 919, endPoint y: 283, distance: 151.3
click at [1061, 228] on icon at bounding box center [1053, 232] width 20 height 20
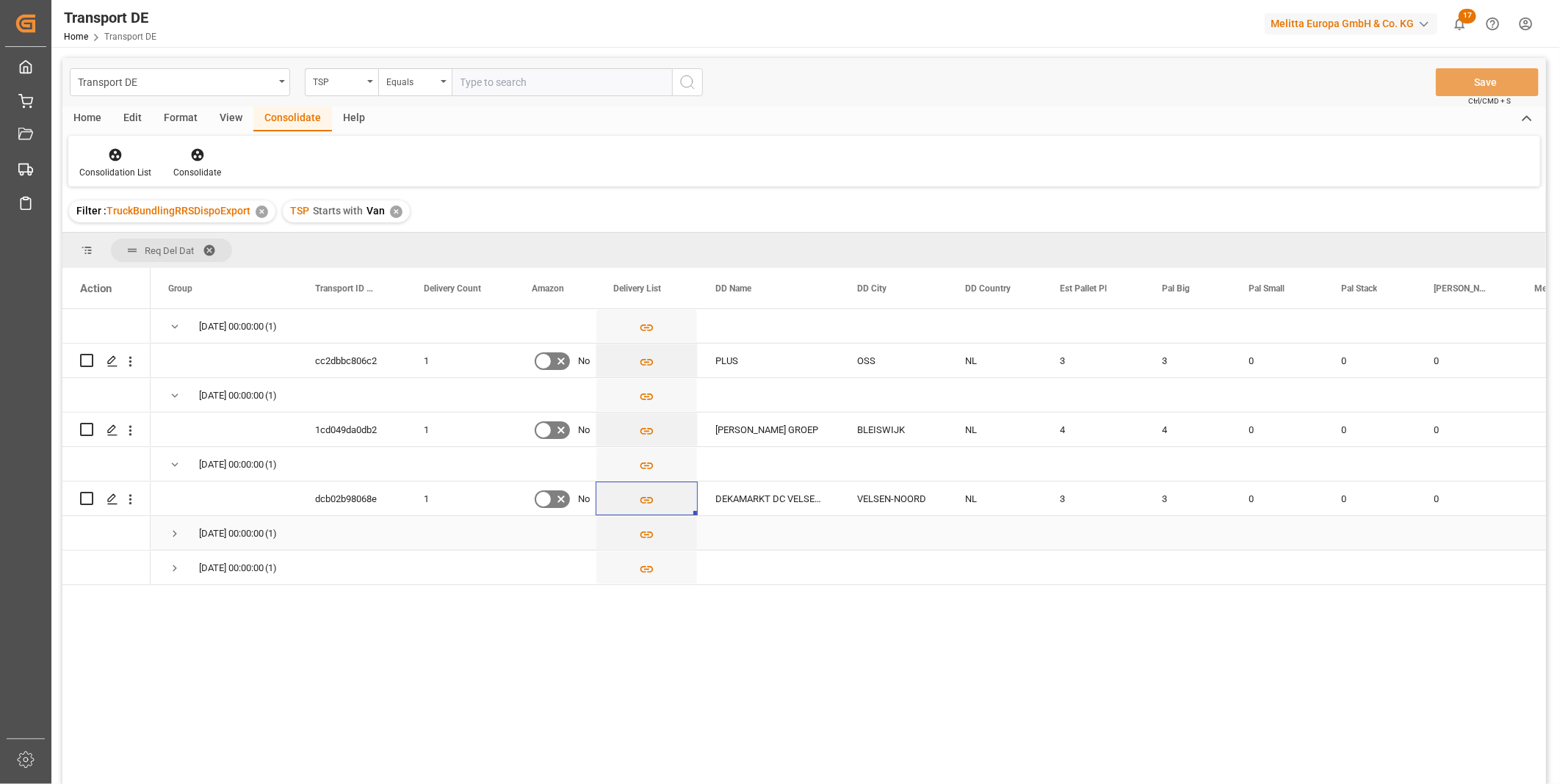
click at [170, 535] on span "Press SPACE to select this row." at bounding box center [175, 534] width 14 height 14
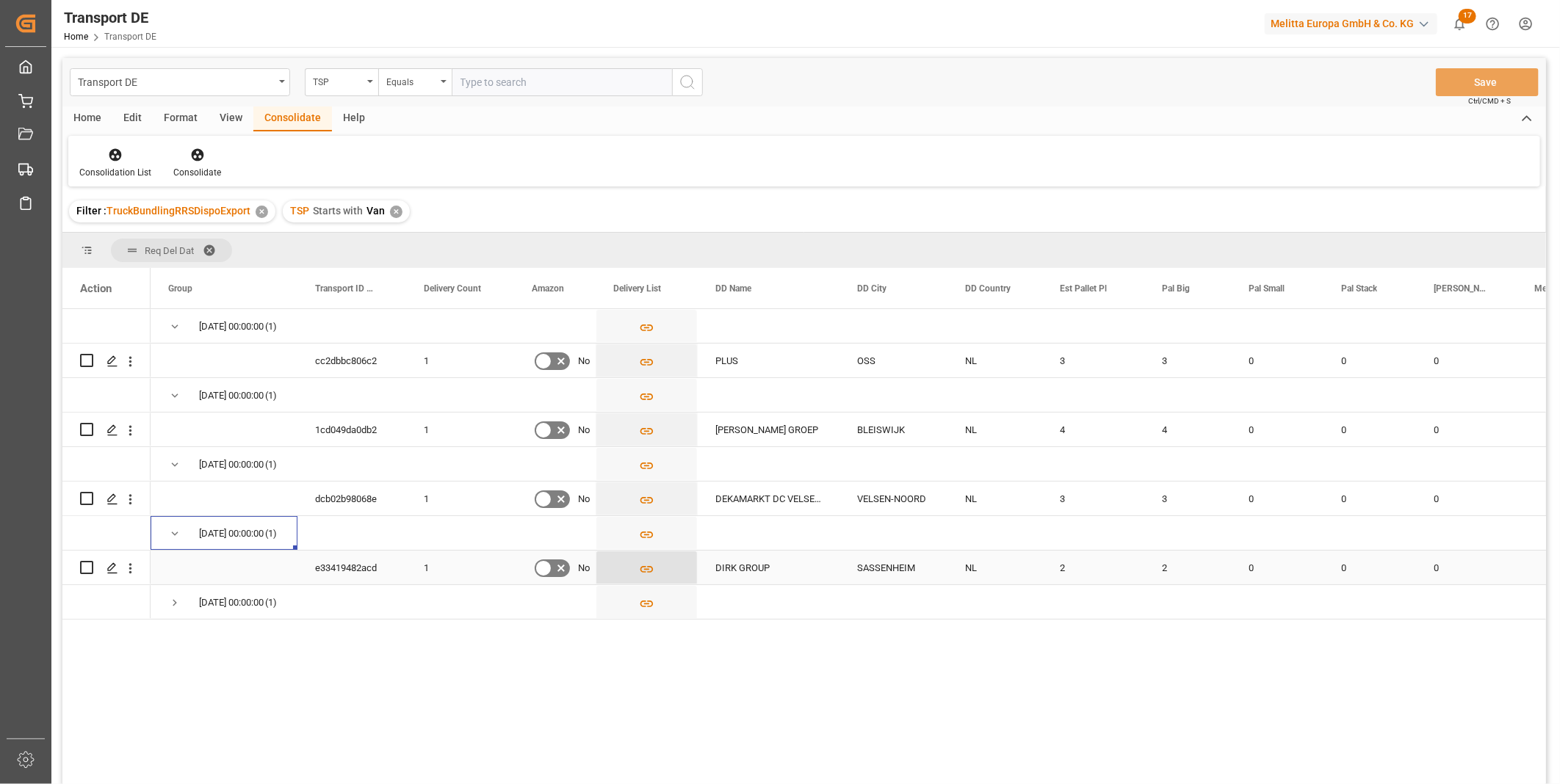
click at [639, 566] on icon "Press SPACE to select this row." at bounding box center [647, 570] width 15 height 15
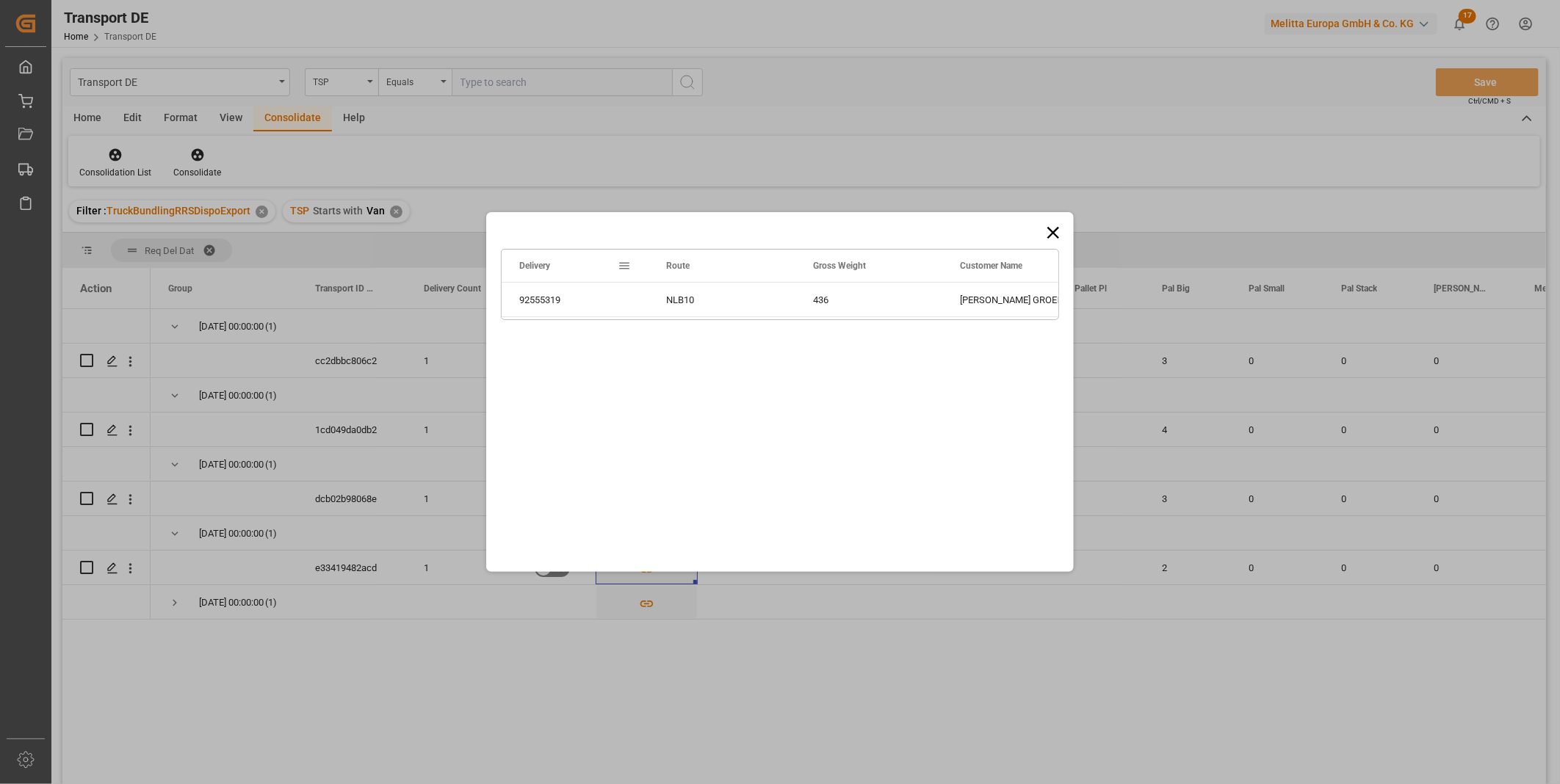
click at [1055, 231] on icon at bounding box center [1053, 233] width 12 height 12
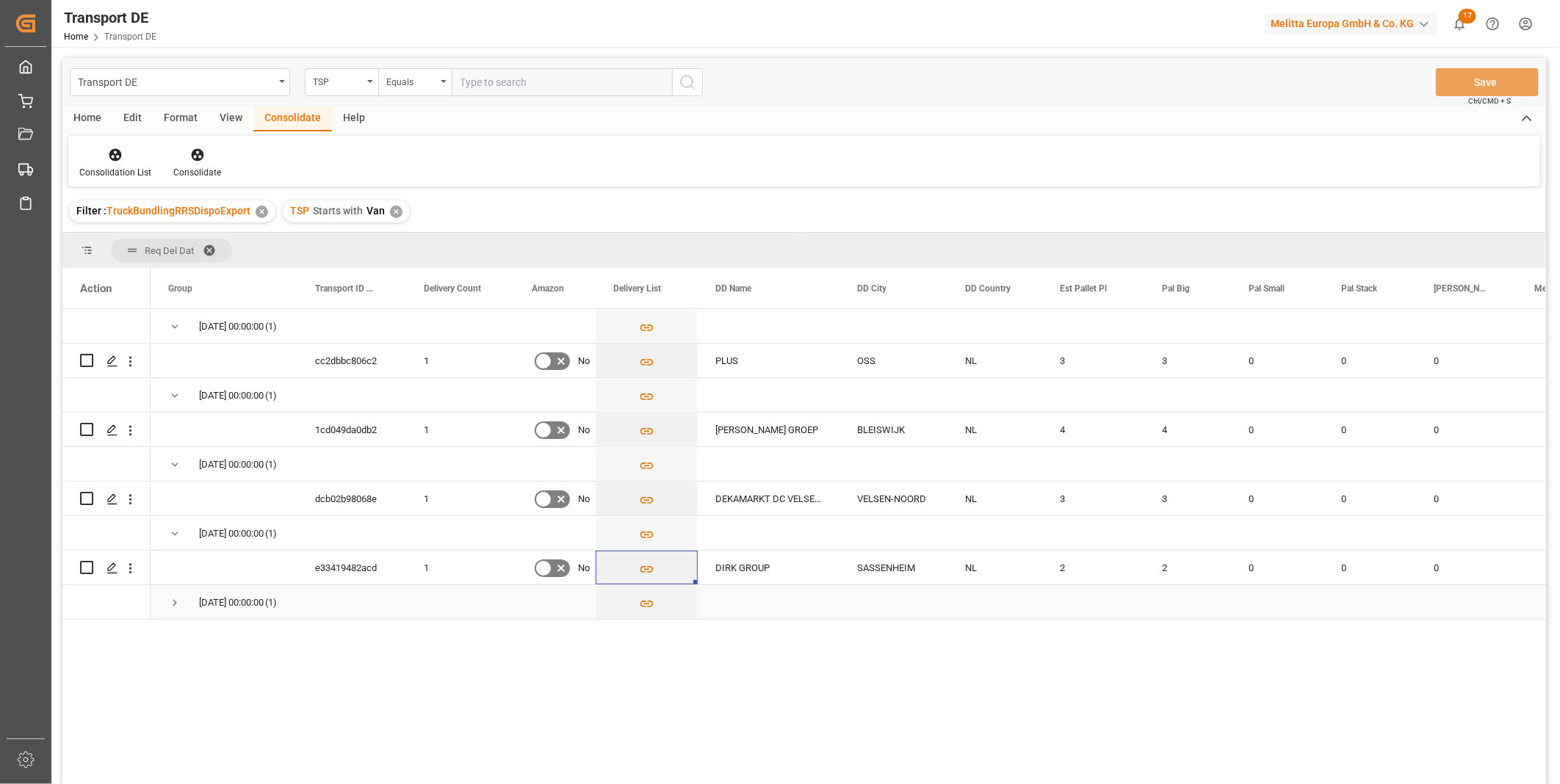
click at [165, 603] on div "[DATE] 00:00:00 (1)" at bounding box center [224, 602] width 147 height 34
click at [171, 602] on span "Press SPACE to select this row." at bounding box center [175, 603] width 14 height 14
click at [654, 642] on icon "Press SPACE to select this row." at bounding box center [647, 638] width 15 height 15
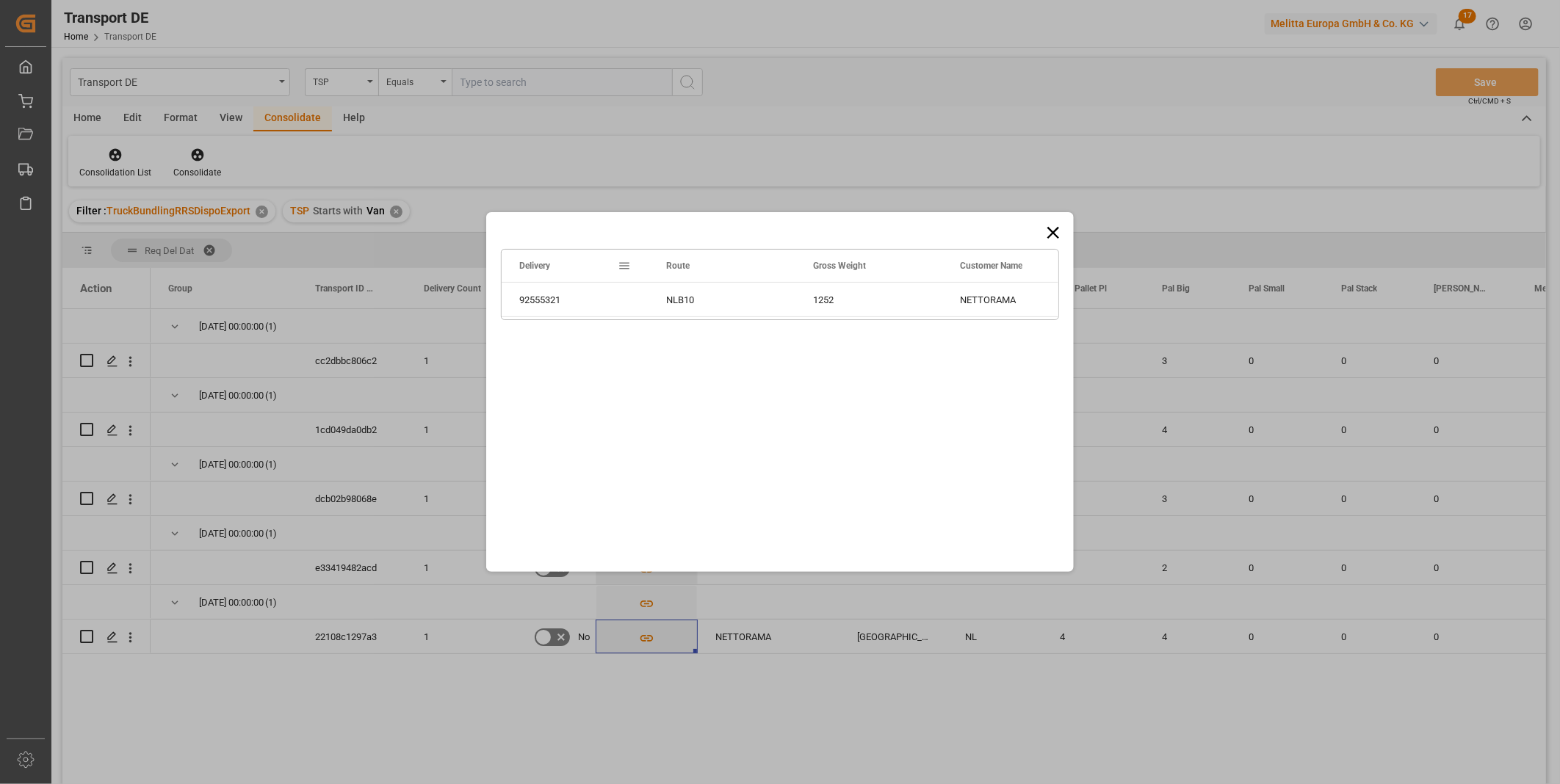
click at [1050, 226] on icon at bounding box center [1053, 232] width 20 height 20
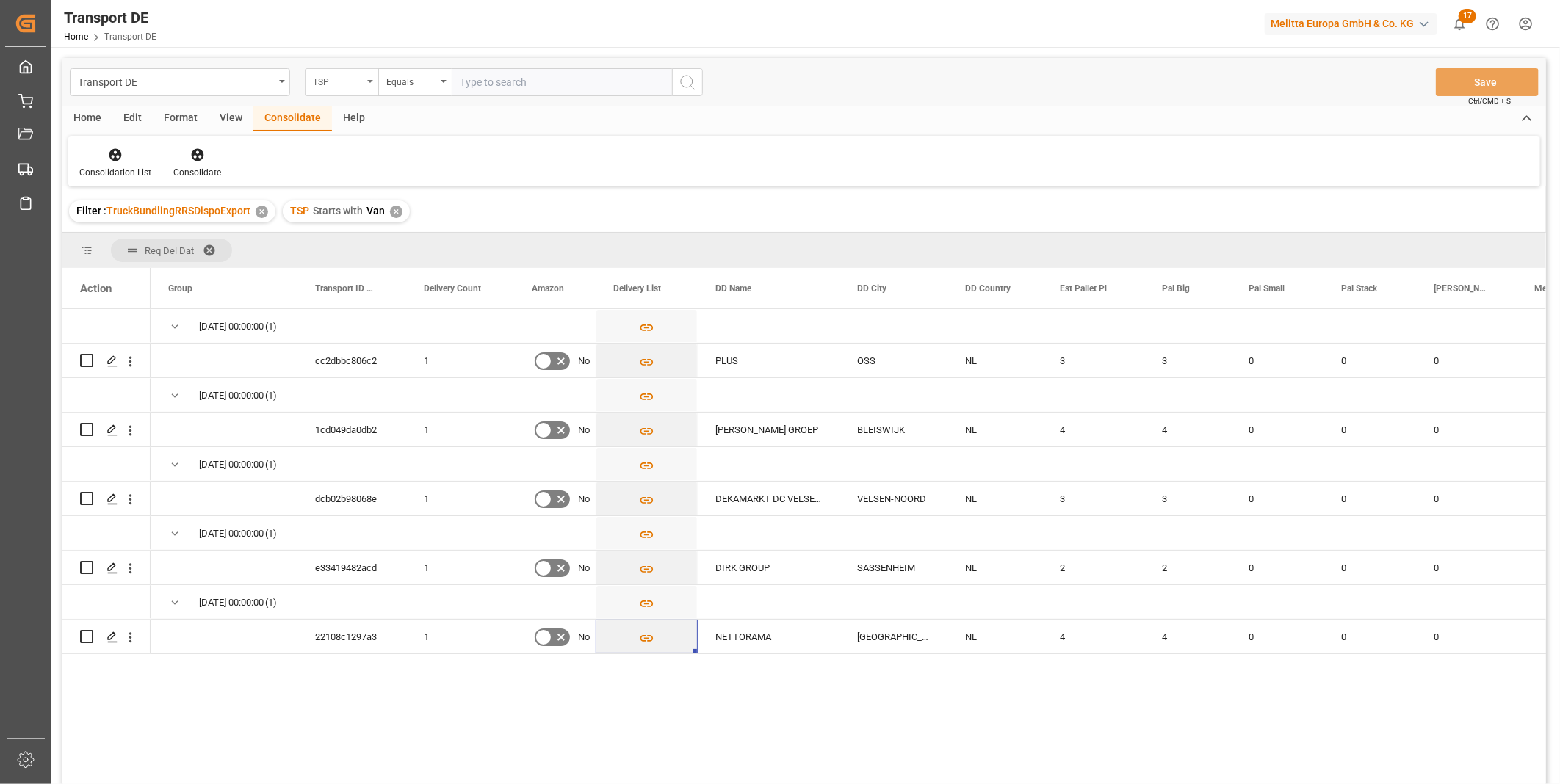
click at [350, 79] on div "TSP" at bounding box center [337, 81] width 50 height 17
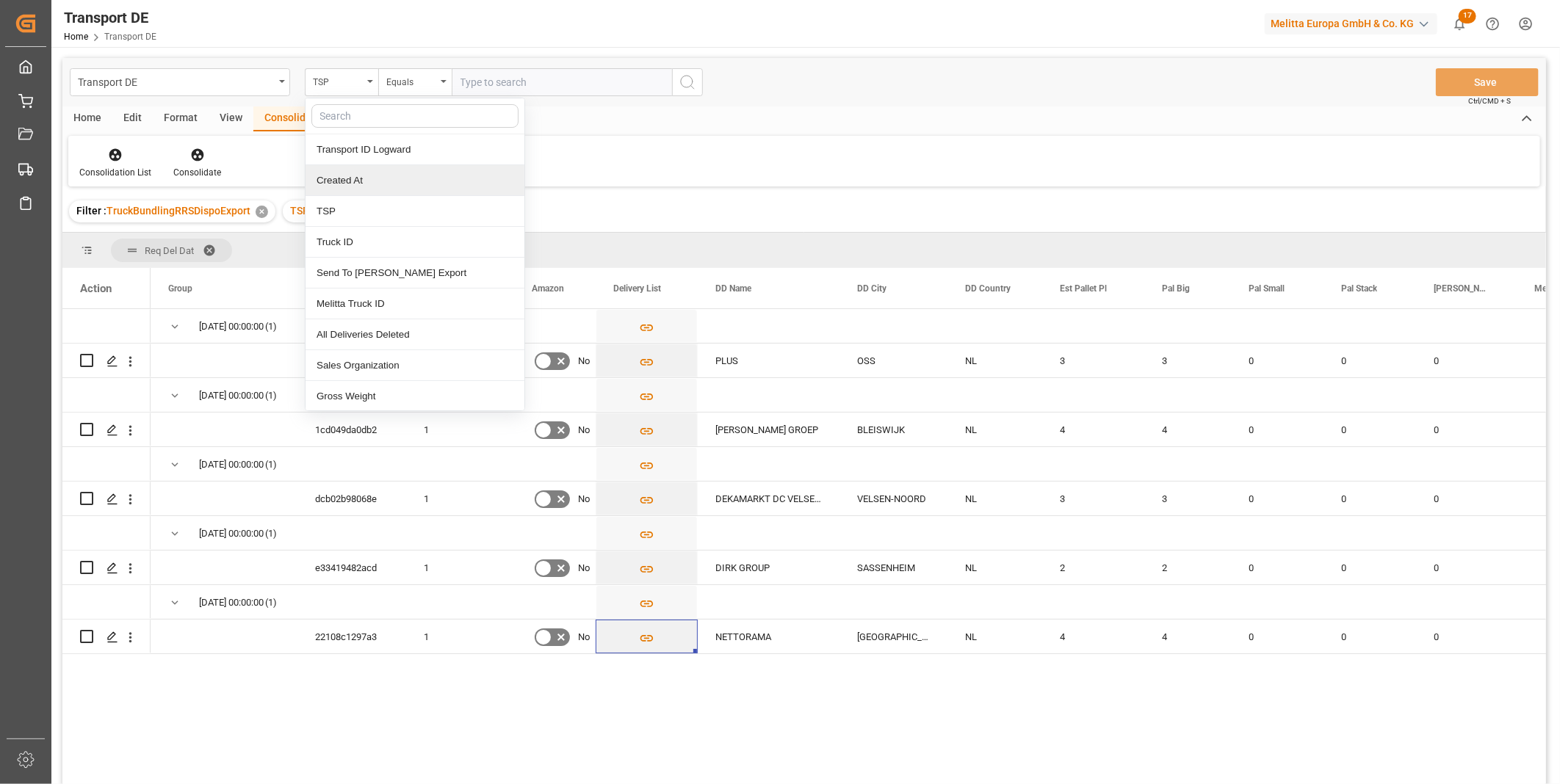
click at [612, 165] on div "Consolidation List Consolidate" at bounding box center [805, 161] width 1472 height 51
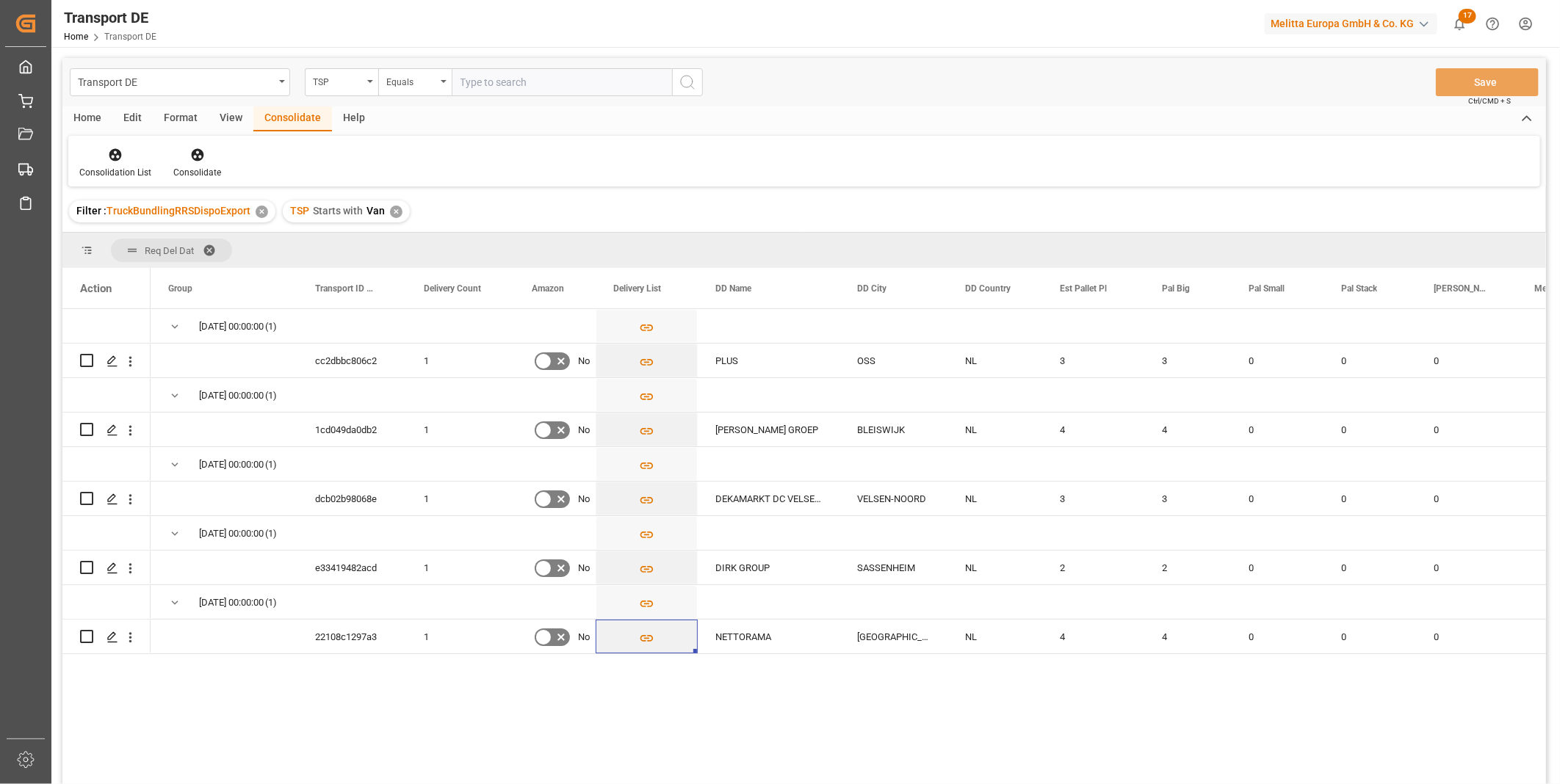
click at [393, 211] on div "✕" at bounding box center [396, 212] width 13 height 13
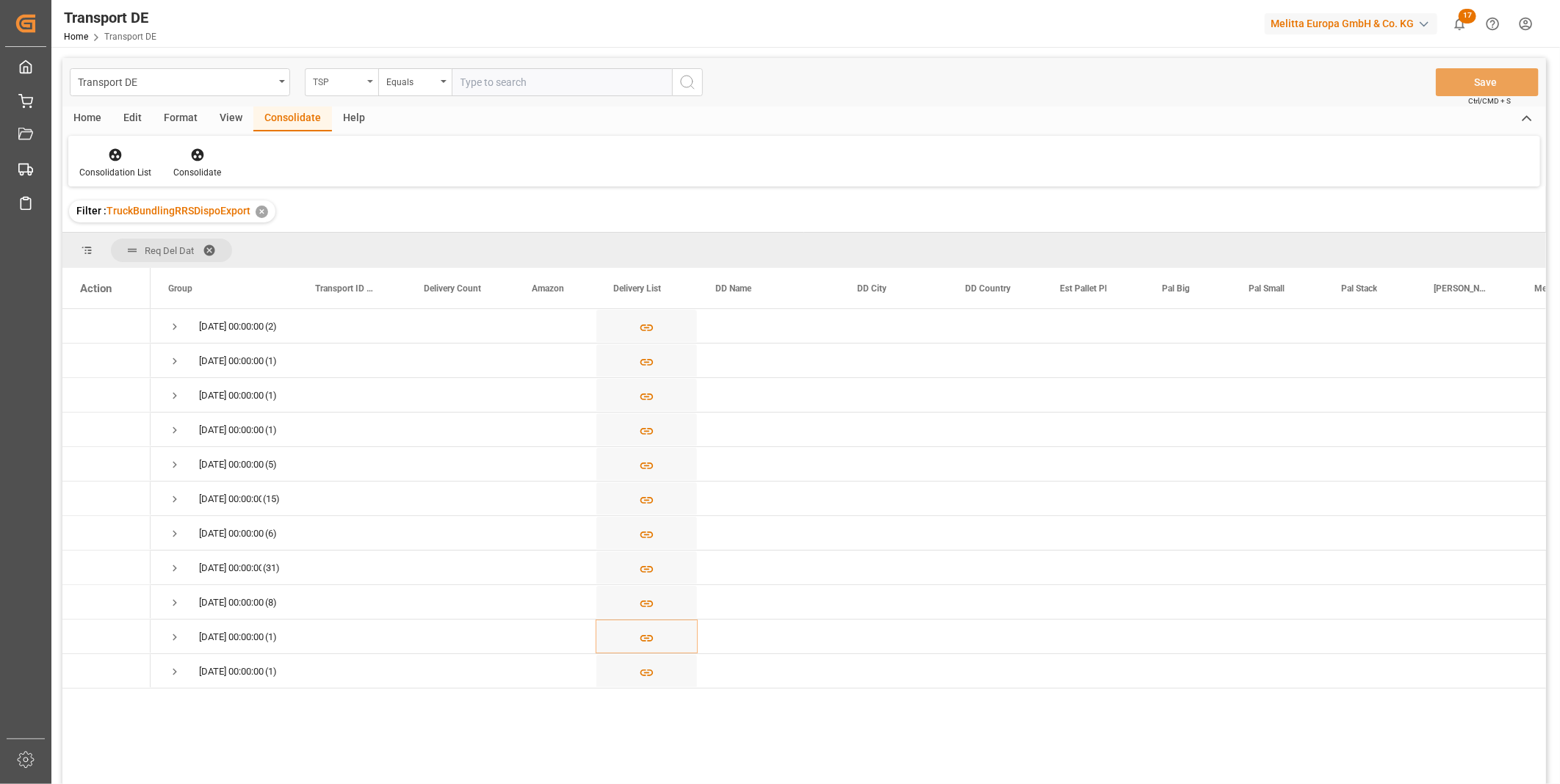
click at [325, 81] on div "TSP" at bounding box center [337, 81] width 50 height 17
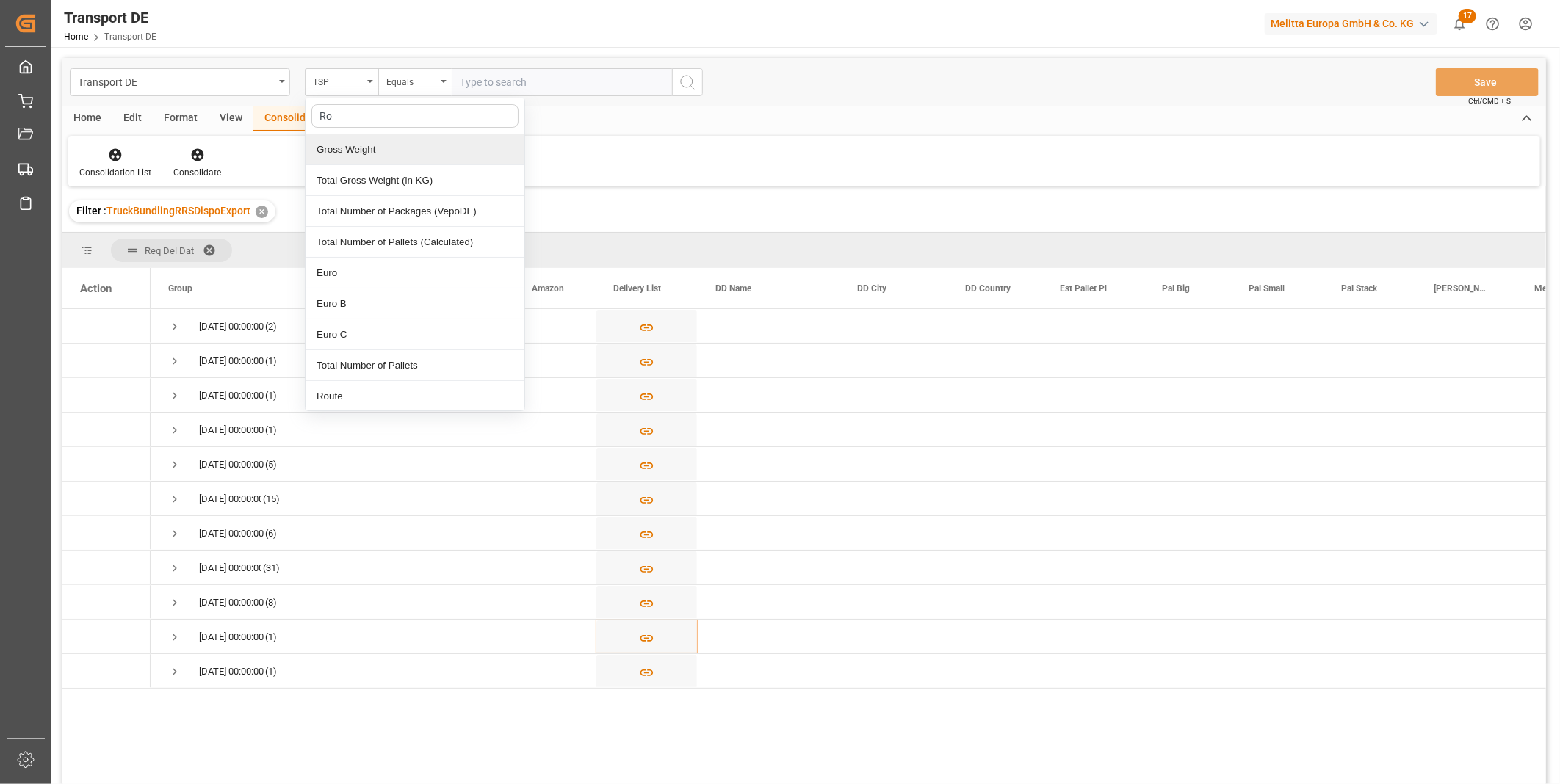
type input "Rou"
click at [461, 147] on div "Route" at bounding box center [415, 150] width 219 height 31
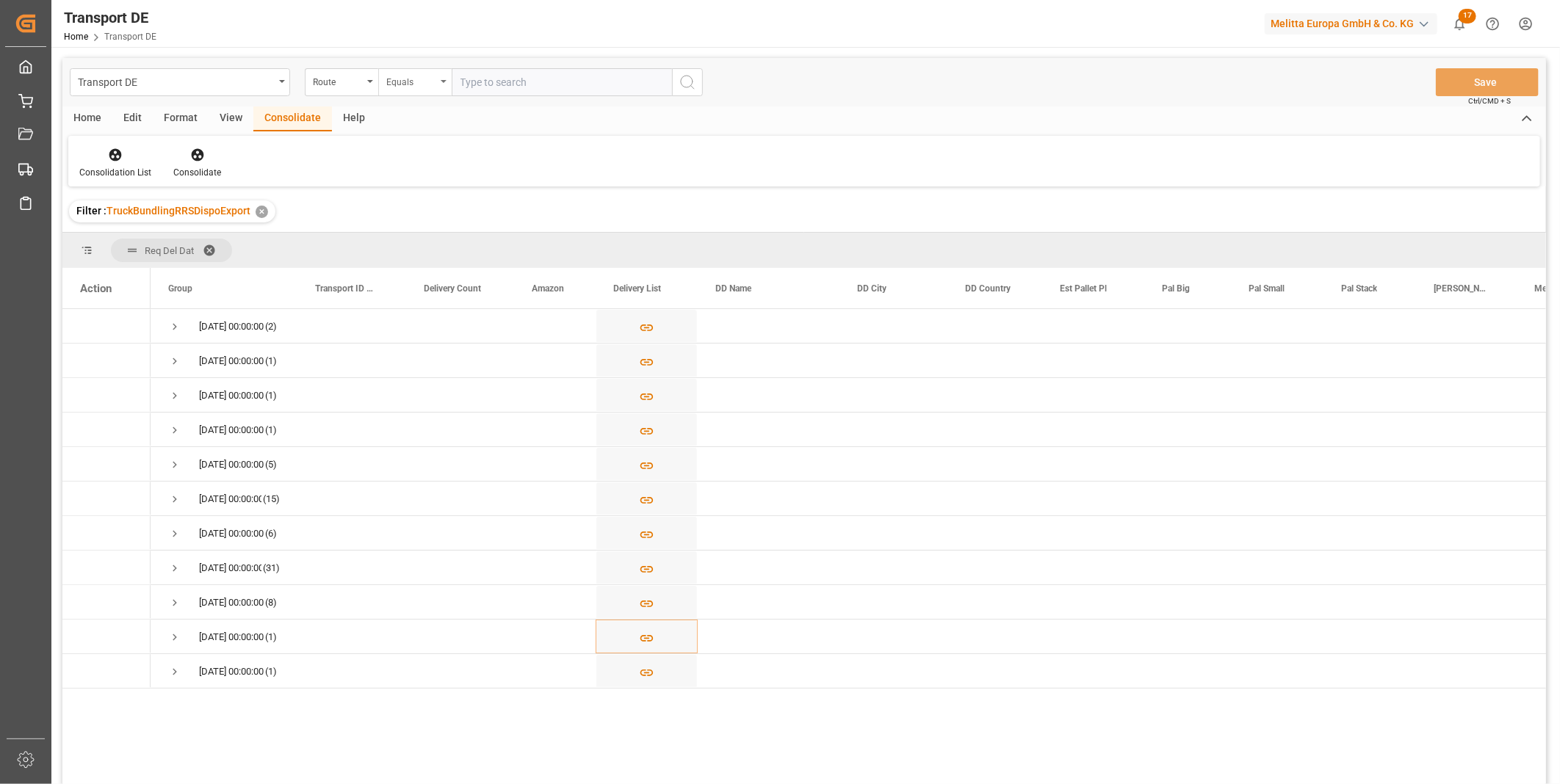
click at [423, 80] on div "Equals" at bounding box center [411, 81] width 50 height 17
click at [427, 244] on div "Starts with" at bounding box center [488, 242] width 219 height 31
type input "FR"
click at [683, 74] on icon "search button" at bounding box center [687, 82] width 18 height 18
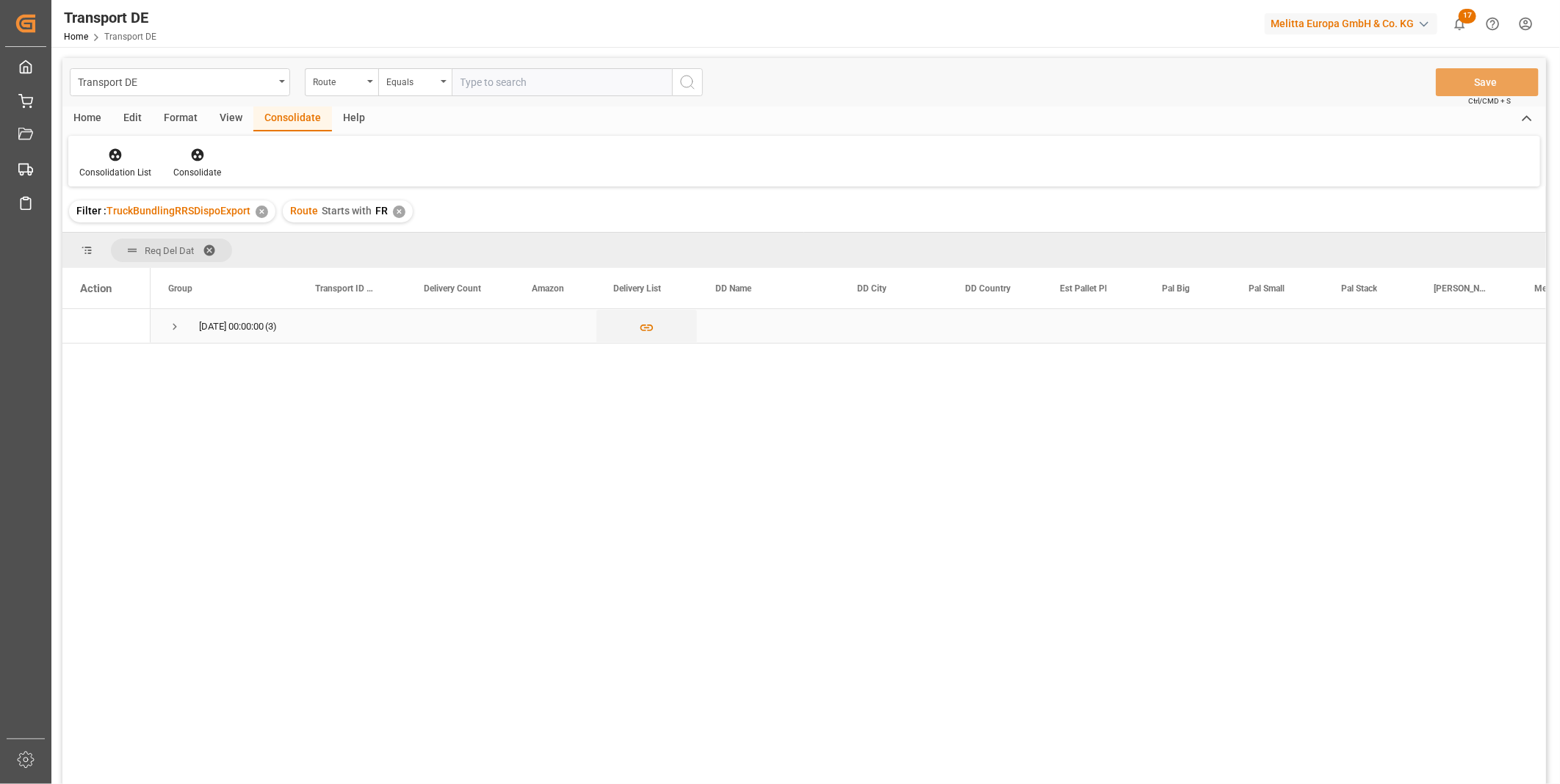
click at [175, 332] on span "Press SPACE to select this row." at bounding box center [175, 327] width 14 height 14
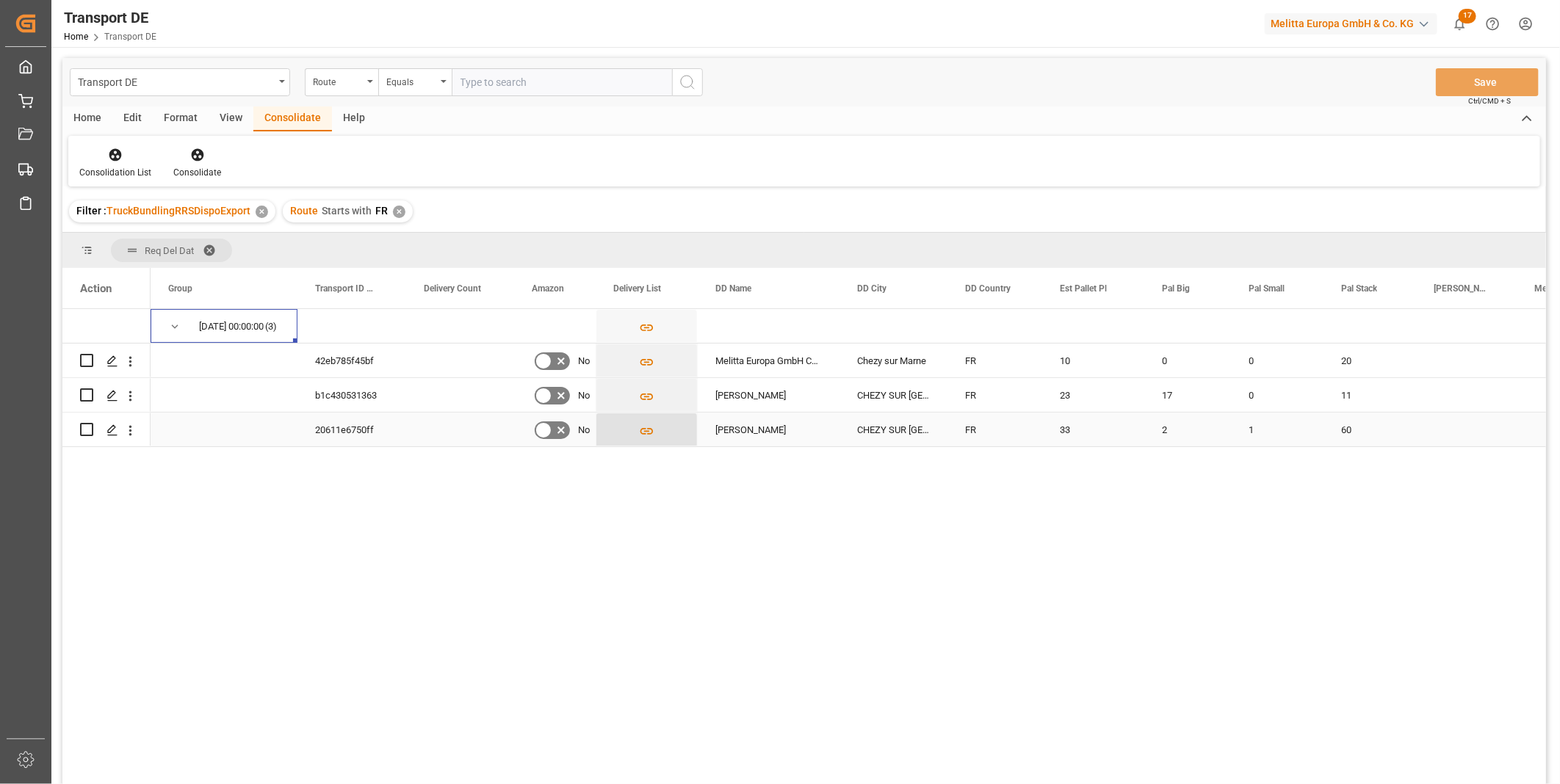
click at [652, 431] on icon "Press SPACE to select this row." at bounding box center [647, 431] width 14 height 7
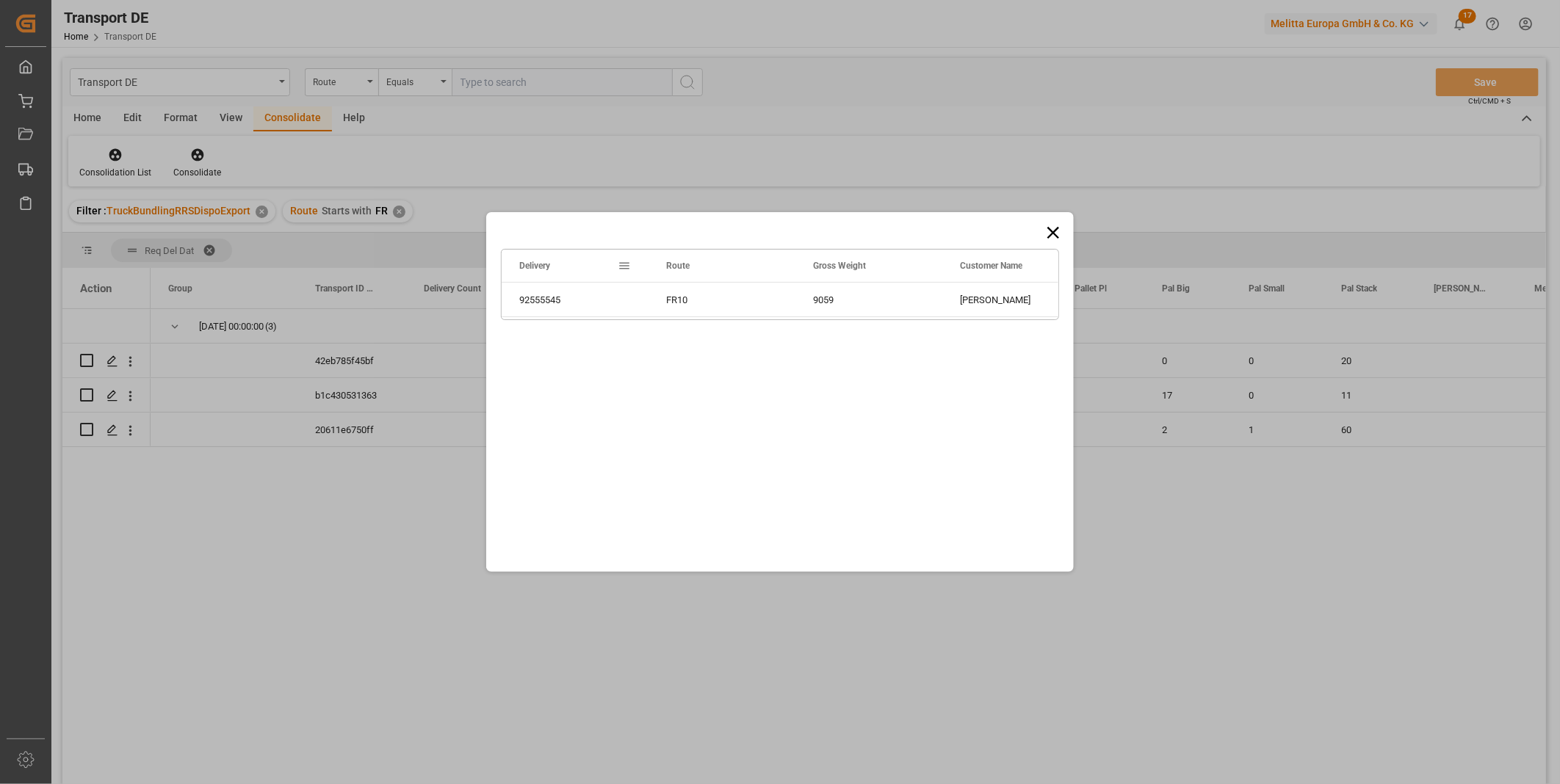
click at [1051, 232] on icon at bounding box center [1053, 233] width 12 height 12
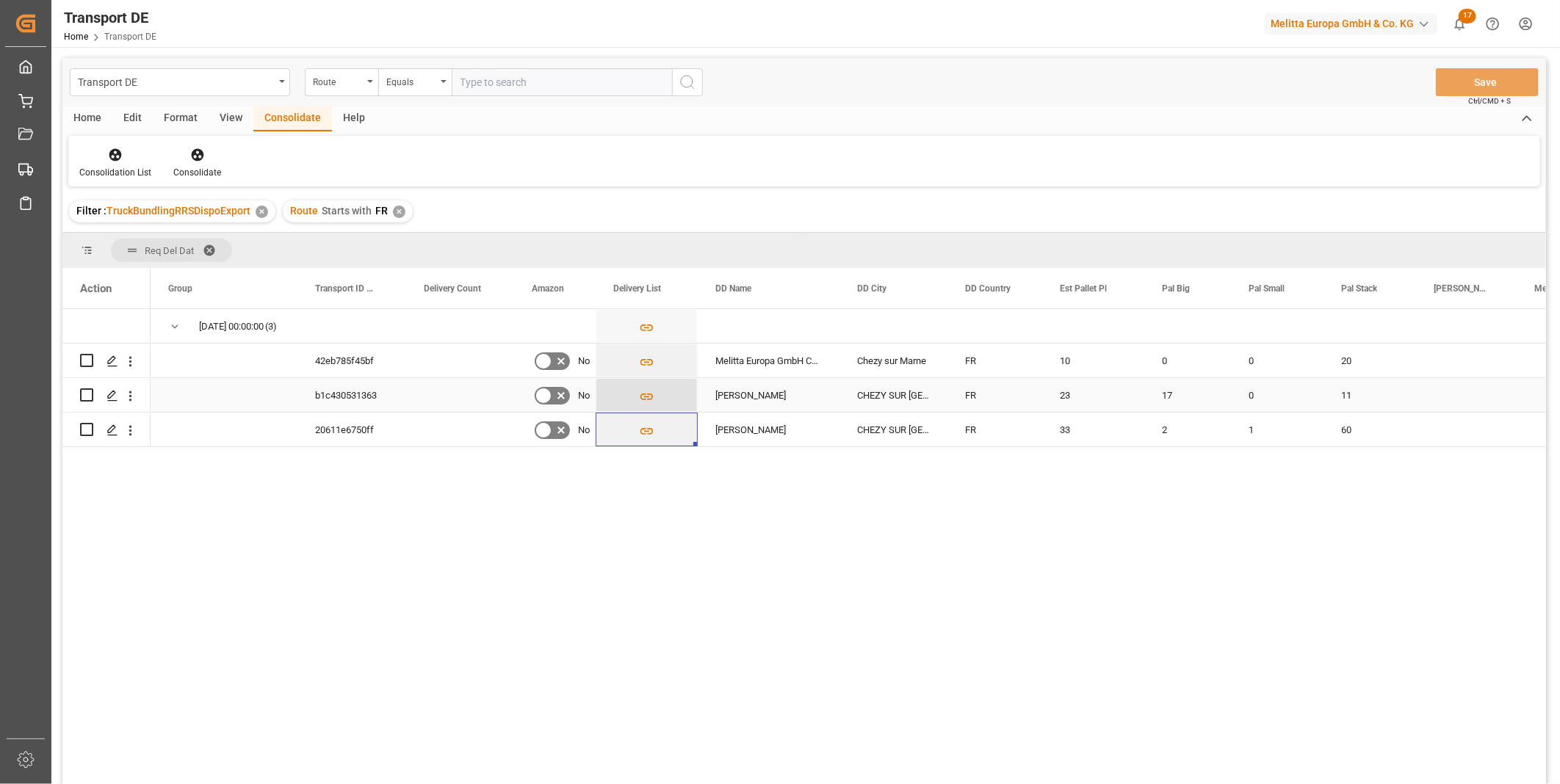
click at [641, 397] on icon "Press SPACE to select this row." at bounding box center [647, 397] width 14 height 7
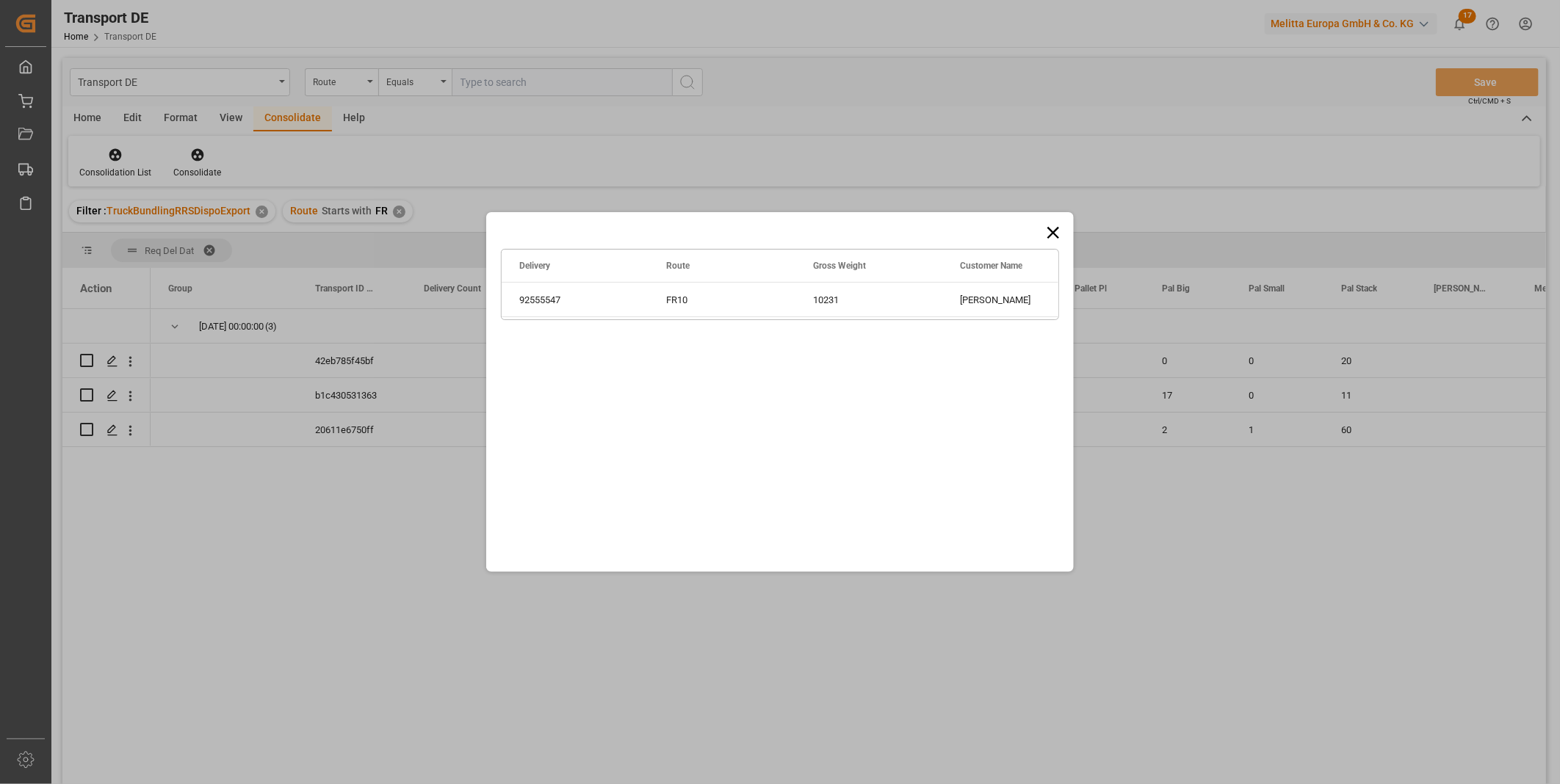
click at [1048, 237] on icon at bounding box center [1053, 232] width 20 height 20
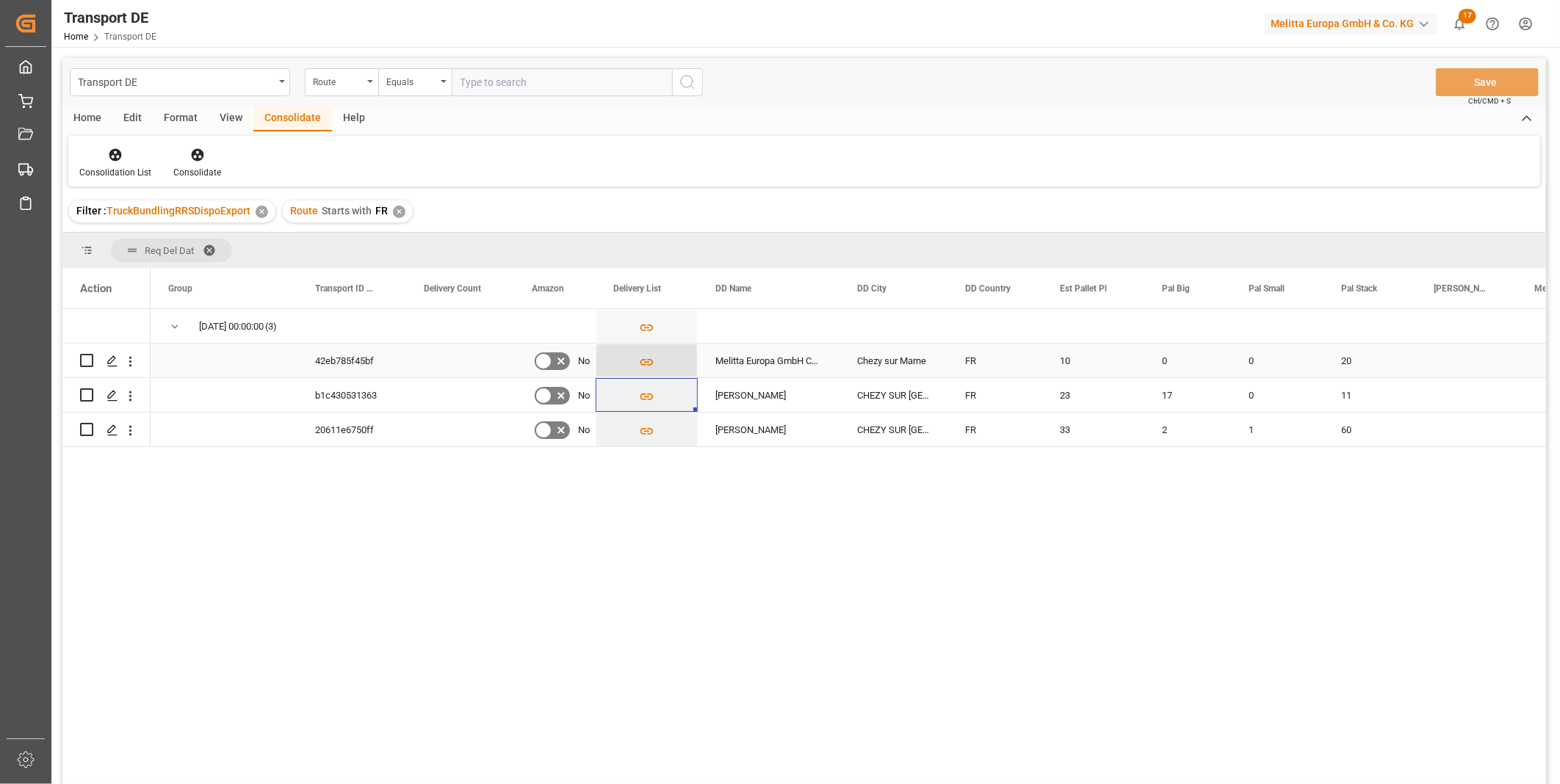
click at [647, 360] on icon "Press SPACE to select this row." at bounding box center [647, 362] width 15 height 15
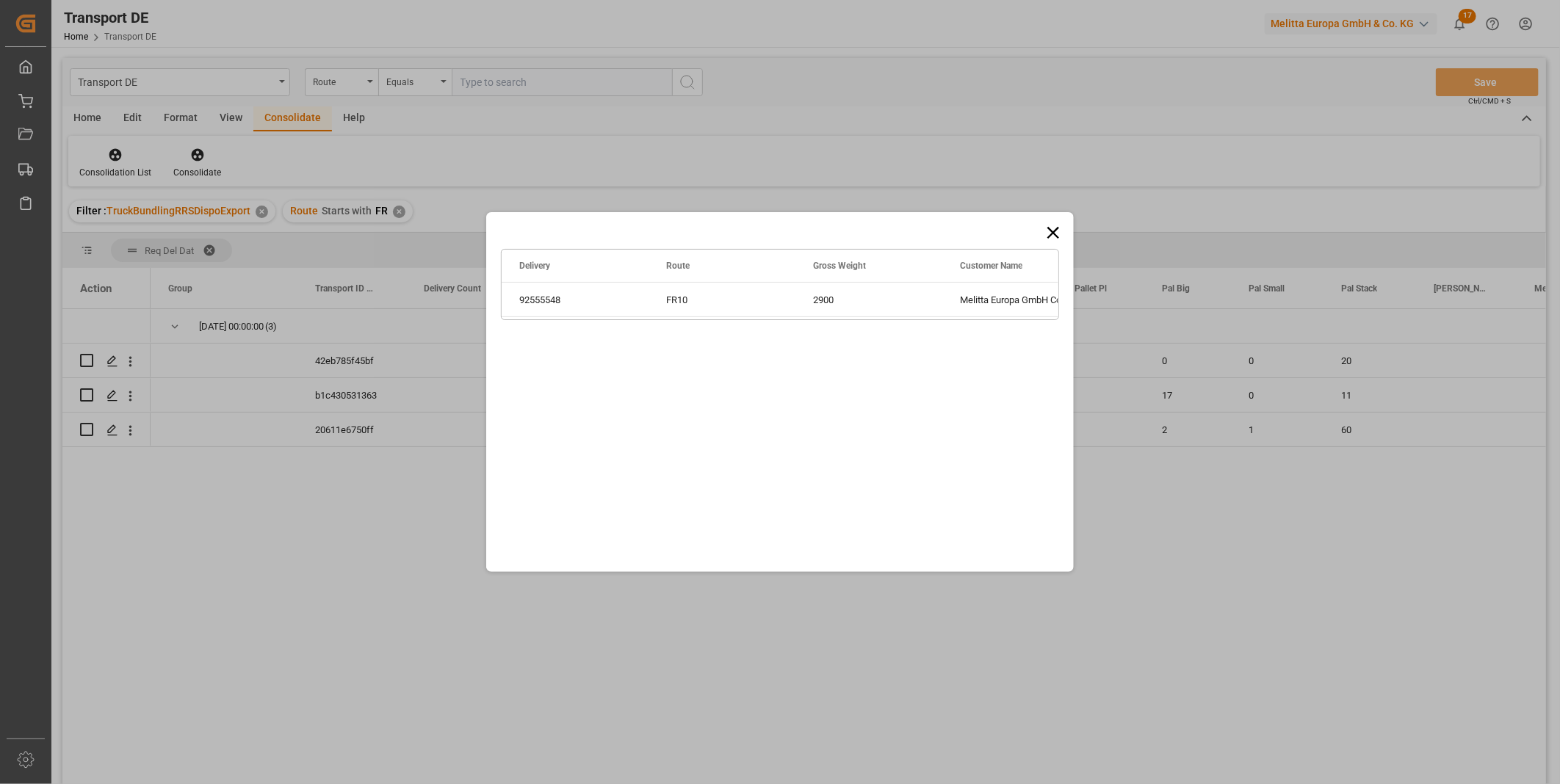
click at [1054, 230] on icon at bounding box center [1053, 232] width 20 height 20
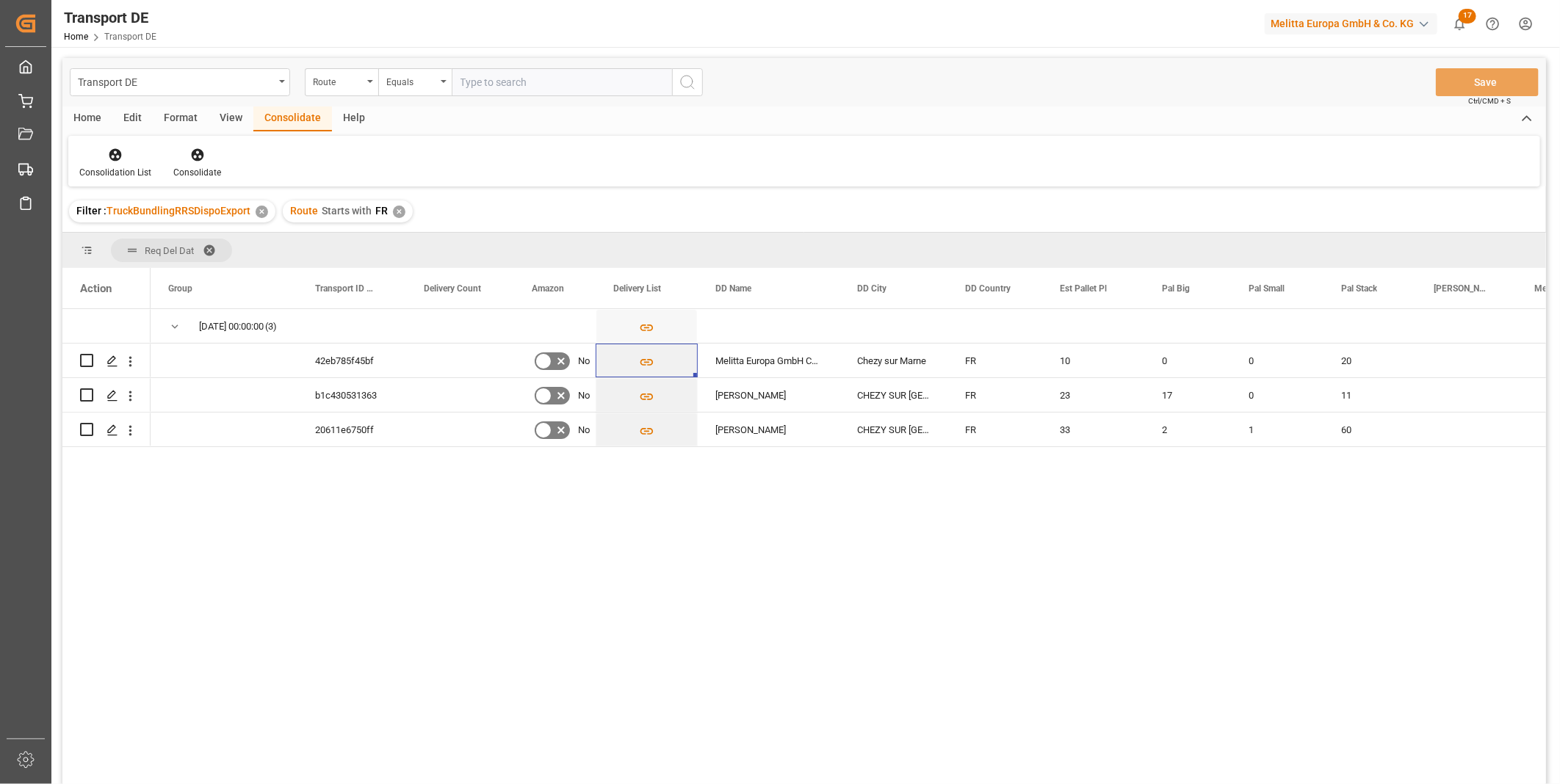
scroll to position [81, 0]
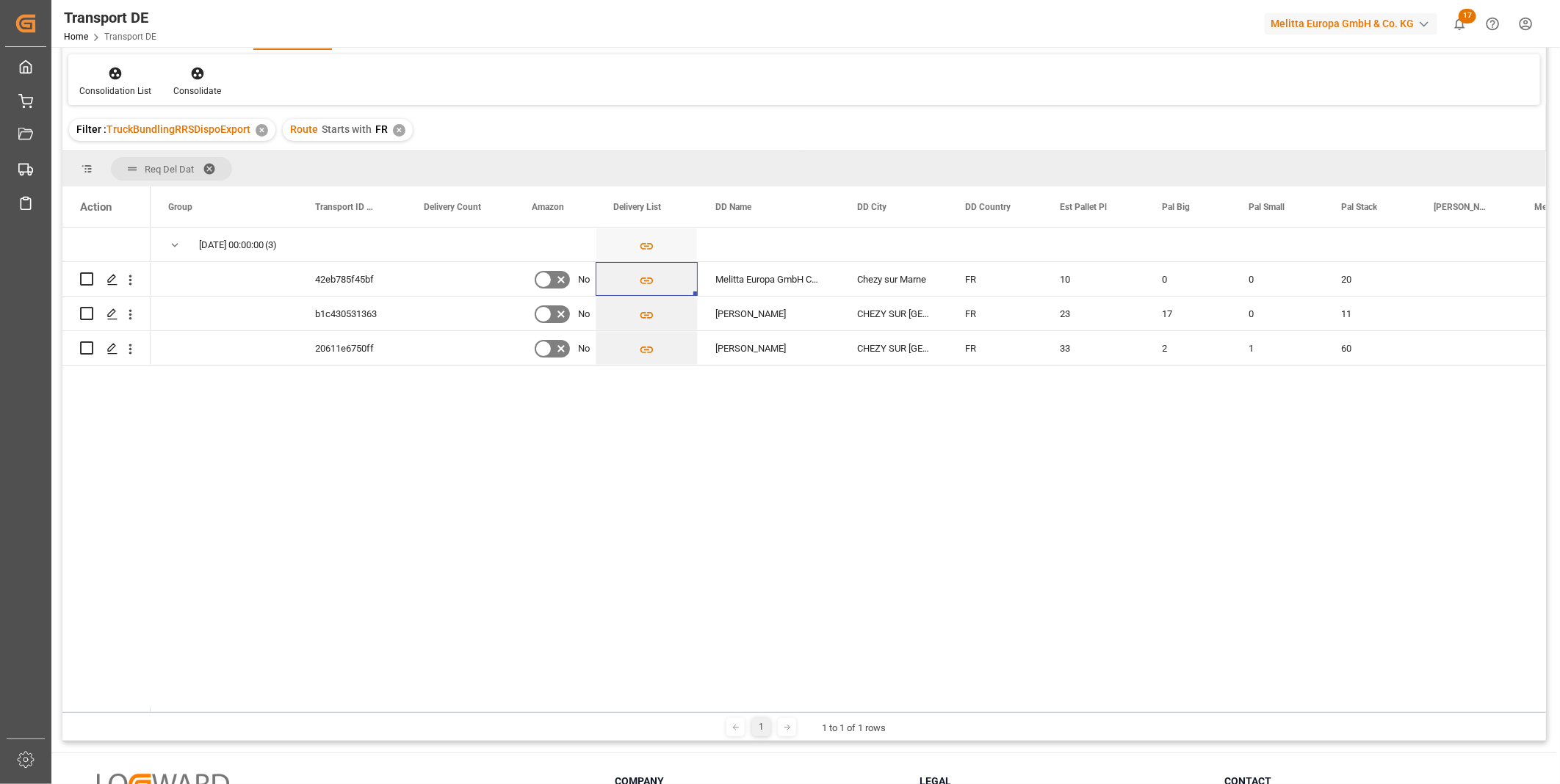
drag, startPoint x: 986, startPoint y: 707, endPoint x: 1061, endPoint y: 695, distance: 76.0
click at [1061, 695] on div "Action Group Transport ID Logward Delivery Count (3) 0" at bounding box center [805, 449] width 1484 height 525
drag, startPoint x: 634, startPoint y: 707, endPoint x: 557, endPoint y: 699, distance: 77.4
click at [557, 699] on div "Action Group Transport ID Logward Delivery Count (3) 0" at bounding box center [805, 449] width 1484 height 525
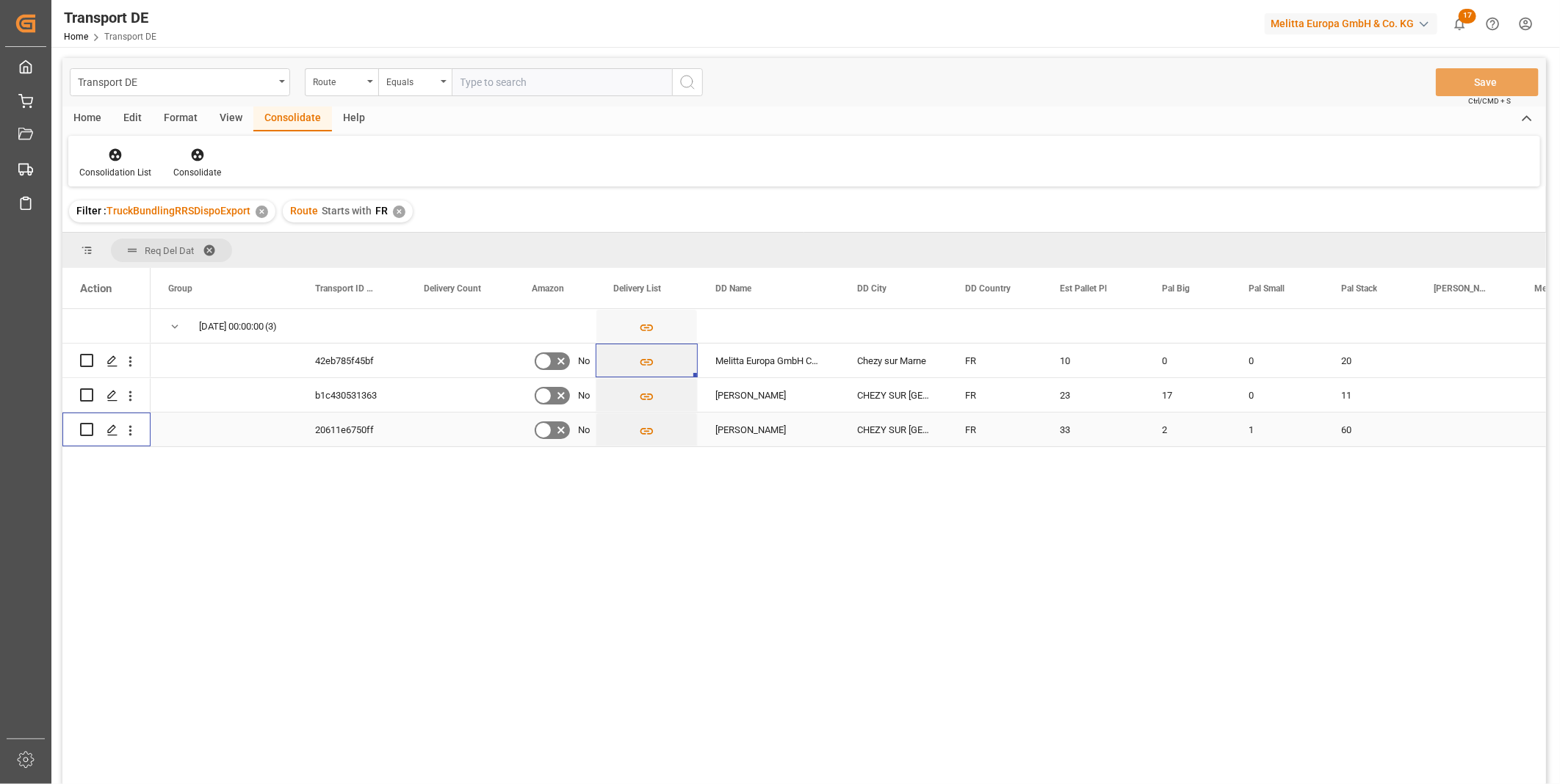
click at [82, 430] on input "Press Space to toggle row selection (unchecked)" at bounding box center [86, 430] width 14 height 14
checkbox input "true"
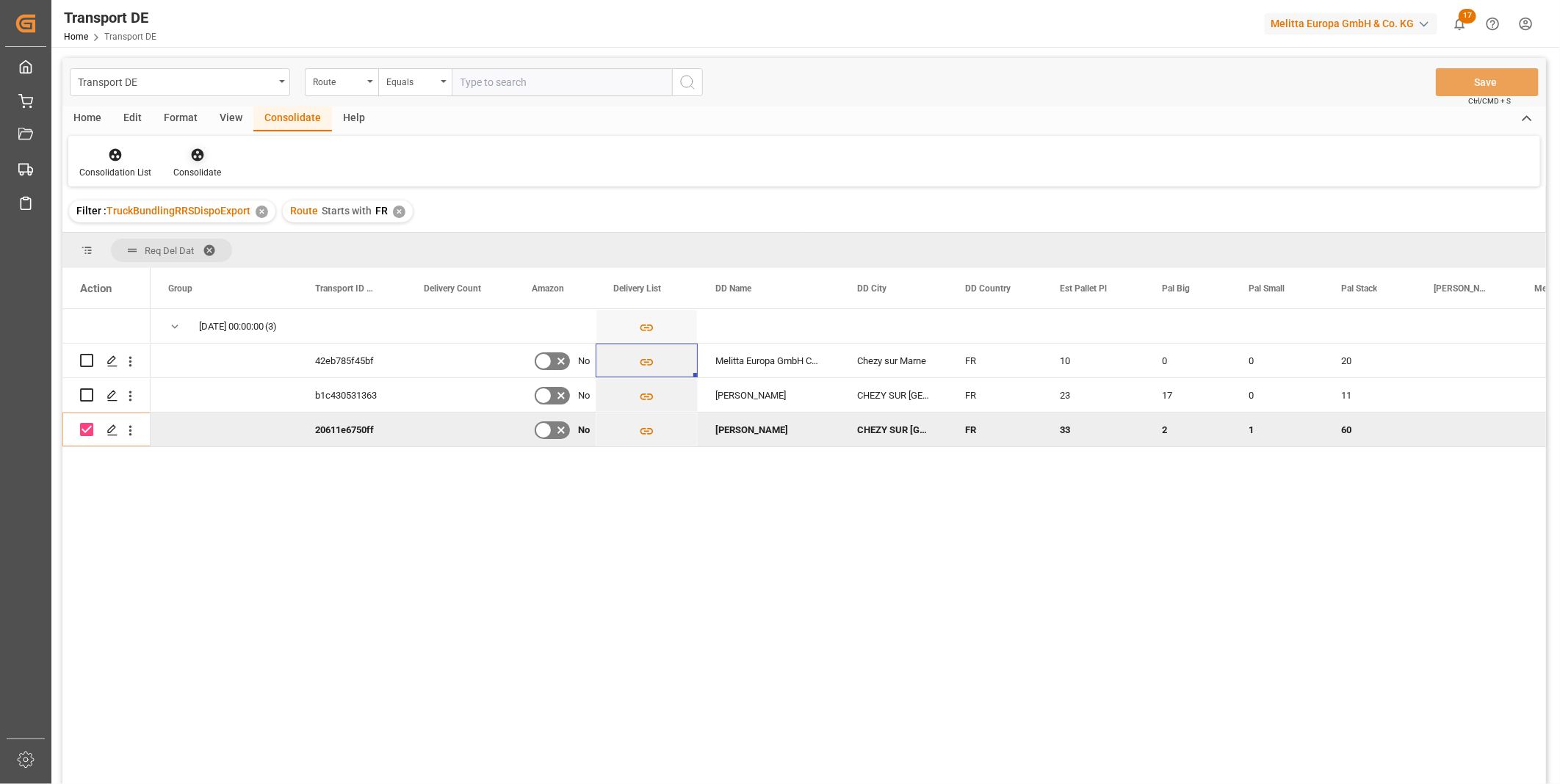
click at [200, 166] on div "Consolidate" at bounding box center [197, 173] width 47 height 14
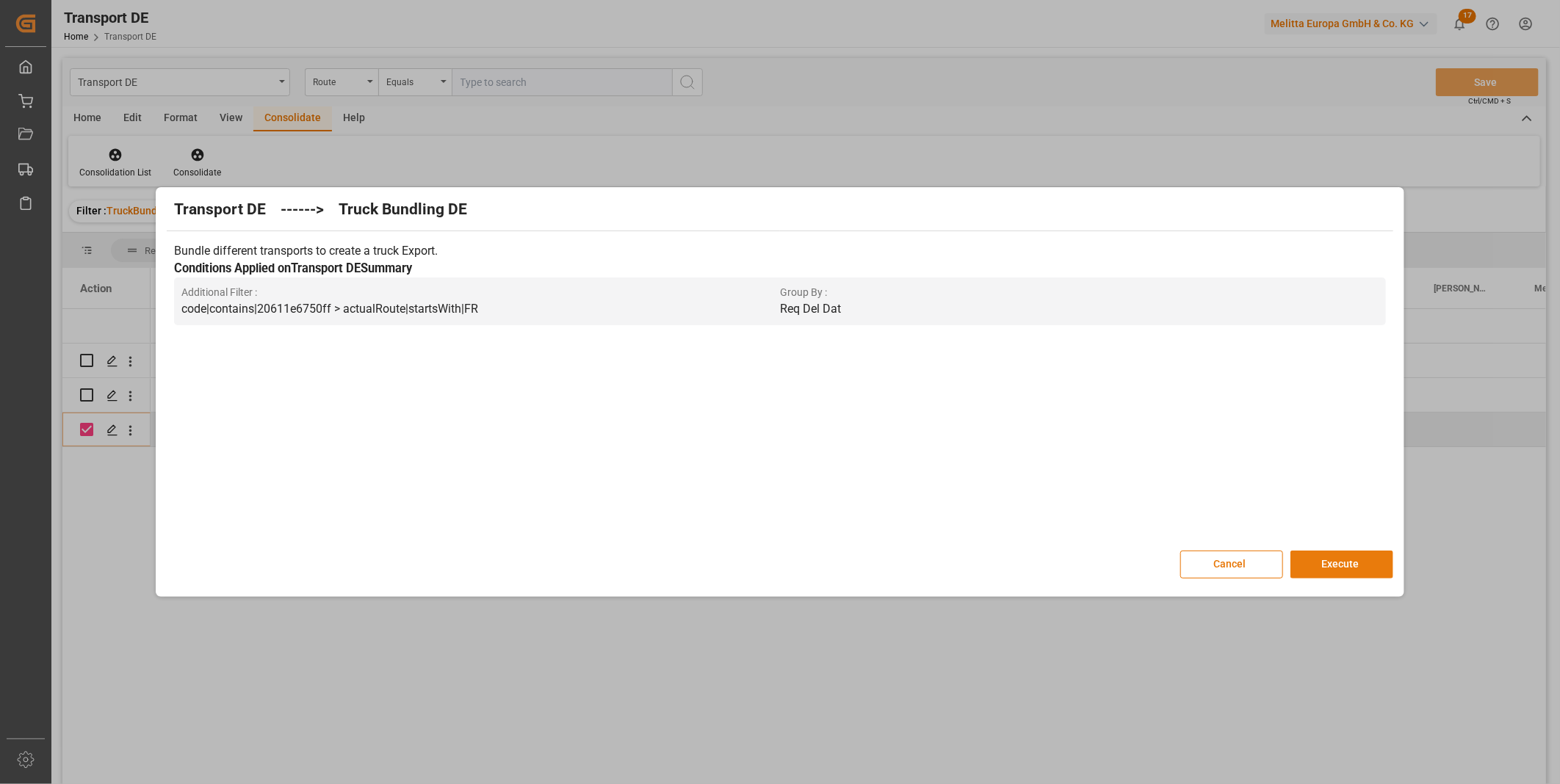
click at [1340, 563] on button "Execute" at bounding box center [1341, 564] width 103 height 28
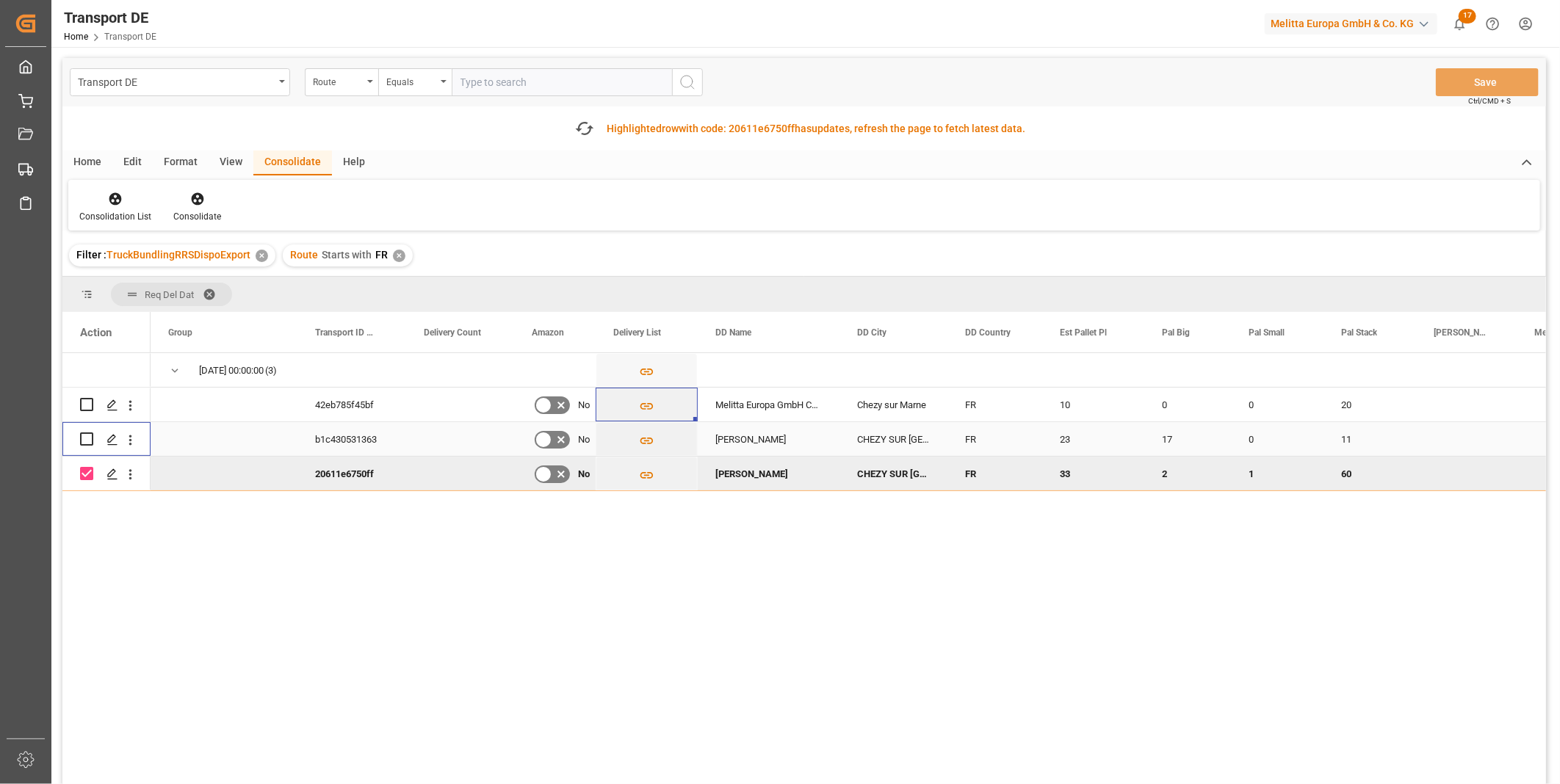
click at [91, 436] on input "Press Space to toggle row selection (unchecked)" at bounding box center [86, 439] width 14 height 14
checkbox input "true"
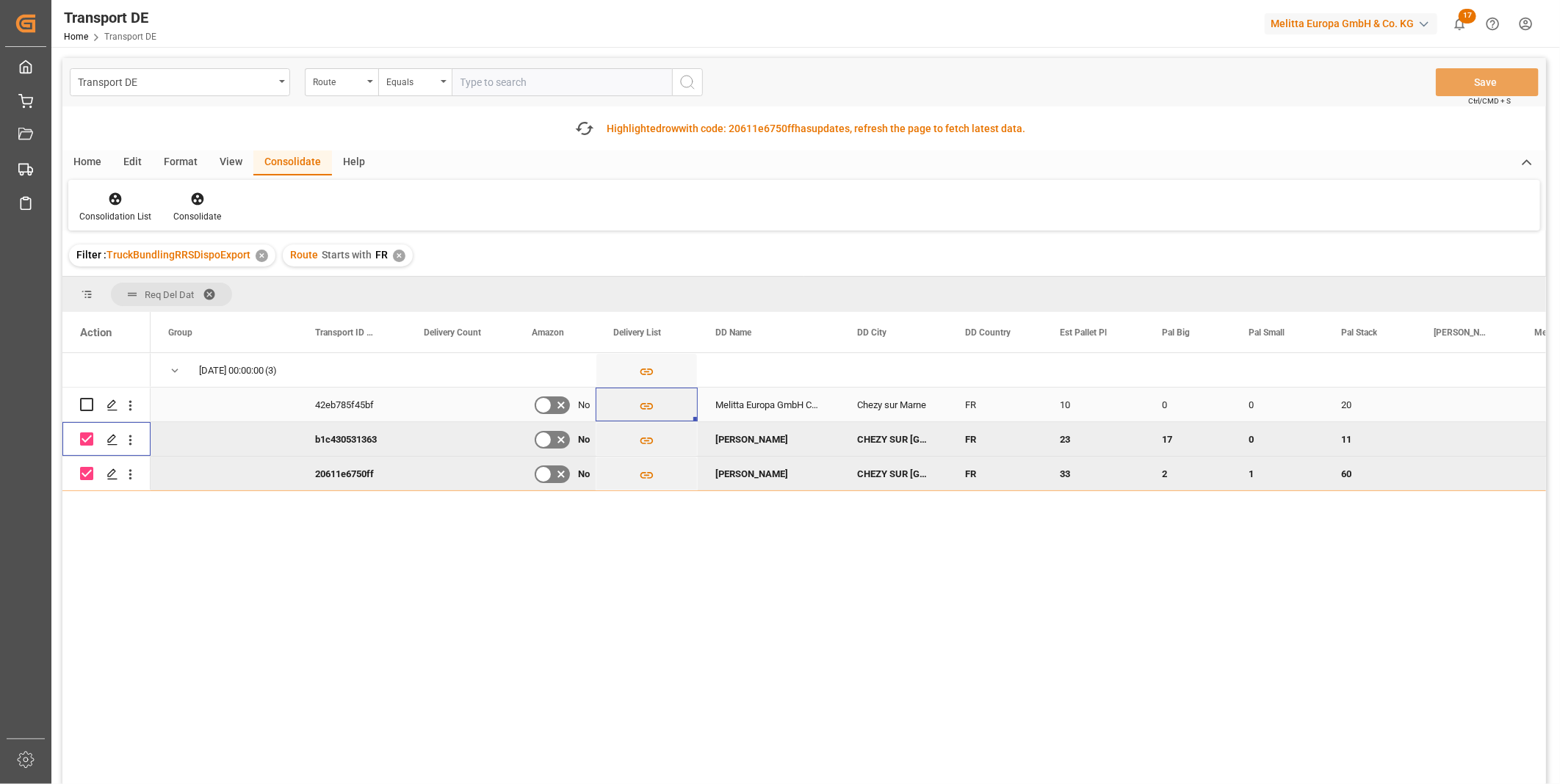
click at [81, 395] on div "Press SPACE to select this row." at bounding box center [86, 404] width 14 height 34
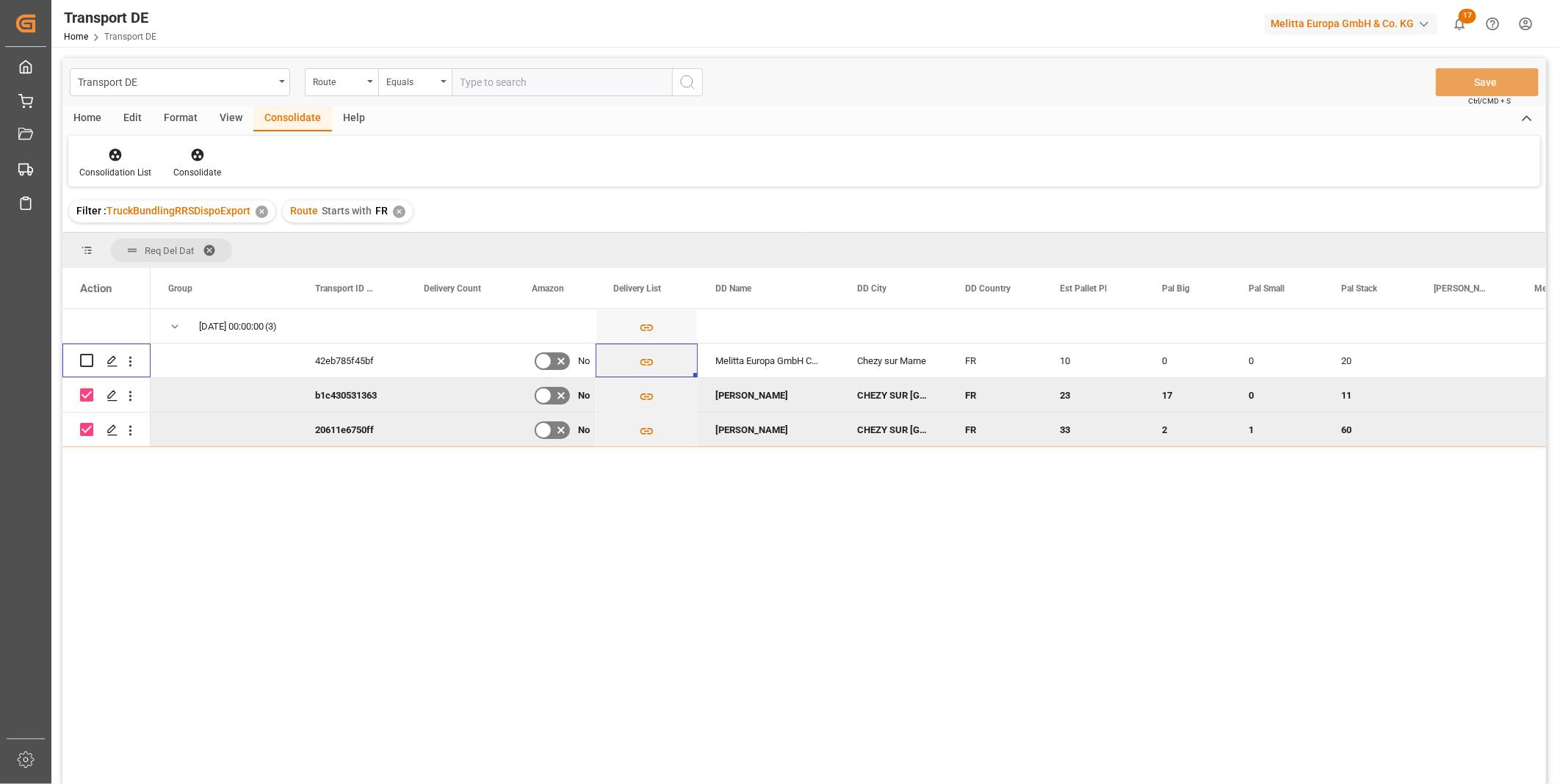
click at [85, 404] on div "Press SPACE to deselect this row." at bounding box center [86, 395] width 14 height 34
click at [90, 361] on input "Press Space to toggle row selection (unchecked)" at bounding box center [86, 360] width 14 height 14
checkbox input "true"
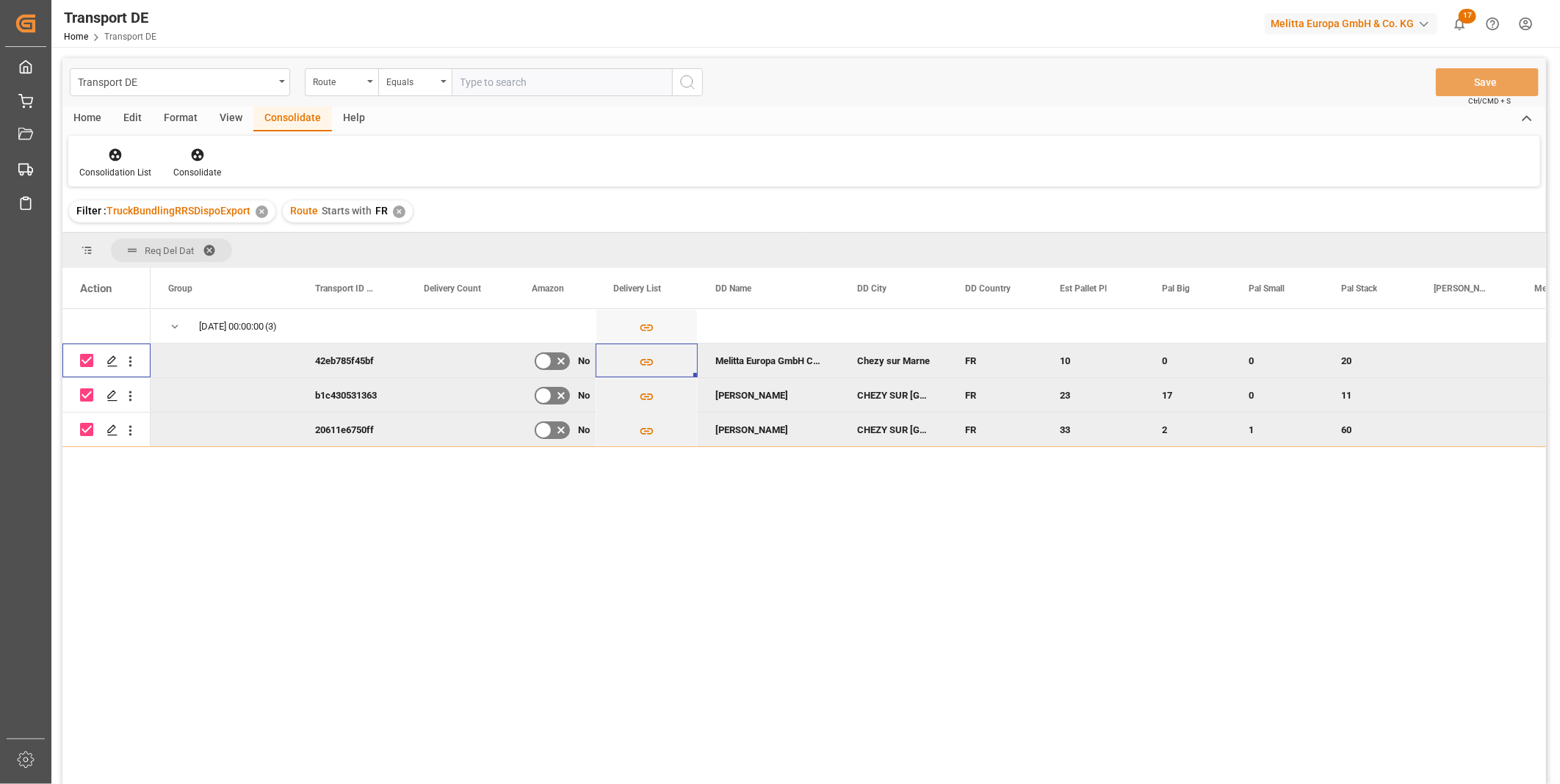
click at [82, 425] on input "Press Space to toggle row selection (checked)" at bounding box center [86, 430] width 14 height 14
checkbox input "false"
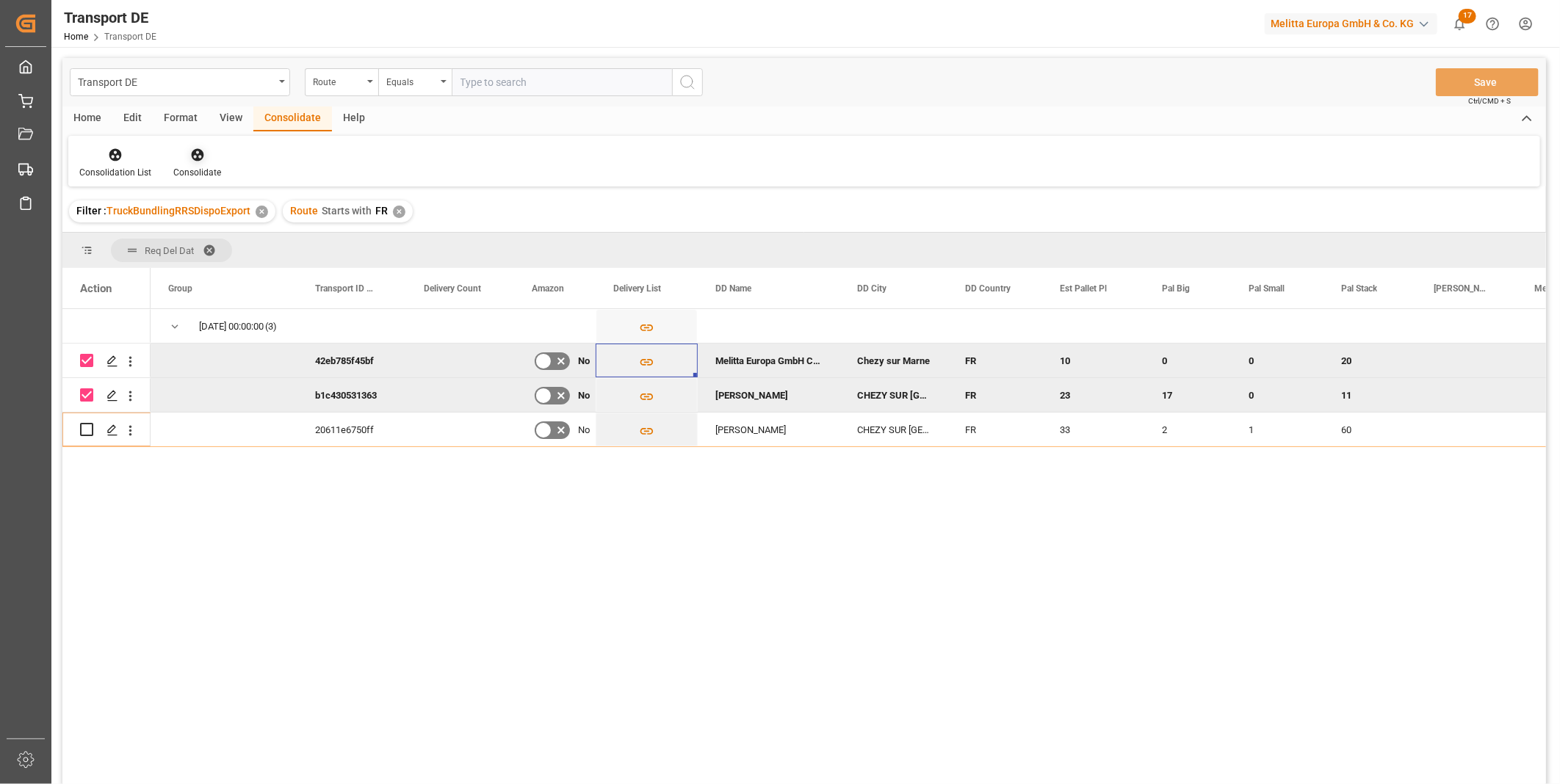
click at [194, 155] on icon at bounding box center [197, 155] width 13 height 13
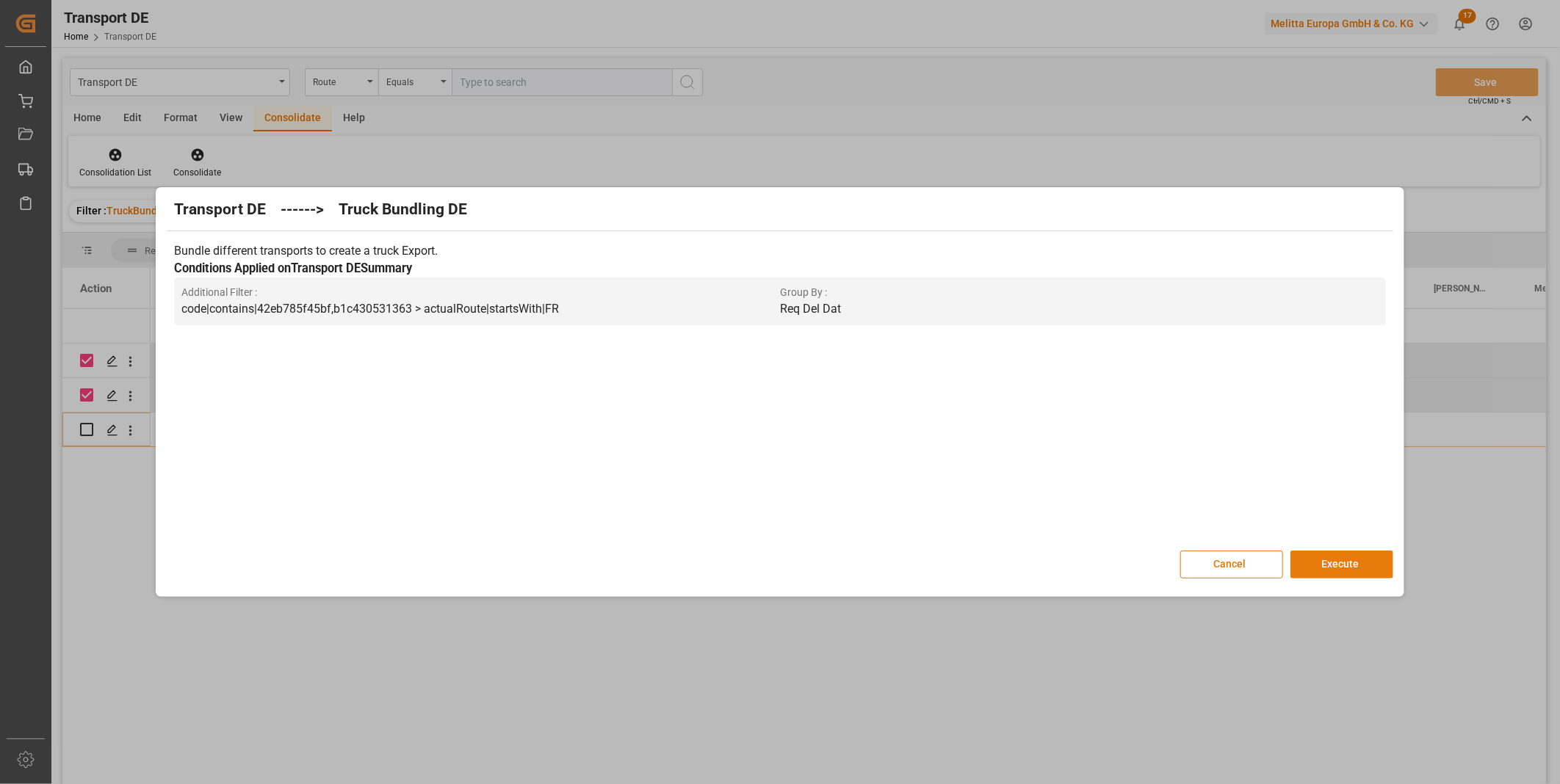
click at [1312, 558] on button "Execute" at bounding box center [1341, 564] width 103 height 28
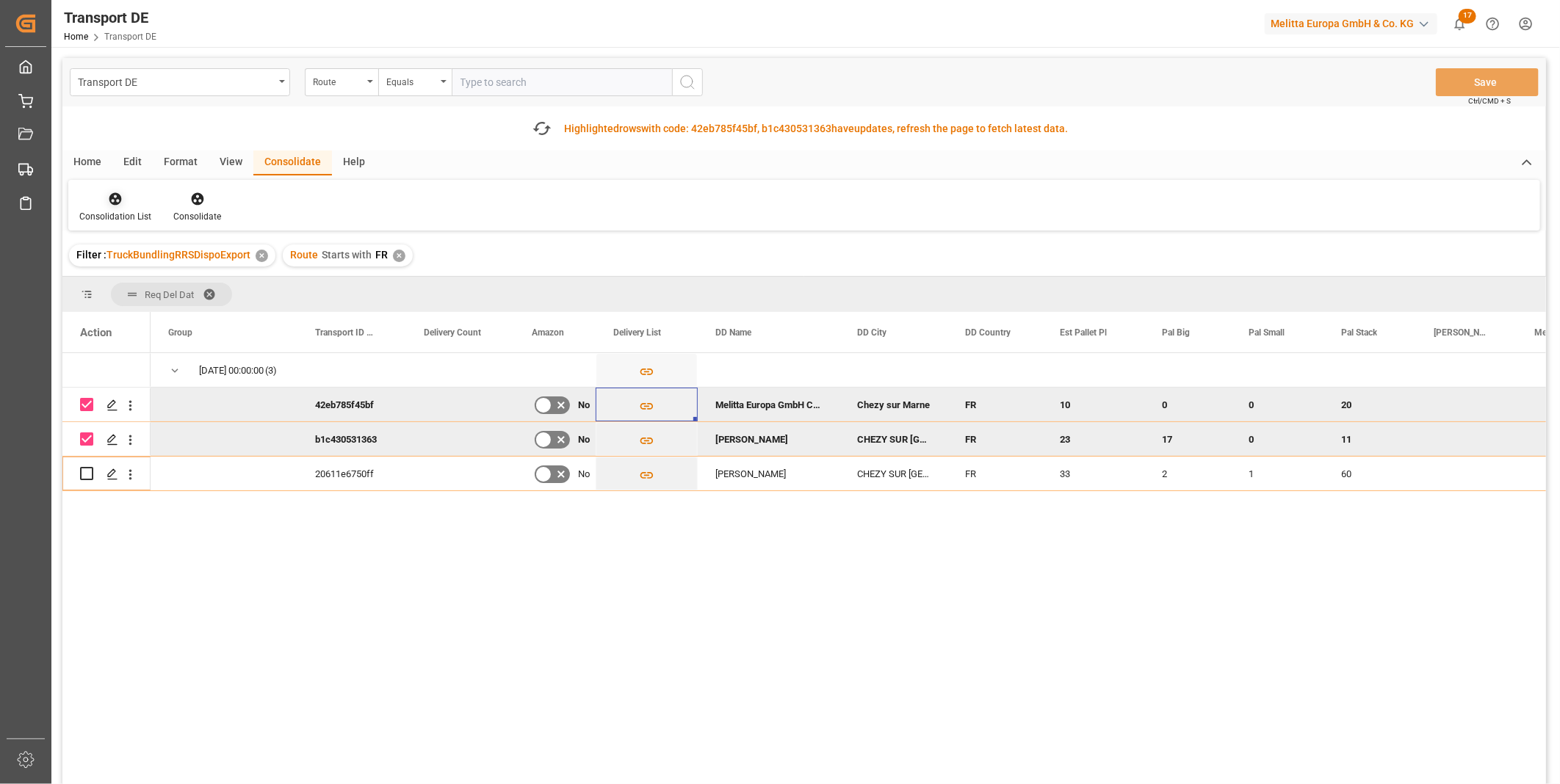
click at [129, 211] on div "Consolidation List" at bounding box center [115, 217] width 72 height 14
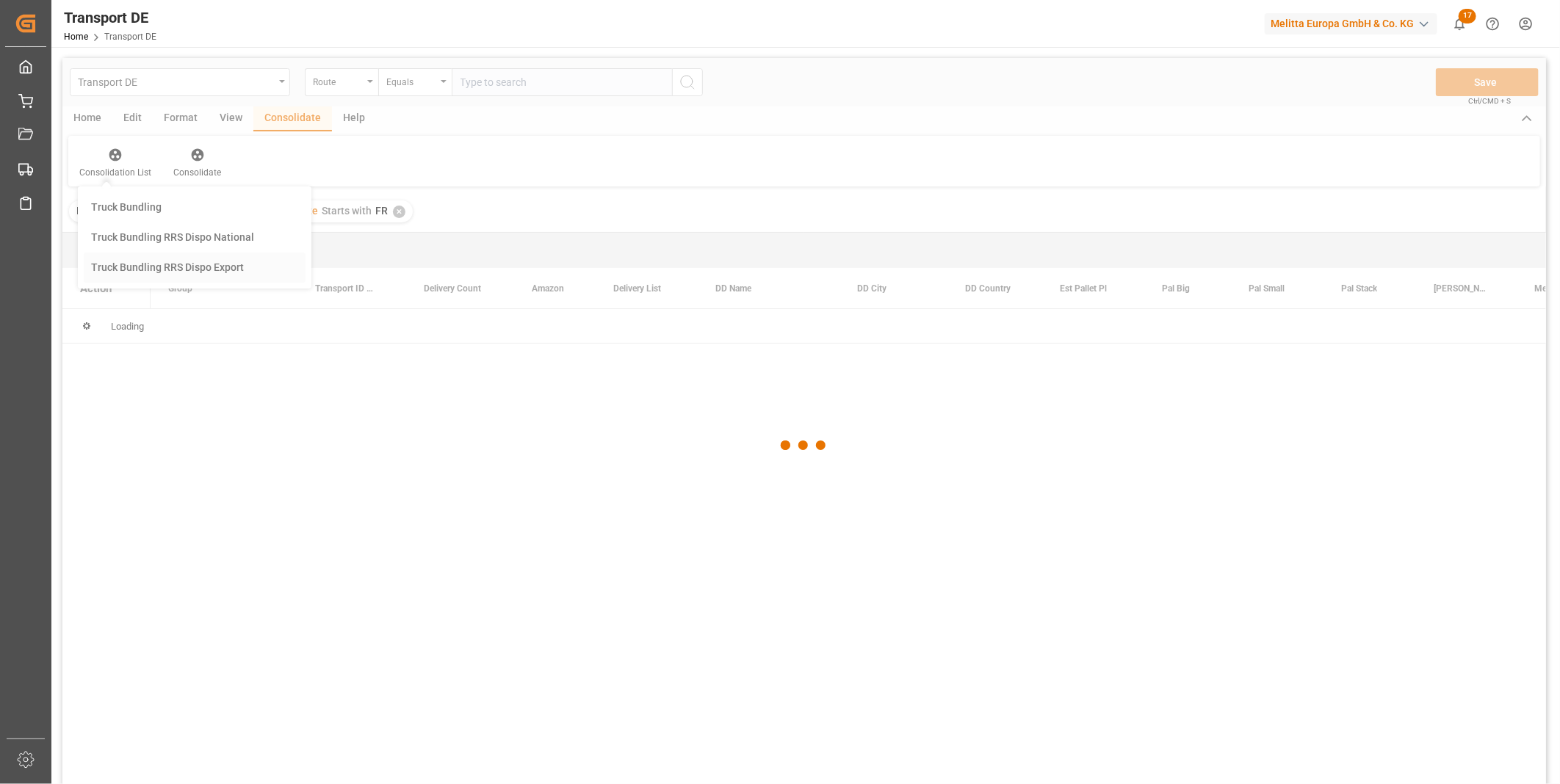
click at [166, 299] on div "Transport DE Route Equals Save Ctrl/CMD + S Home Edit Format View Consolidate H…" at bounding box center [805, 440] width 1484 height 765
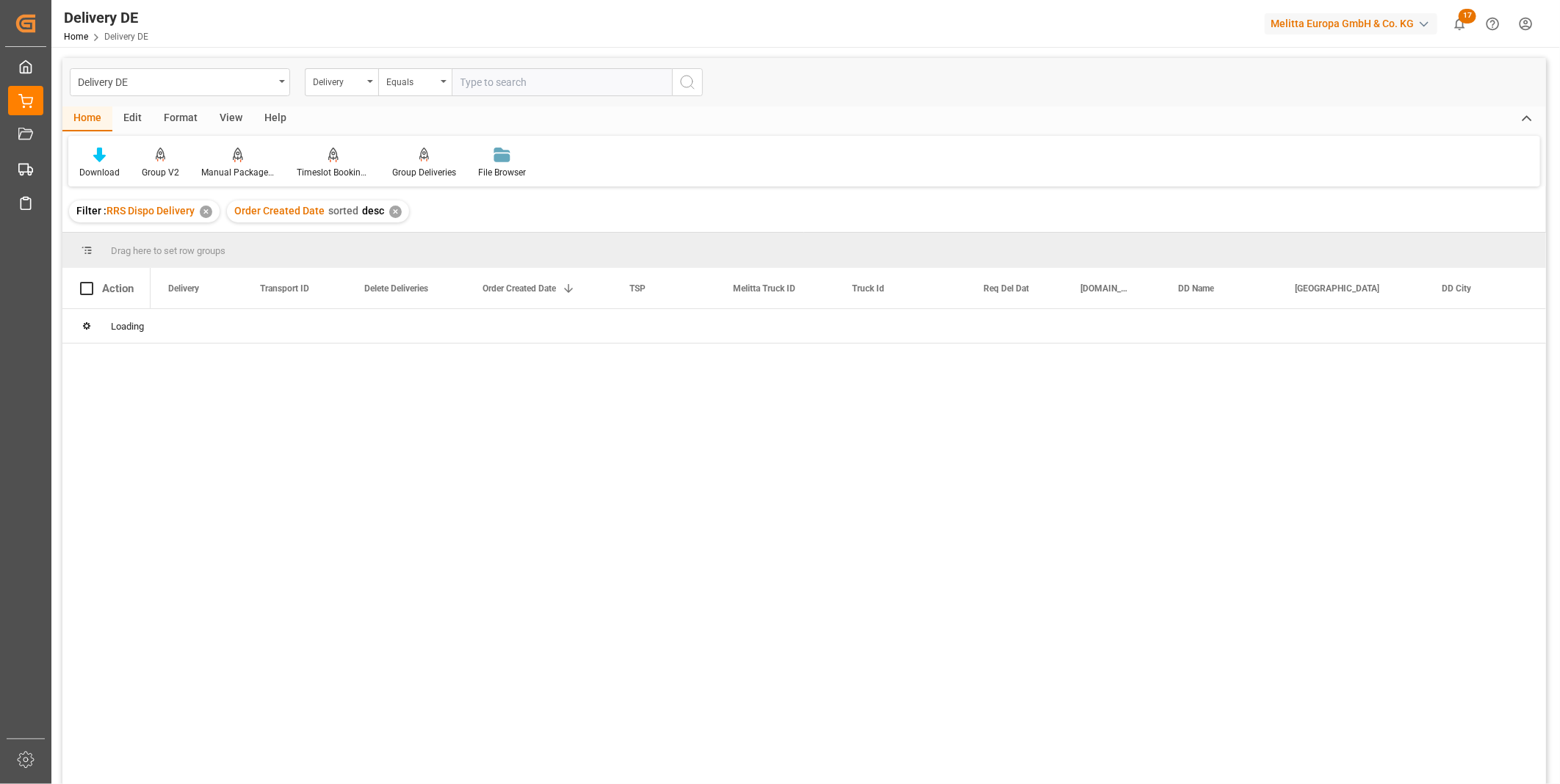
click at [555, 86] on input "text" at bounding box center [562, 82] width 220 height 28
paste input "92554439"
type input "92554439"
click at [694, 81] on icon "search button" at bounding box center [687, 82] width 18 height 18
